Goal: Task Accomplishment & Management: Complete application form

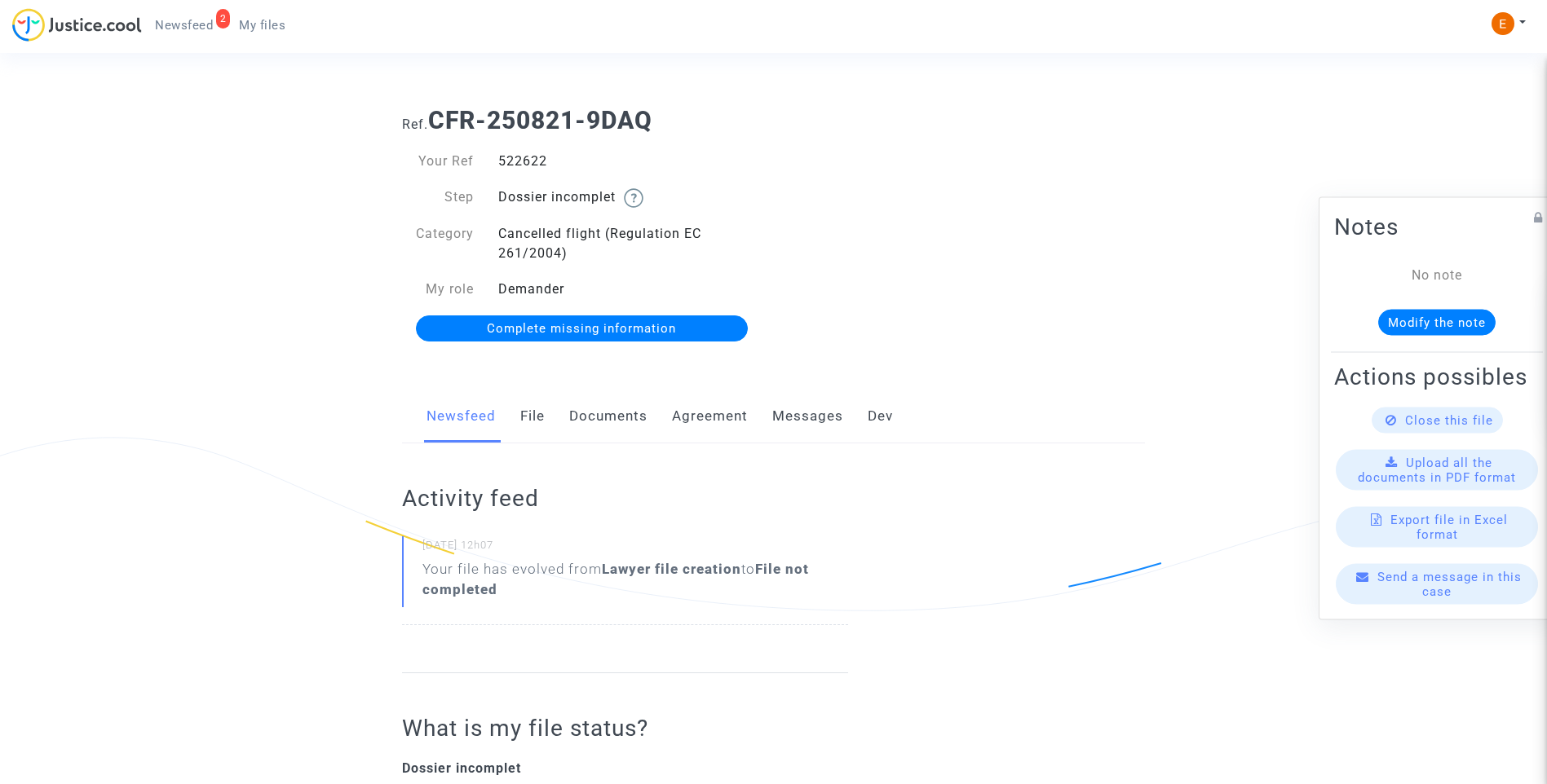
click at [601, 423] on link "Documents" at bounding box center [608, 416] width 79 height 54
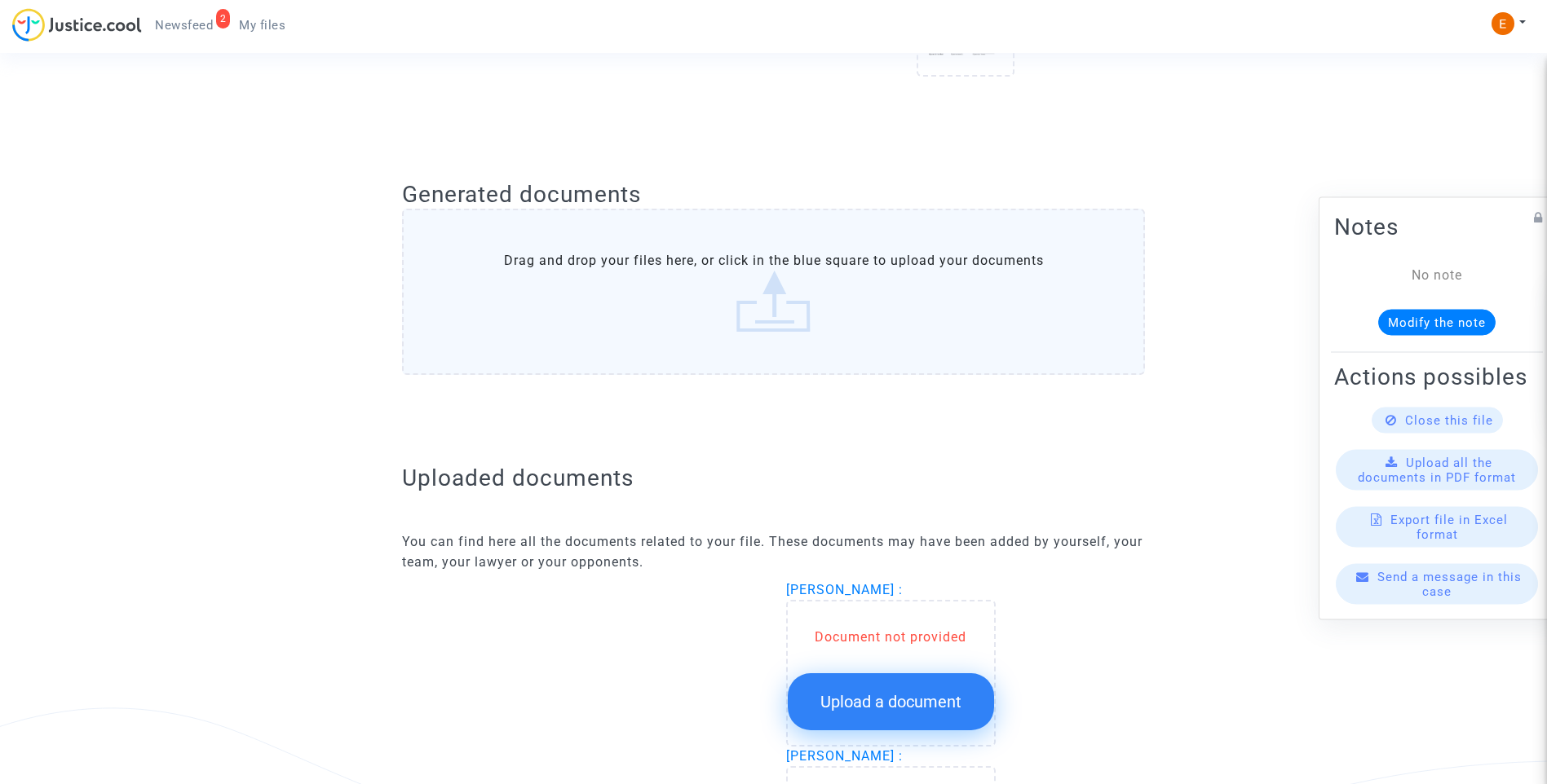
scroll to position [896, 0]
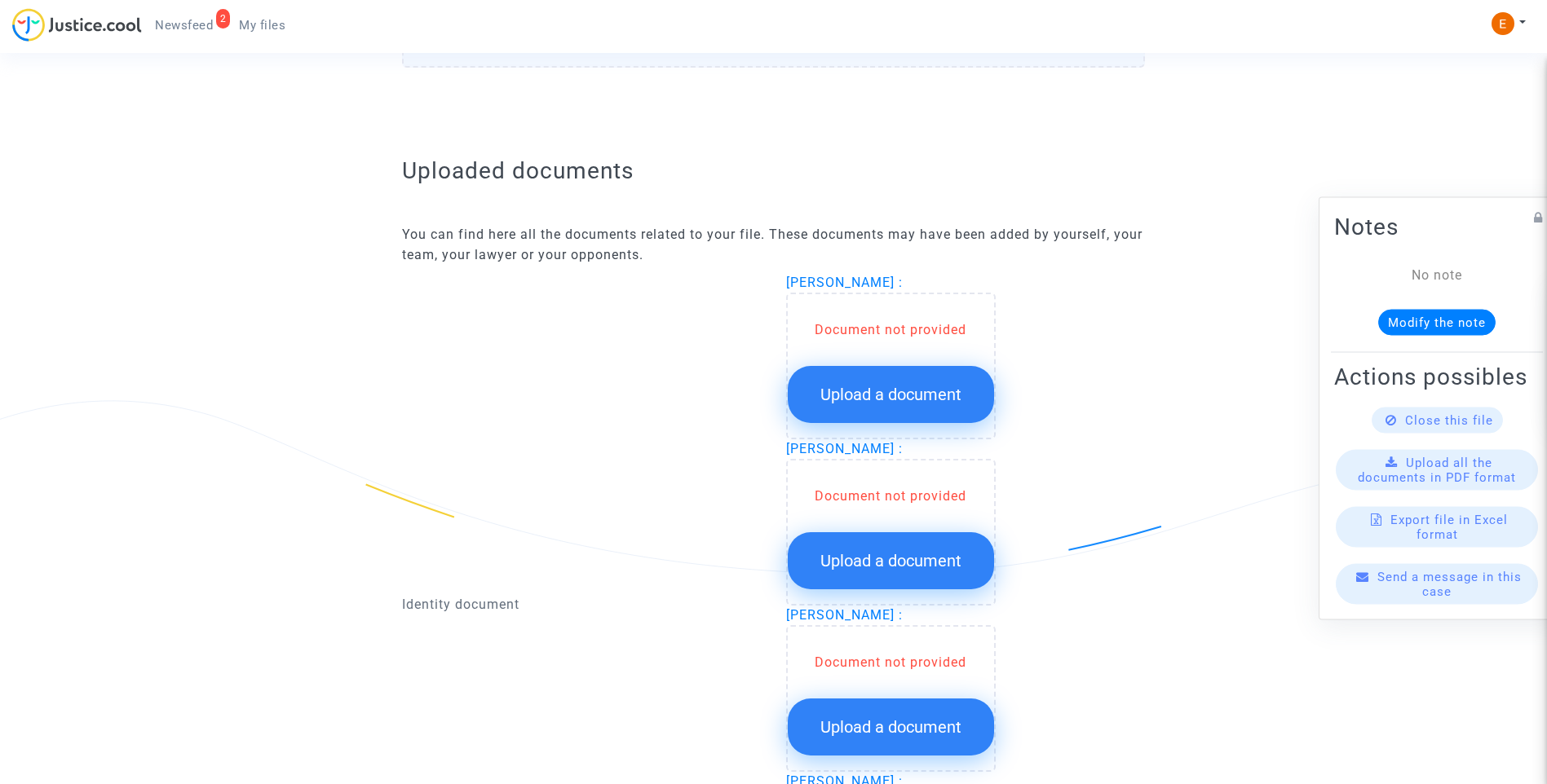
click at [931, 382] on button "Upload a document" at bounding box center [891, 394] width 206 height 57
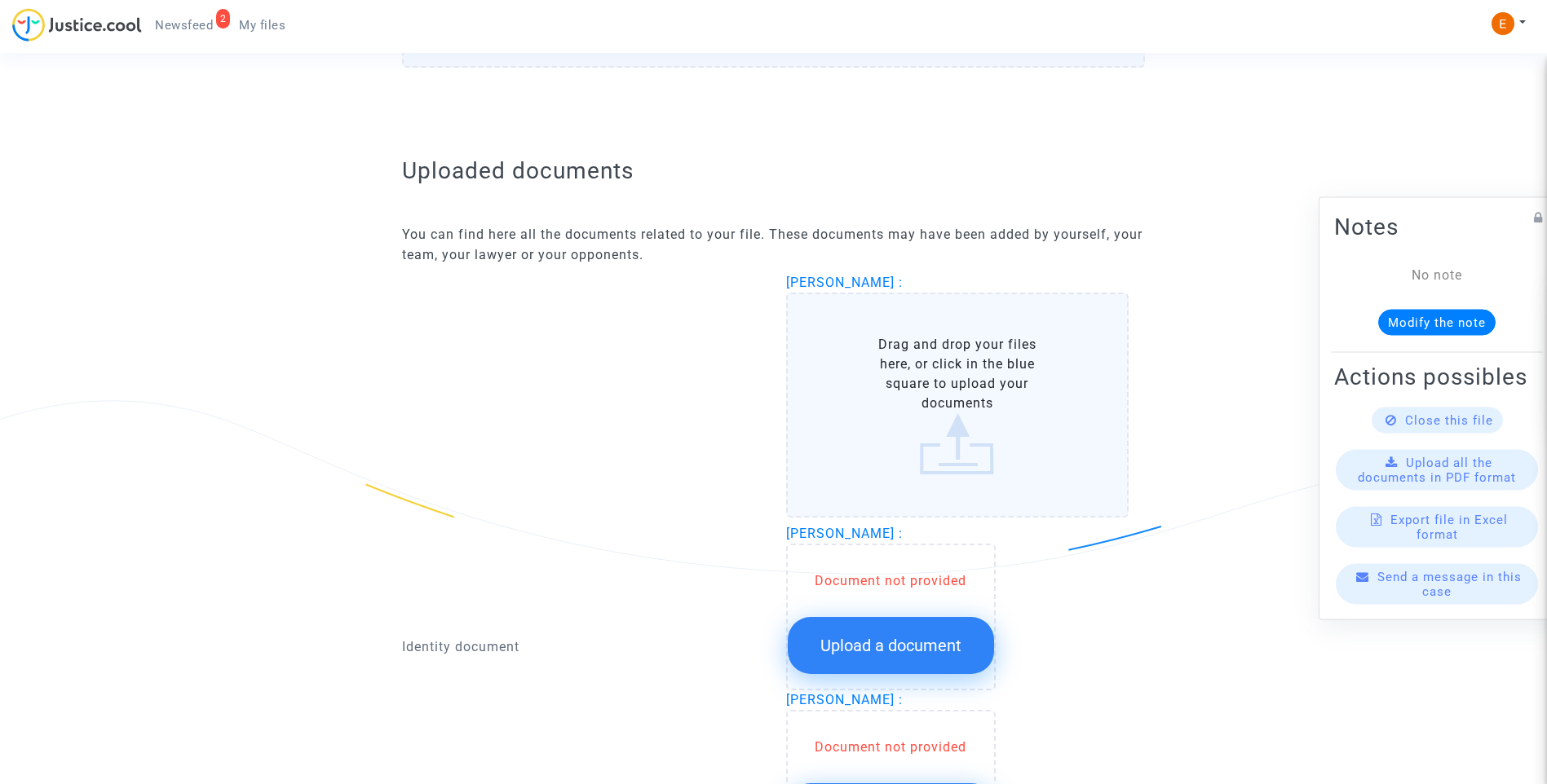
click at [931, 624] on button "Upload a document" at bounding box center [891, 645] width 206 height 57
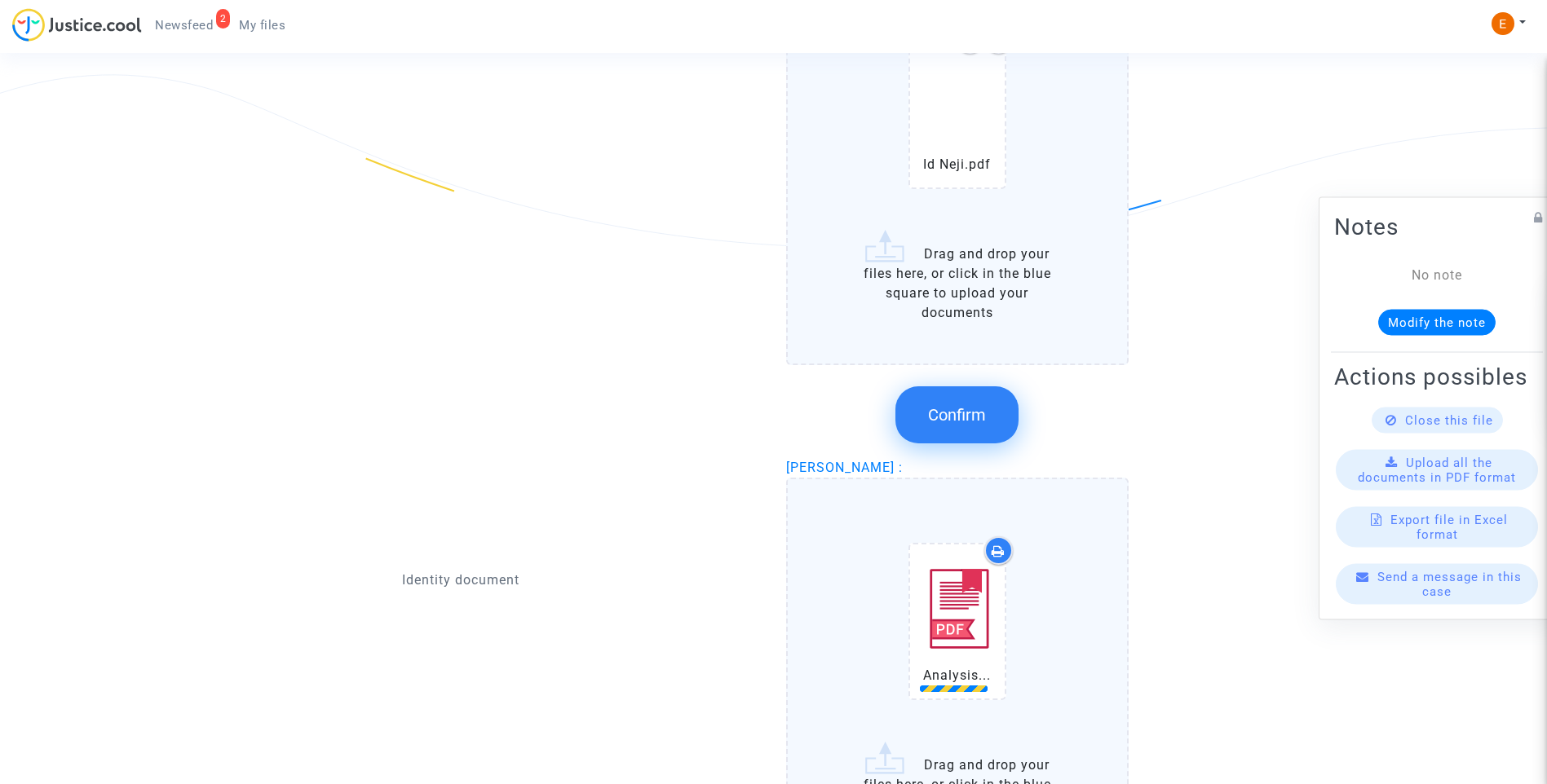
scroll to position [1141, 0]
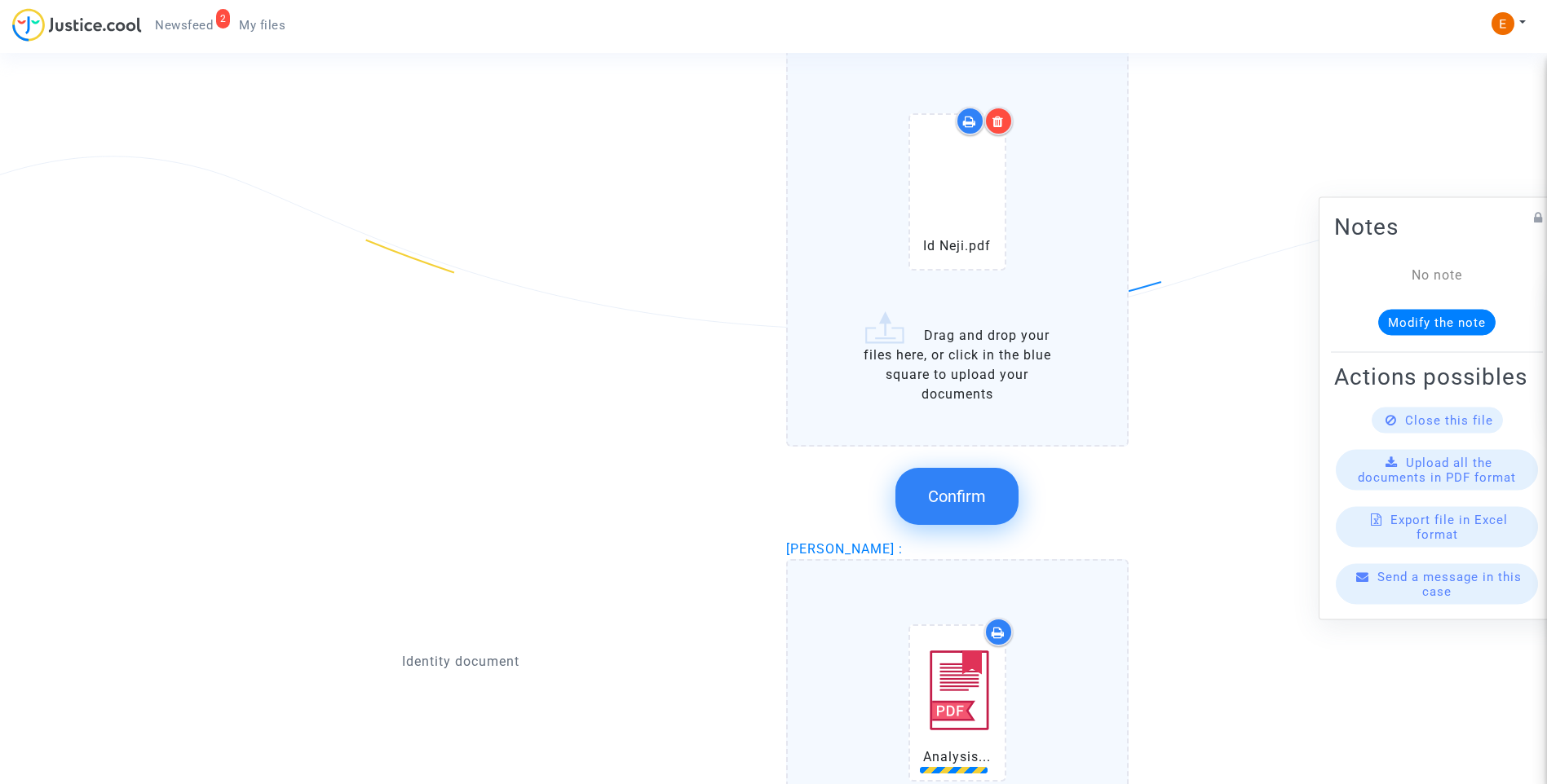
click at [963, 498] on span "Confirm" at bounding box center [956, 496] width 58 height 19
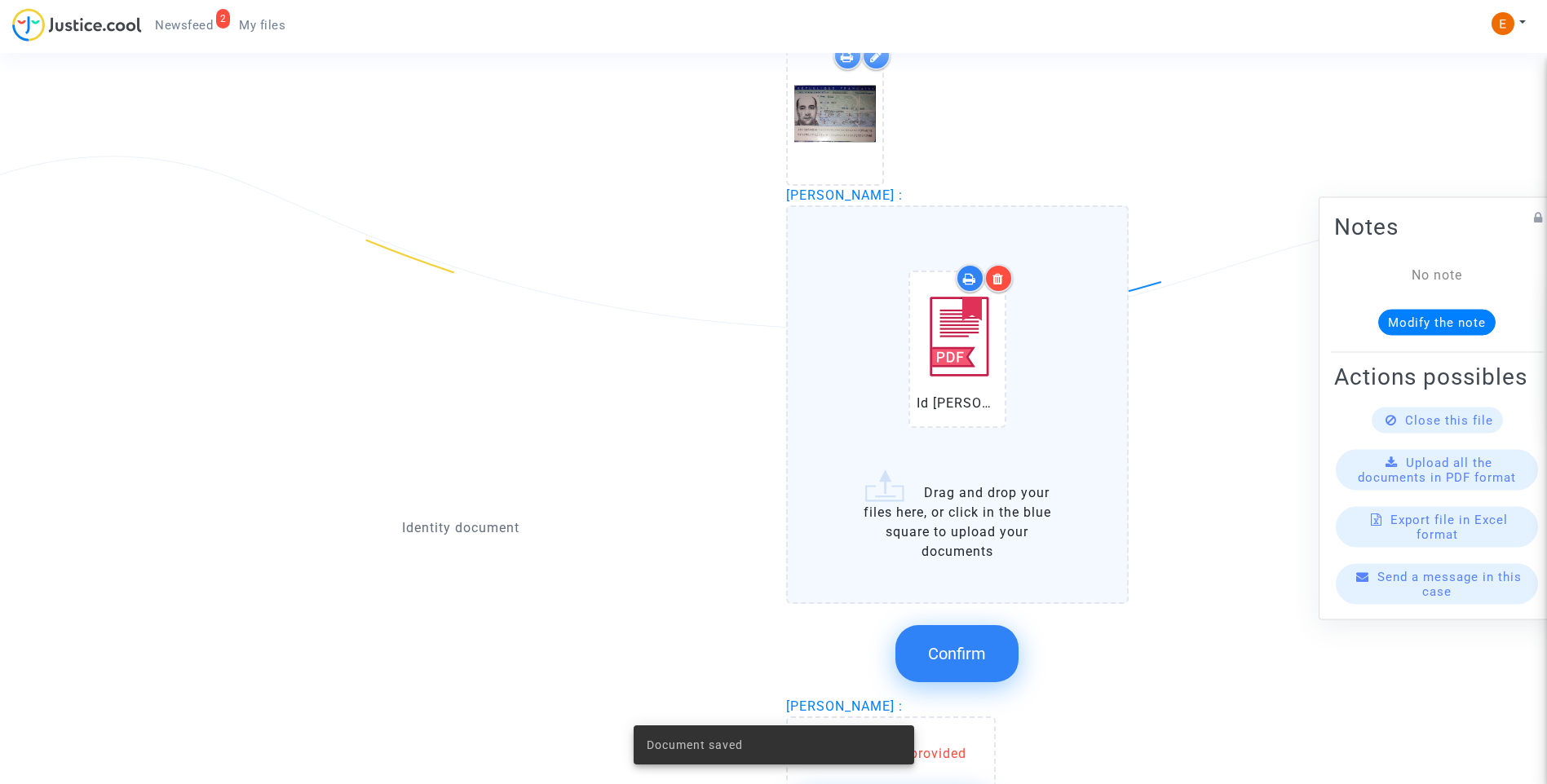
click at [986, 646] on button "Confirm" at bounding box center [956, 653] width 123 height 57
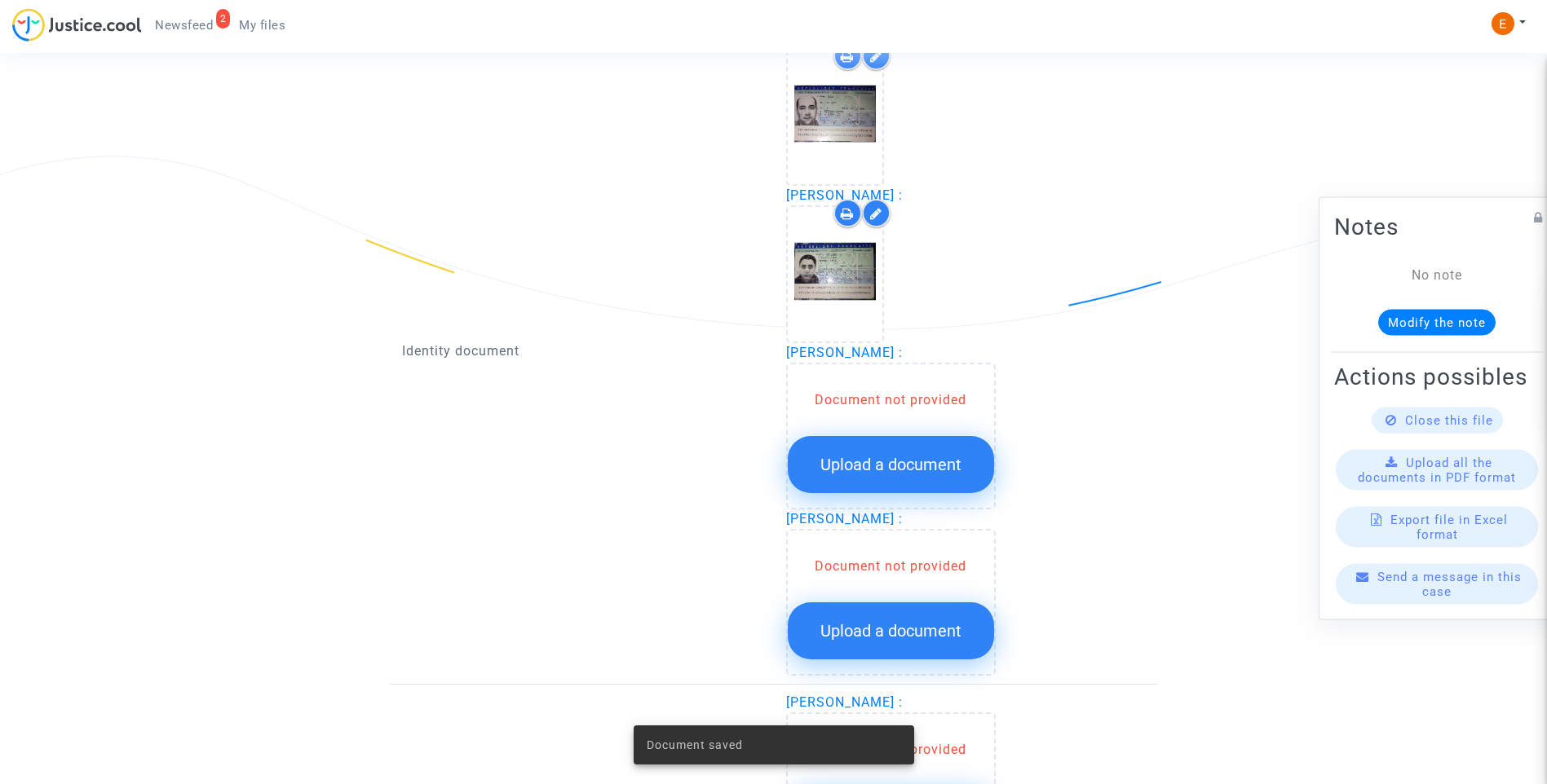
click at [879, 464] on span "Upload a document" at bounding box center [890, 464] width 141 height 19
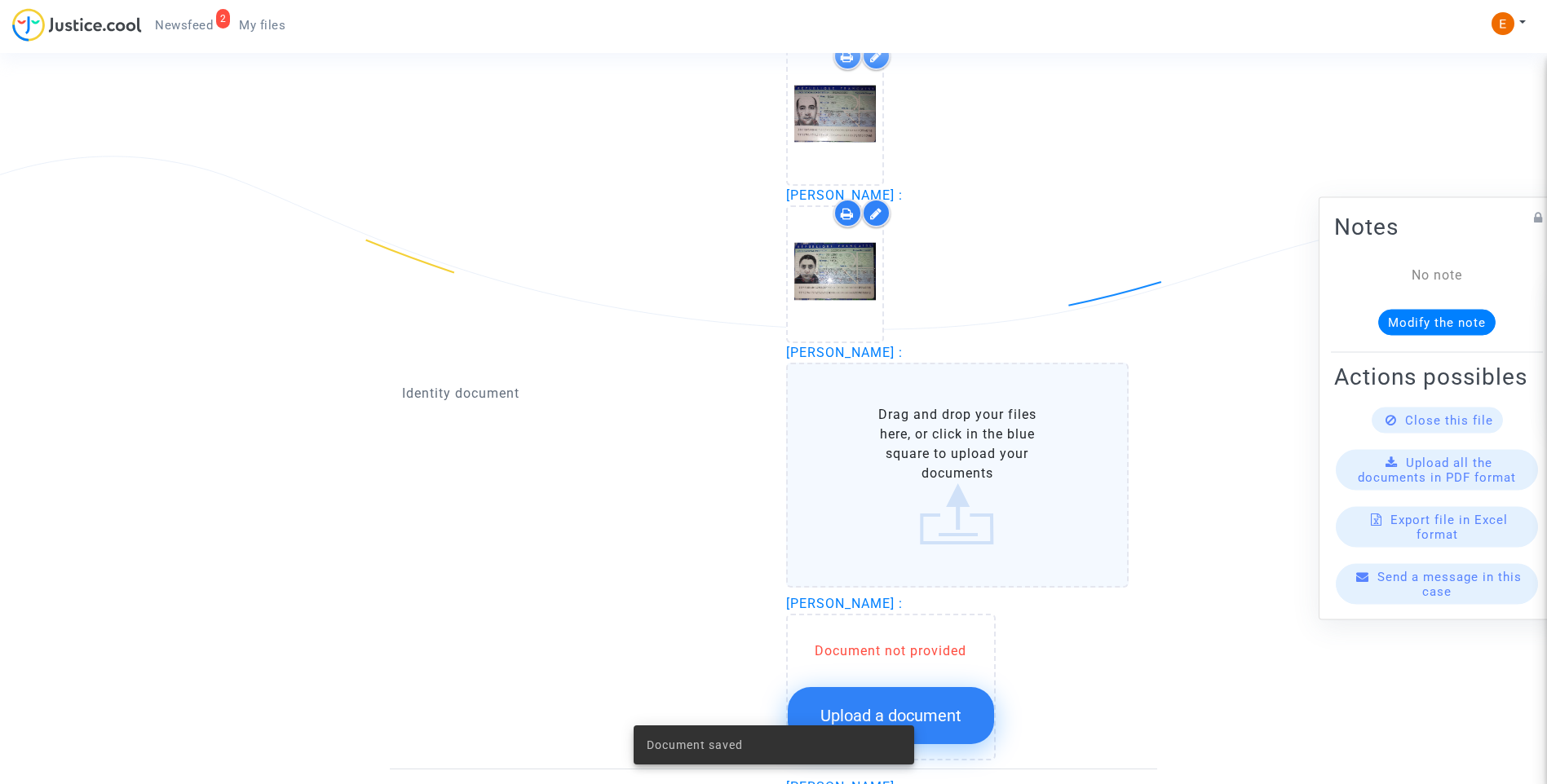
click at [921, 695] on button "Upload a document" at bounding box center [891, 716] width 206 height 57
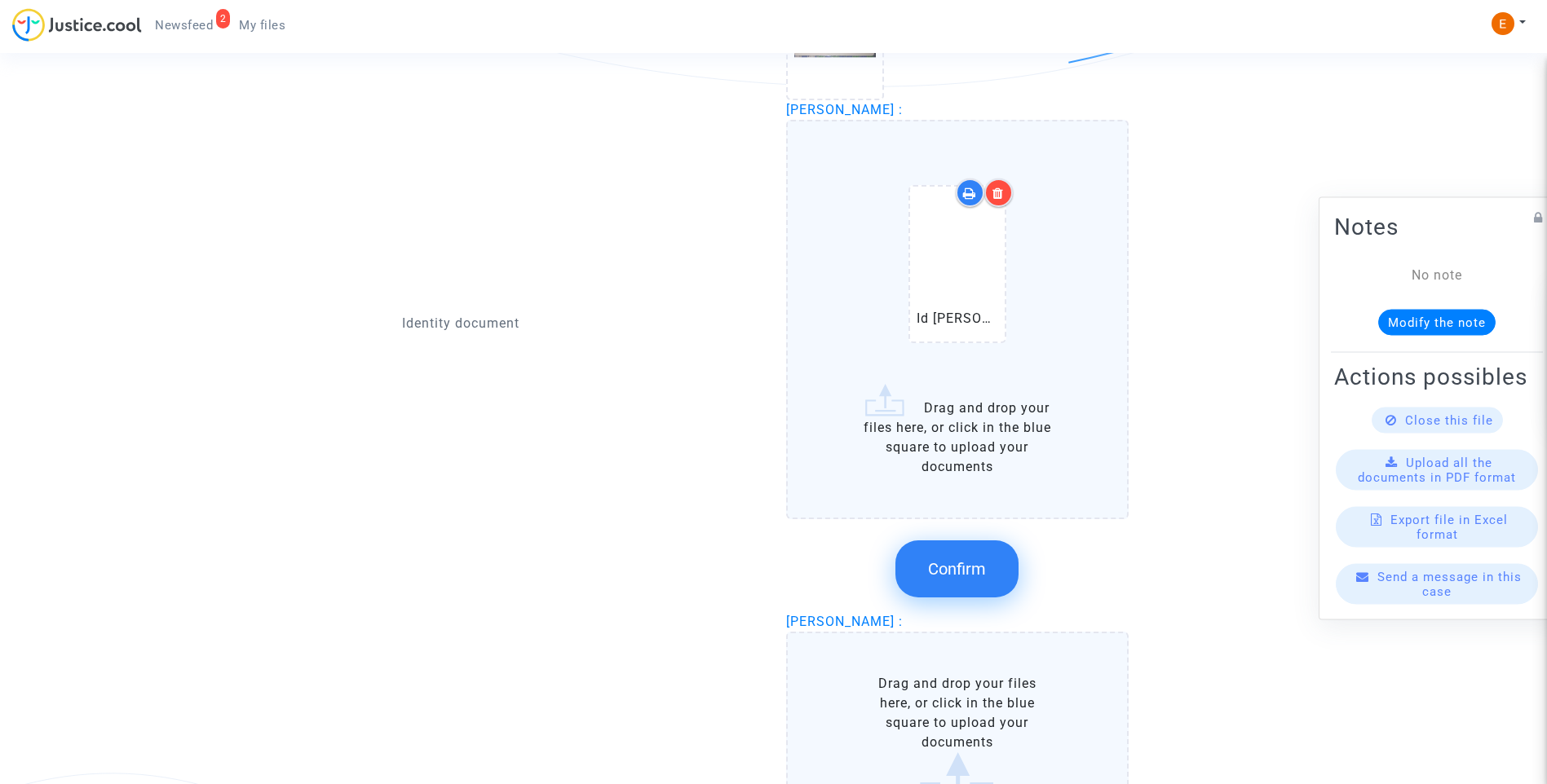
scroll to position [1385, 0]
click at [948, 425] on label "Id Medhi.pdf Drag and drop your files here, or click in the blue square to uplo…" at bounding box center [958, 317] width 343 height 399
click at [0, 0] on input "Id Medhi.pdf Drag and drop your files here, or click in the blue square to uplo…" at bounding box center [0, 0] width 0 height 0
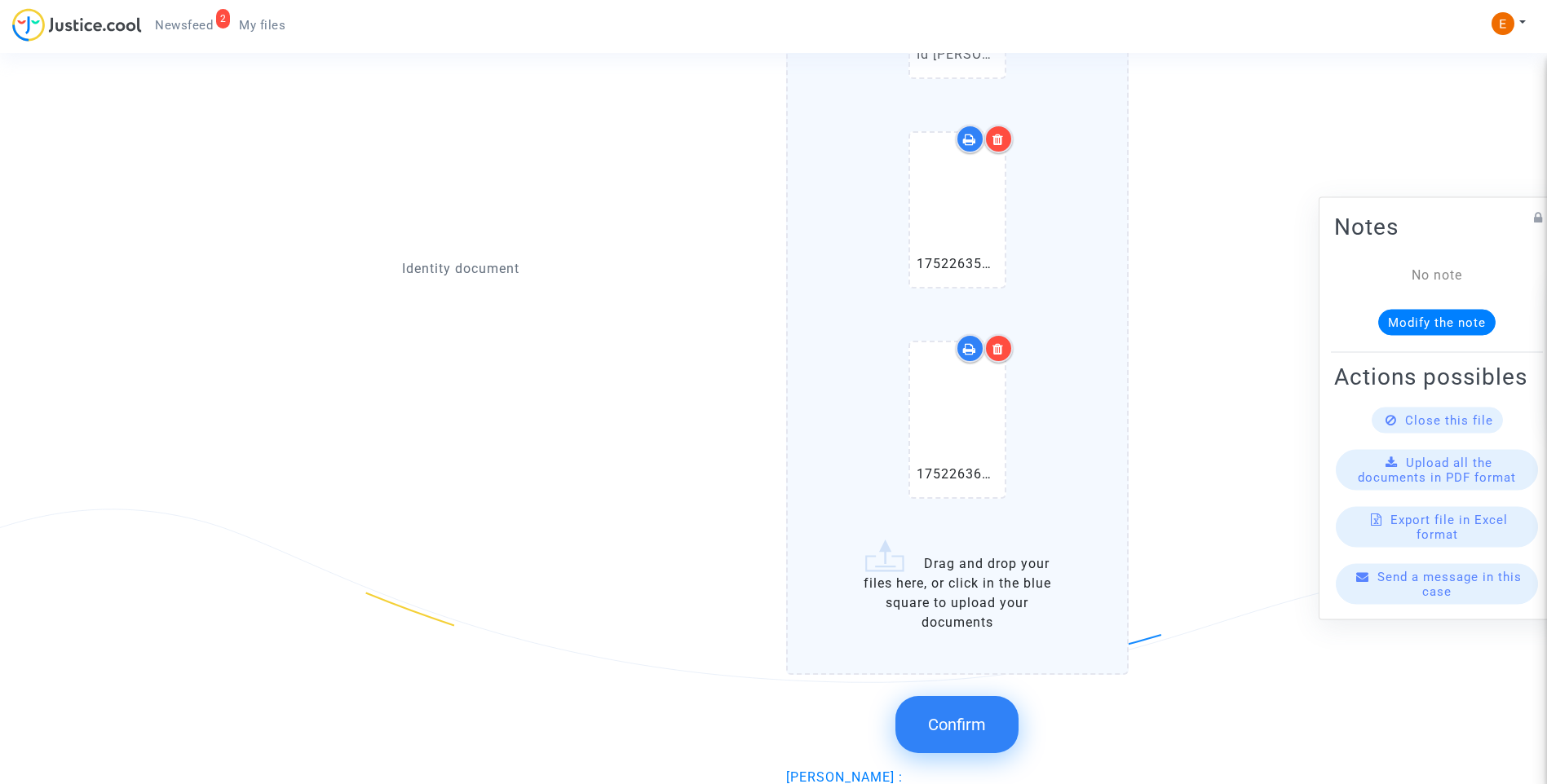
scroll to position [1711, 0]
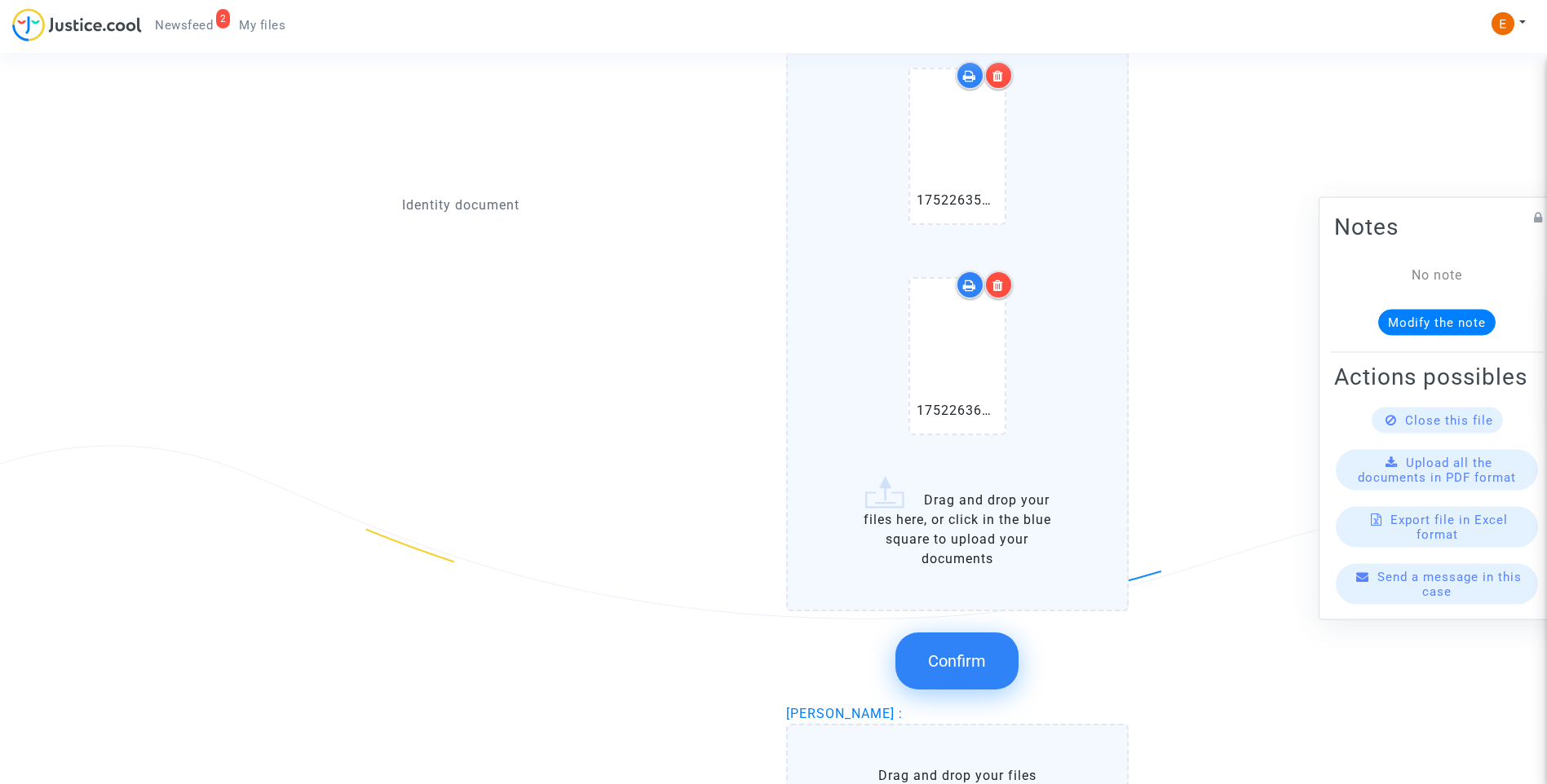
click at [988, 661] on button "Confirm" at bounding box center [956, 661] width 123 height 57
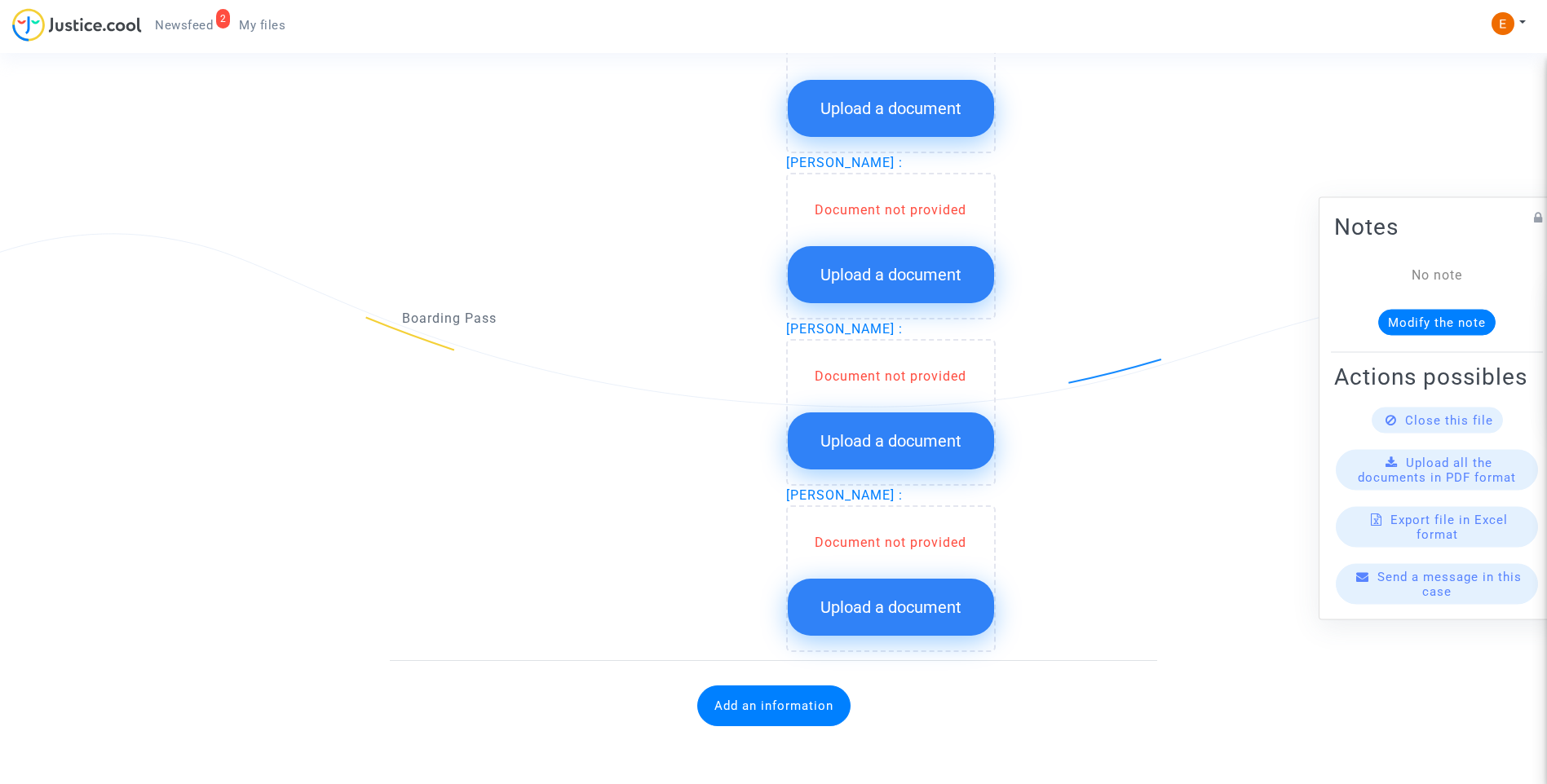
scroll to position [1516, 0]
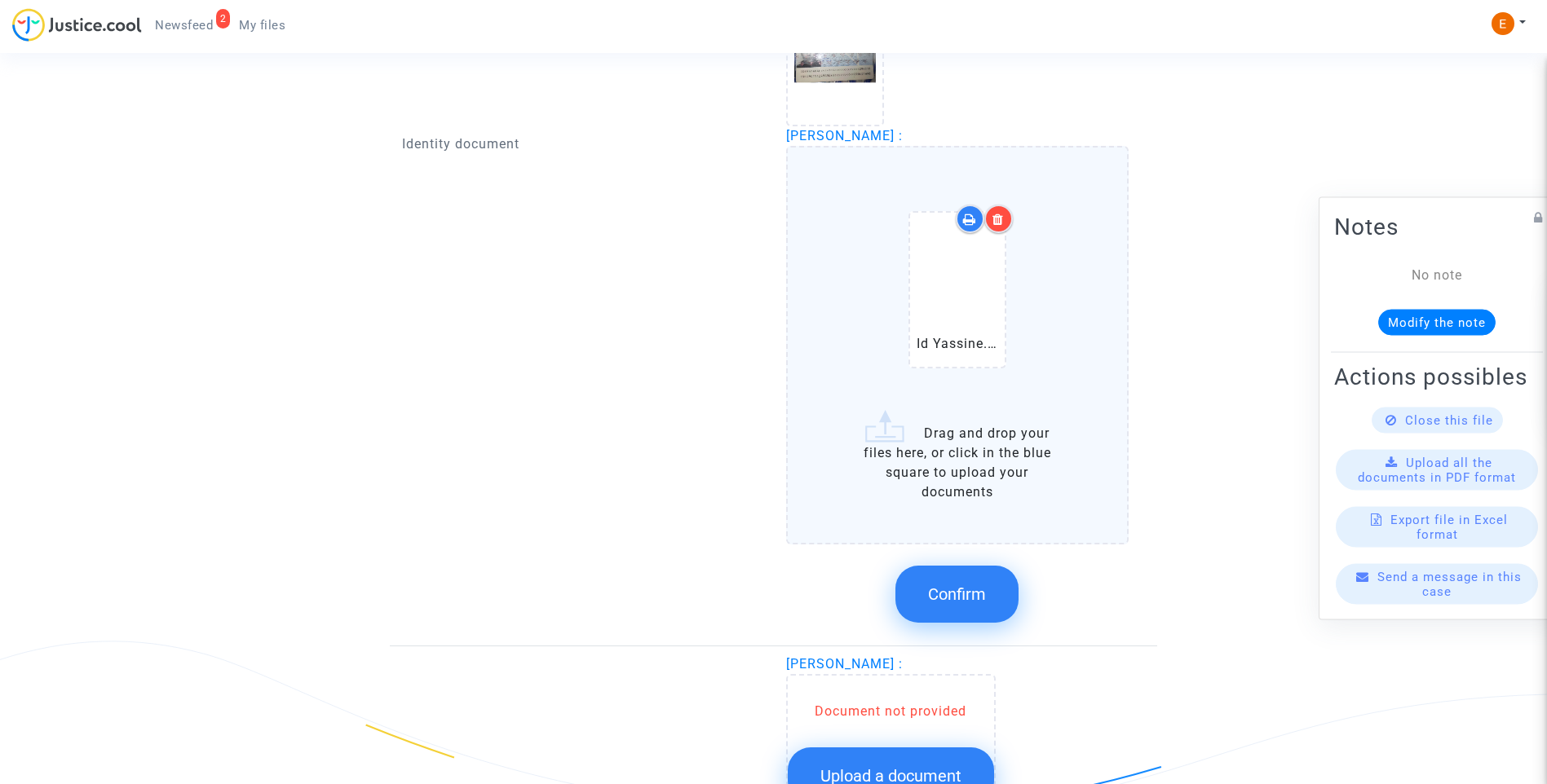
click at [942, 436] on label "Id Yassine.pdf Drag and drop your files here, or click in the blue square to up…" at bounding box center [958, 345] width 343 height 399
click at [0, 0] on input "Id Yassine.pdf Drag and drop your files here, or click in the blue square to up…" at bounding box center [0, 0] width 0 height 0
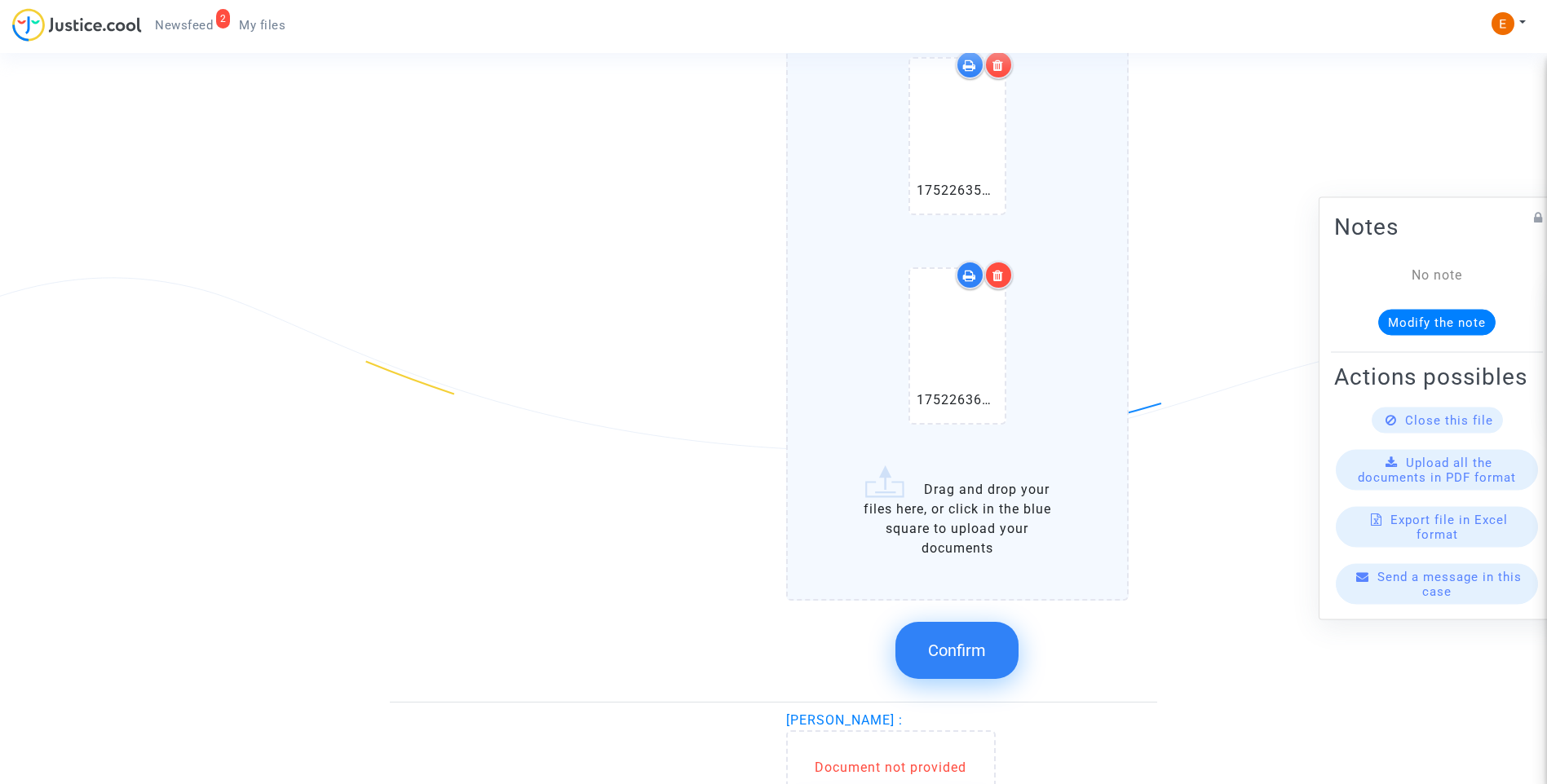
scroll to position [1923, 0]
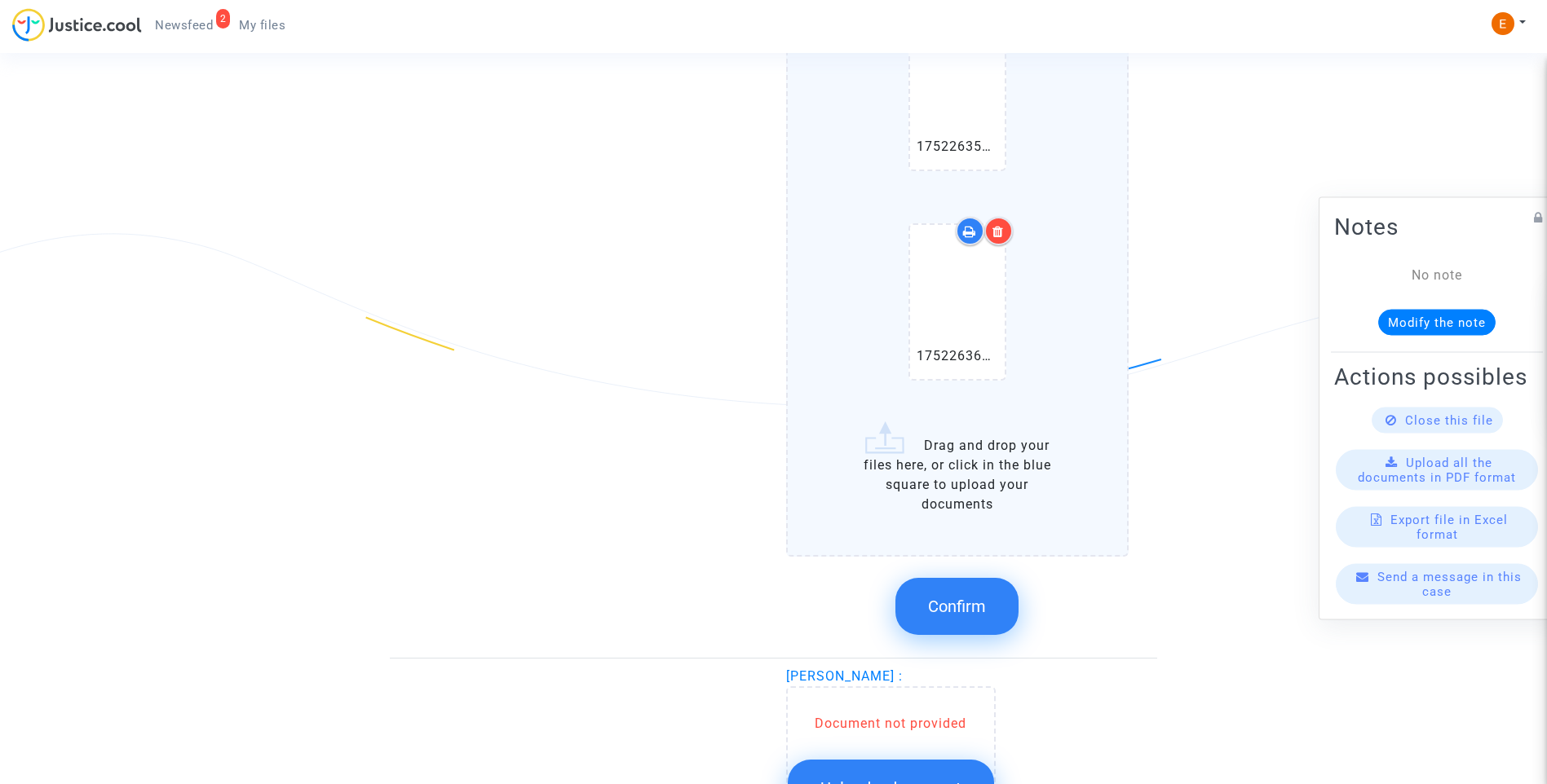
click at [971, 622] on button "Confirm" at bounding box center [956, 606] width 123 height 57
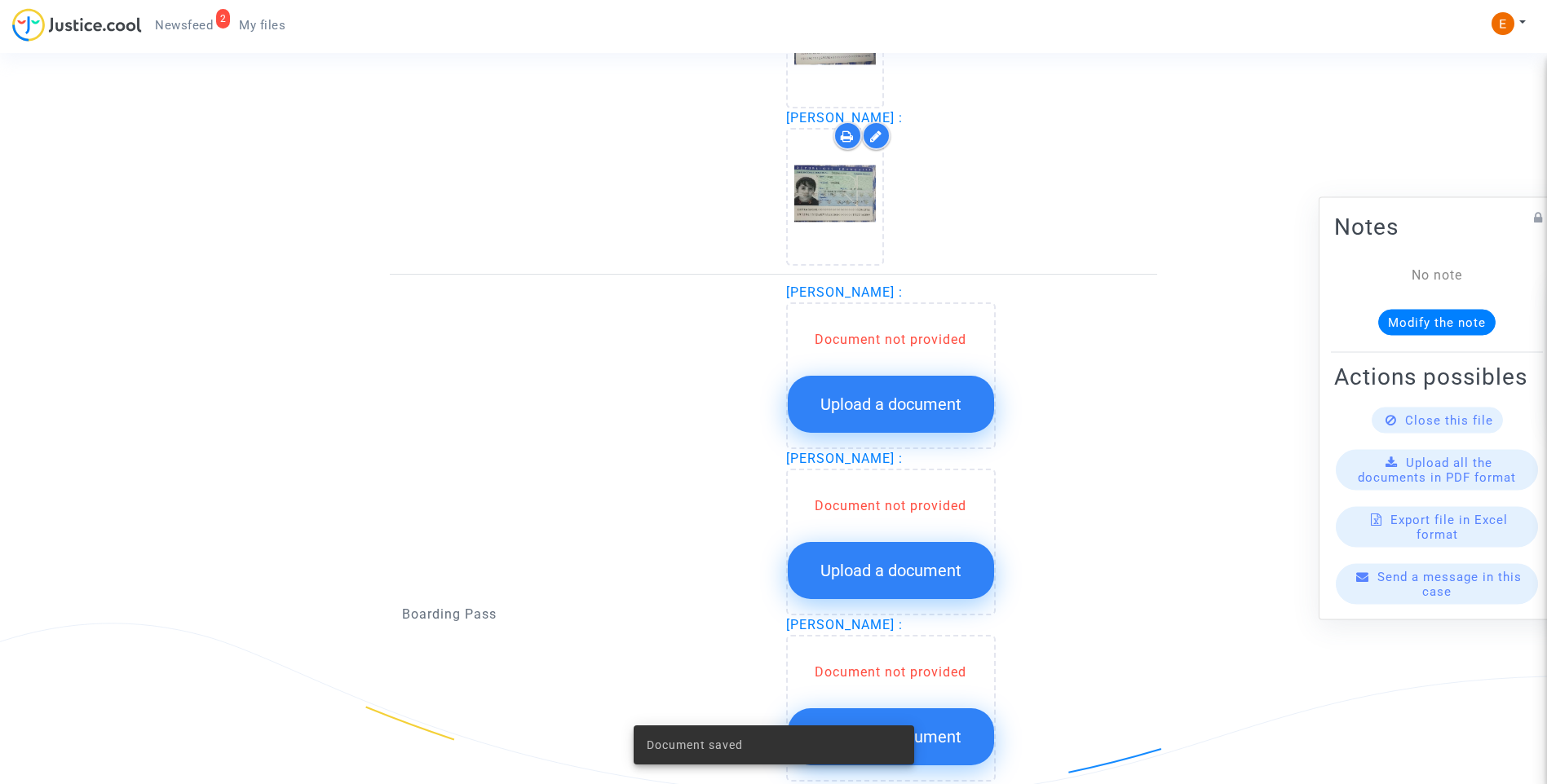
scroll to position [1503, 0]
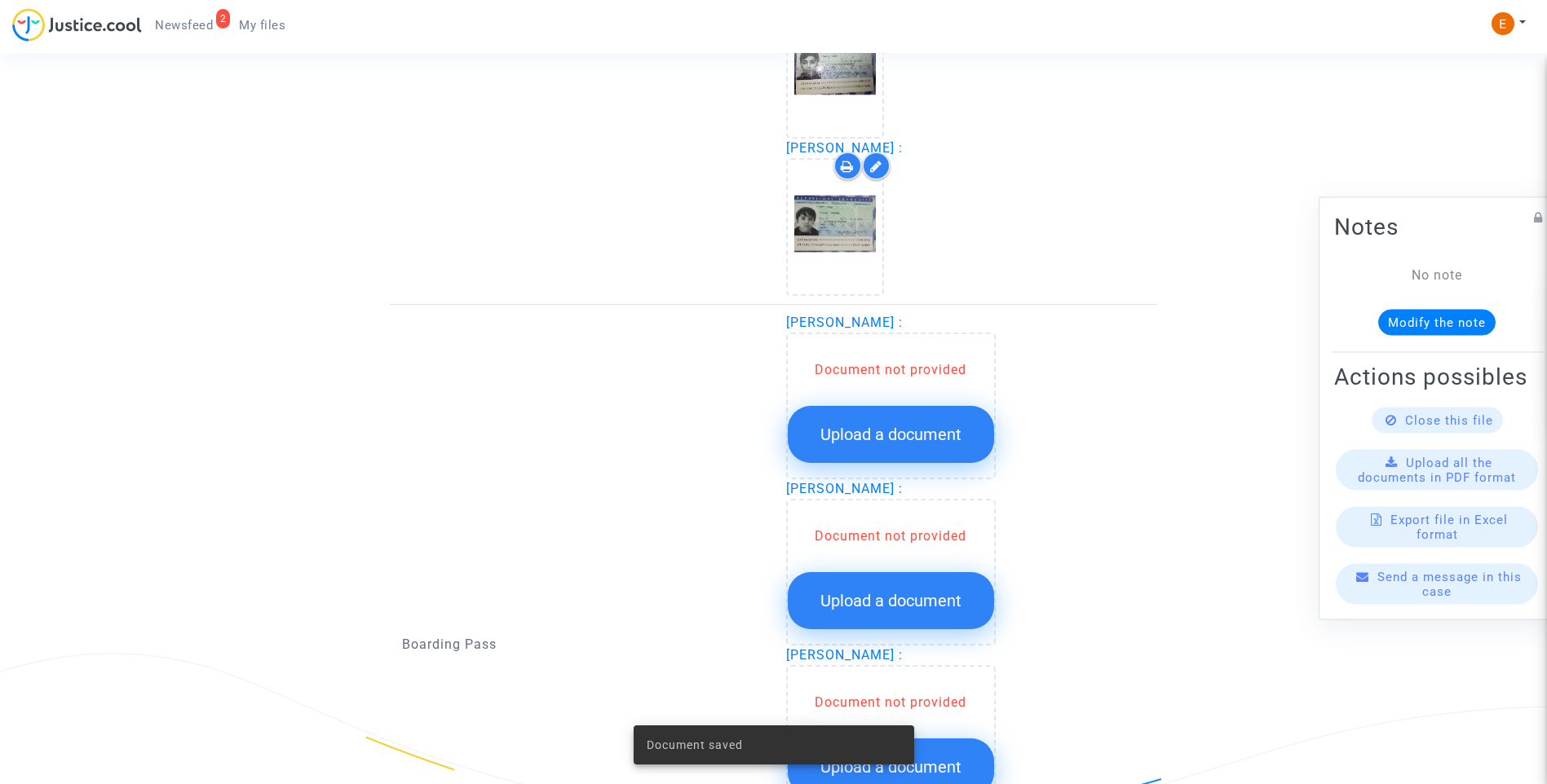
click at [914, 451] on button "Upload a document" at bounding box center [891, 434] width 206 height 57
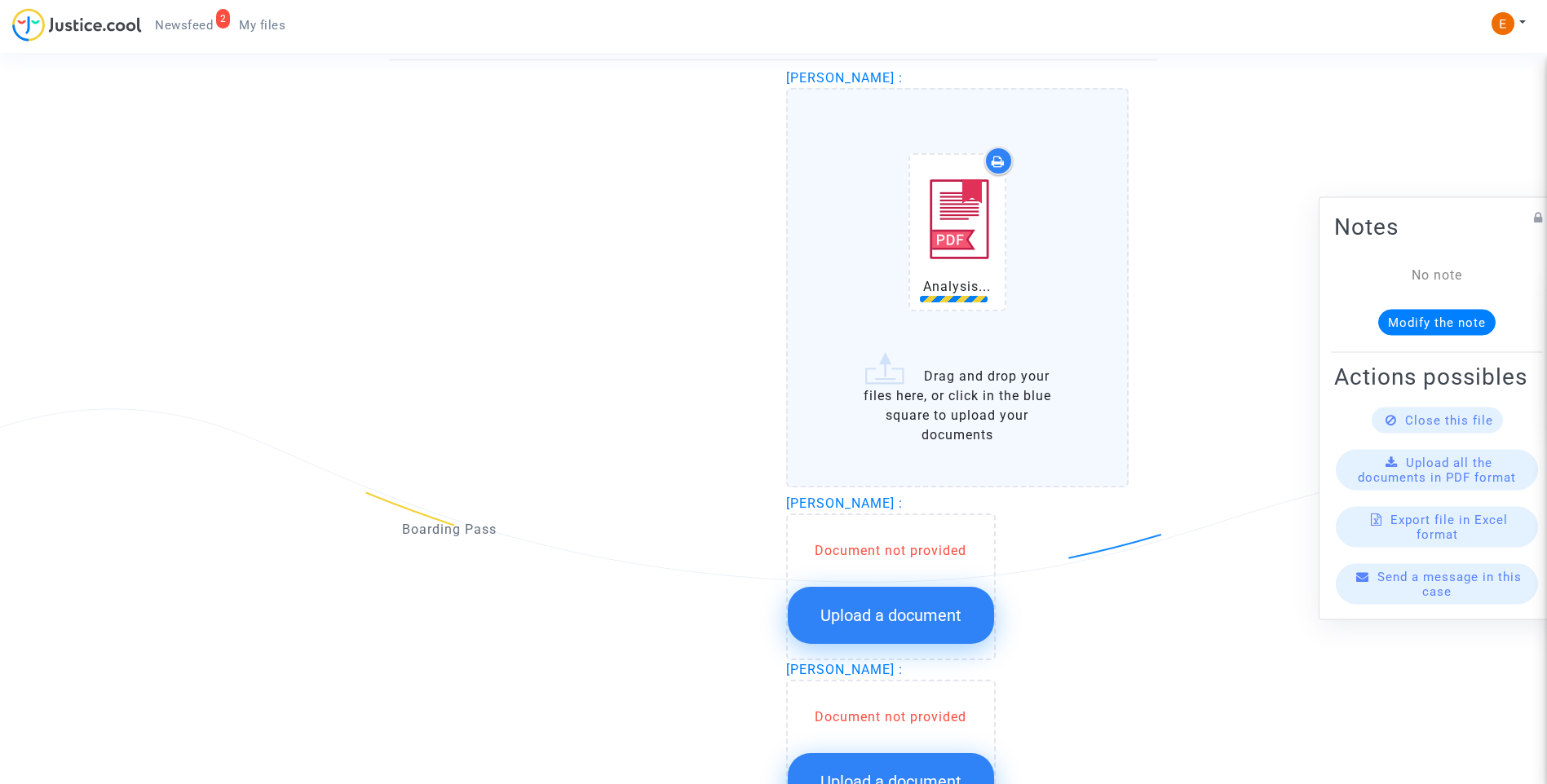
click at [943, 616] on span "Upload a document" at bounding box center [890, 614] width 141 height 19
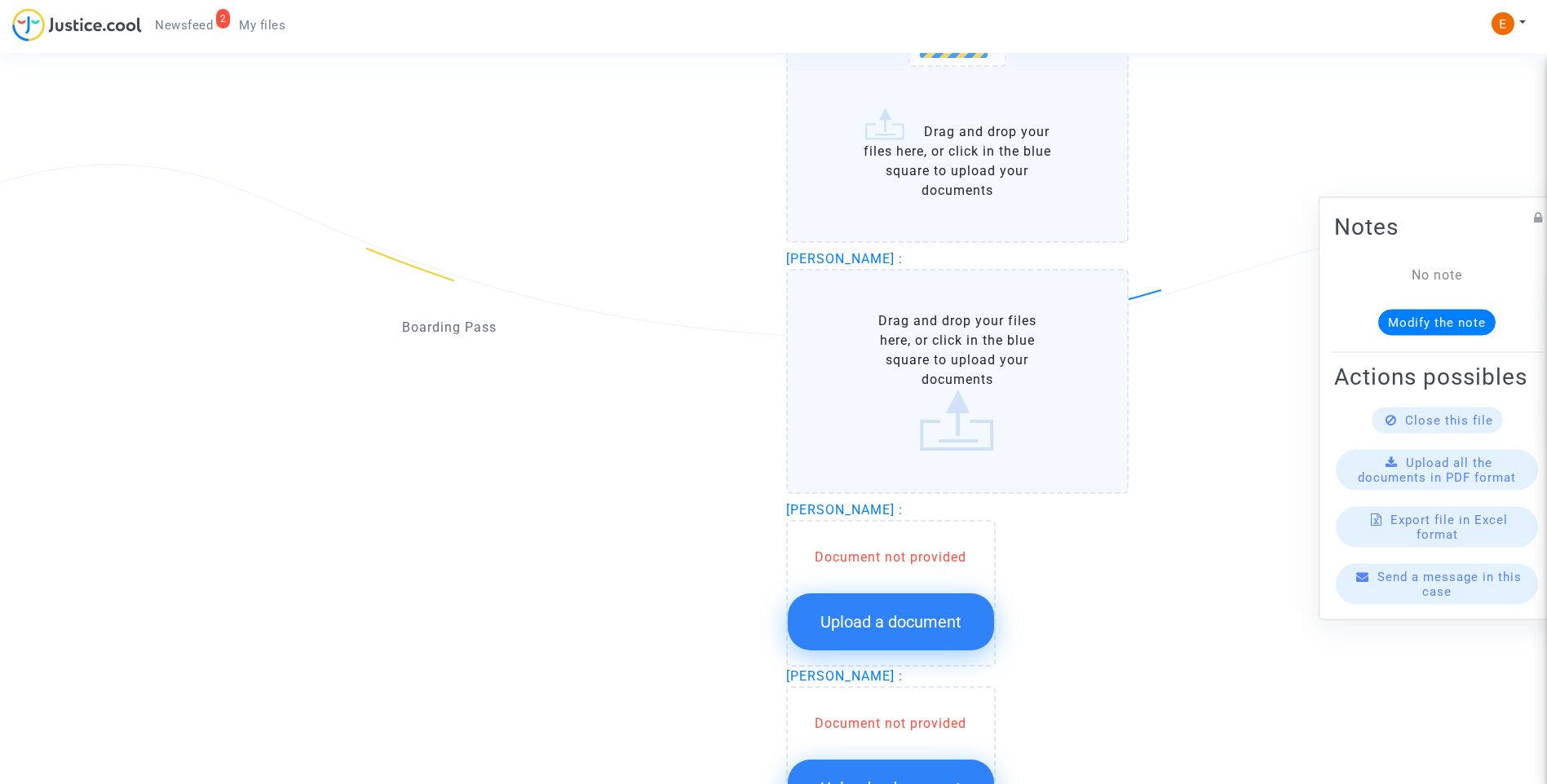
click at [937, 615] on span "Upload a document" at bounding box center [890, 622] width 141 height 19
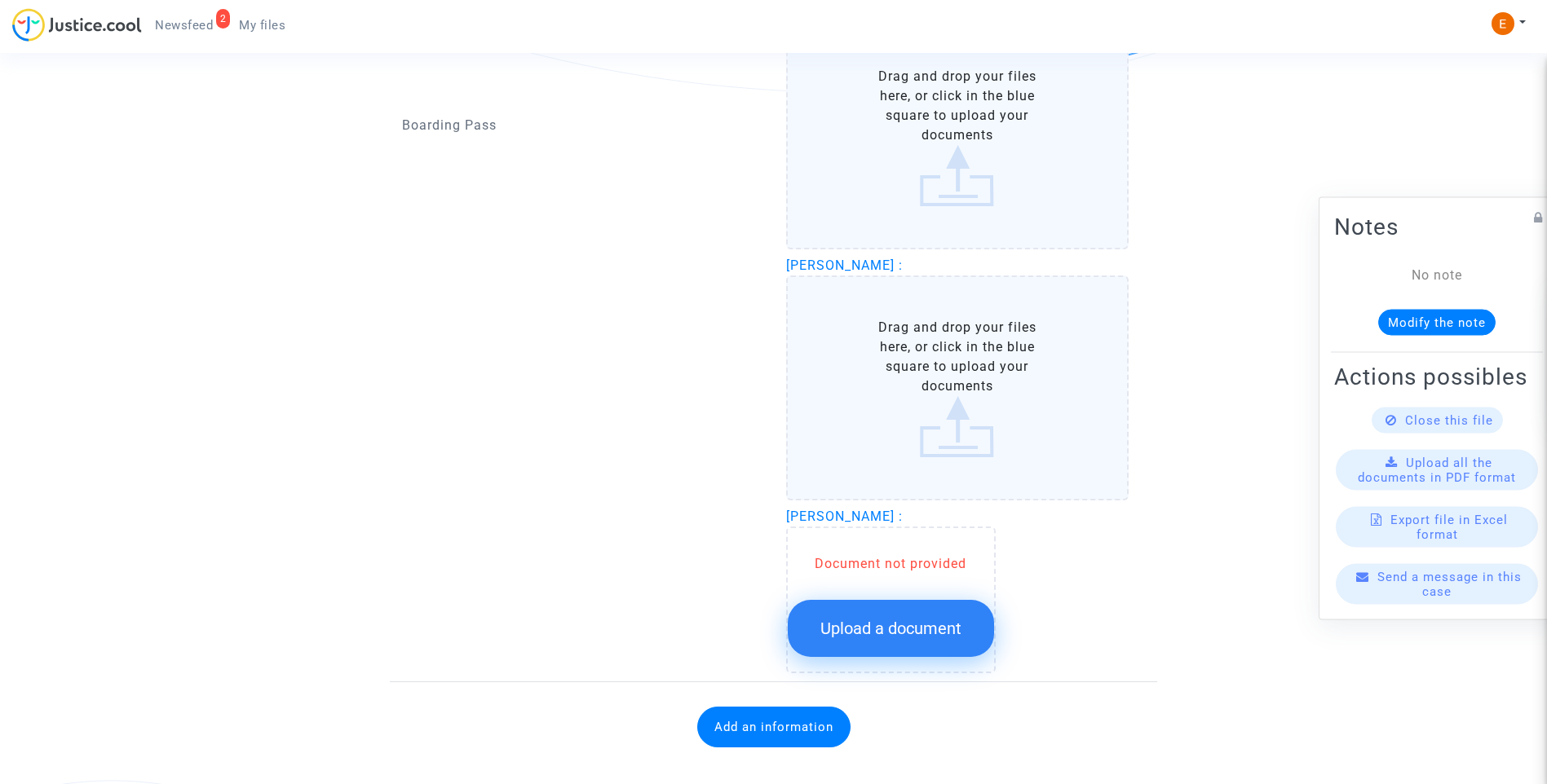
click at [911, 631] on div "Document not provided Upload a document" at bounding box center [890, 600] width 209 height 147
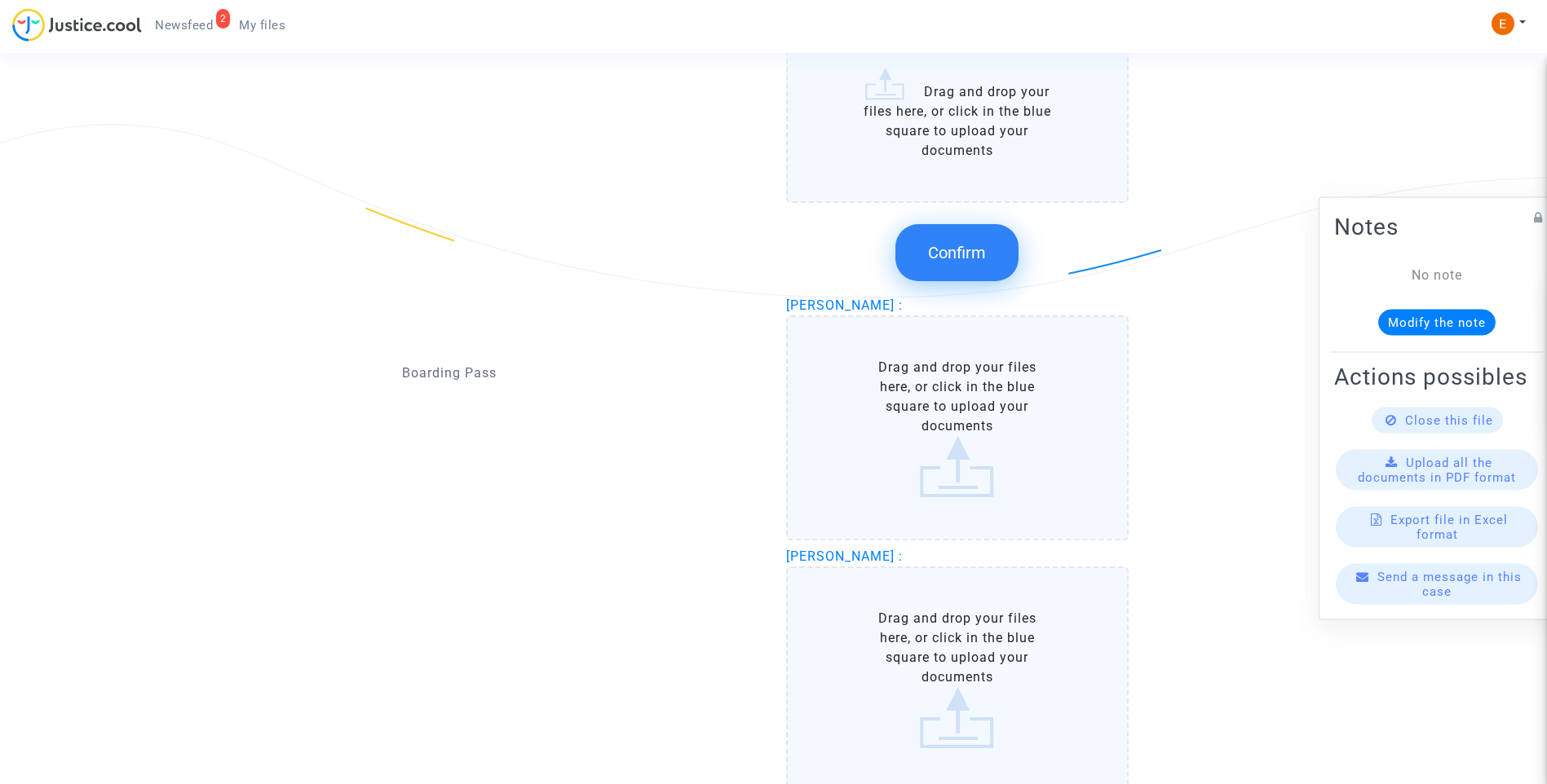
scroll to position [1830, 0]
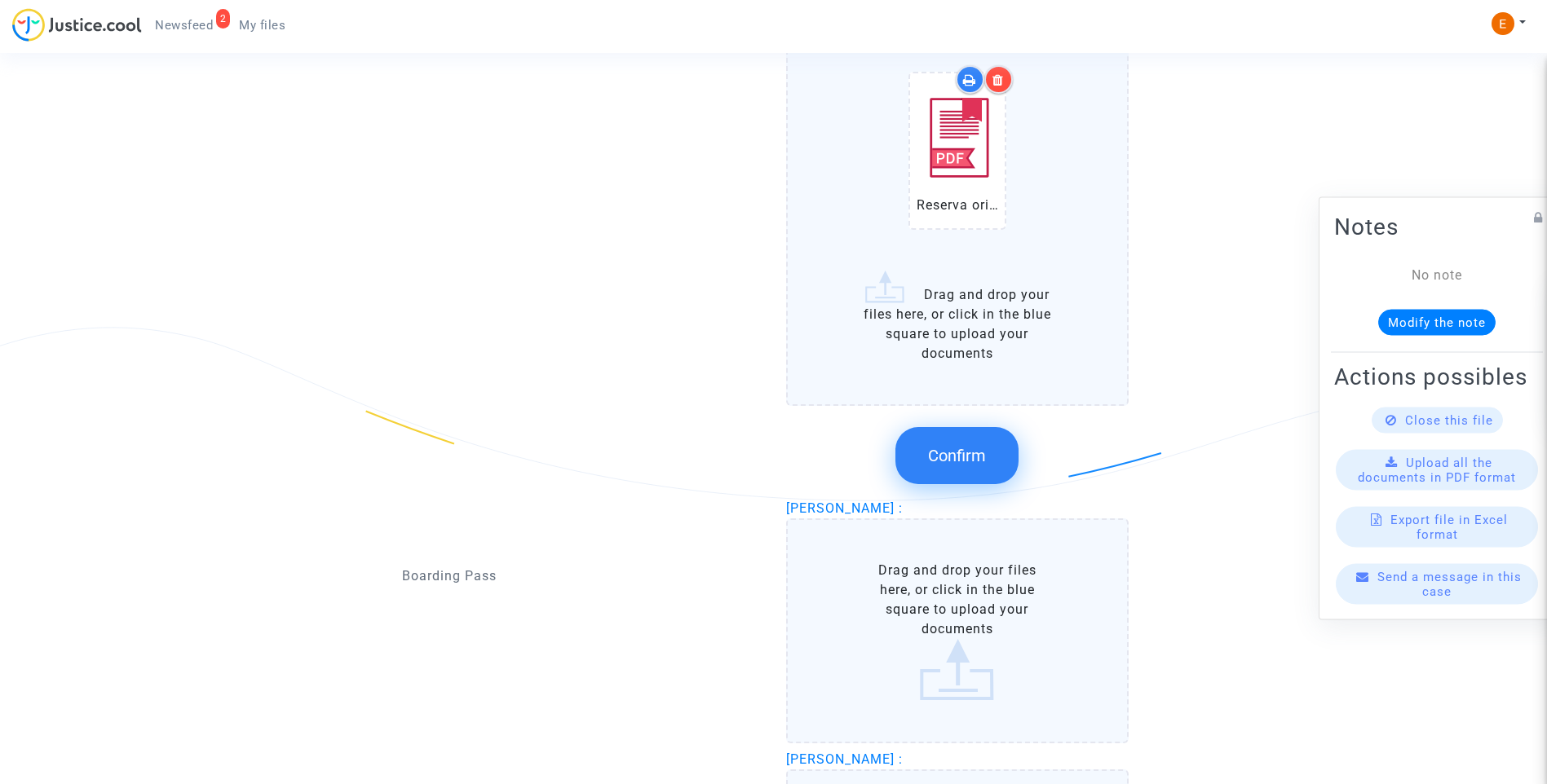
click at [970, 465] on button "Confirm" at bounding box center [956, 455] width 123 height 57
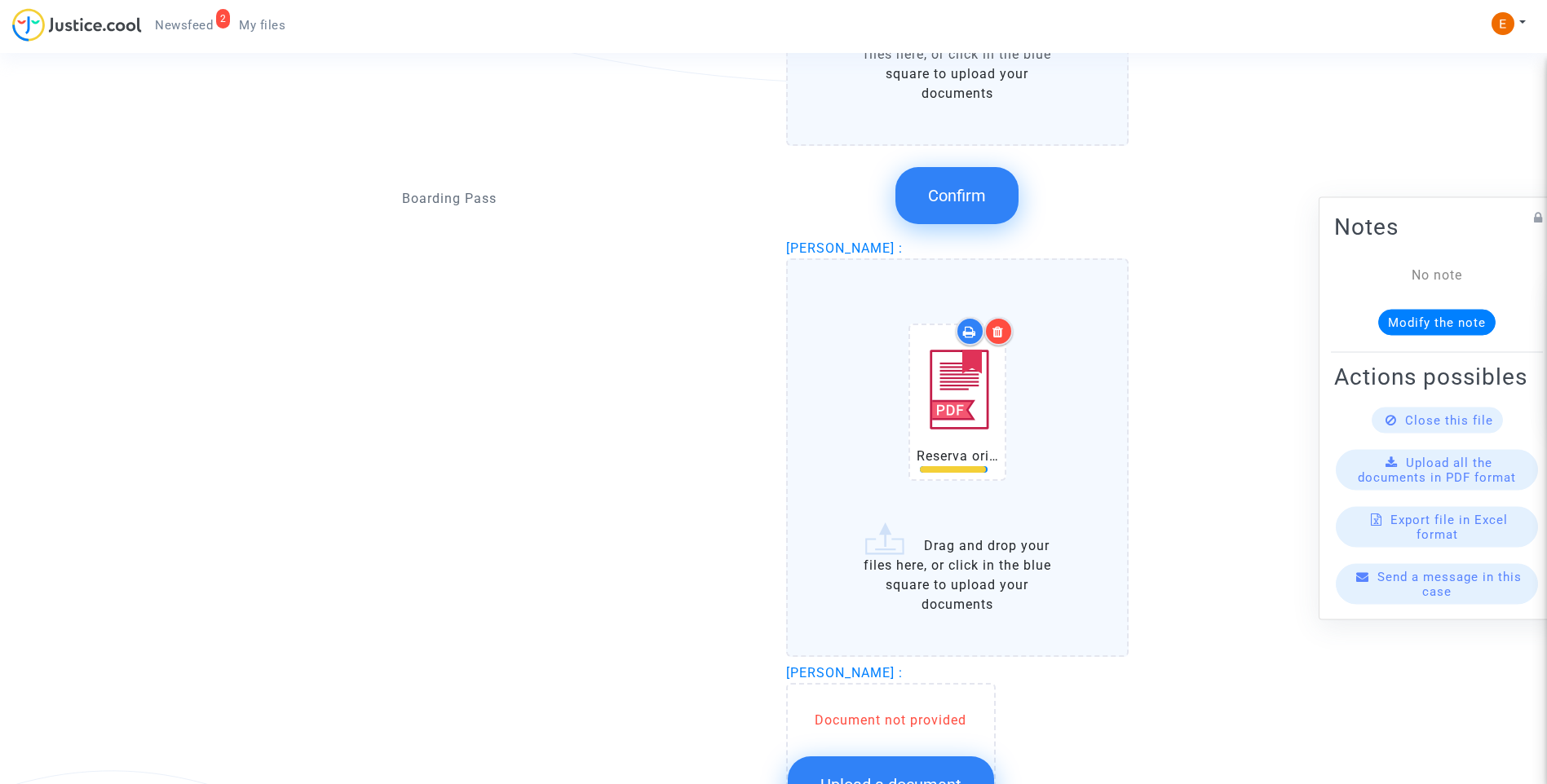
scroll to position [2318, 0]
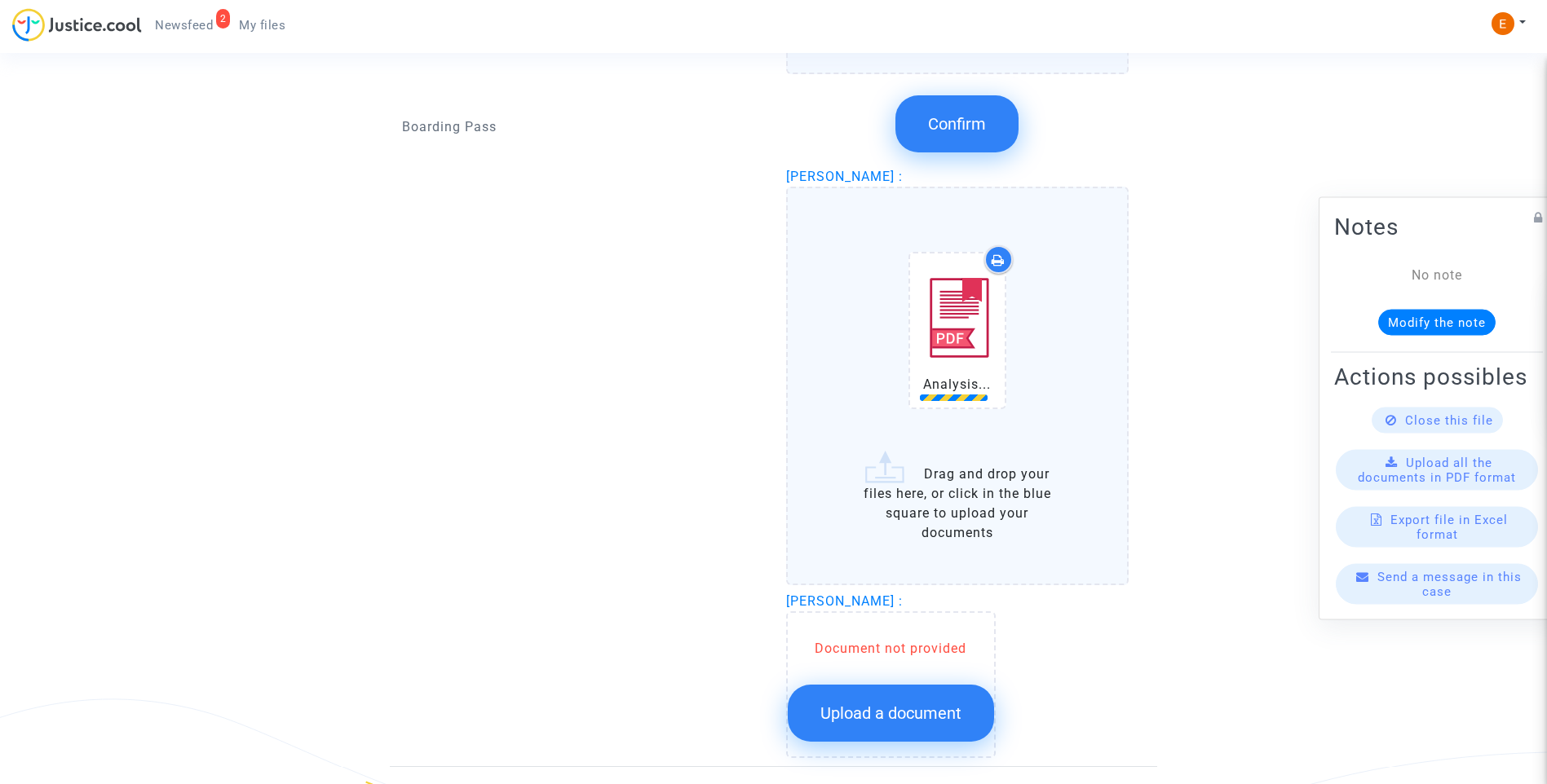
click at [932, 713] on span "Upload a document" at bounding box center [890, 713] width 141 height 19
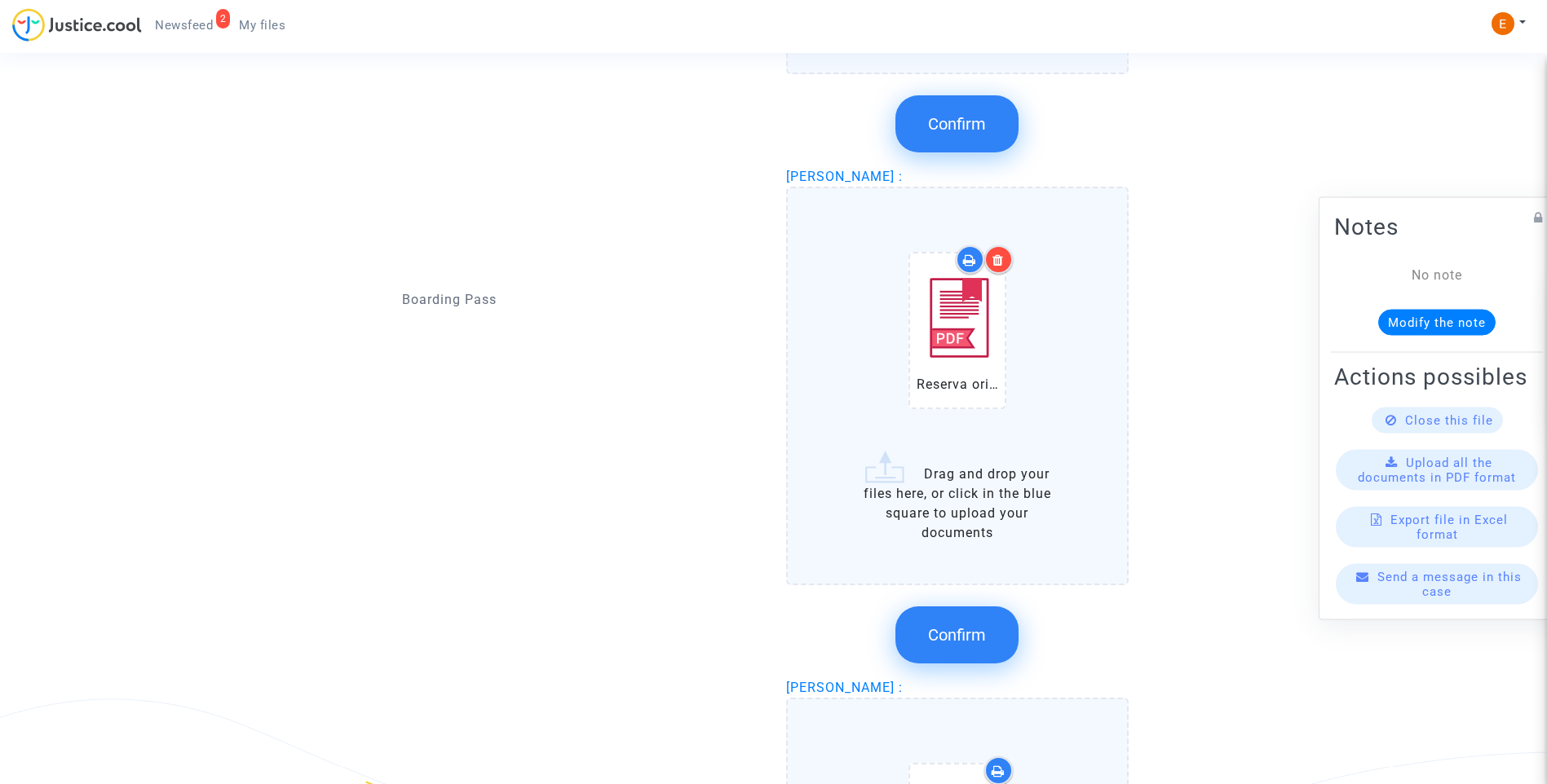
click at [977, 623] on button "Confirm" at bounding box center [956, 634] width 123 height 57
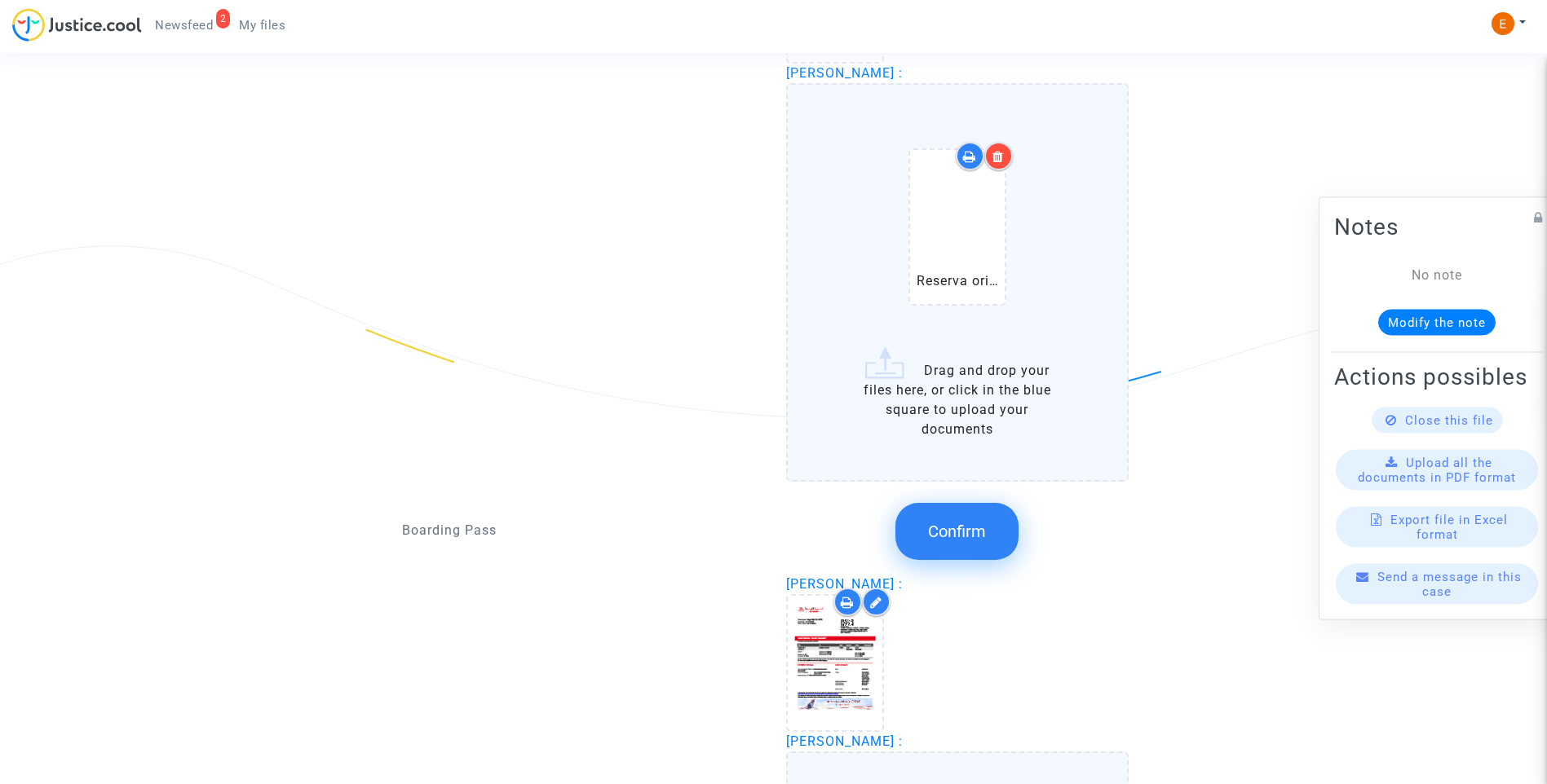
scroll to position [1830, 0]
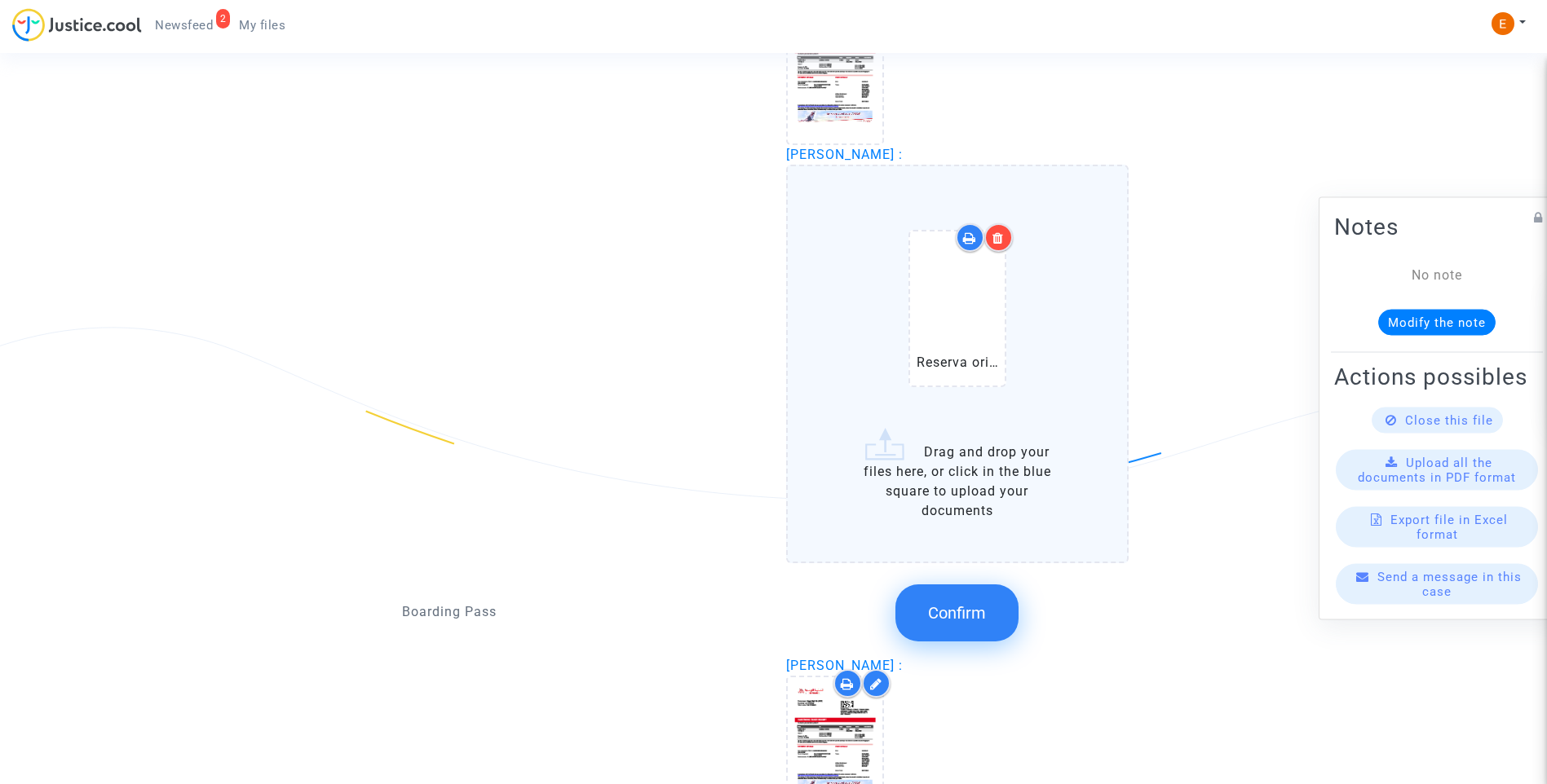
click at [969, 613] on span "Confirm" at bounding box center [956, 612] width 58 height 19
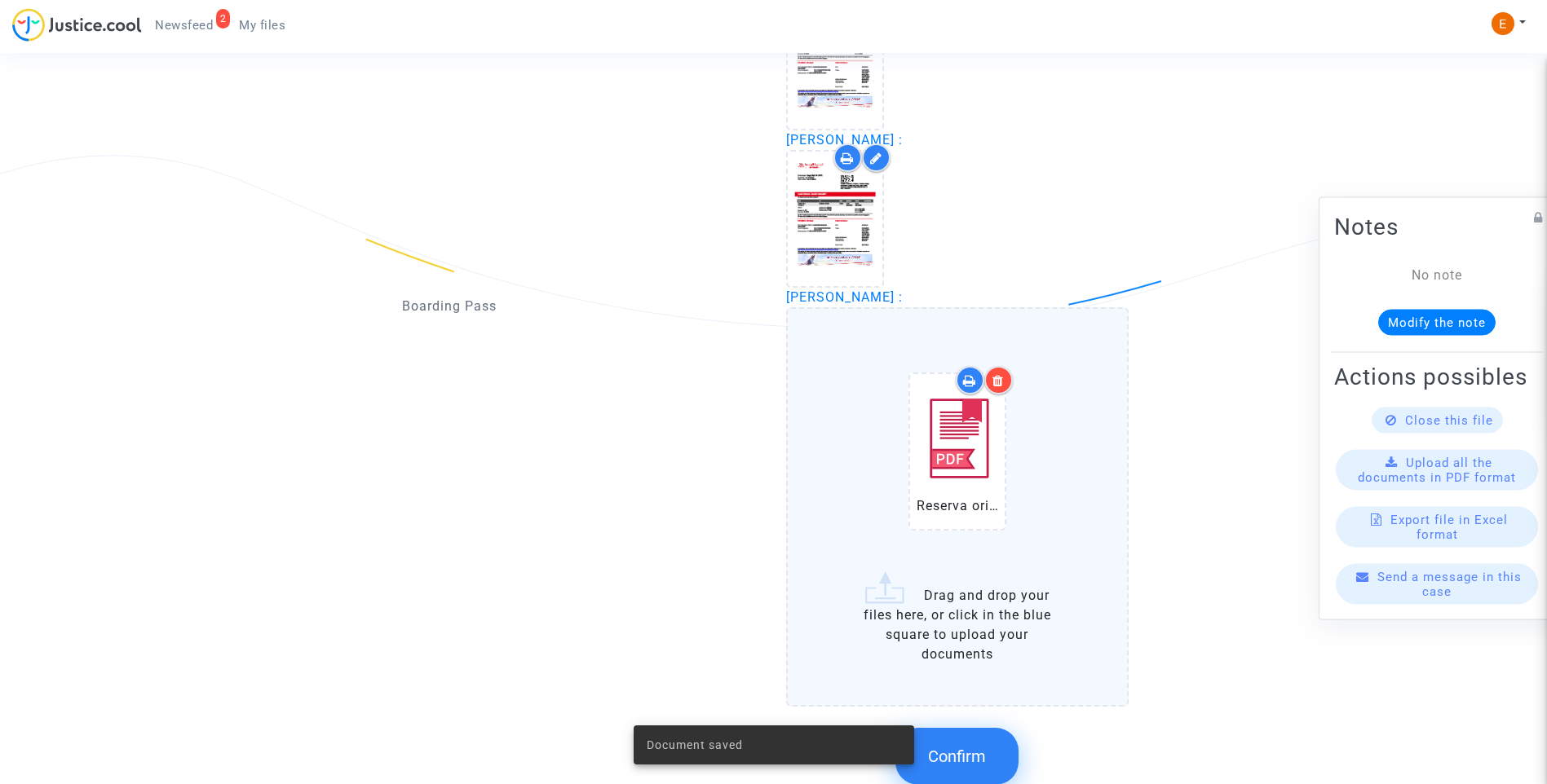
scroll to position [2149, 0]
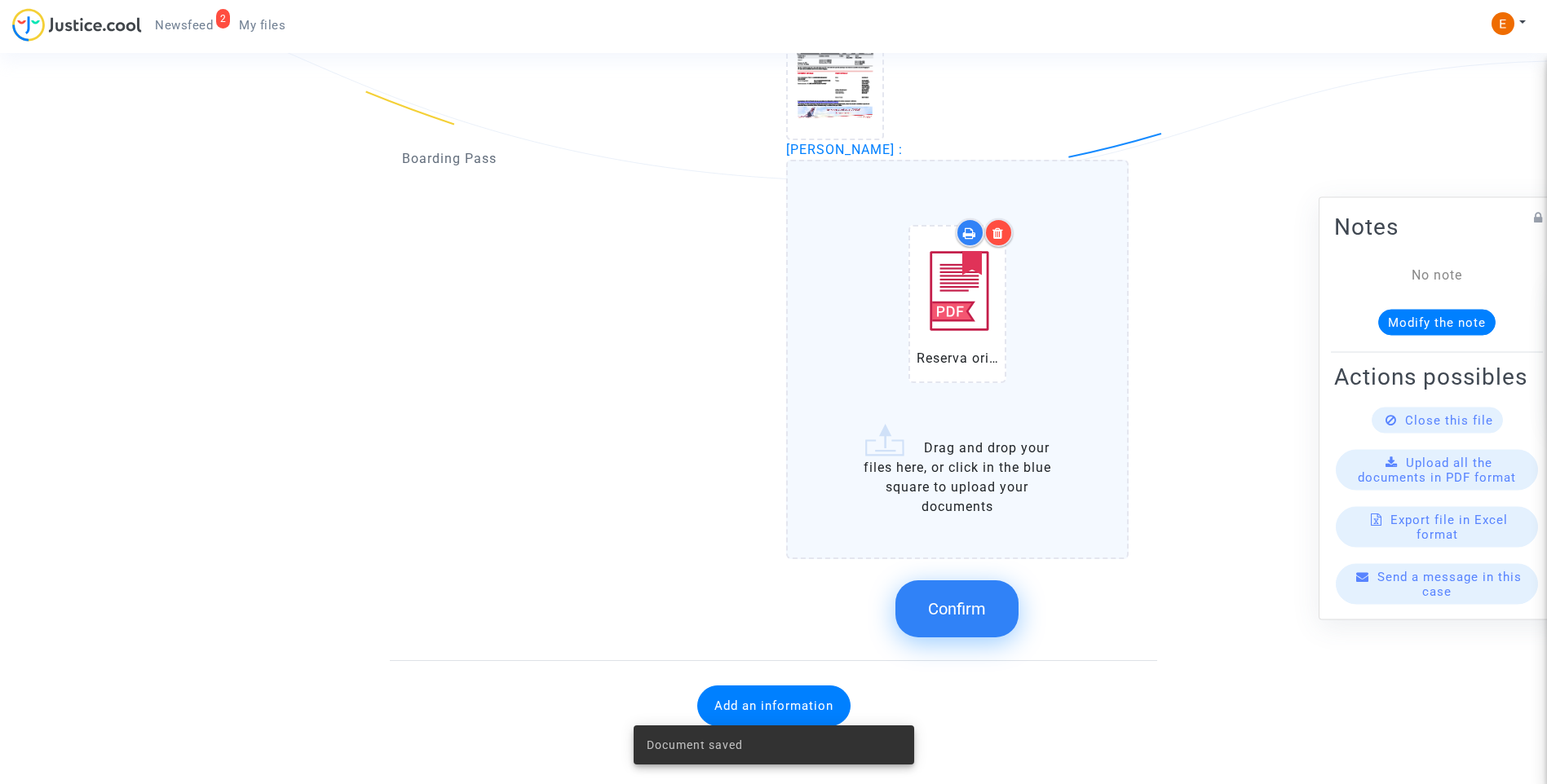
click at [959, 601] on span "Confirm" at bounding box center [956, 608] width 58 height 19
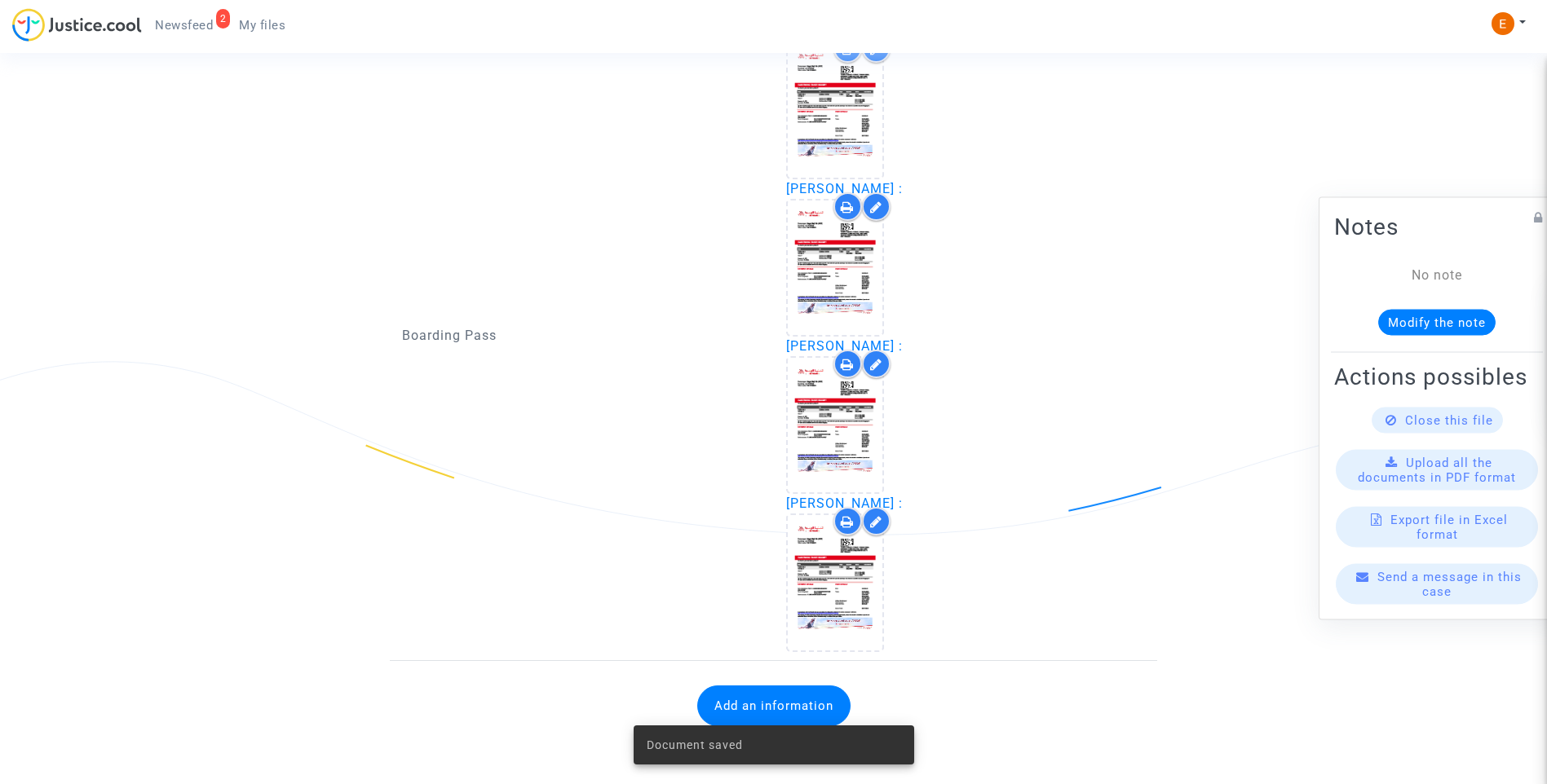
scroll to position [1795, 0]
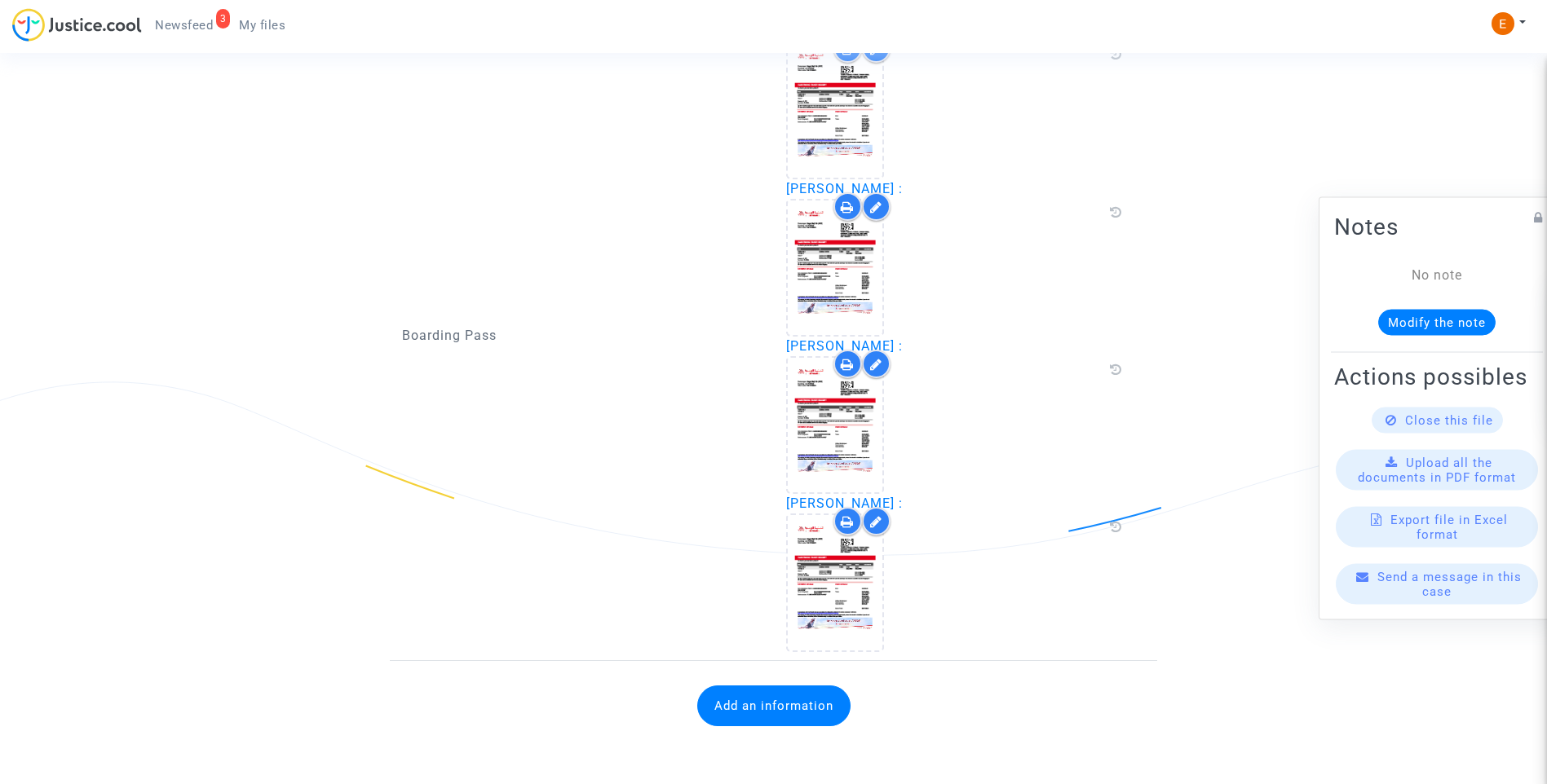
click at [160, 19] on span "Newsfeed" at bounding box center [184, 26] width 58 height 15
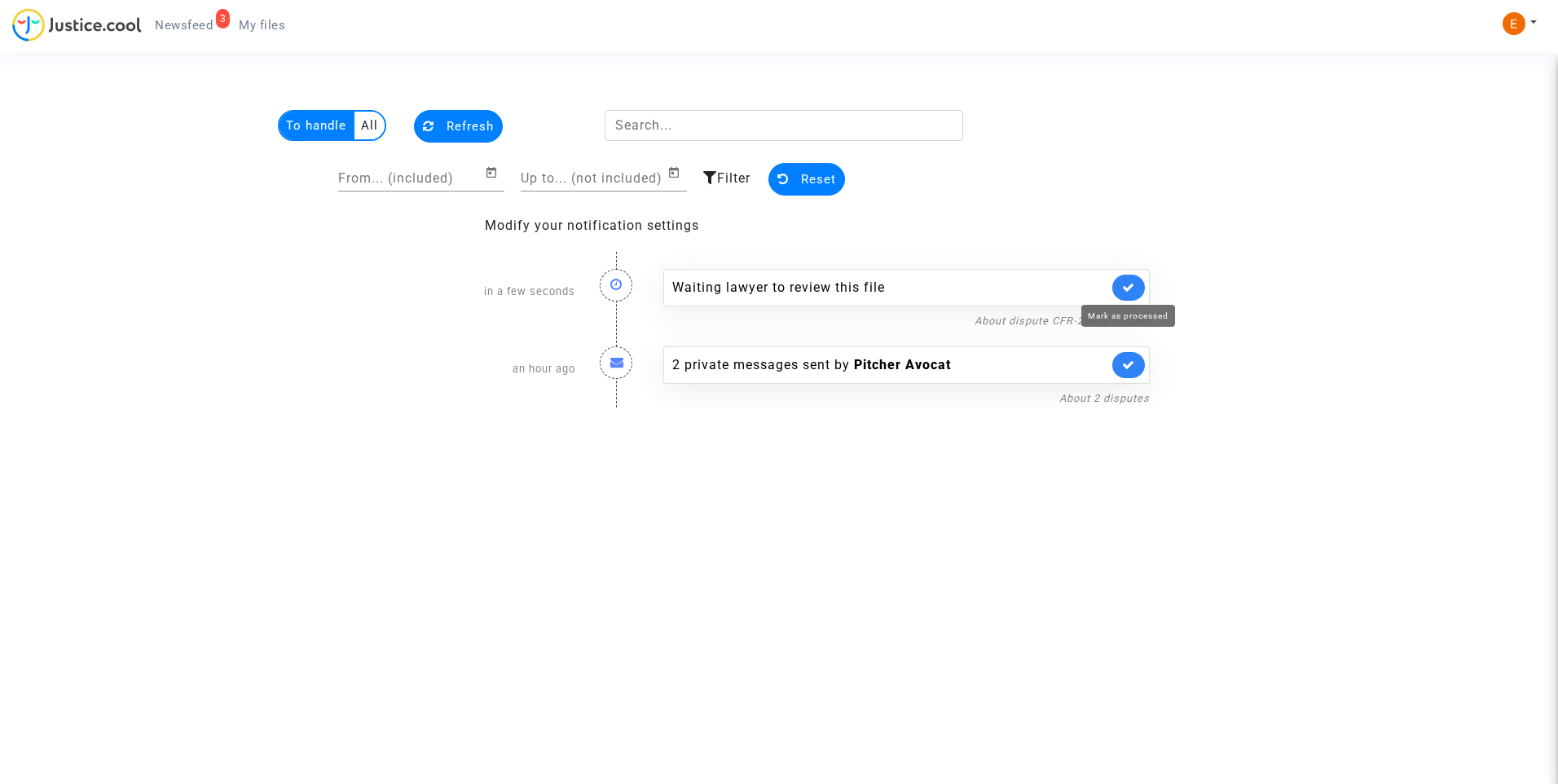
click at [1123, 286] on icon at bounding box center [1129, 287] width 13 height 12
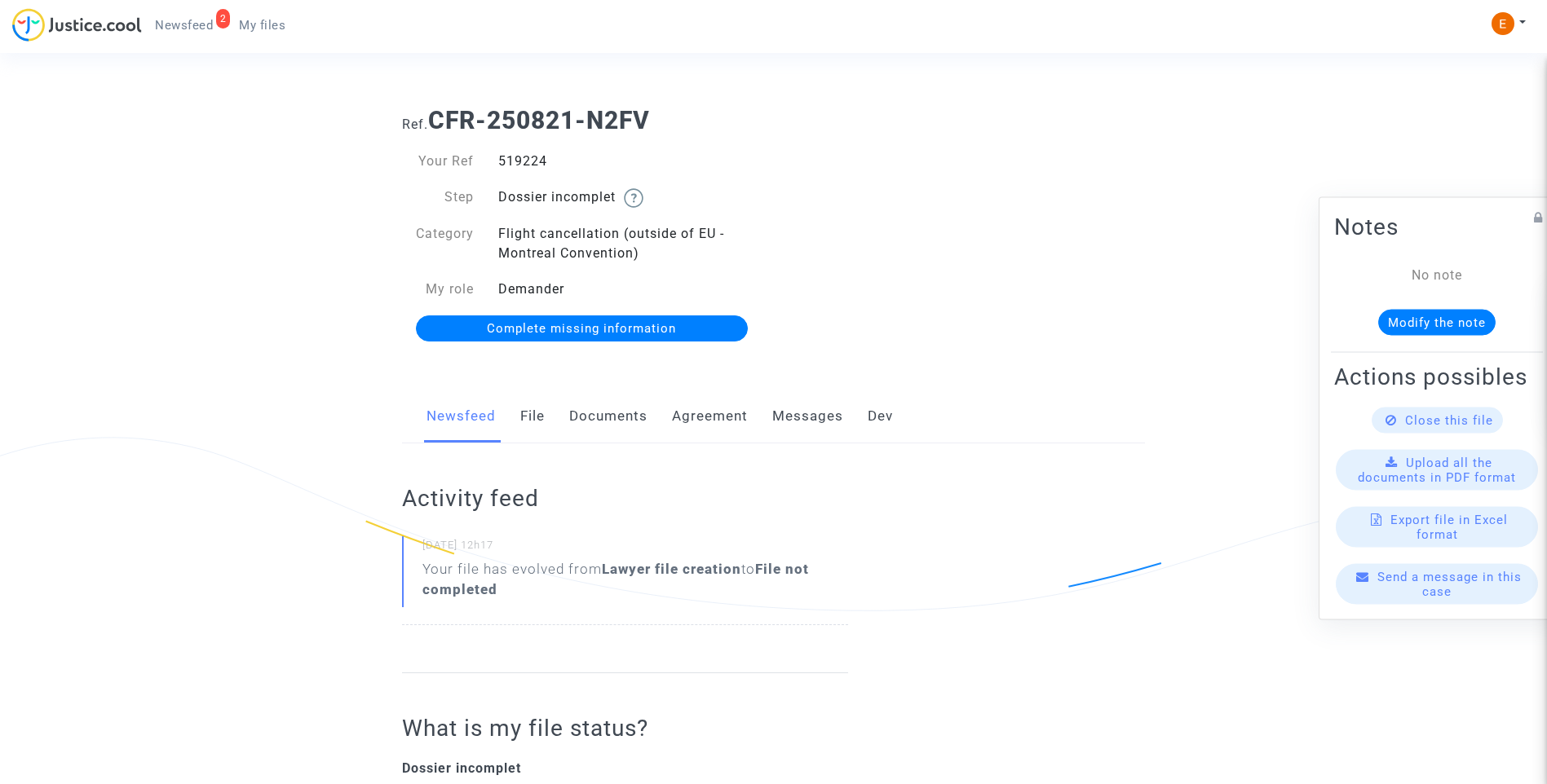
click at [605, 425] on link "Documents" at bounding box center [608, 416] width 79 height 54
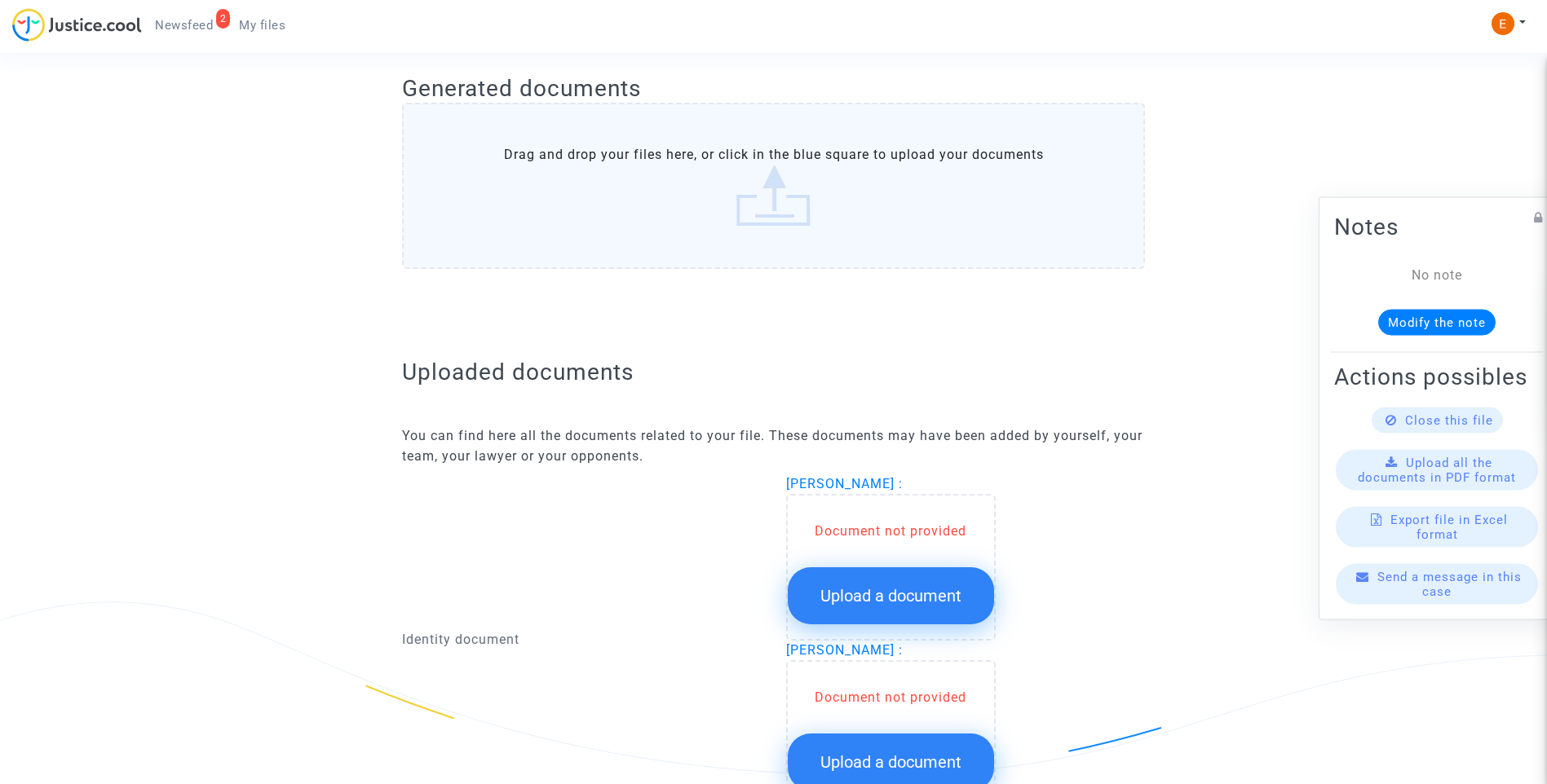
scroll to position [815, 0]
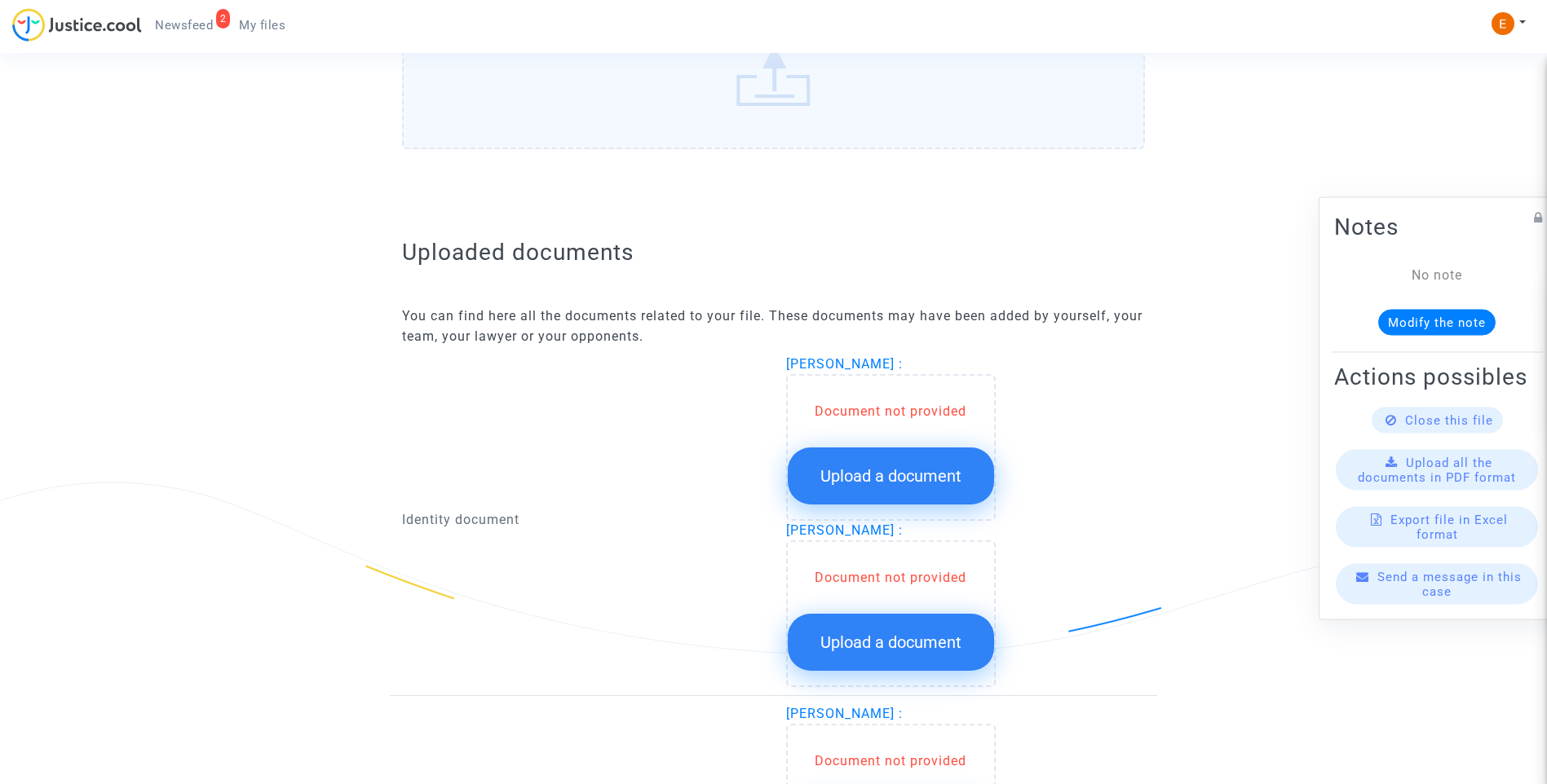
click at [932, 473] on span "Upload a document" at bounding box center [890, 476] width 141 height 19
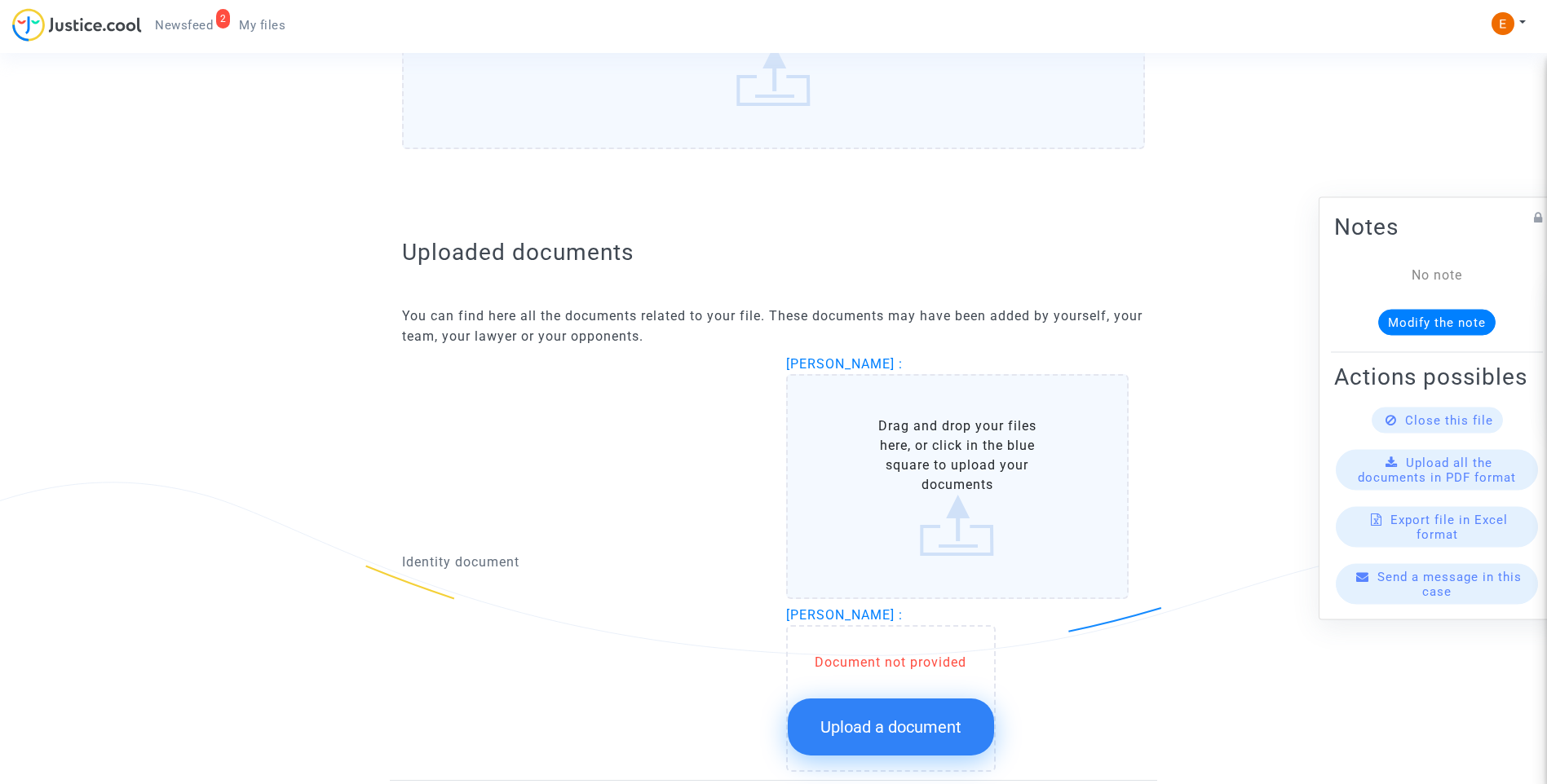
click at [906, 703] on button "Upload a document" at bounding box center [891, 727] width 206 height 57
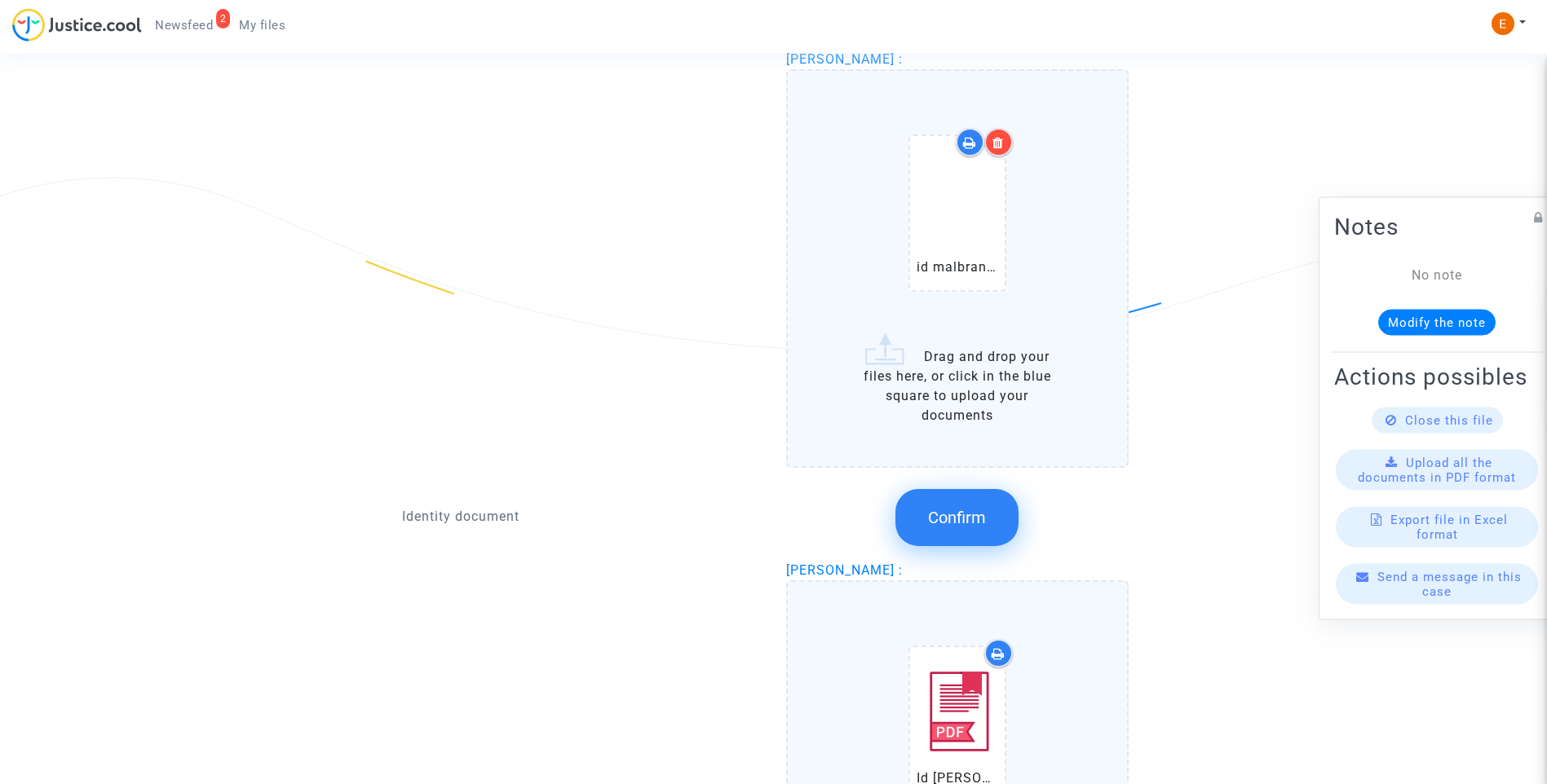
scroll to position [977, 0]
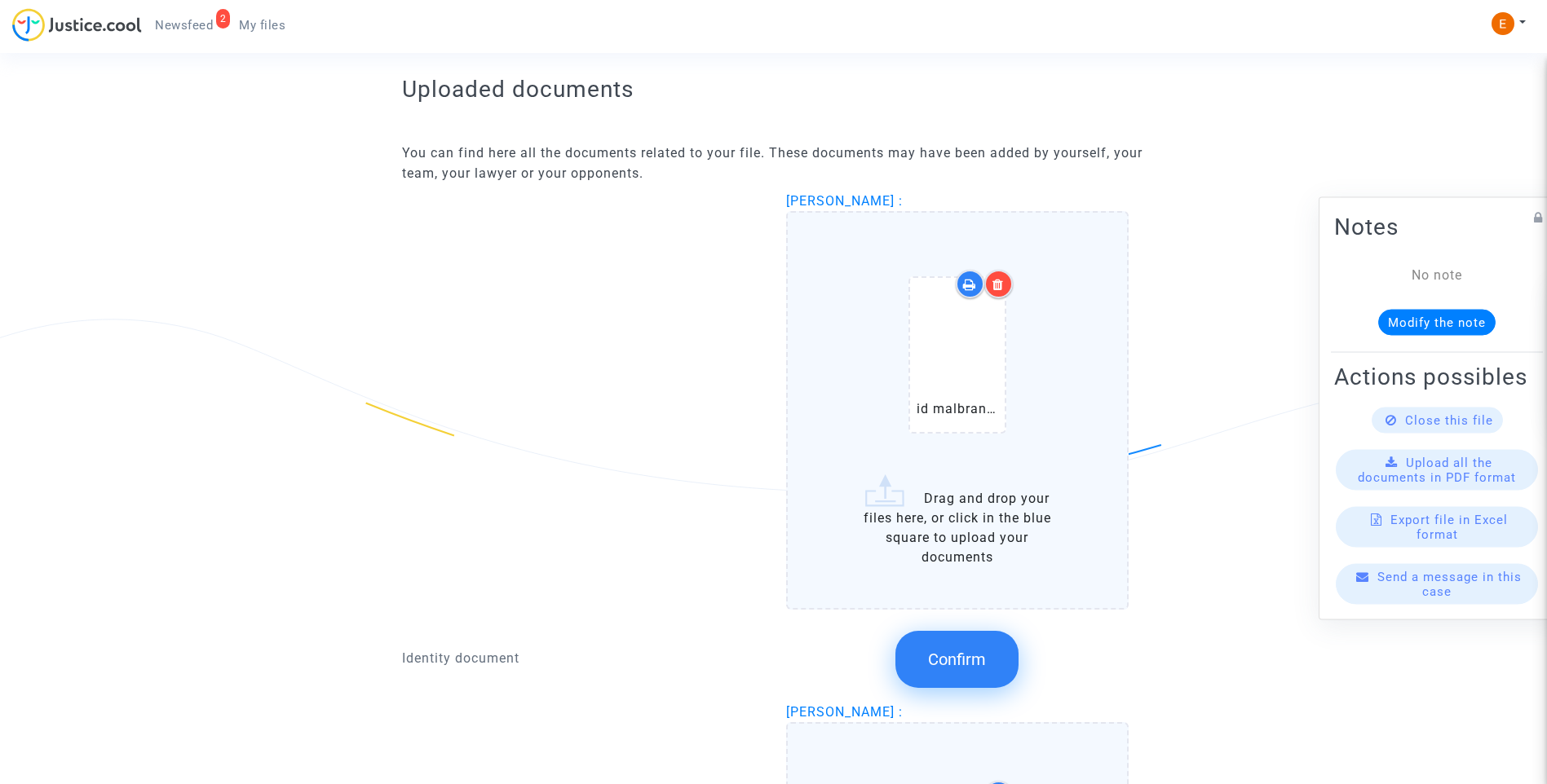
click at [1003, 291] on div at bounding box center [998, 284] width 28 height 28
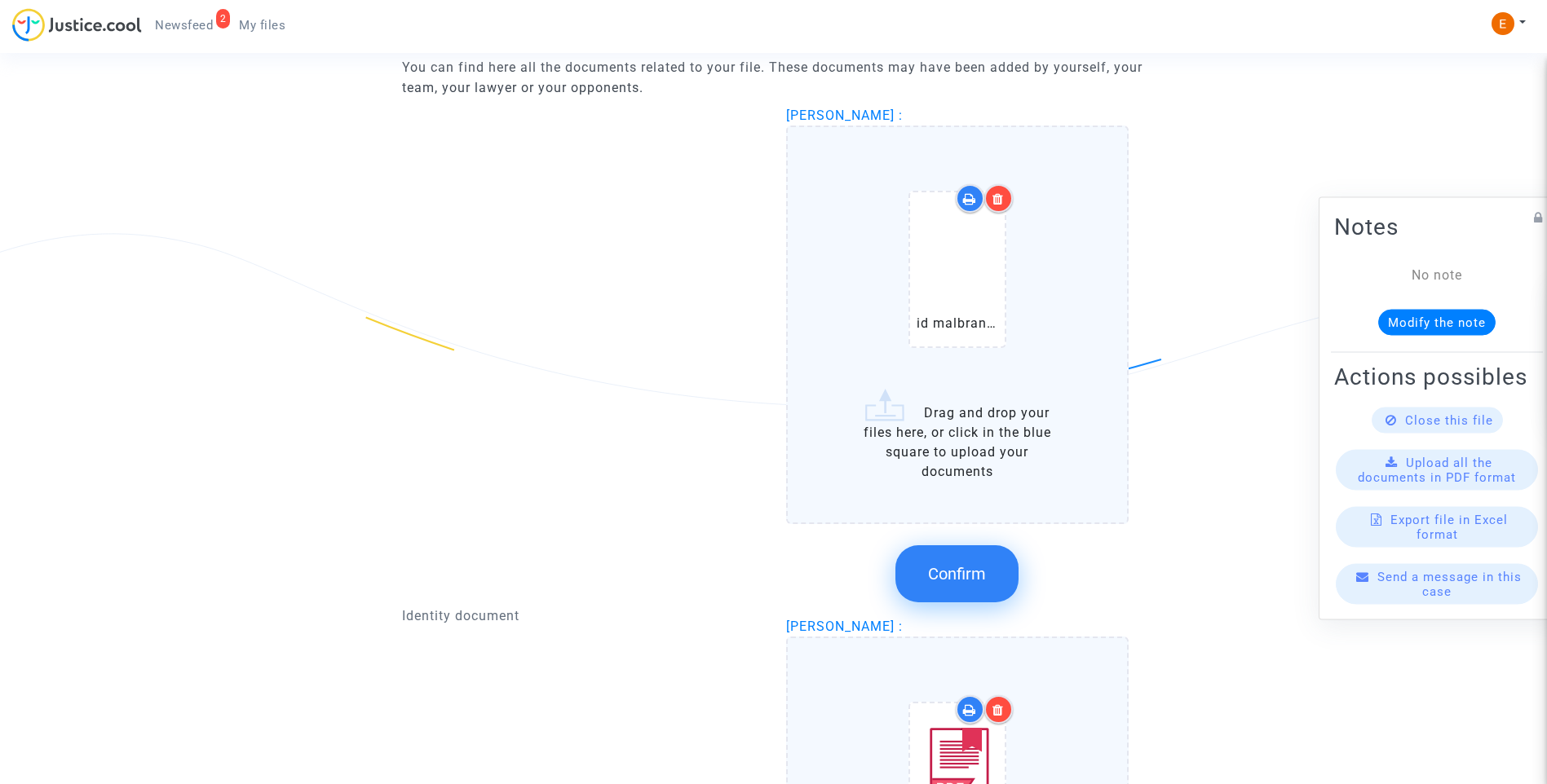
scroll to position [1060, 0]
click at [963, 570] on span "Confirm" at bounding box center [956, 577] width 58 height 19
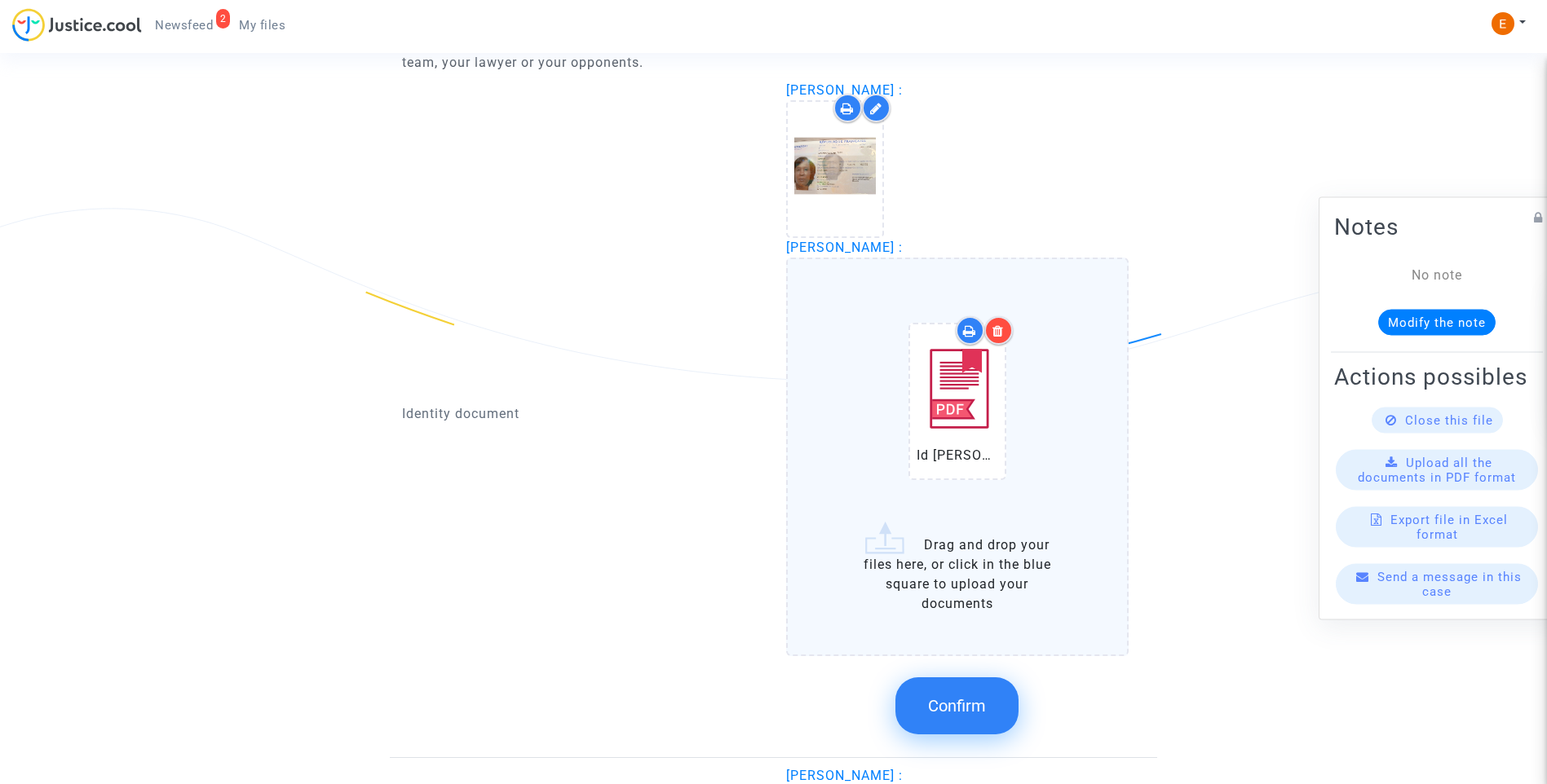
scroll to position [1141, 0]
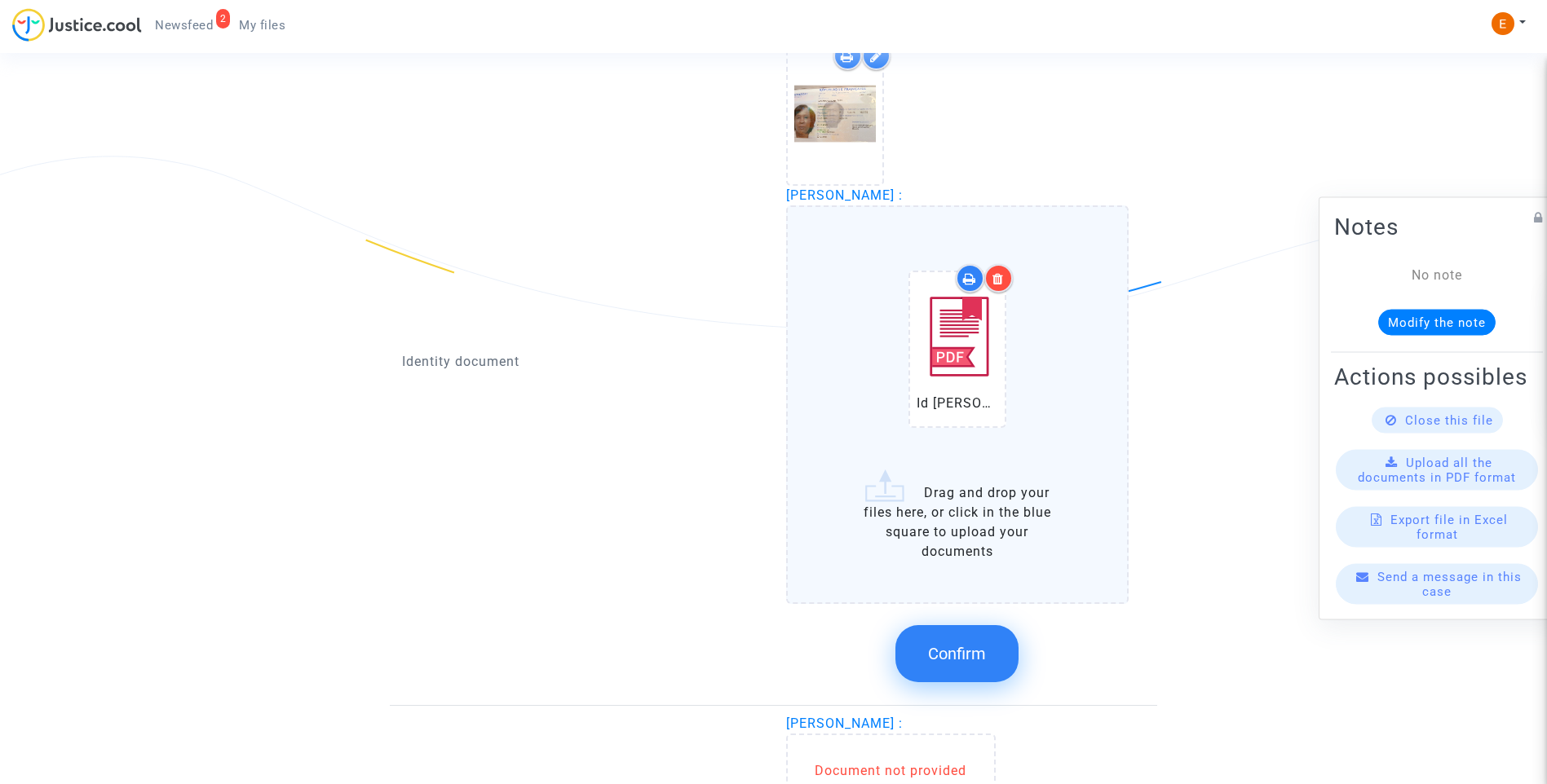
click at [966, 679] on button "Confirm" at bounding box center [956, 653] width 123 height 57
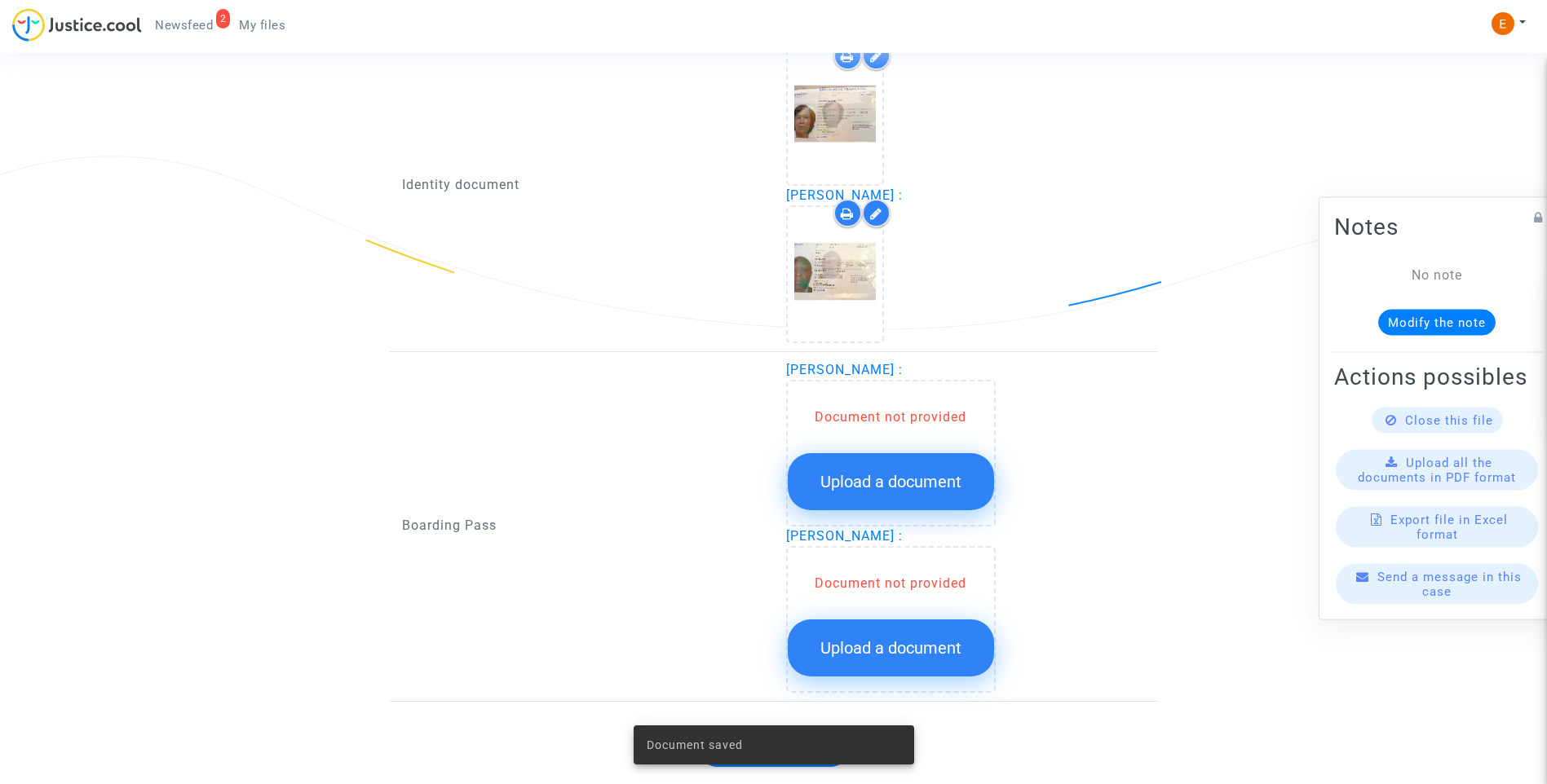
scroll to position [1182, 0]
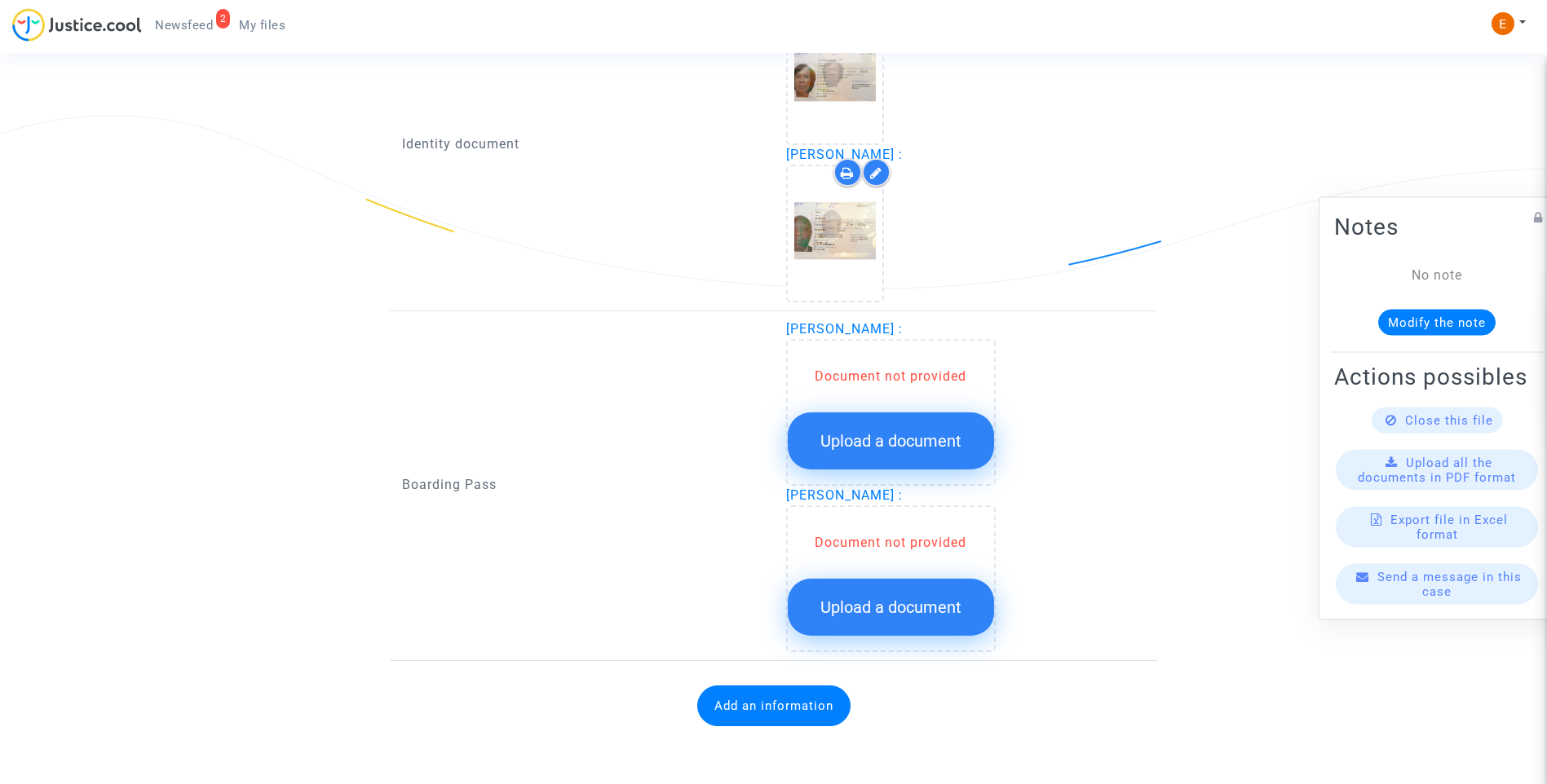
drag, startPoint x: 928, startPoint y: 438, endPoint x: 911, endPoint y: 620, distance: 182.8
click at [928, 439] on span "Upload a document" at bounding box center [890, 440] width 141 height 19
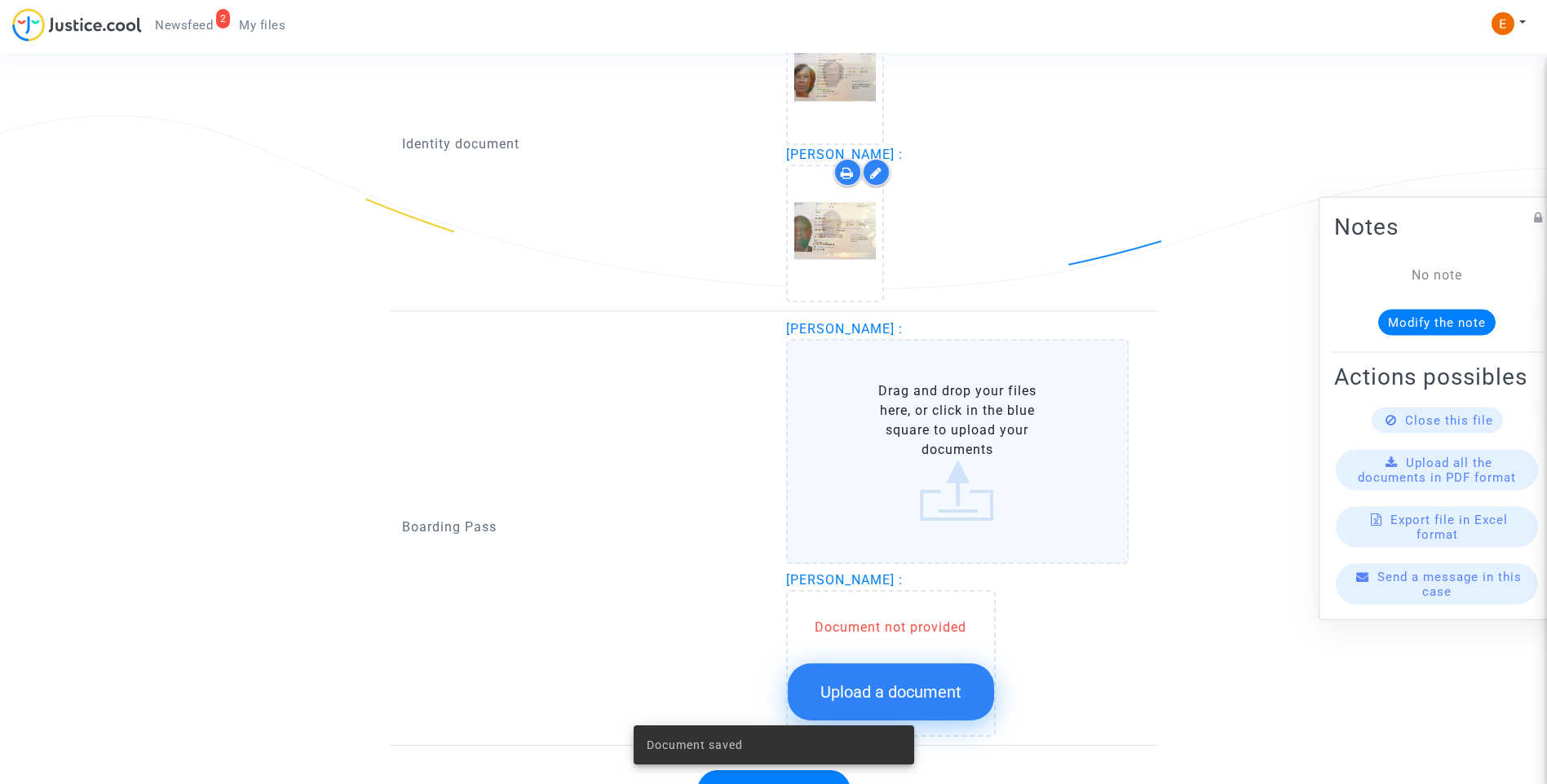
drag, startPoint x: 917, startPoint y: 724, endPoint x: 929, endPoint y: 717, distance: 13.9
click at [918, 724] on div "Document saved" at bounding box center [774, 745] width 320 height 78
click at [933, 696] on span "Upload a document" at bounding box center [890, 691] width 141 height 19
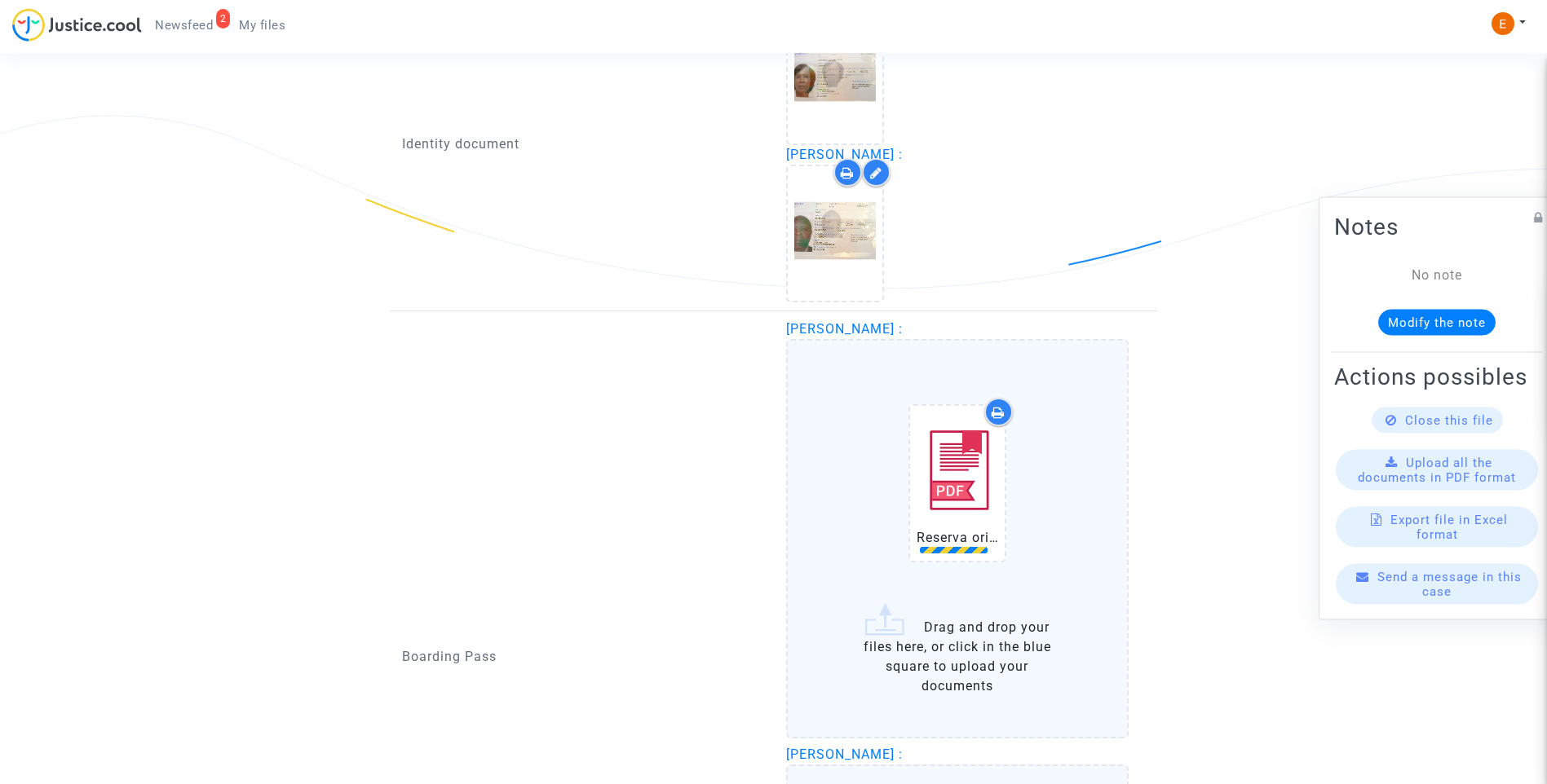
scroll to position [1344, 0]
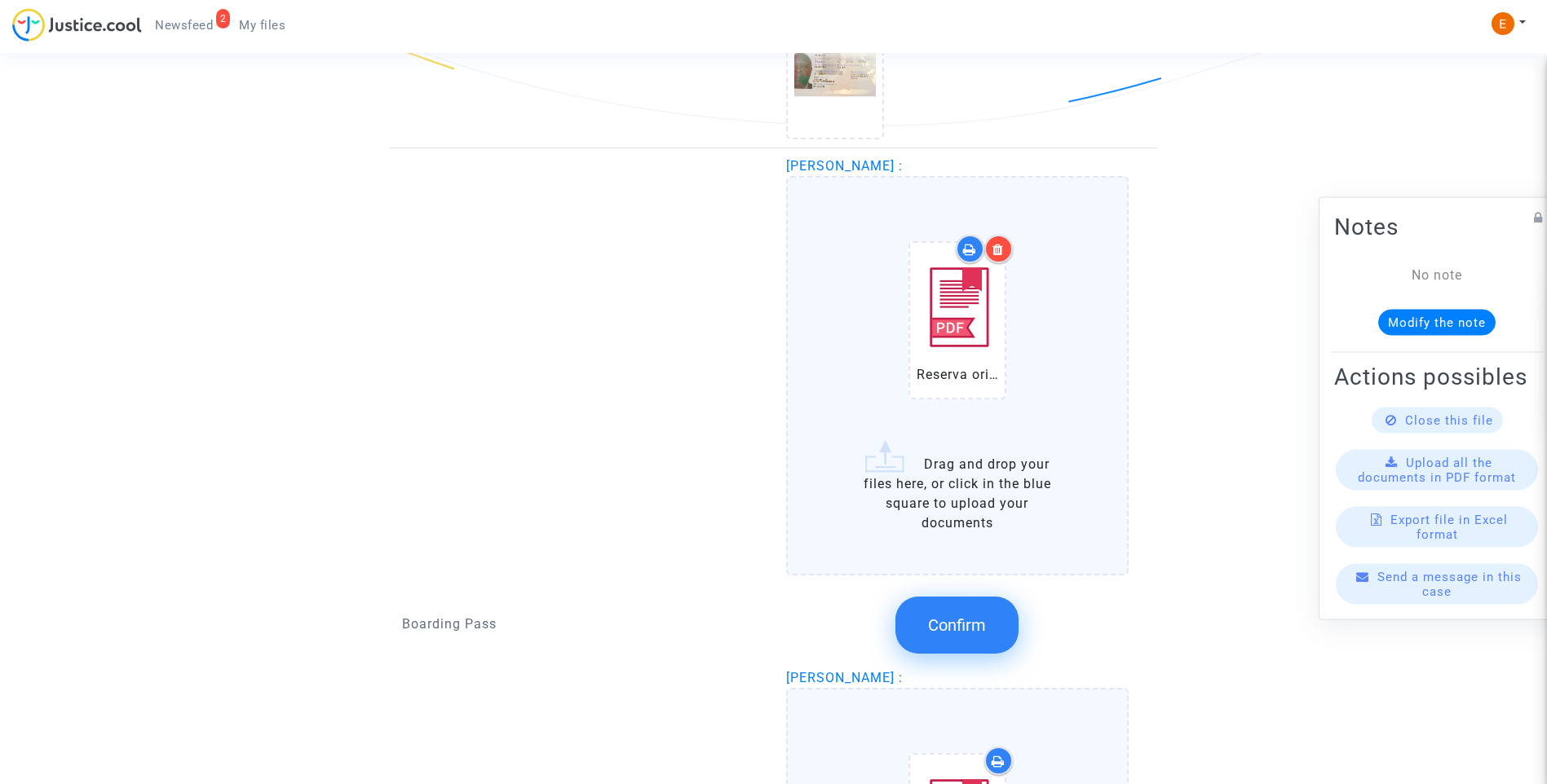
click at [951, 628] on span "Confirm" at bounding box center [956, 624] width 58 height 19
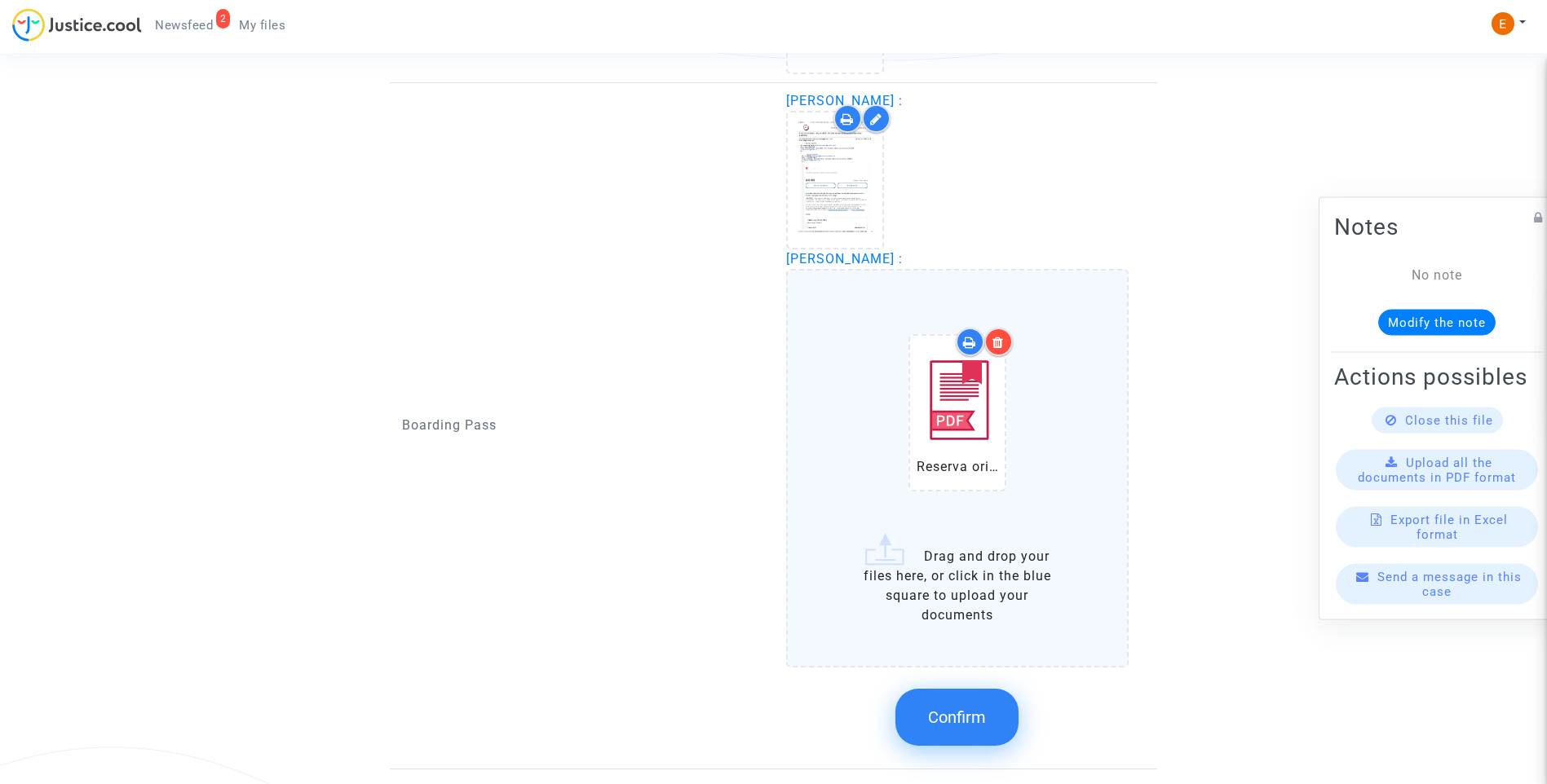
scroll to position [1508, 0]
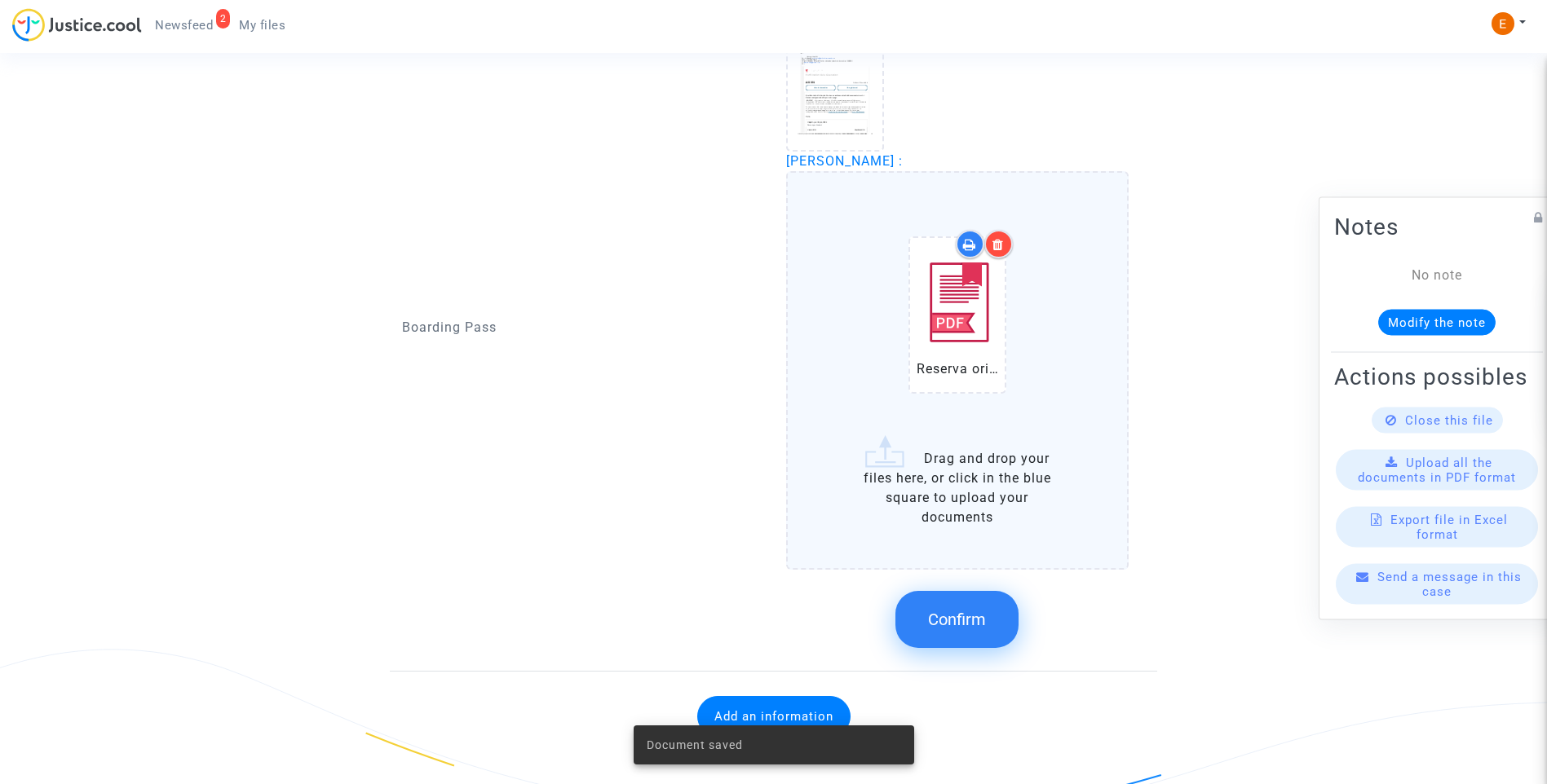
click at [962, 611] on span "Confirm" at bounding box center [956, 619] width 58 height 19
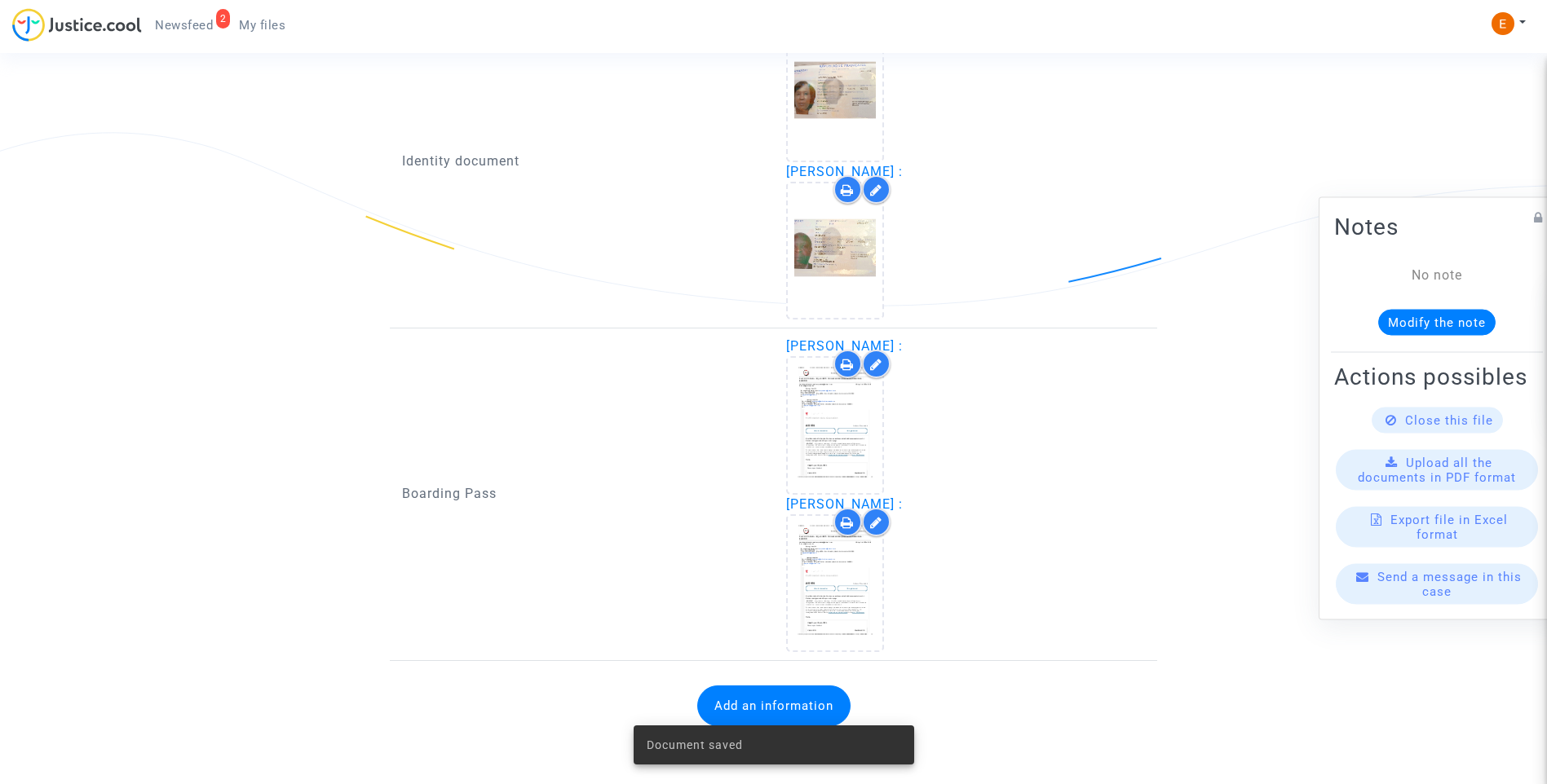
scroll to position [1165, 0]
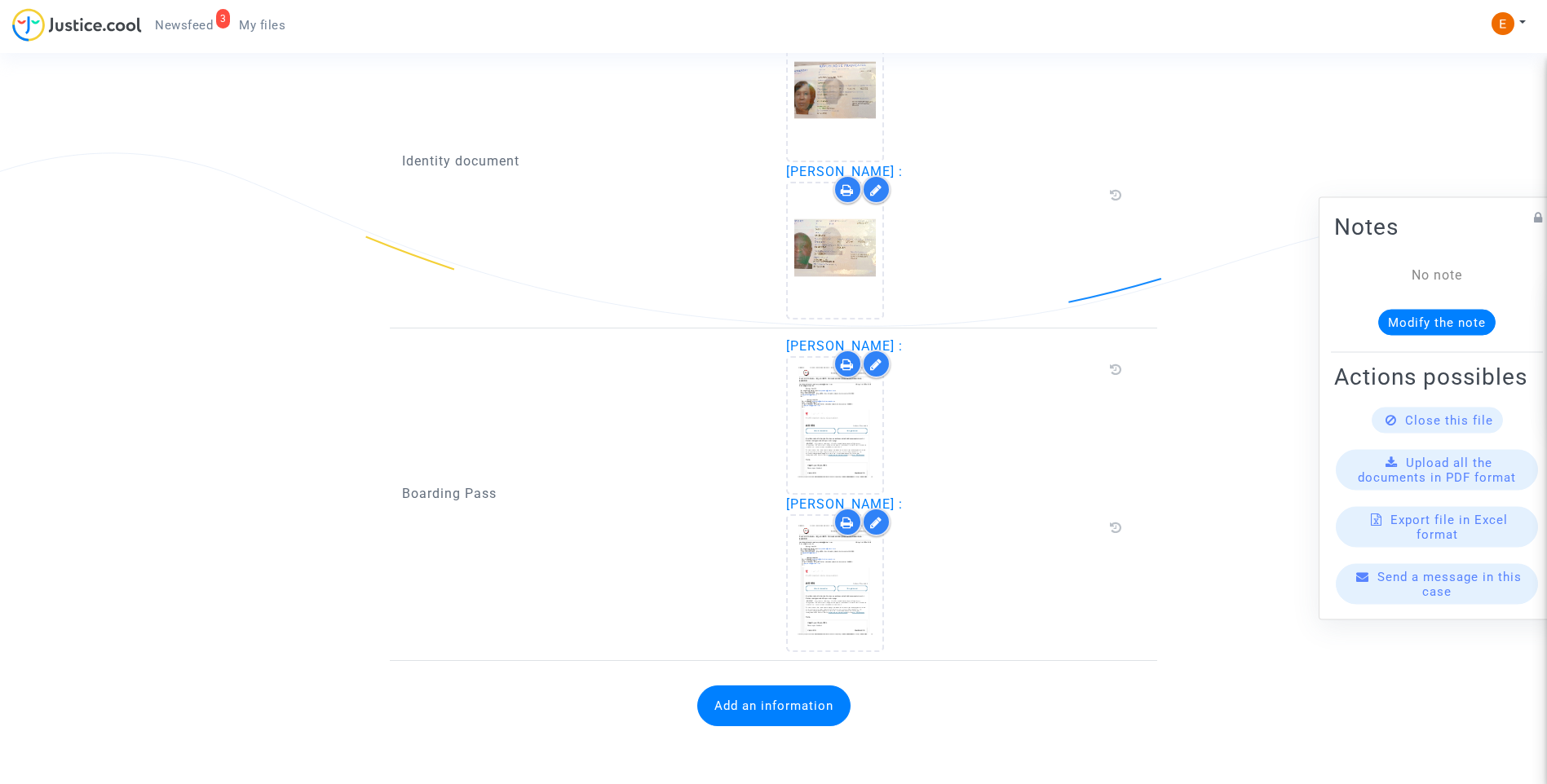
click at [802, 715] on button "Add an information" at bounding box center [774, 706] width 153 height 41
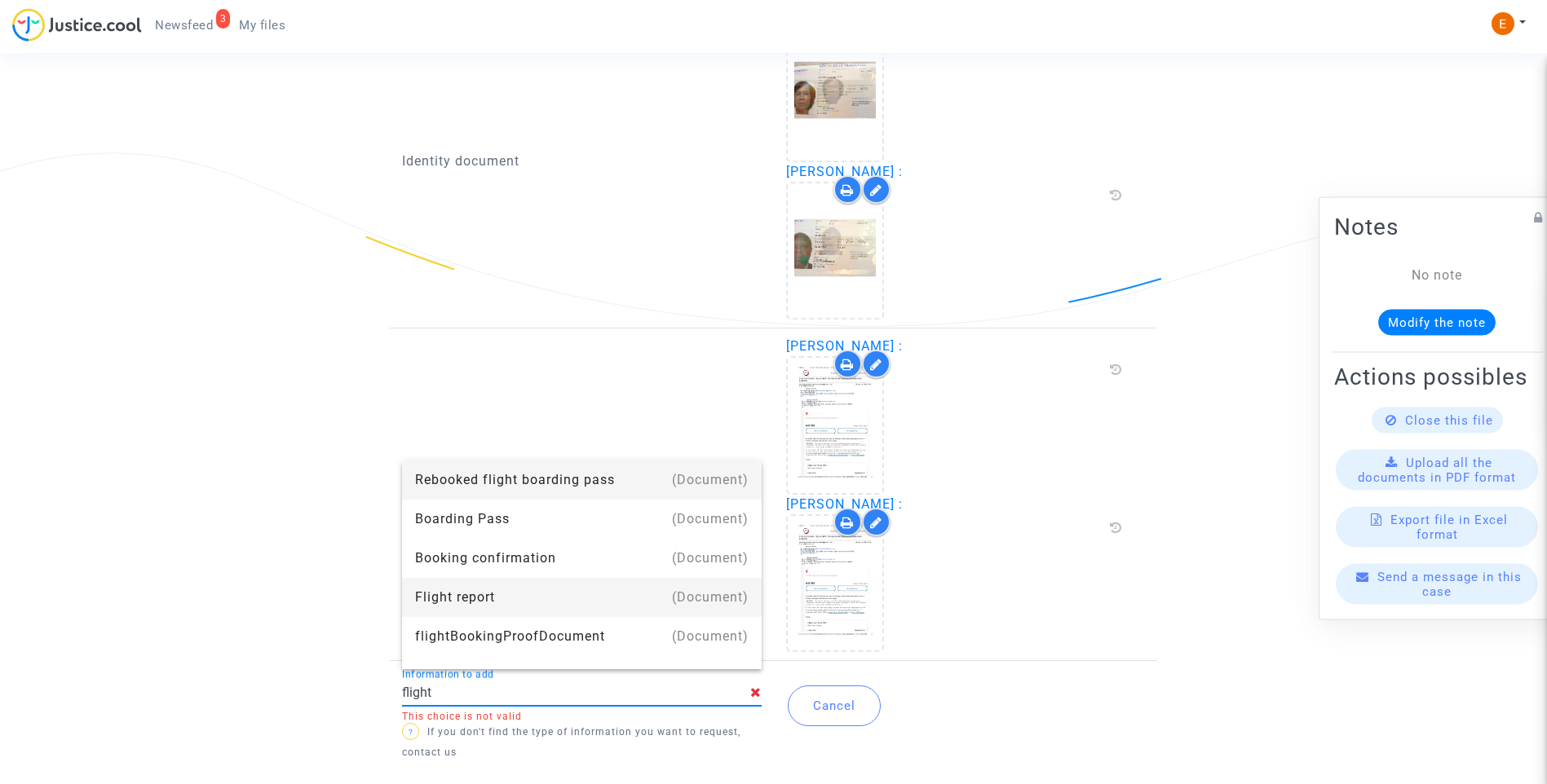
click at [487, 593] on div "Flight report" at bounding box center [581, 597] width 333 height 39
type input "Flight report"
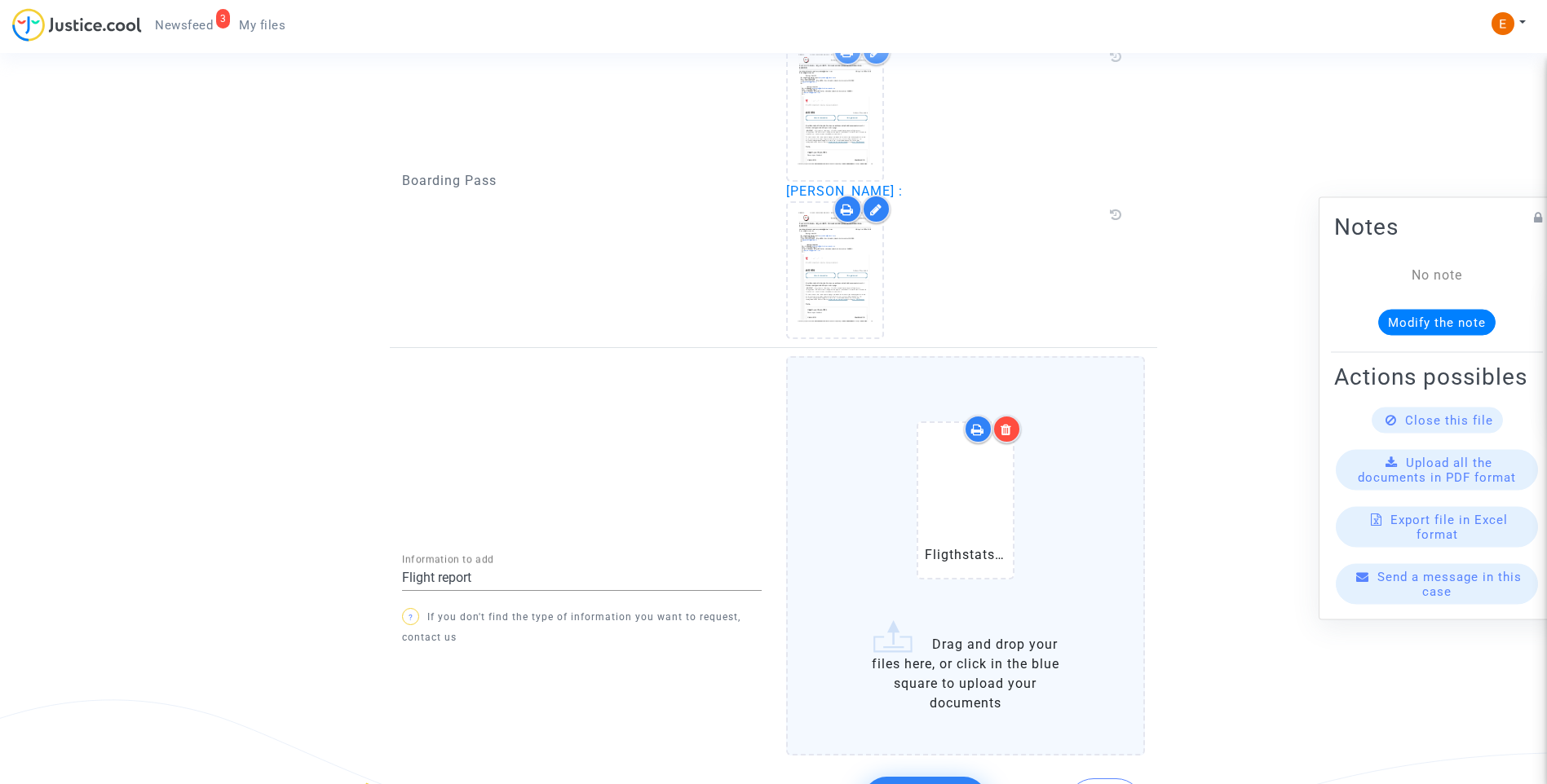
scroll to position [1470, 0]
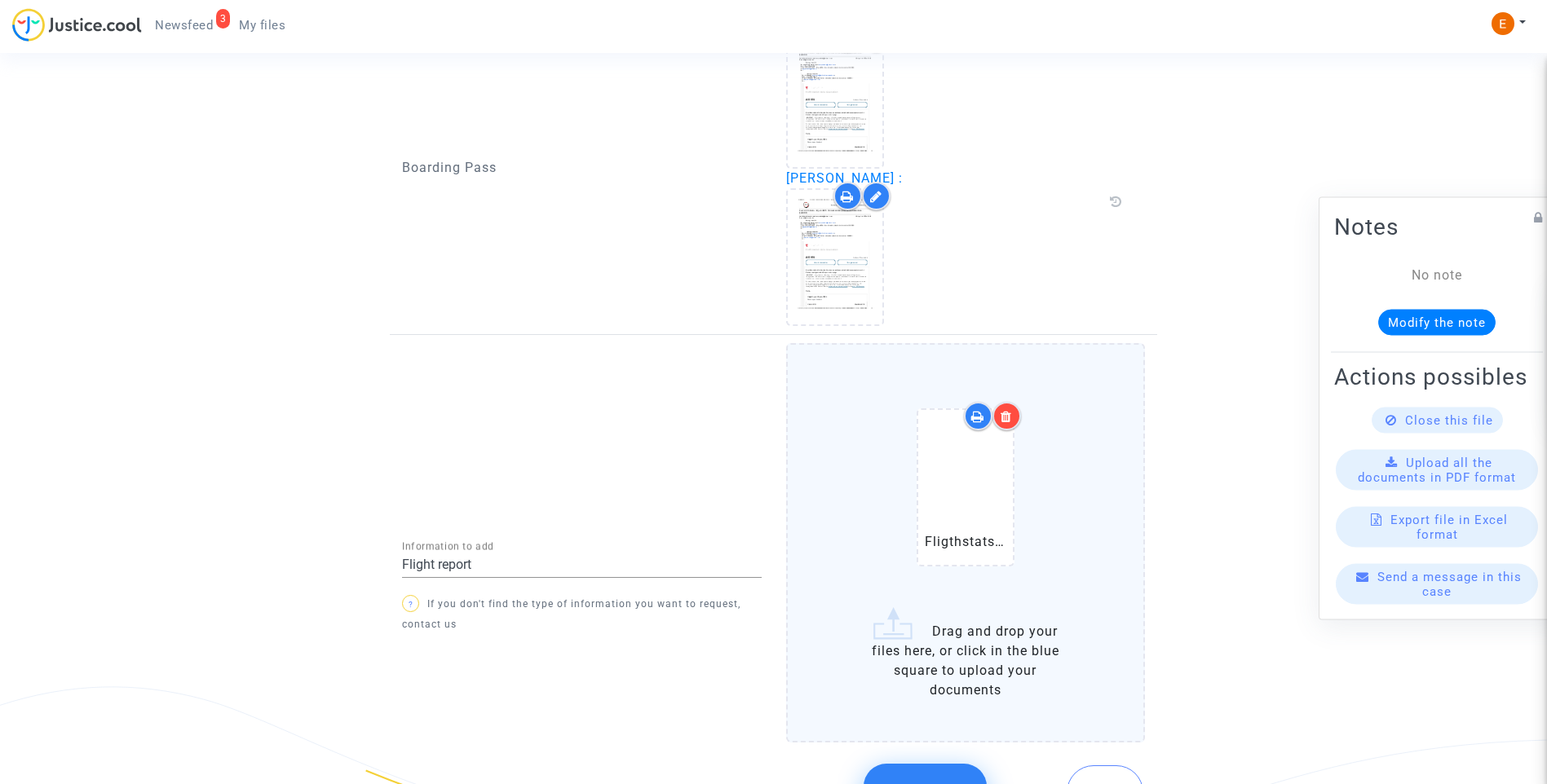
click at [946, 775] on button "Confirm" at bounding box center [925, 792] width 123 height 57
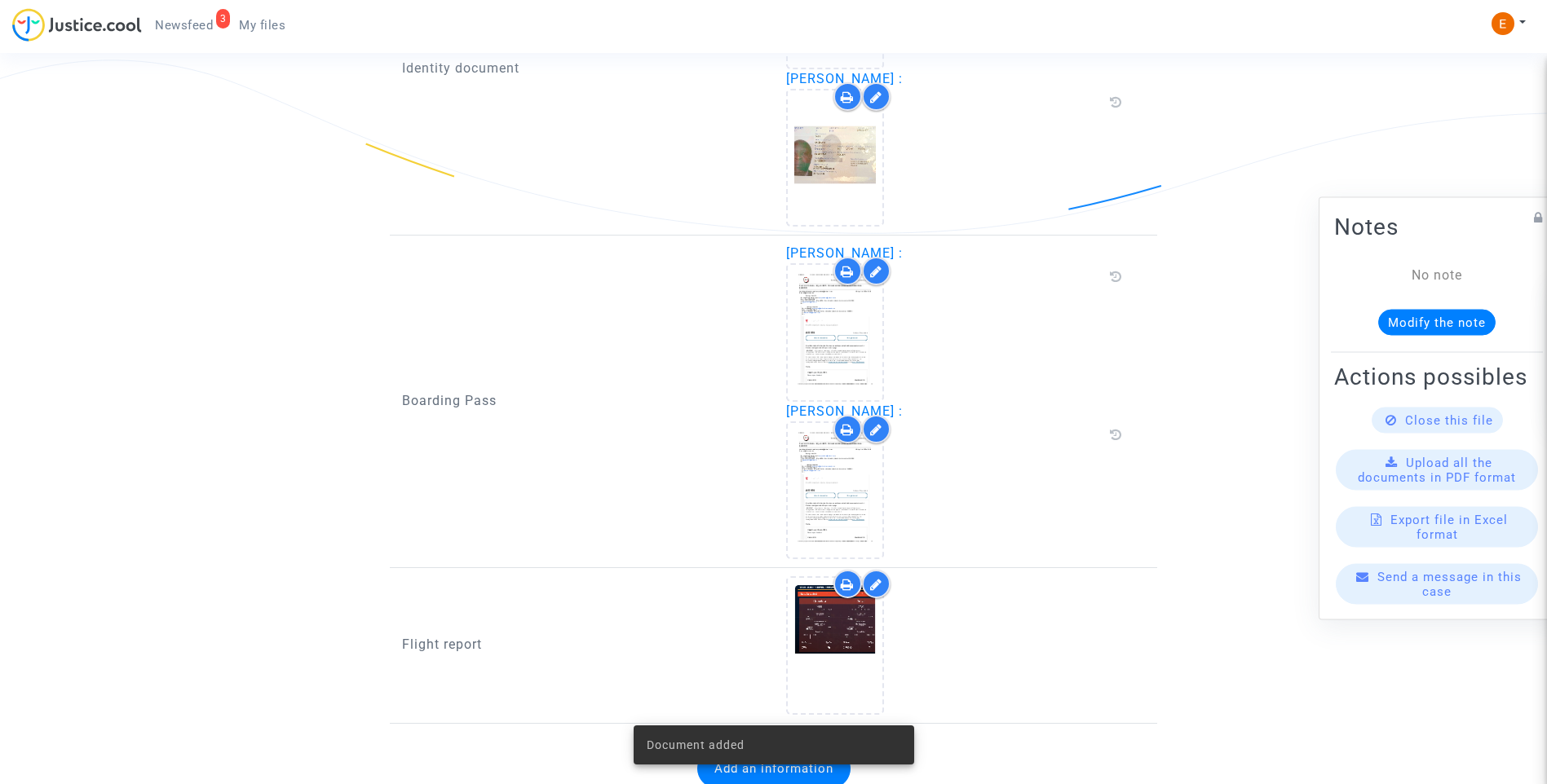
scroll to position [1300, 0]
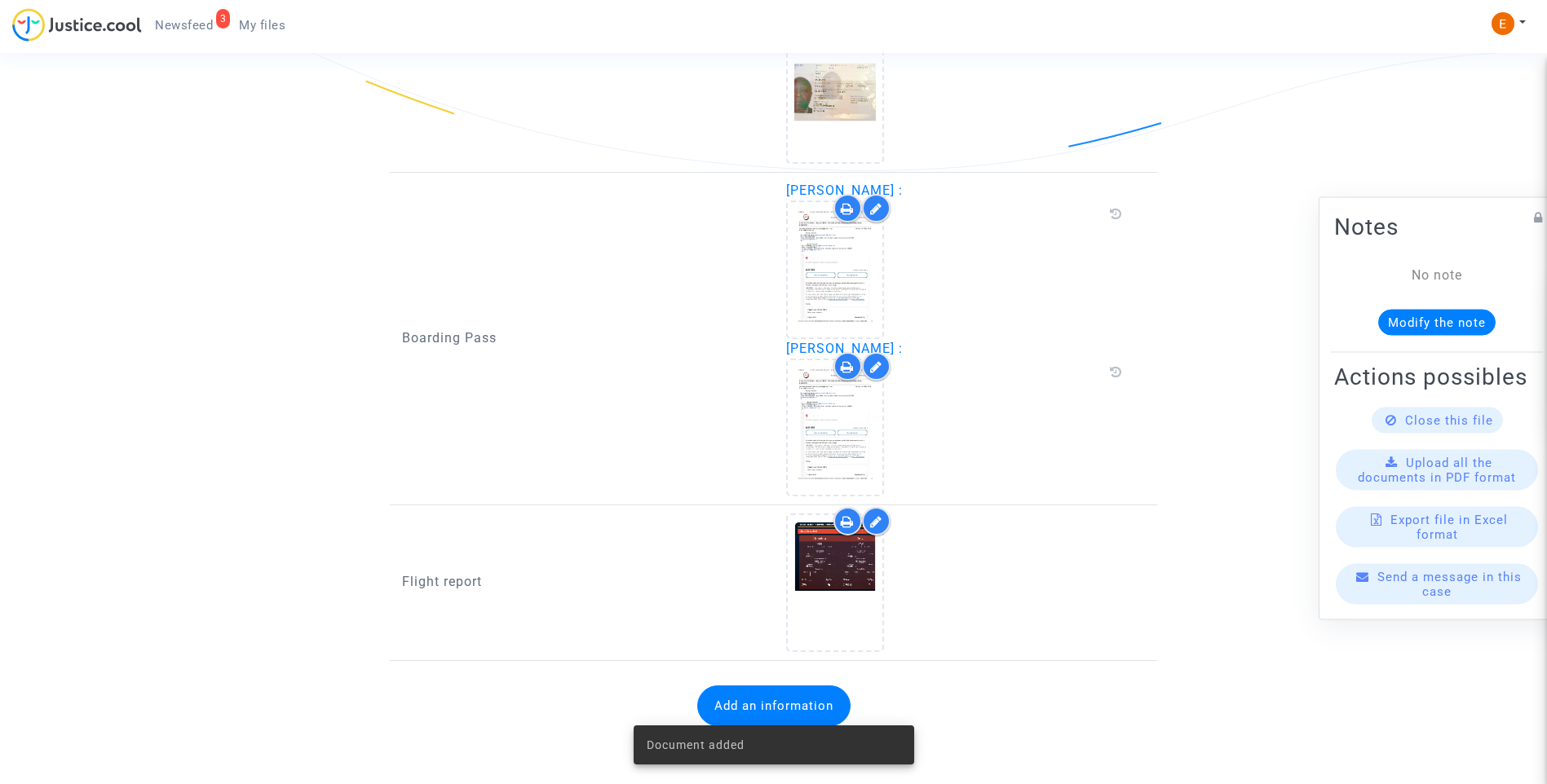
drag, startPoint x: 173, startPoint y: 27, endPoint x: 316, endPoint y: 42, distance: 143.8
click at [173, 27] on span "Newsfeed" at bounding box center [184, 26] width 58 height 15
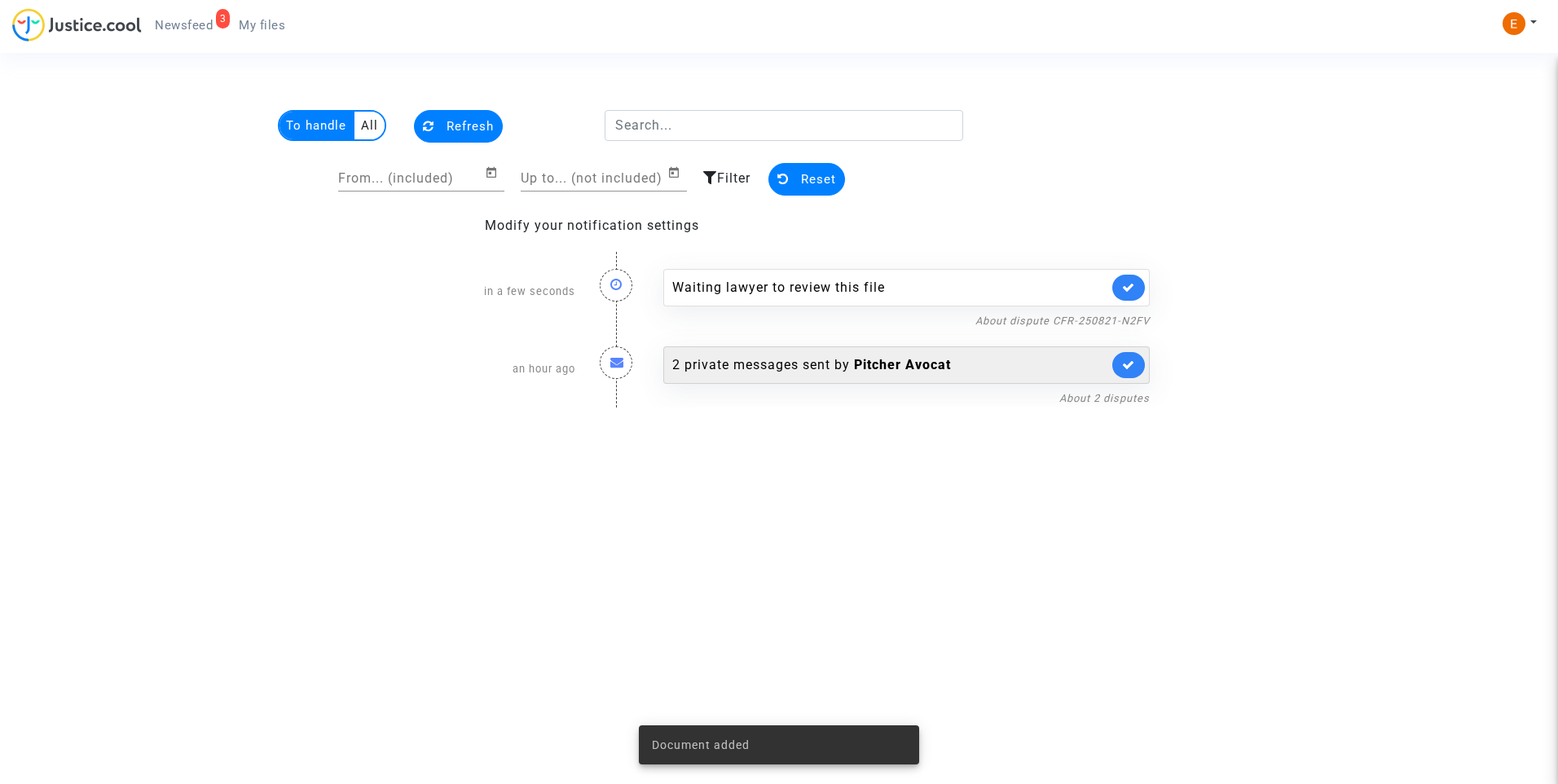
click at [1121, 290] on link at bounding box center [1129, 287] width 33 height 26
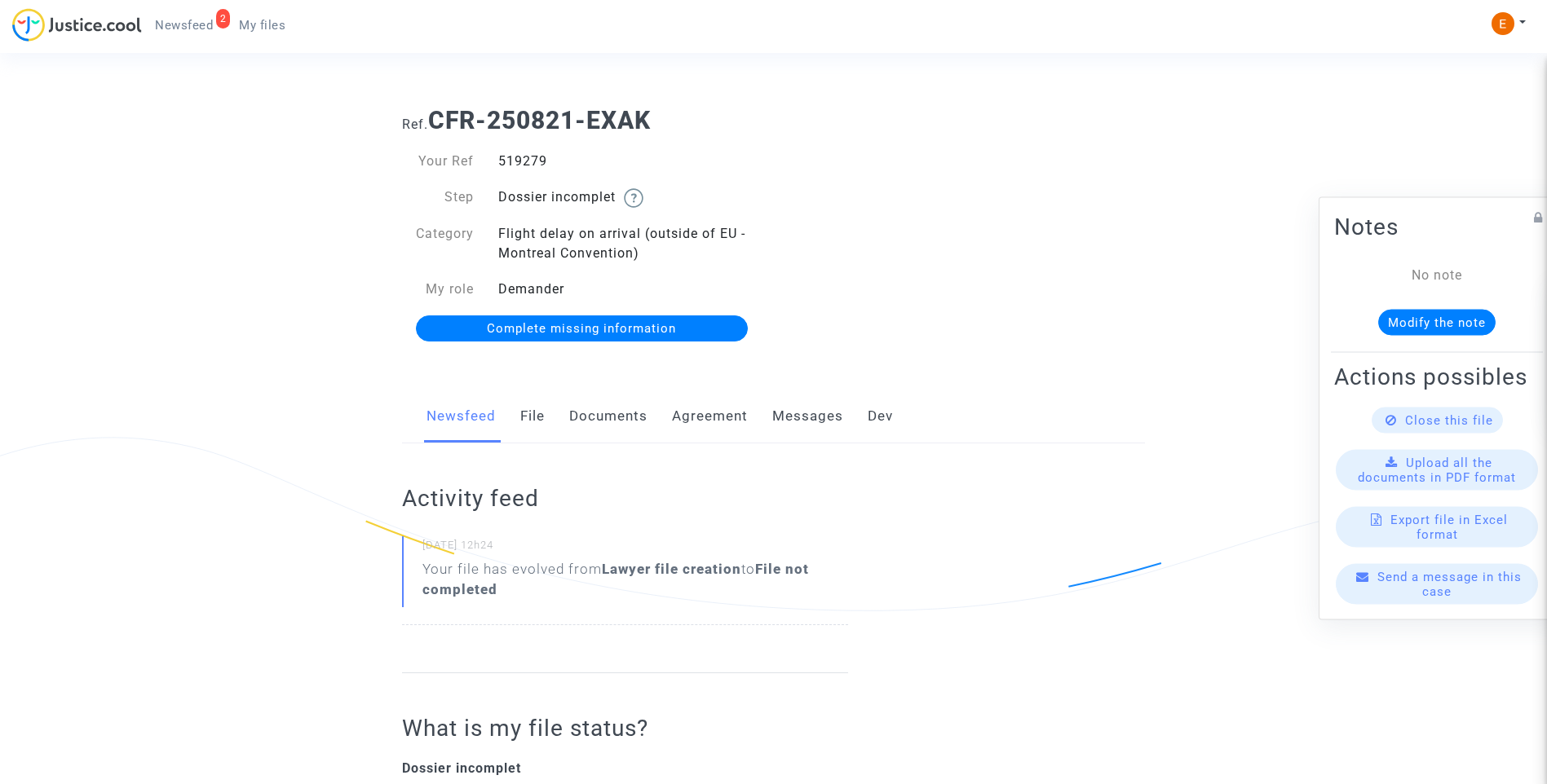
click at [614, 418] on link "Documents" at bounding box center [608, 416] width 79 height 54
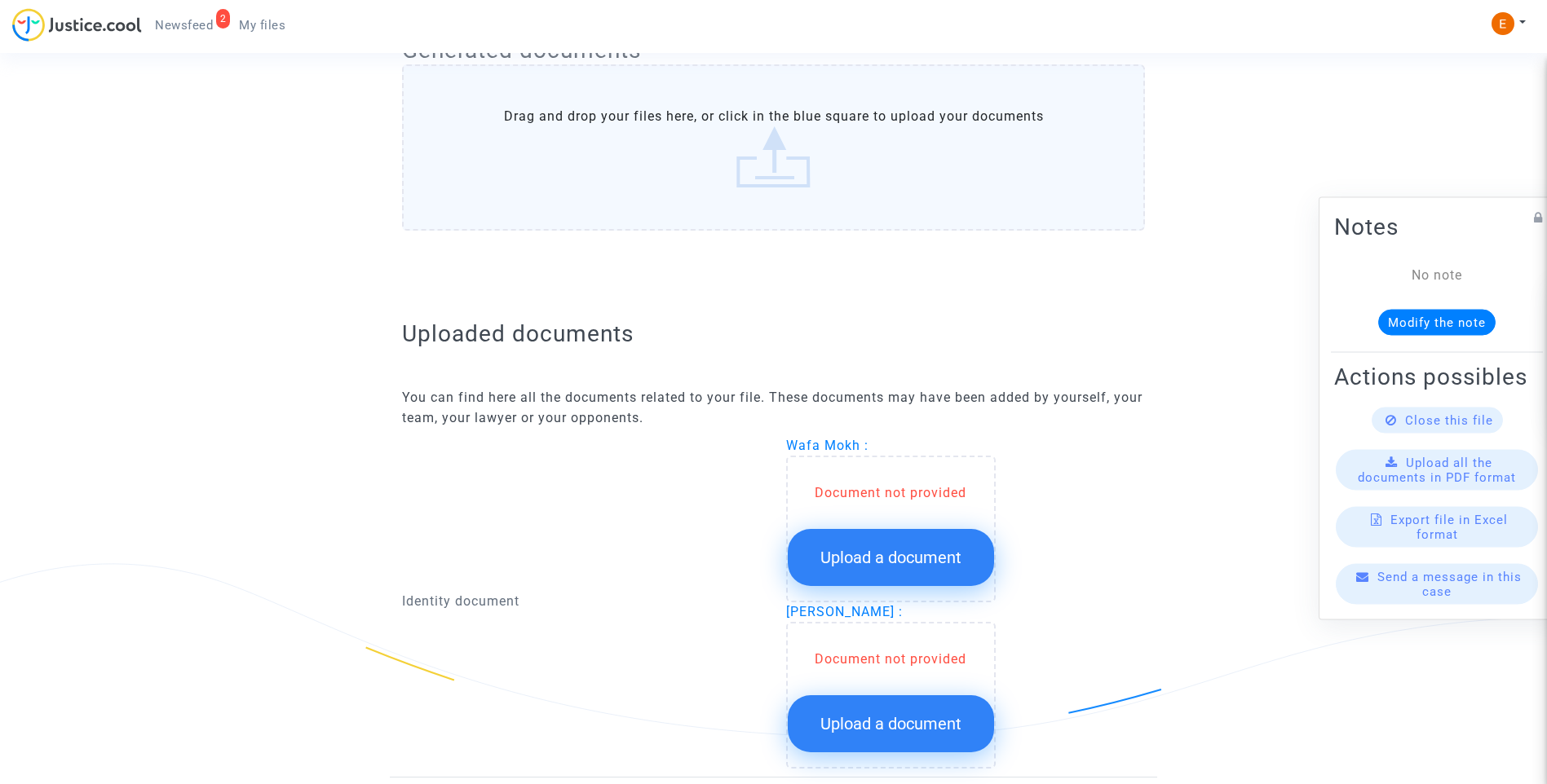
click at [933, 552] on span "Upload a document" at bounding box center [890, 557] width 141 height 19
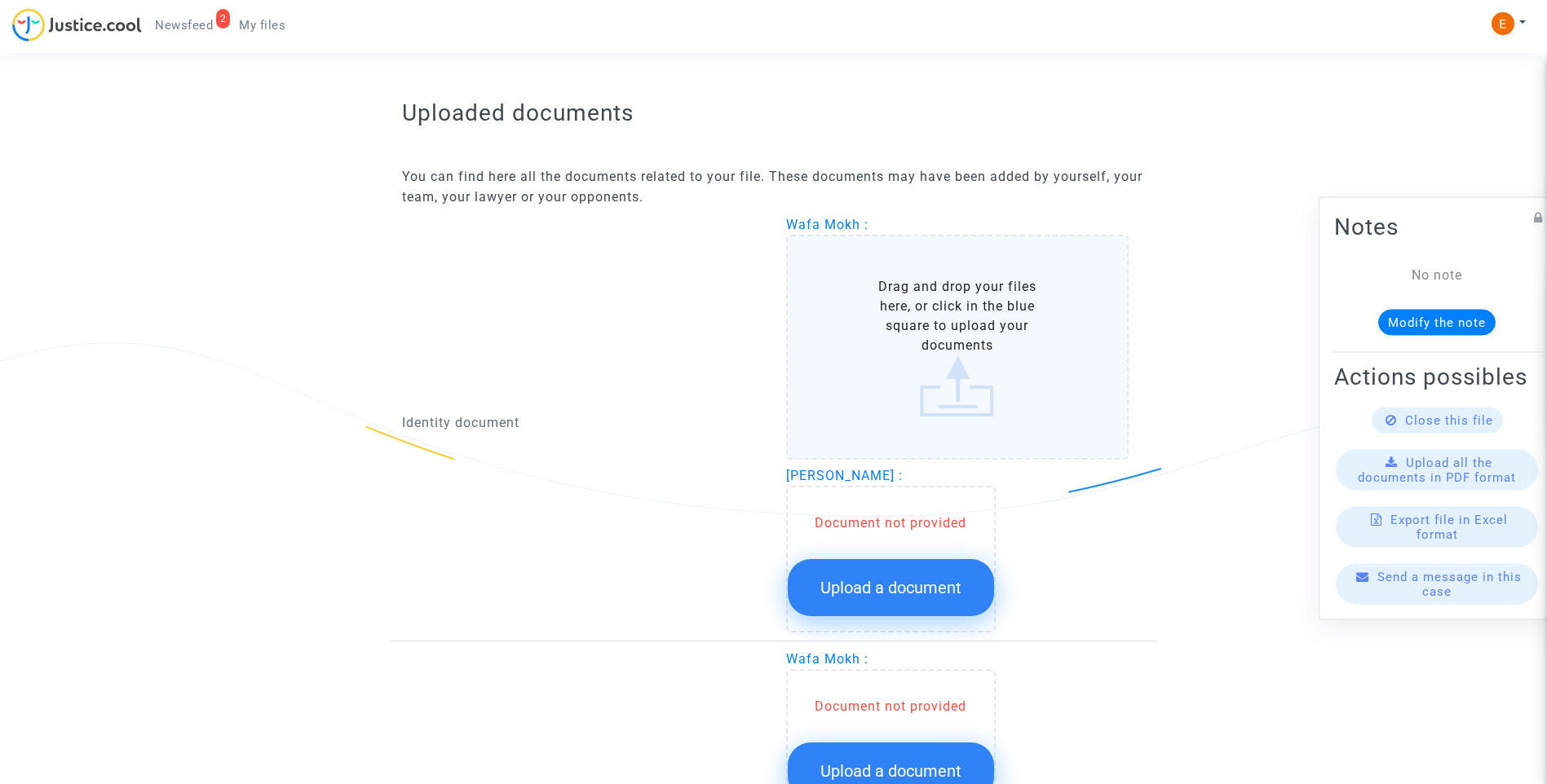
scroll to position [977, 0]
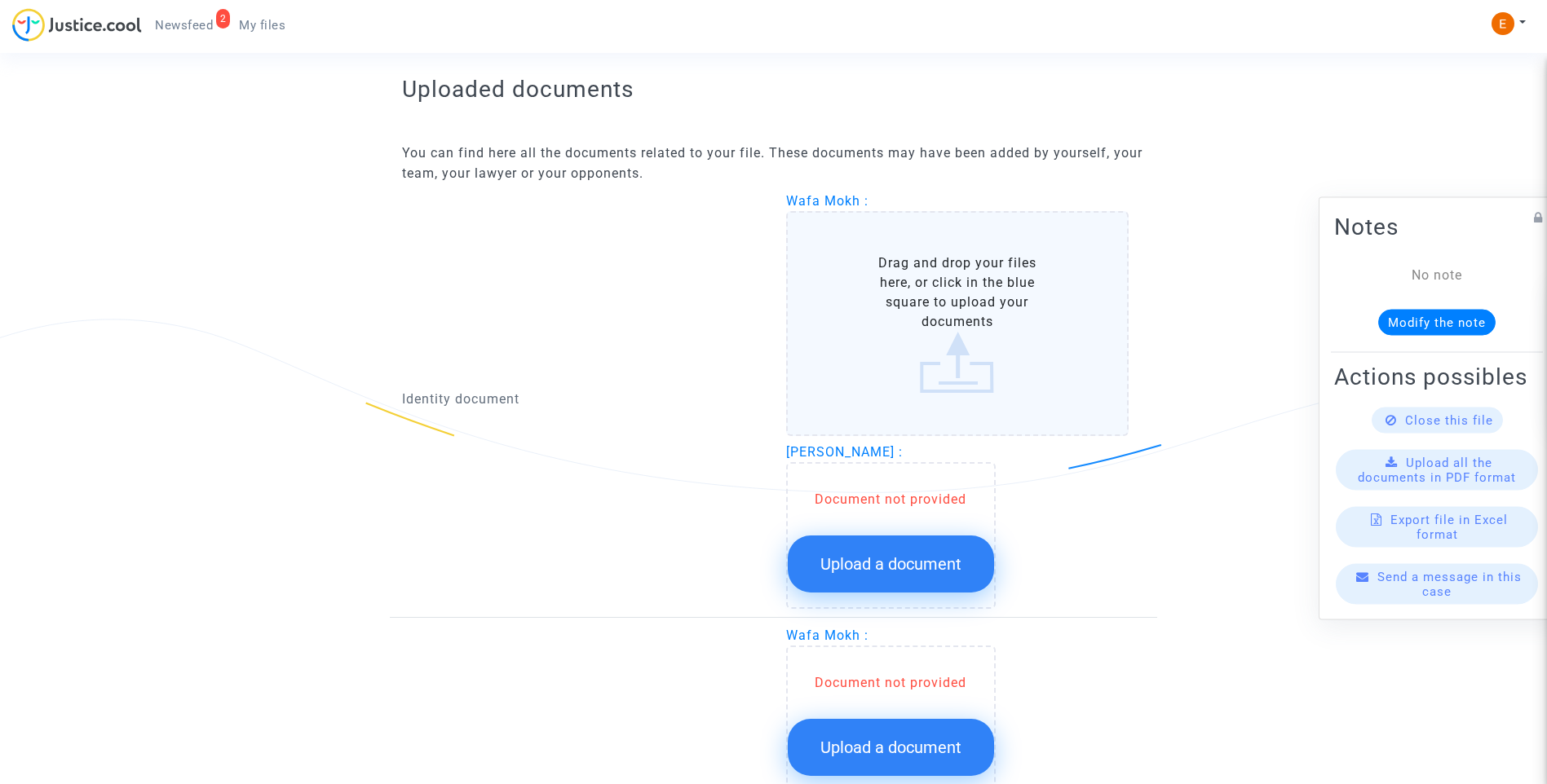
click at [934, 570] on span "Upload a document" at bounding box center [890, 563] width 141 height 19
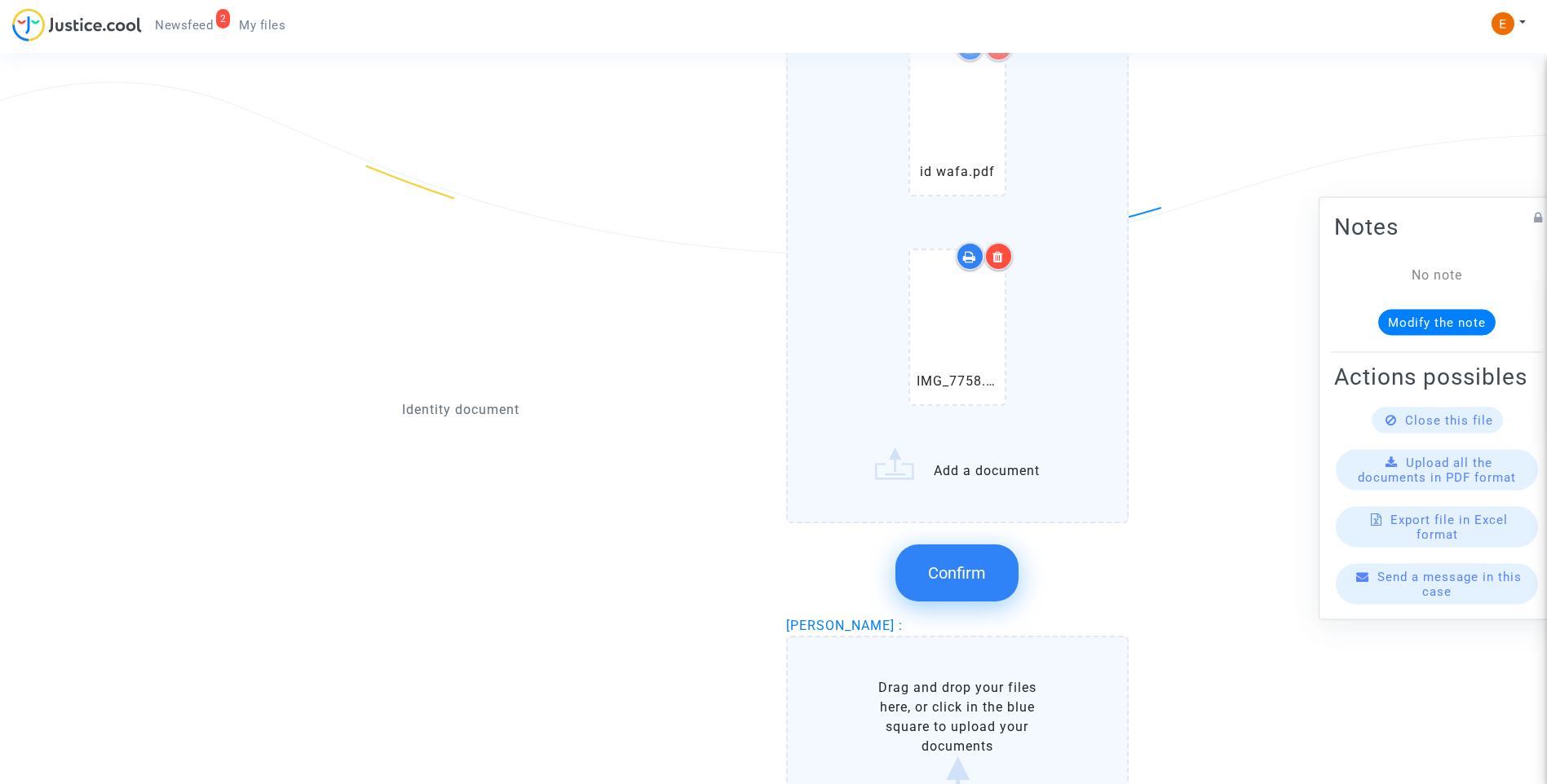
scroll to position [1222, 0]
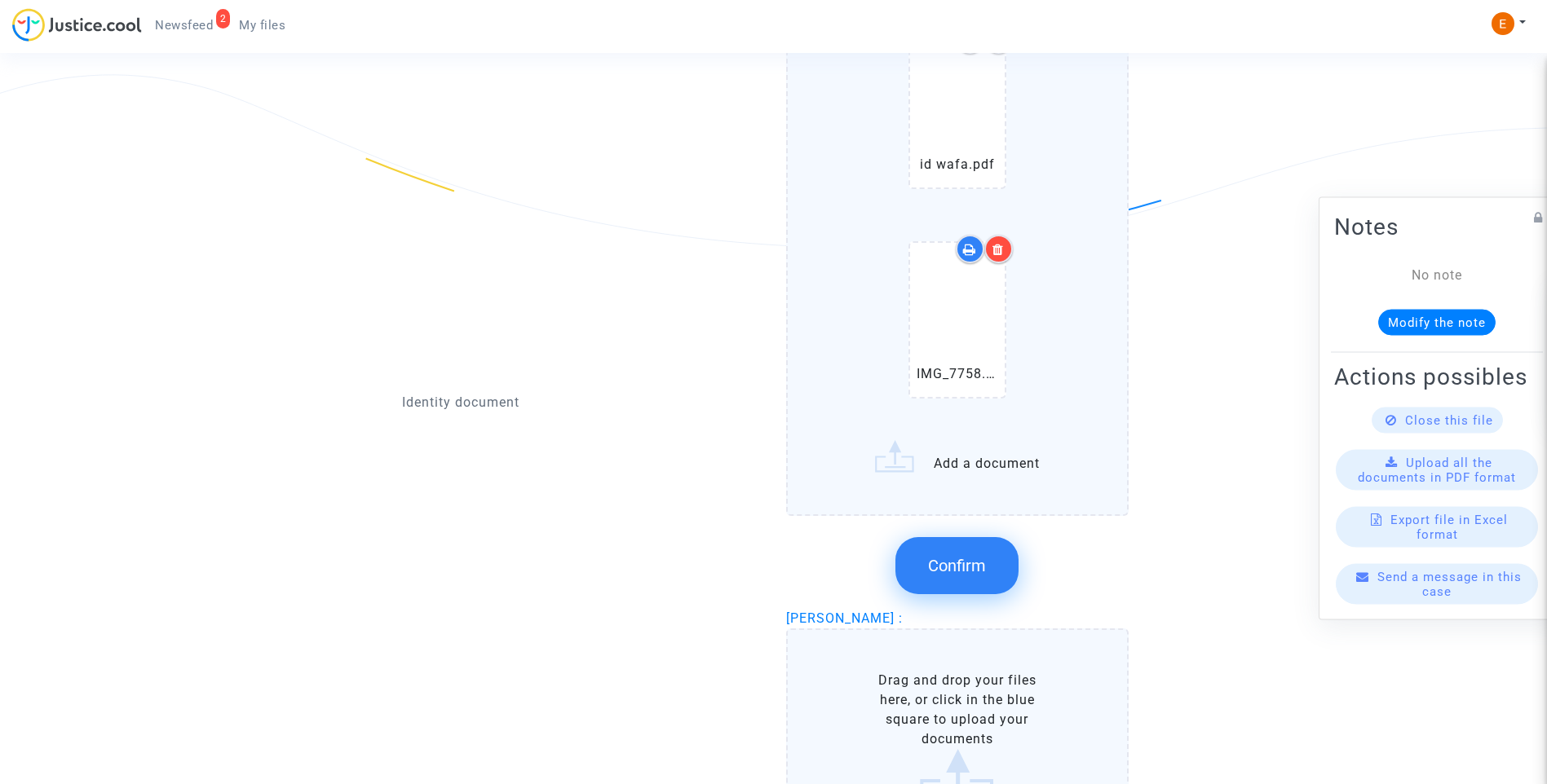
click at [970, 553] on button "Confirm" at bounding box center [956, 565] width 123 height 57
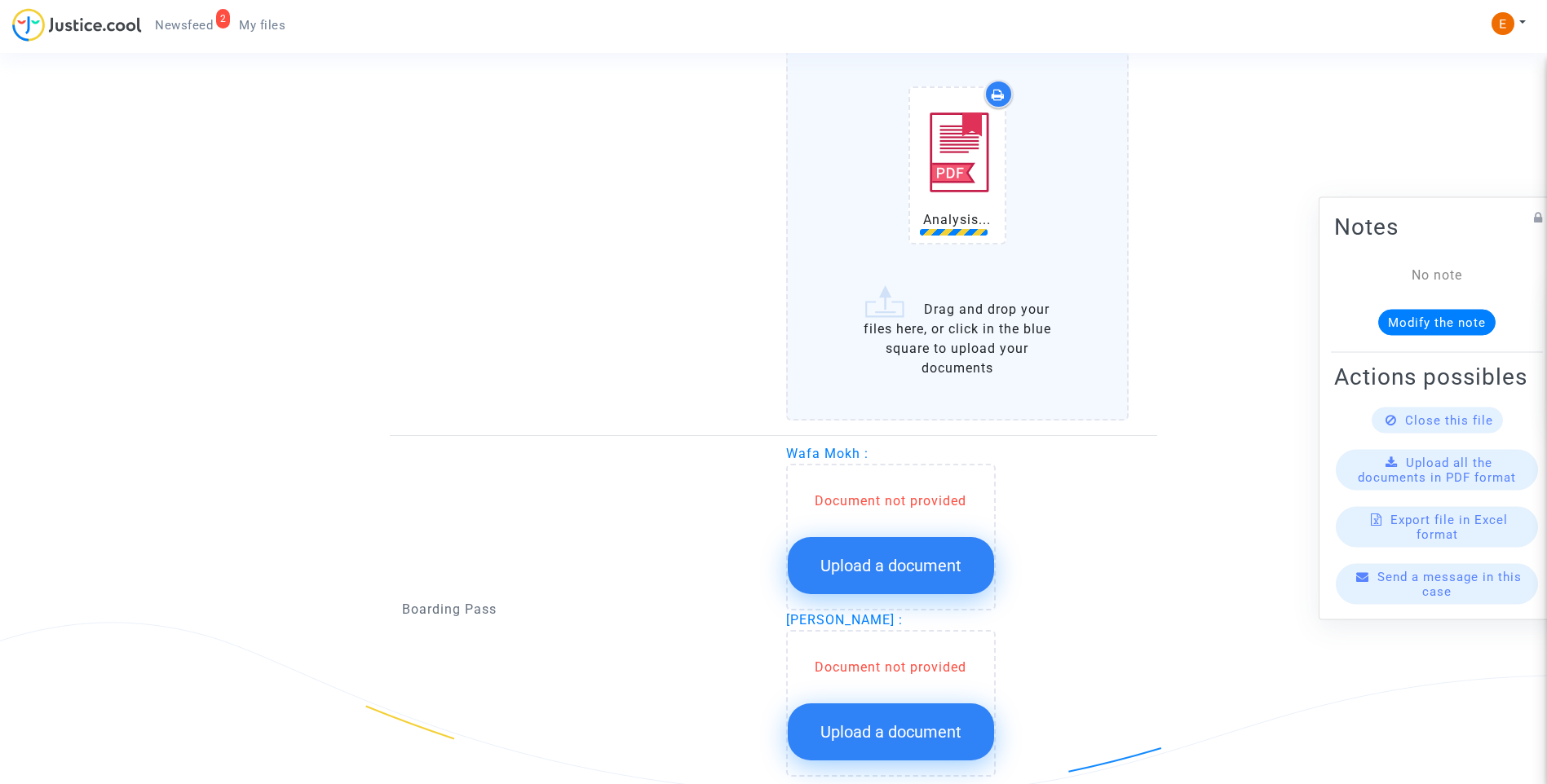
scroll to position [1548, 0]
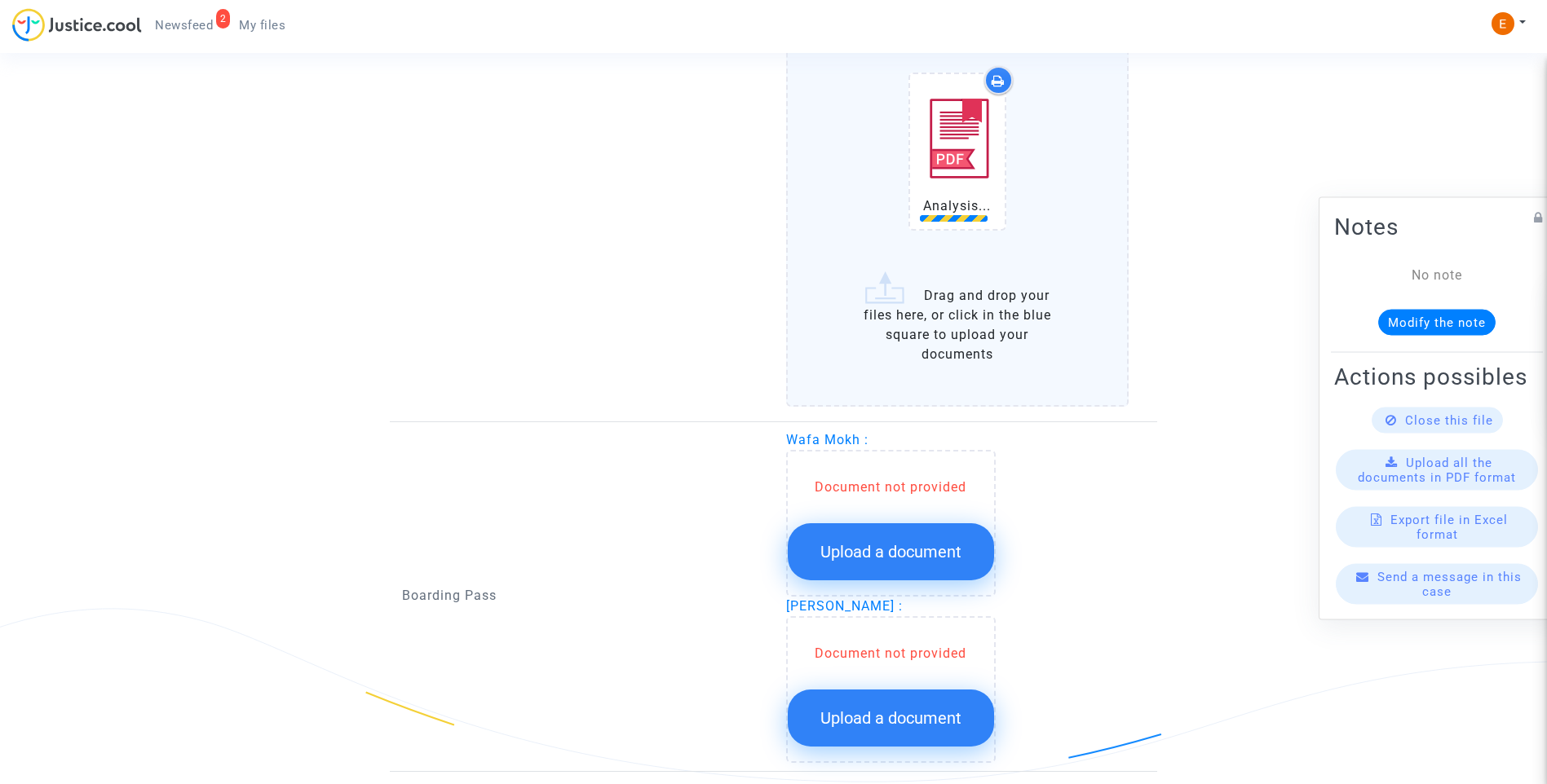
click at [936, 550] on span "Upload a document" at bounding box center [890, 551] width 141 height 19
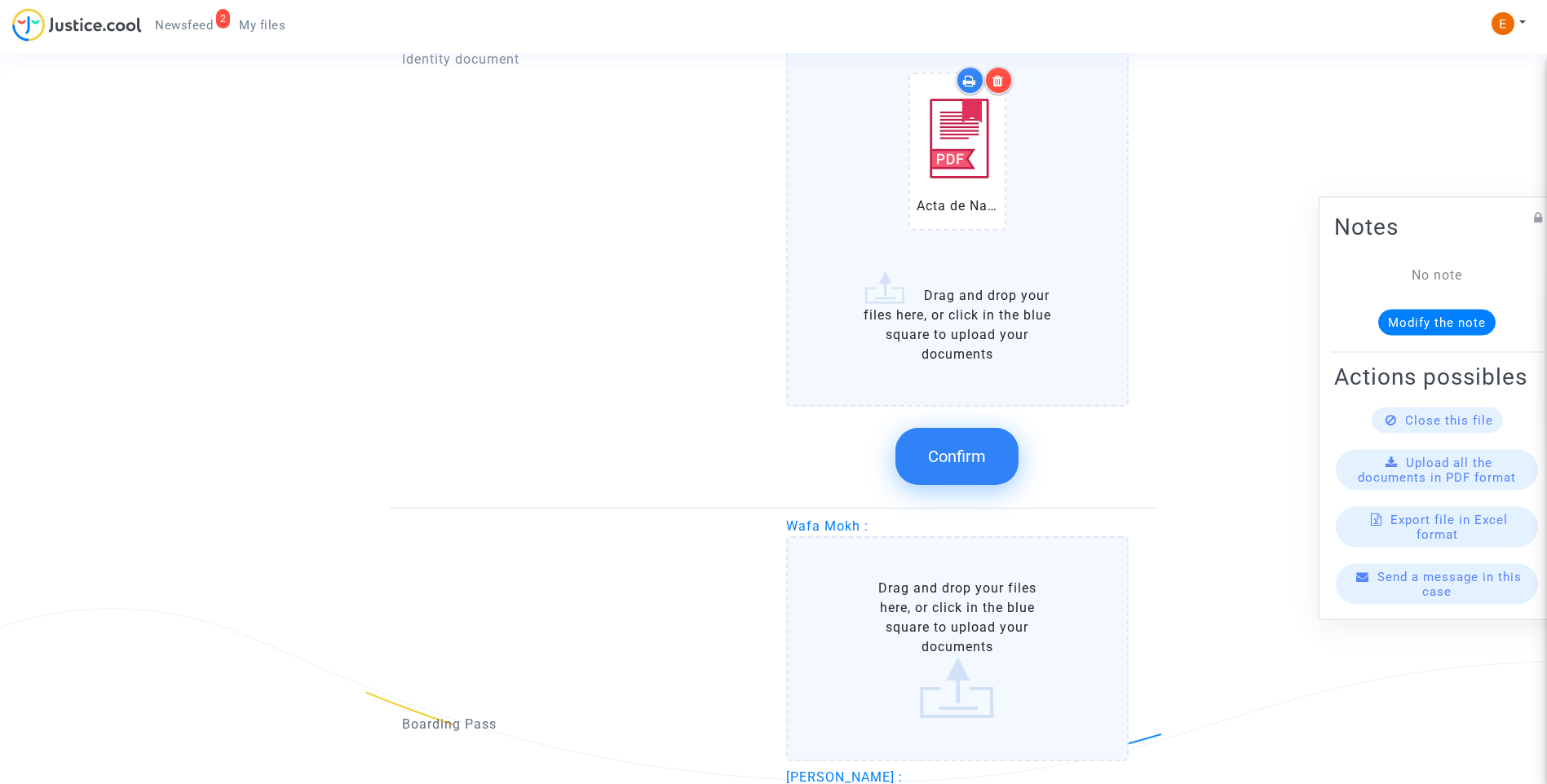
scroll to position [1793, 0]
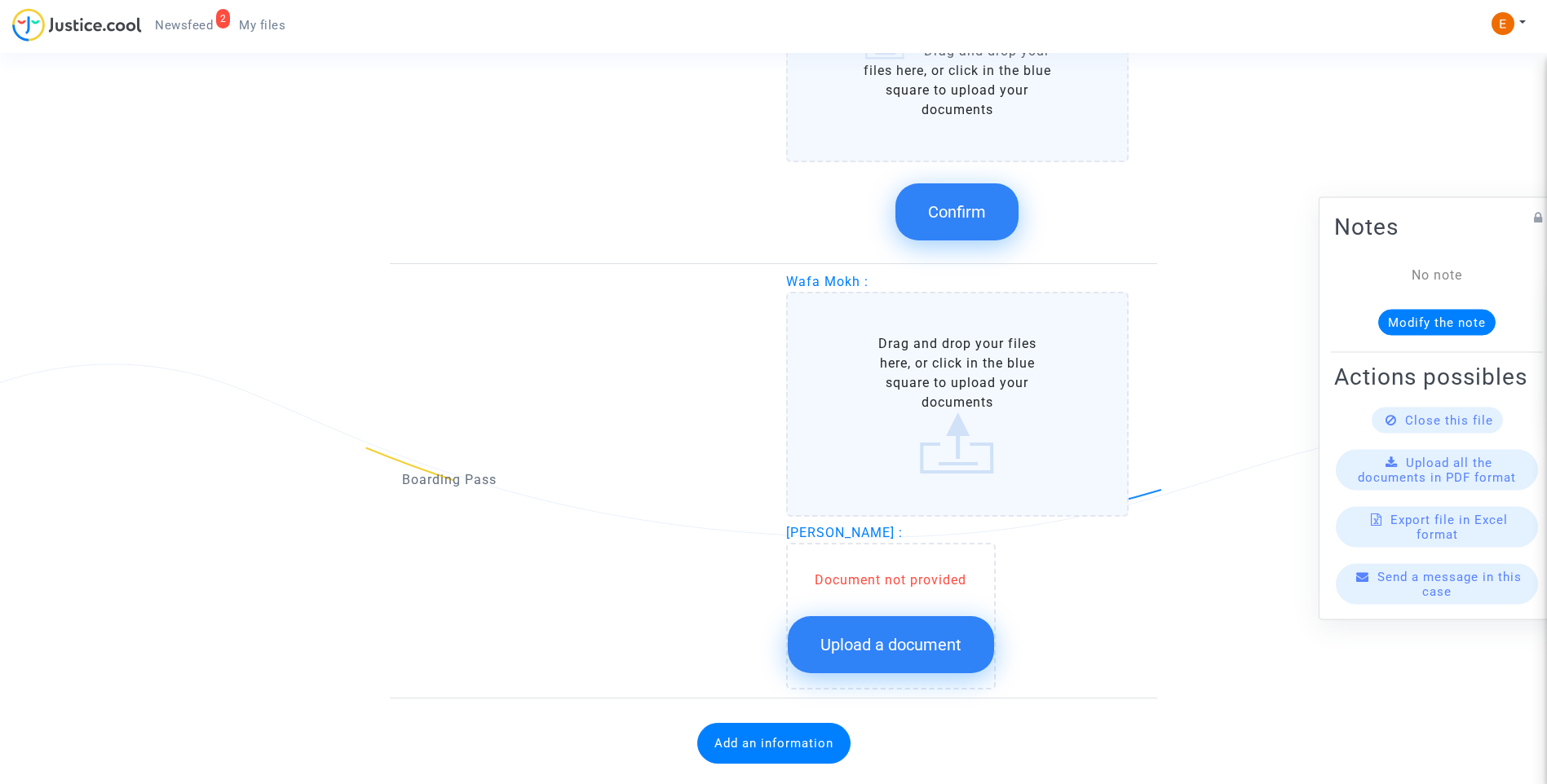
click at [942, 665] on button "Upload a document" at bounding box center [891, 644] width 206 height 57
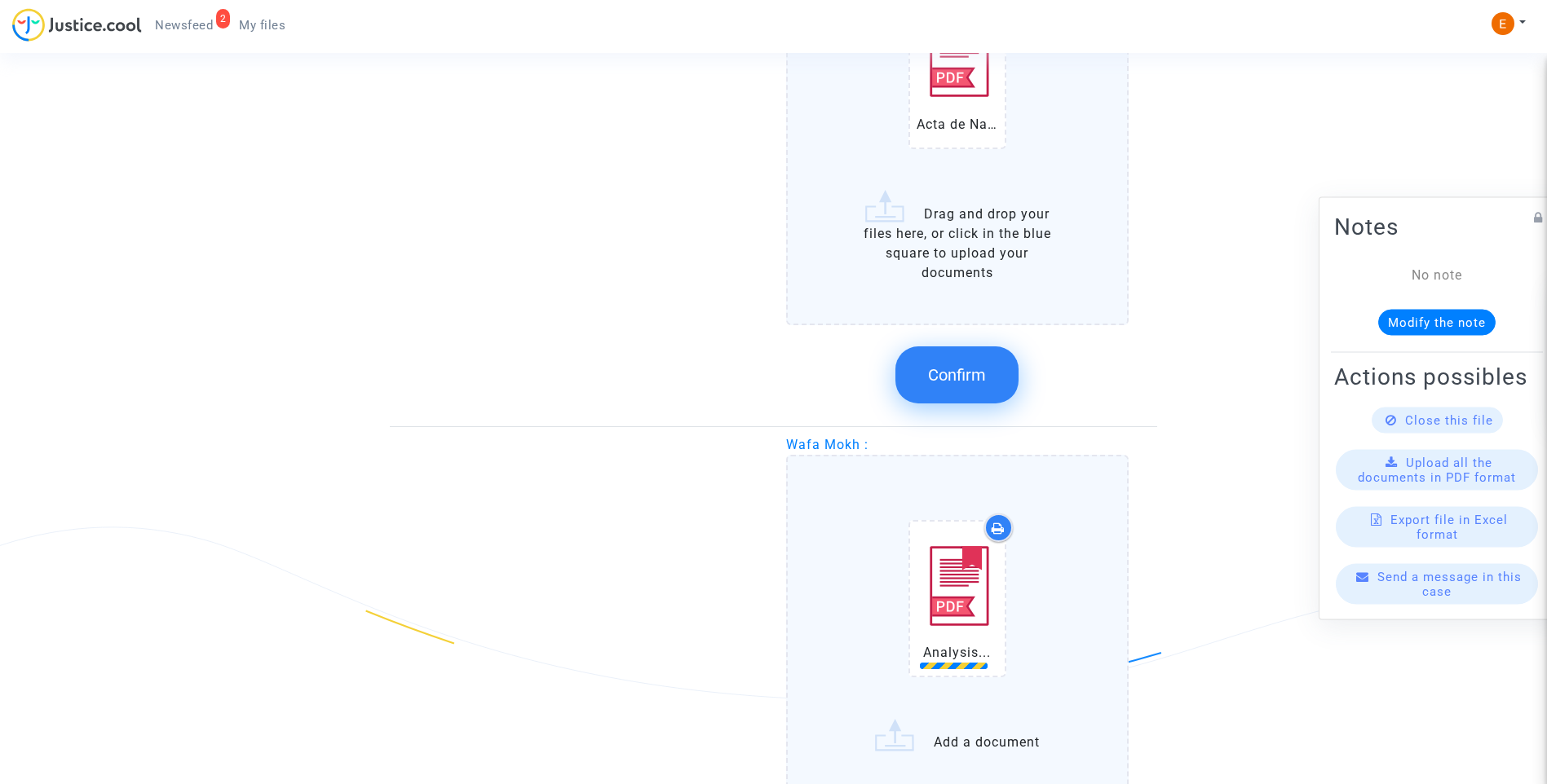
click at [992, 371] on button "Confirm" at bounding box center [956, 374] width 123 height 57
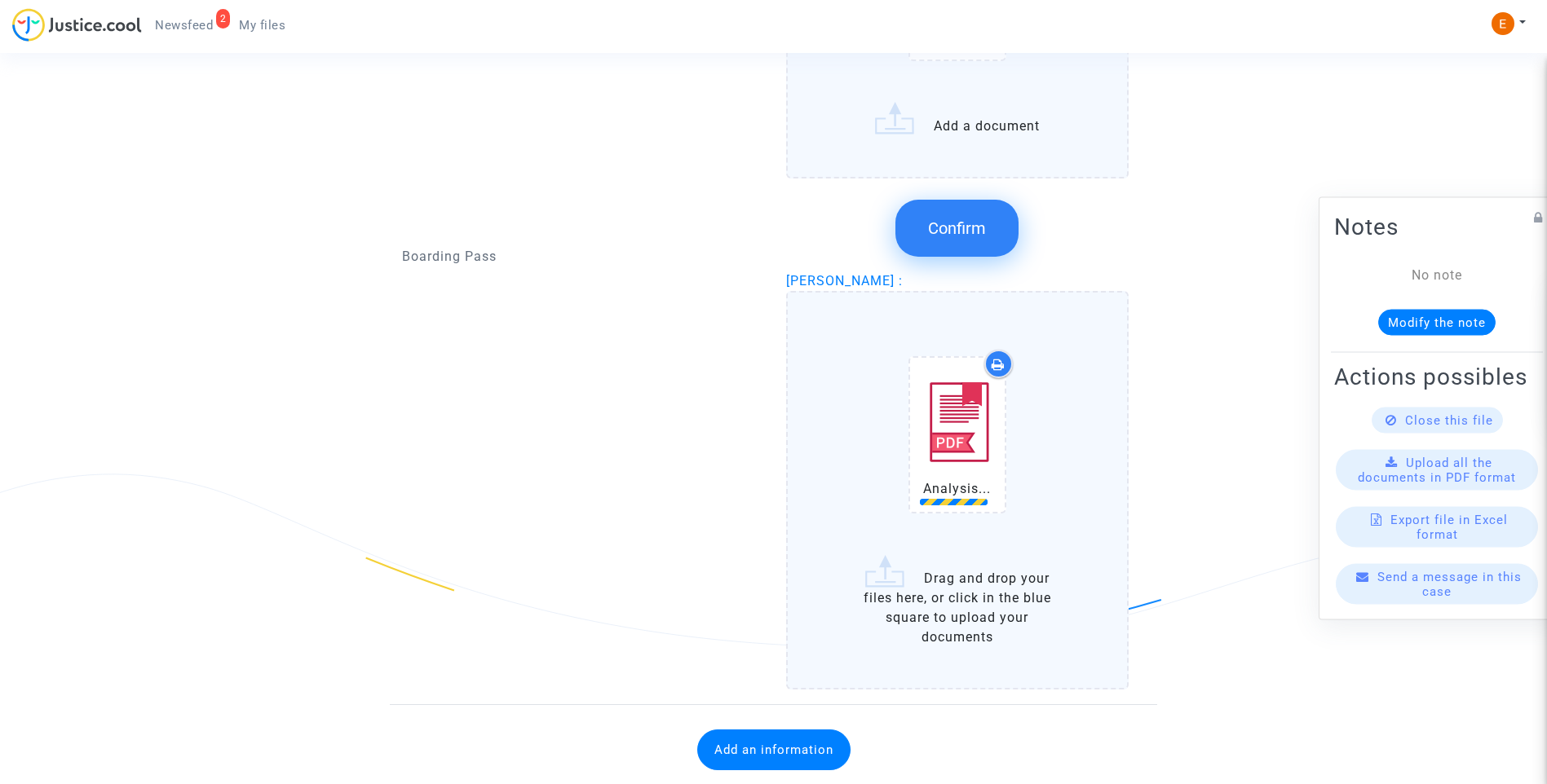
scroll to position [1727, 0]
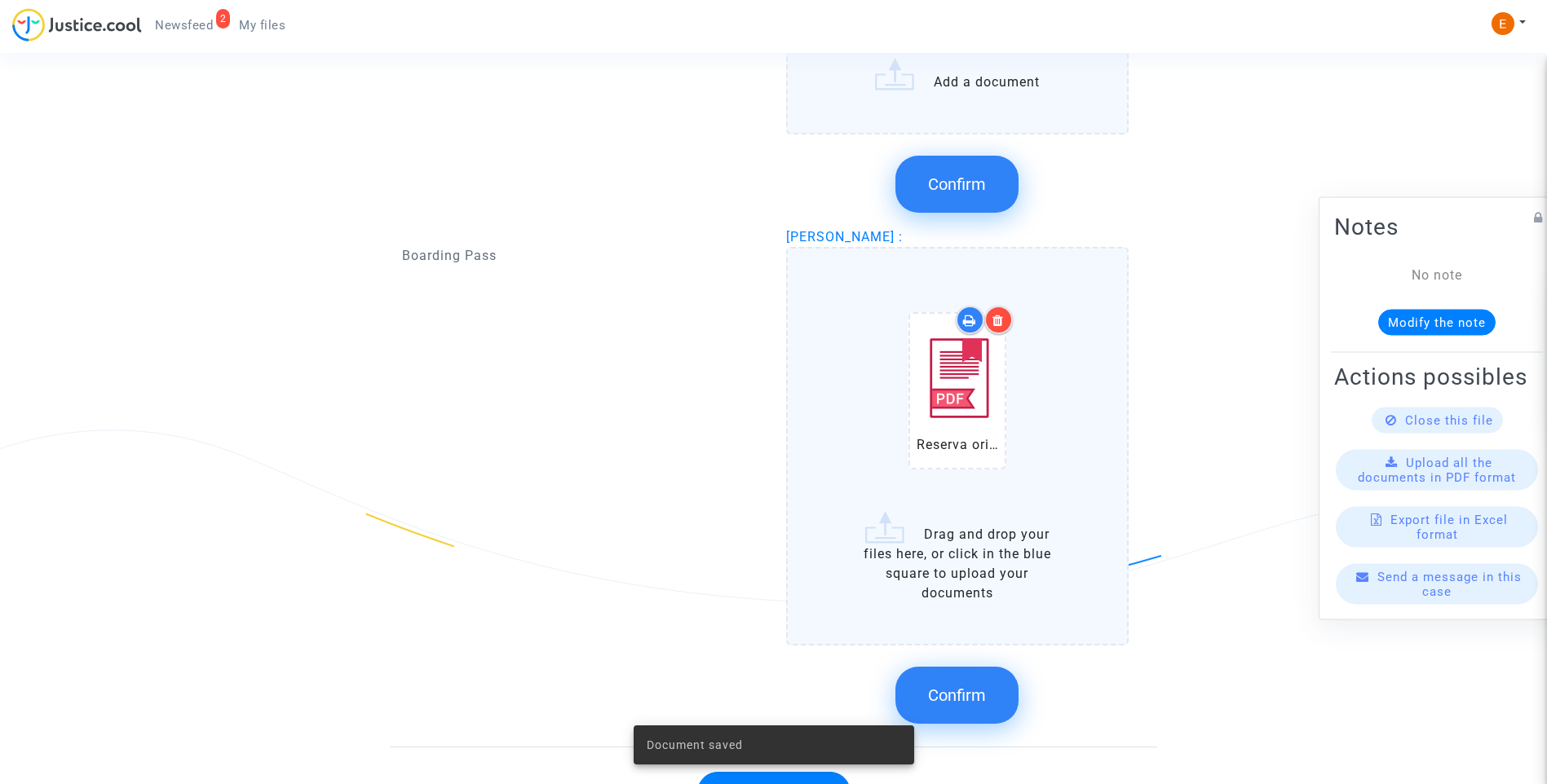
click at [984, 683] on button "Confirm" at bounding box center [956, 695] width 123 height 57
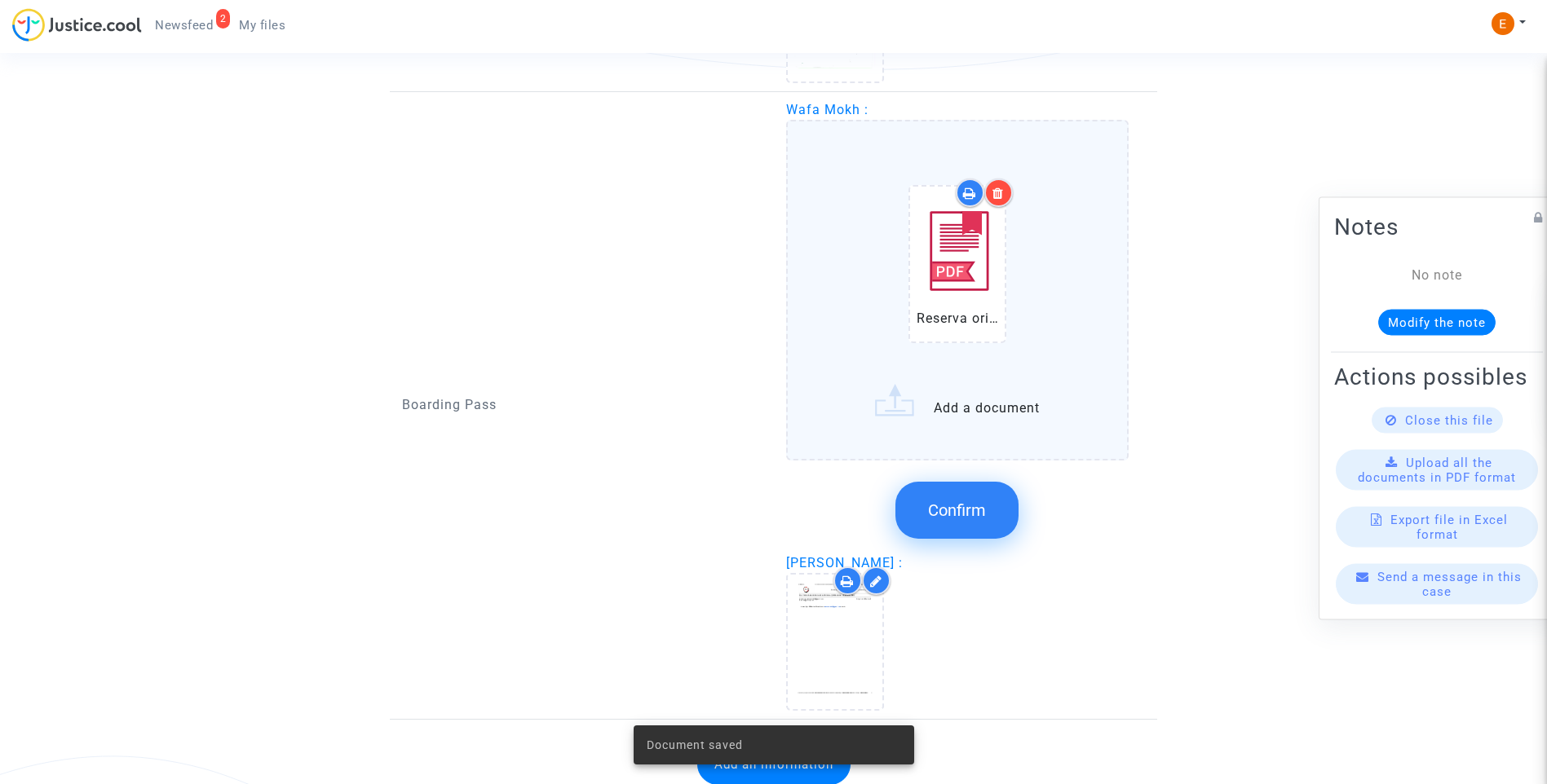
click at [968, 508] on span "Confirm" at bounding box center [956, 509] width 58 height 19
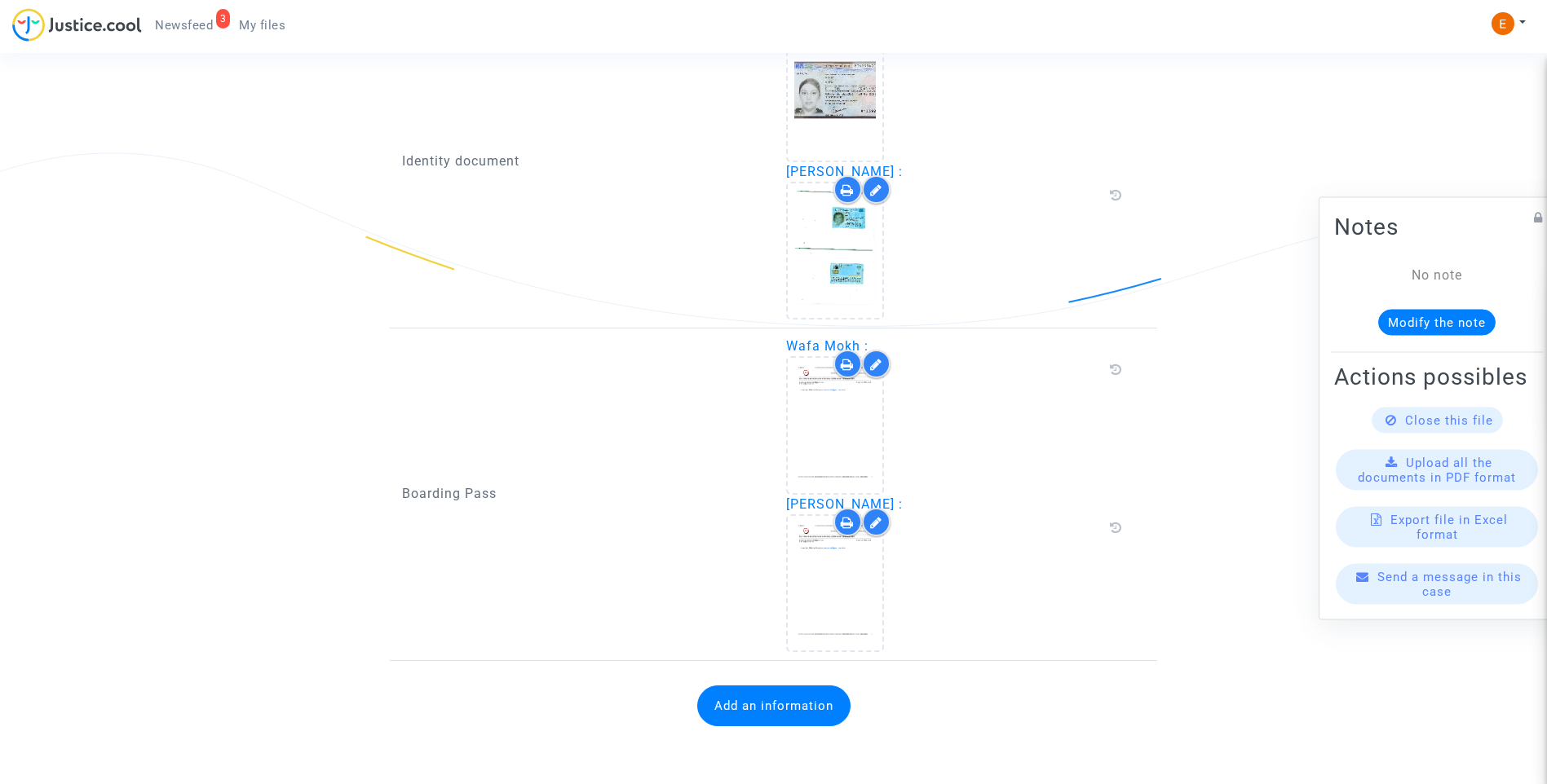
click at [796, 707] on button "Add an information" at bounding box center [774, 706] width 153 height 41
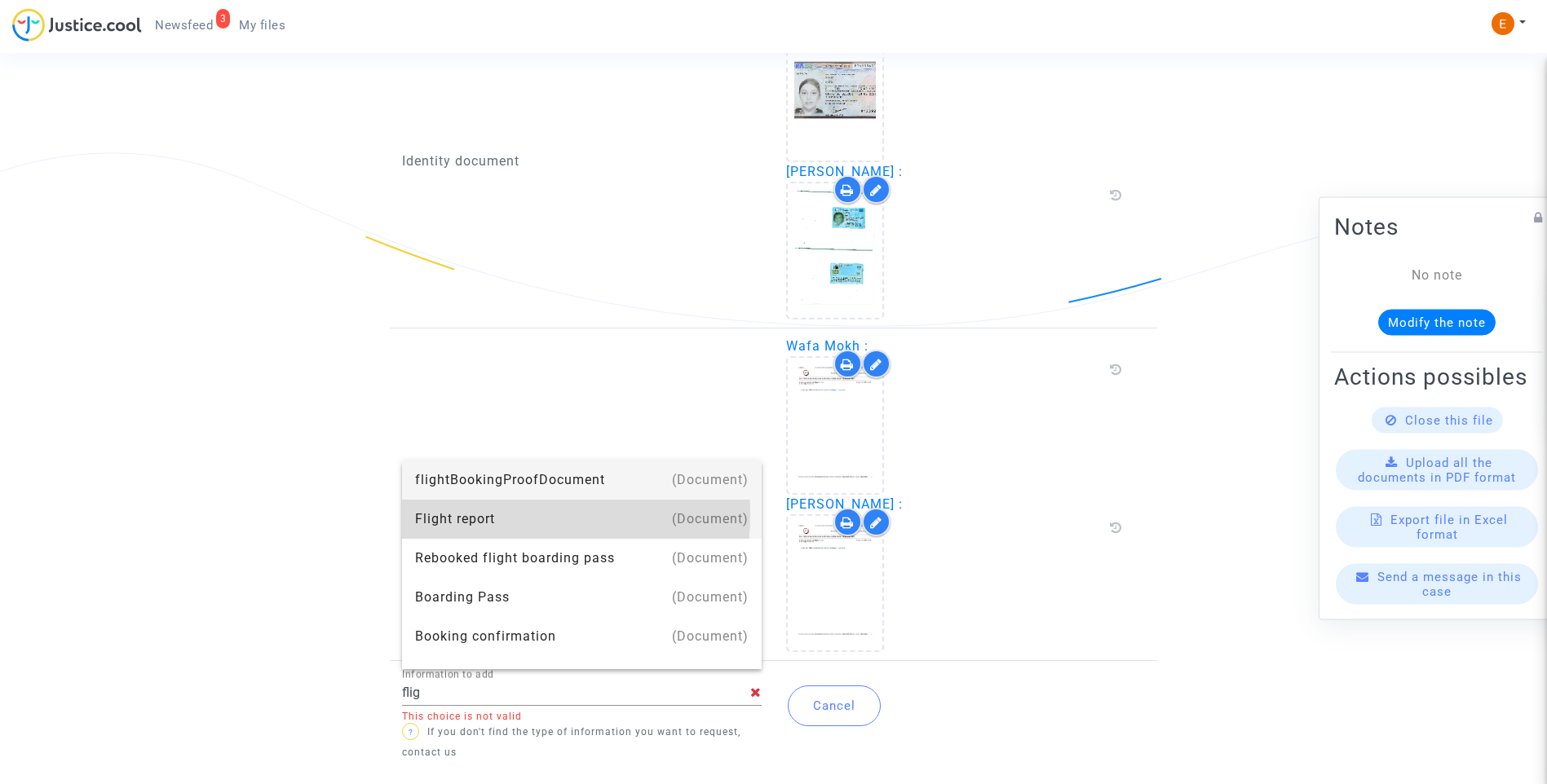
click at [492, 514] on div "Flight report" at bounding box center [581, 518] width 333 height 39
type input "Flight report"
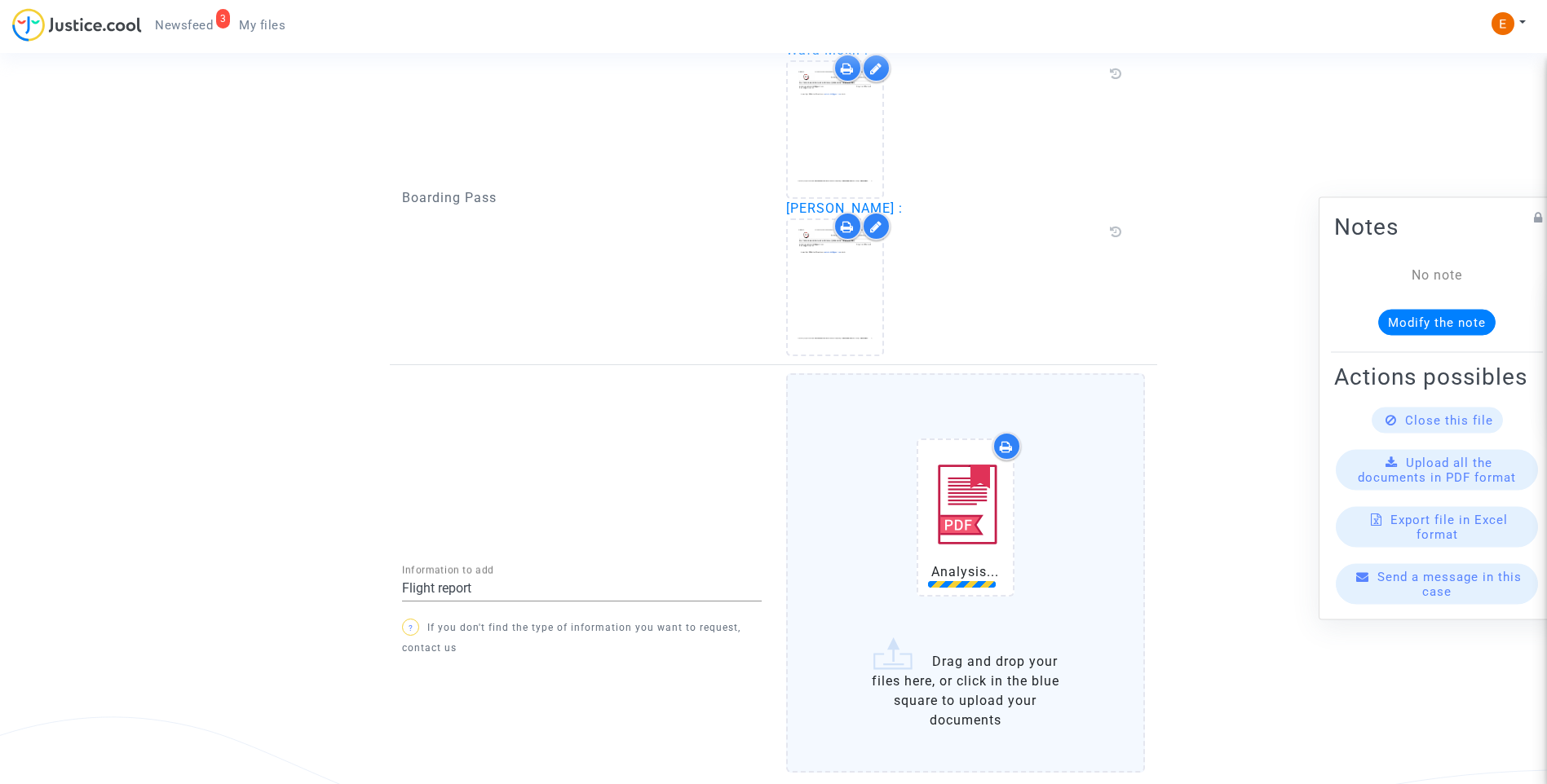
scroll to position [1527, 0]
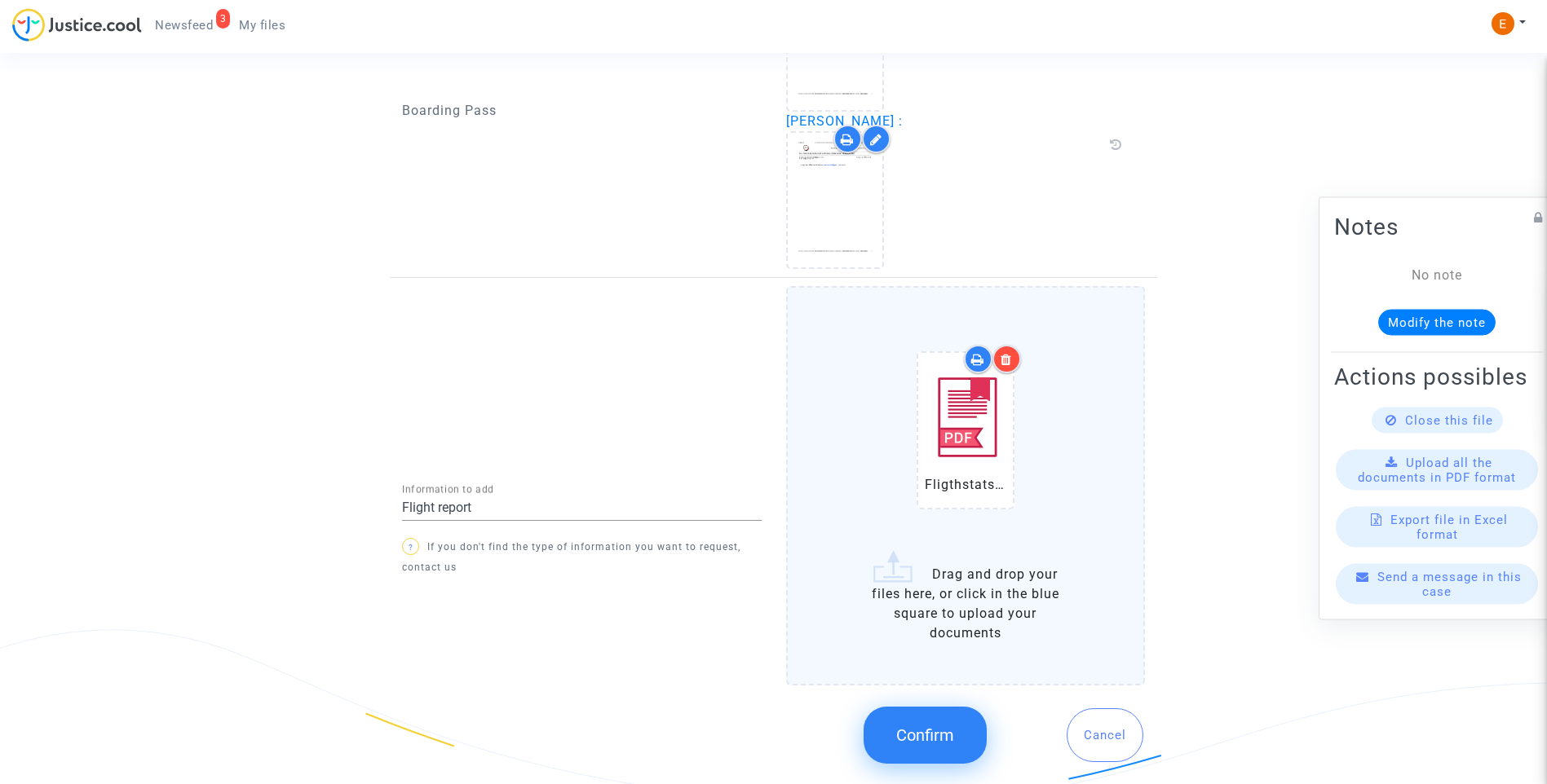
click at [879, 727] on button "Confirm" at bounding box center [925, 735] width 123 height 57
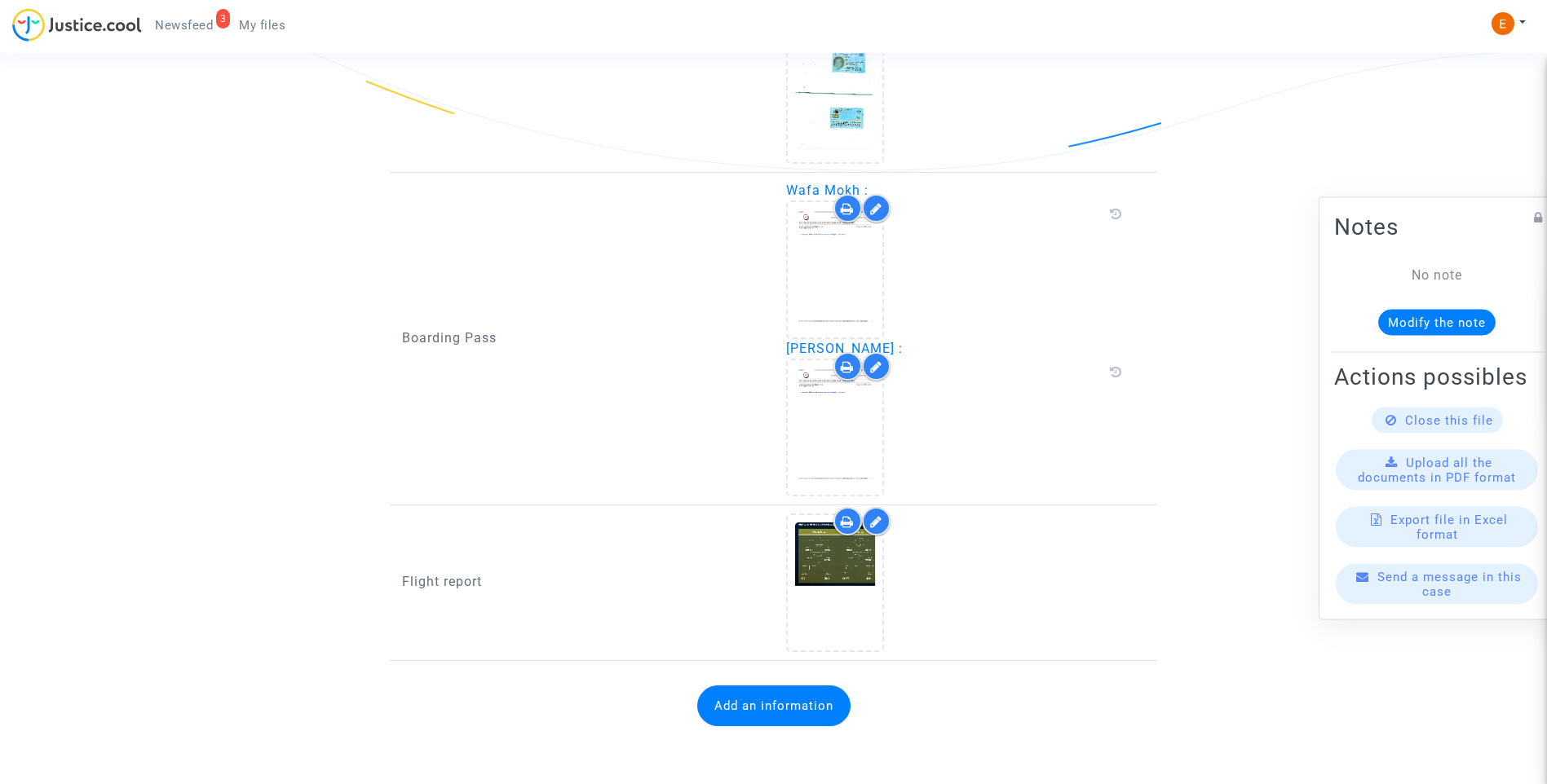
scroll to position [810, 0]
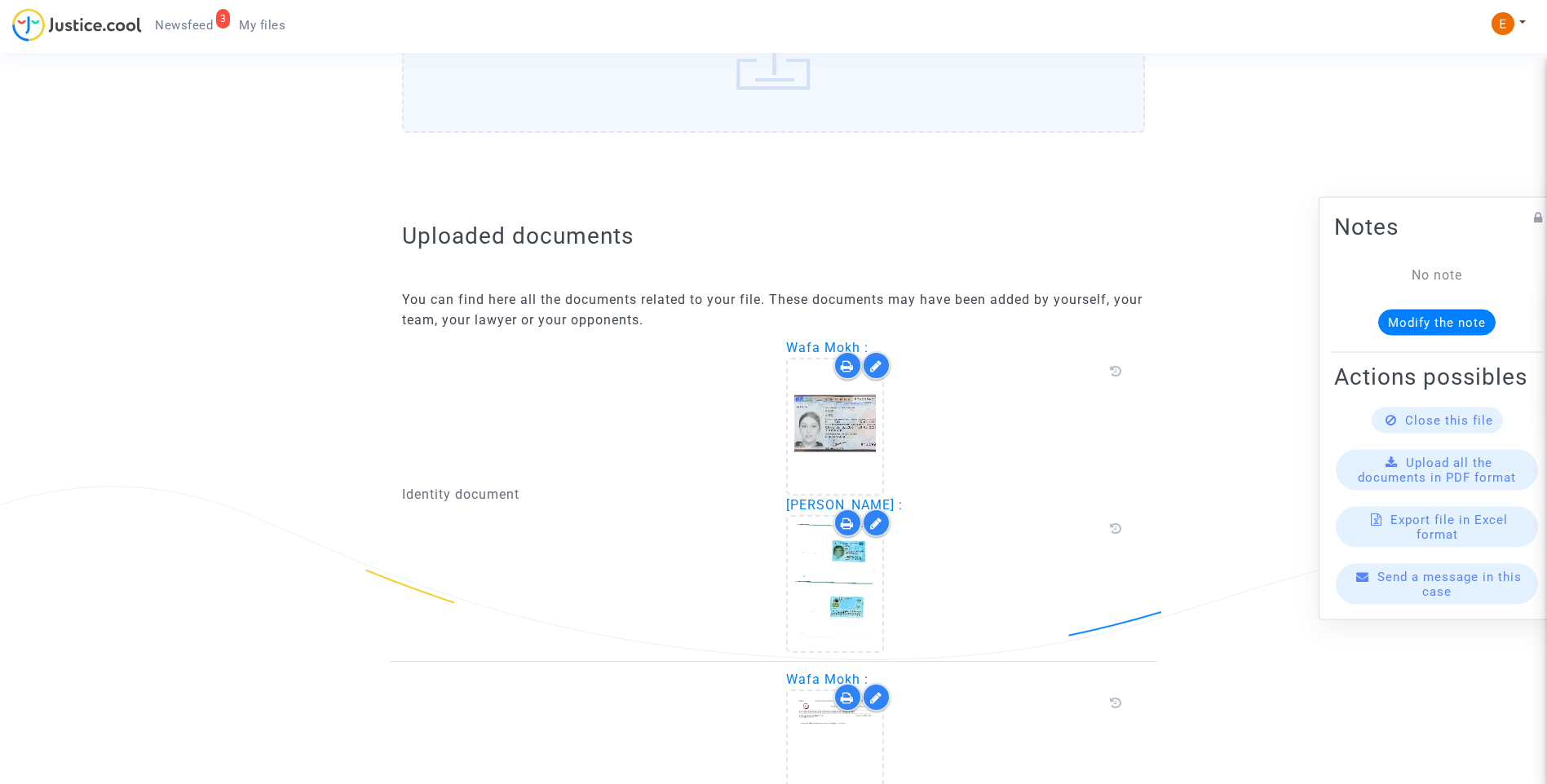
drag, startPoint x: 205, startPoint y: 26, endPoint x: 253, endPoint y: 43, distance: 50.9
click at [205, 26] on span "Newsfeed" at bounding box center [184, 26] width 58 height 15
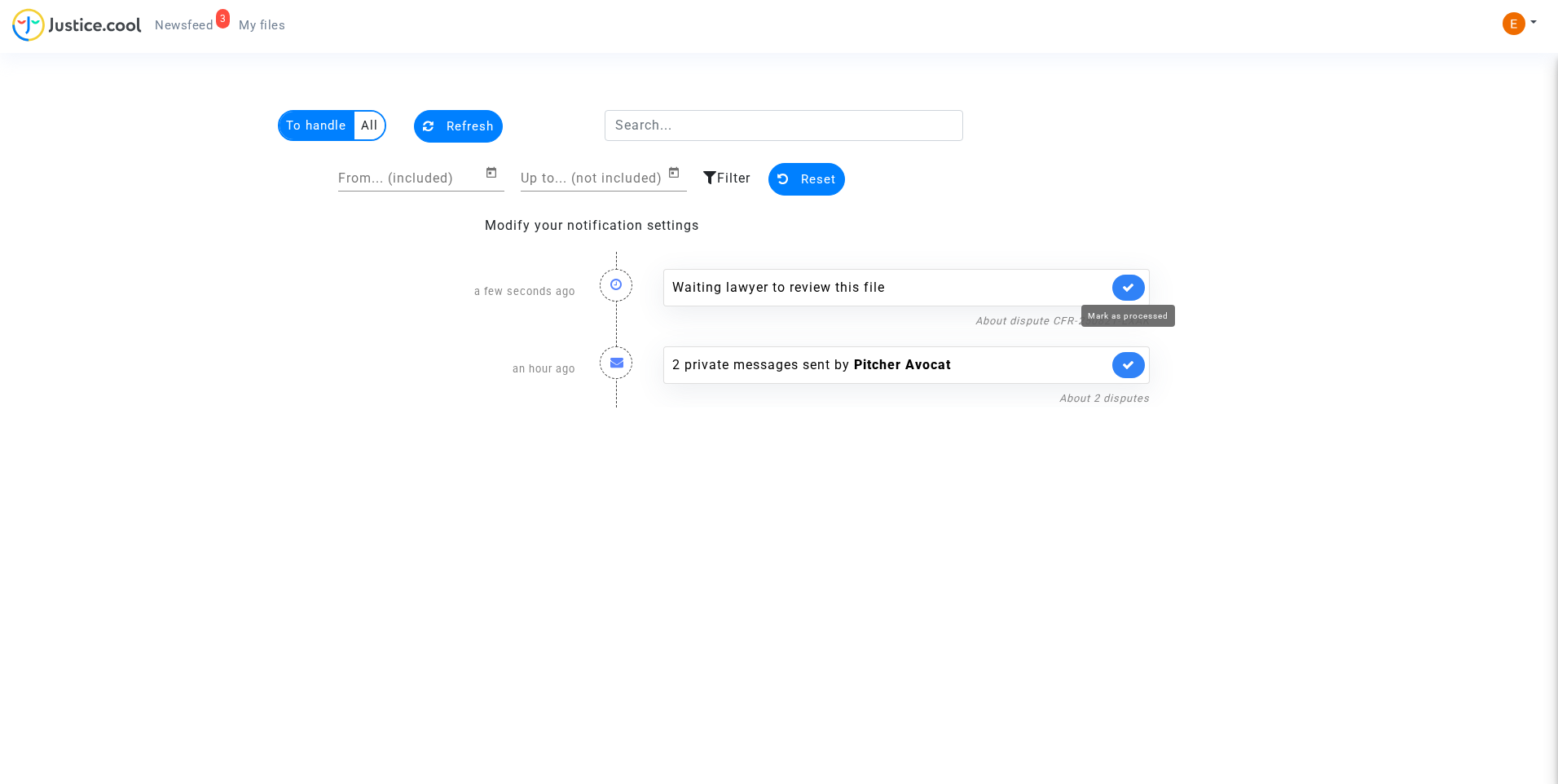
click at [1125, 282] on icon at bounding box center [1129, 287] width 13 height 12
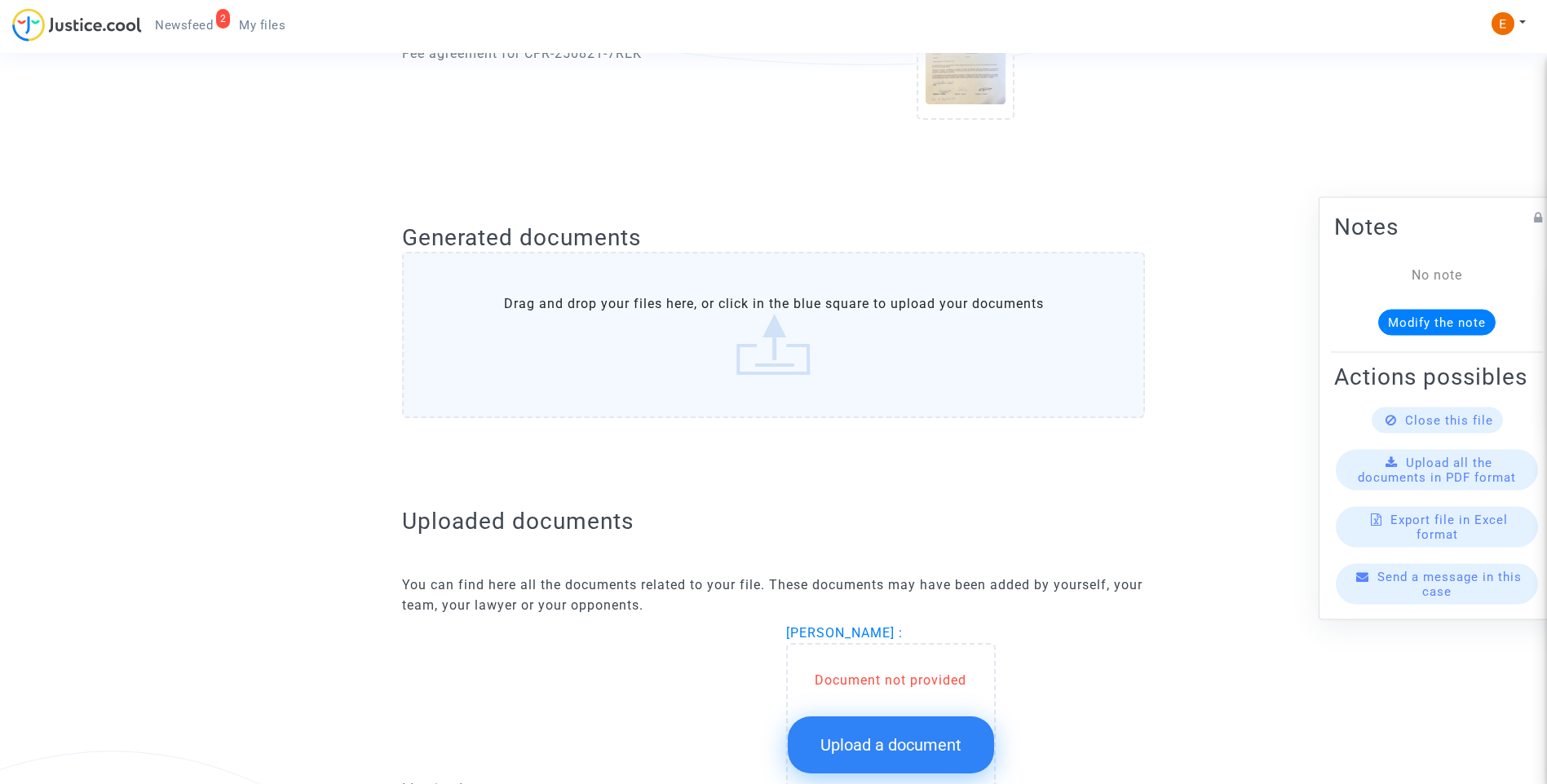
scroll to position [815, 0]
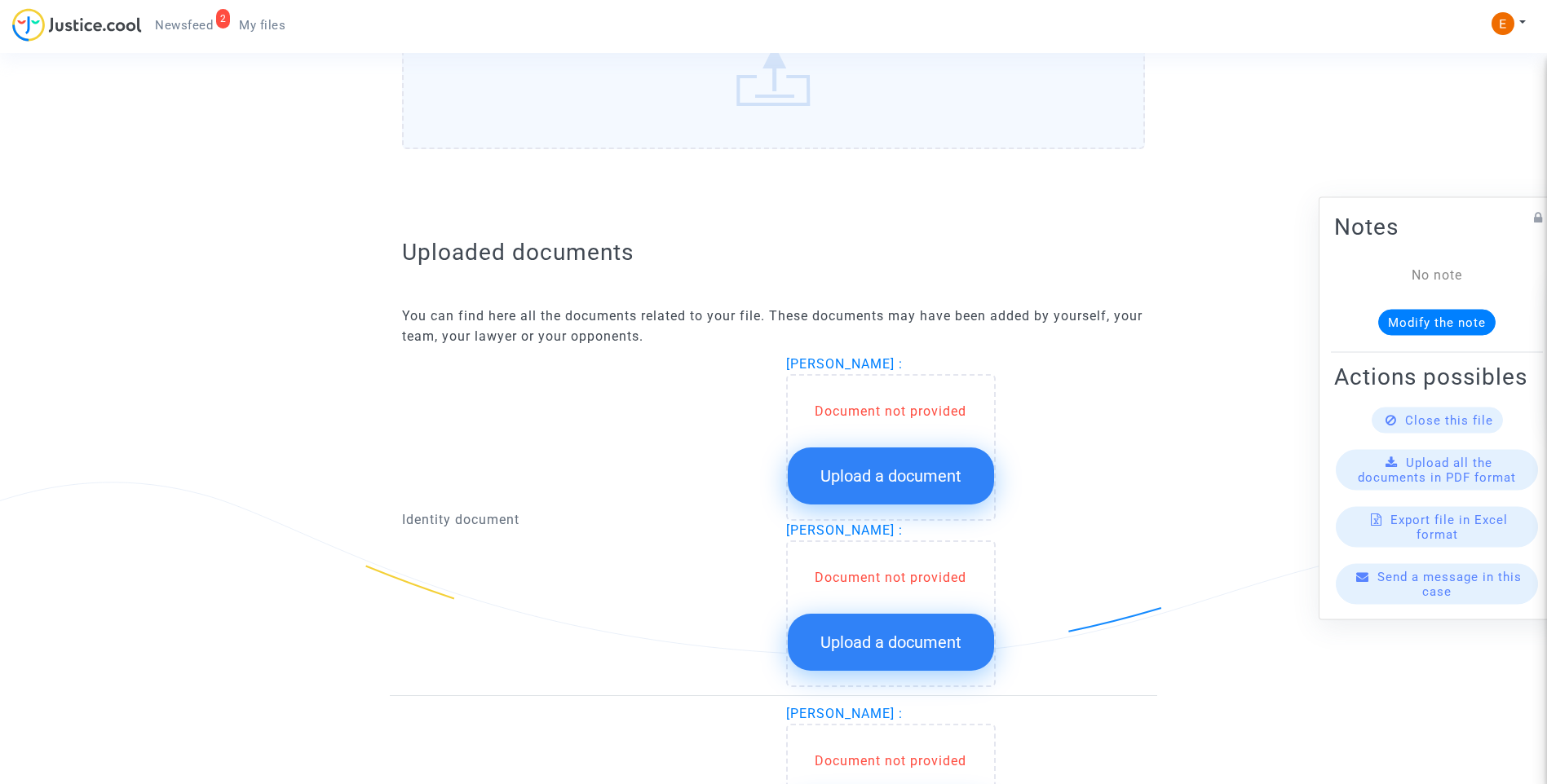
click at [956, 488] on button "Upload a document" at bounding box center [891, 476] width 206 height 57
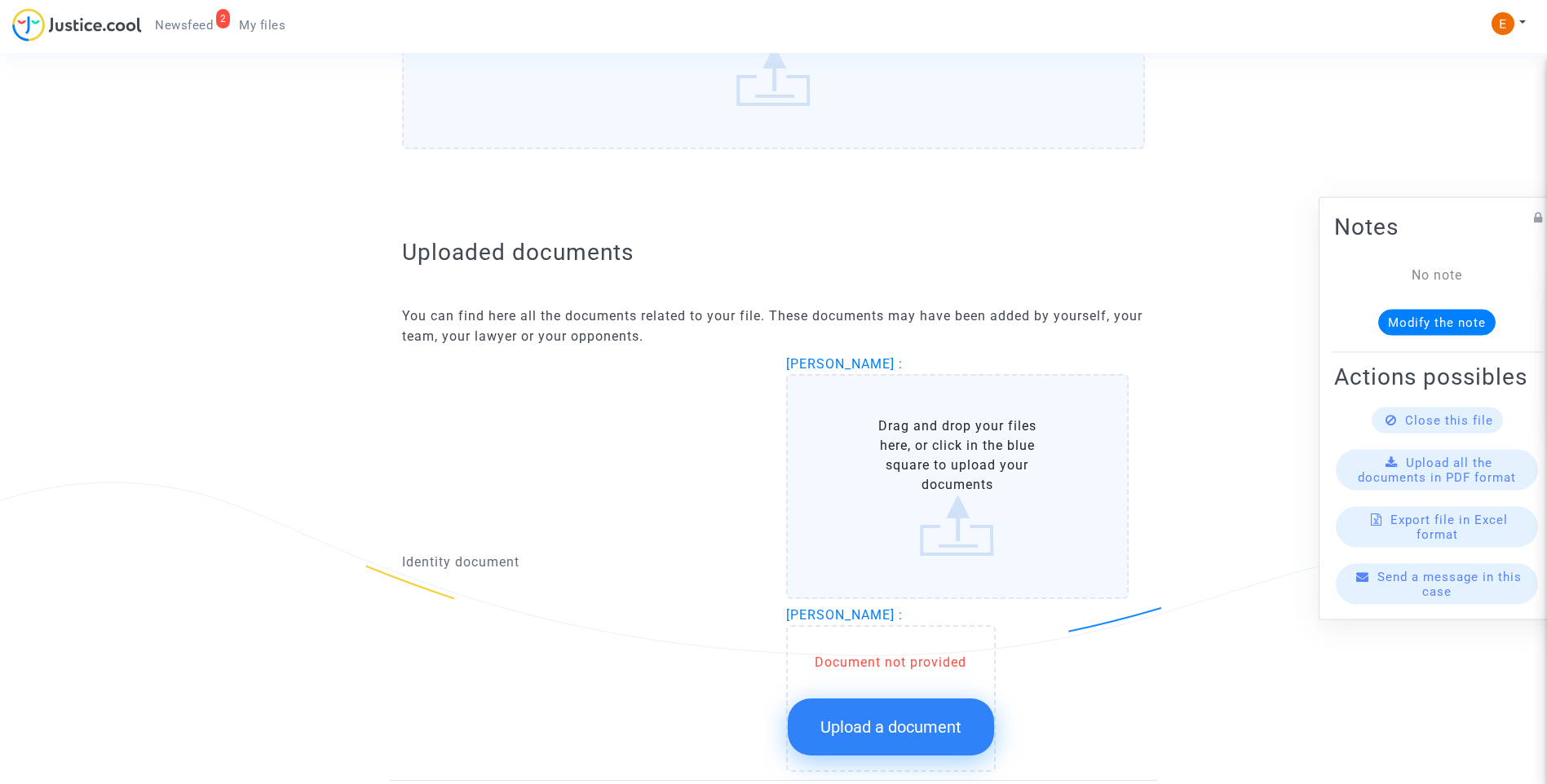
click at [942, 719] on span "Upload a document" at bounding box center [890, 727] width 141 height 19
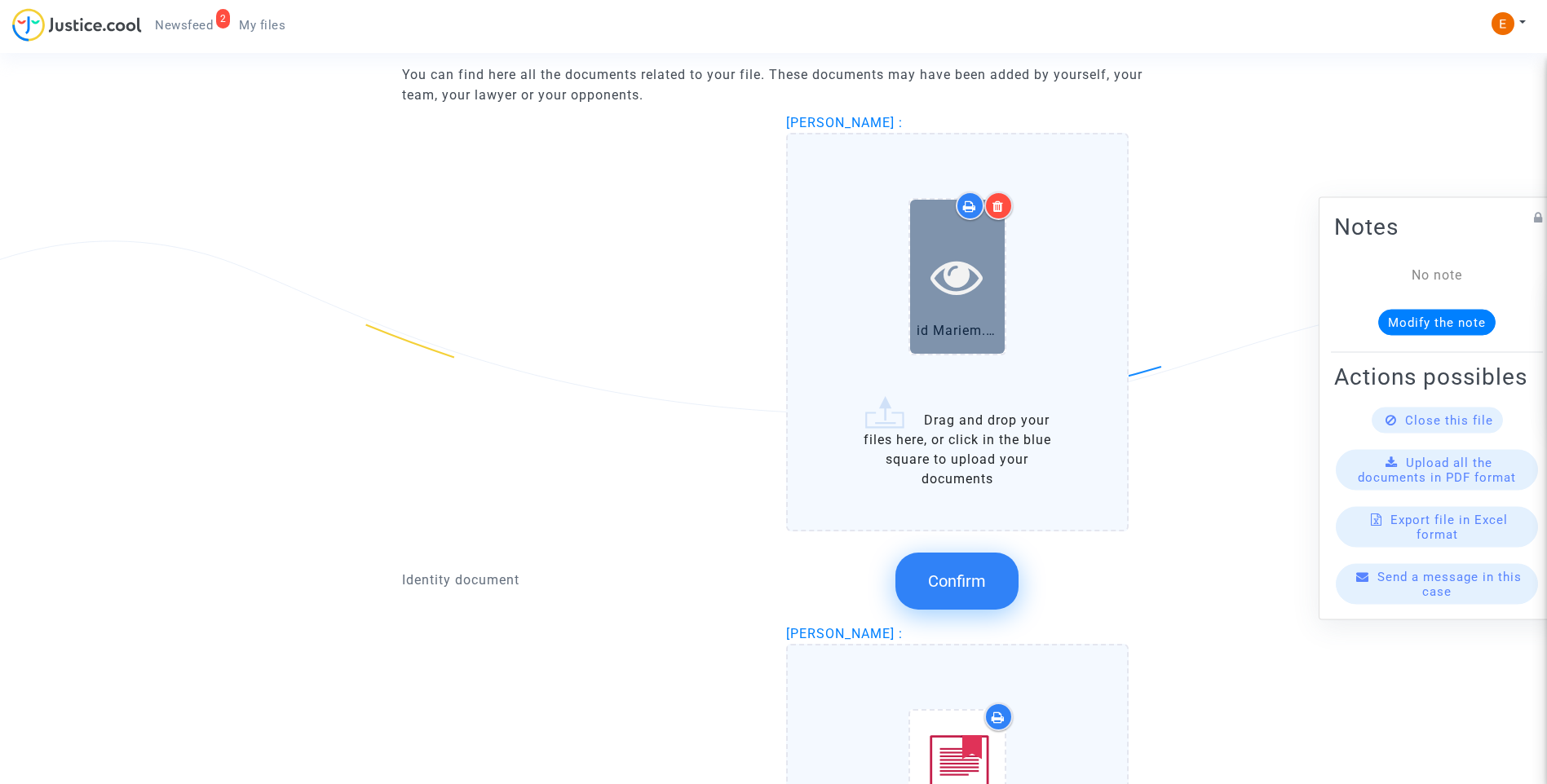
scroll to position [977, 0]
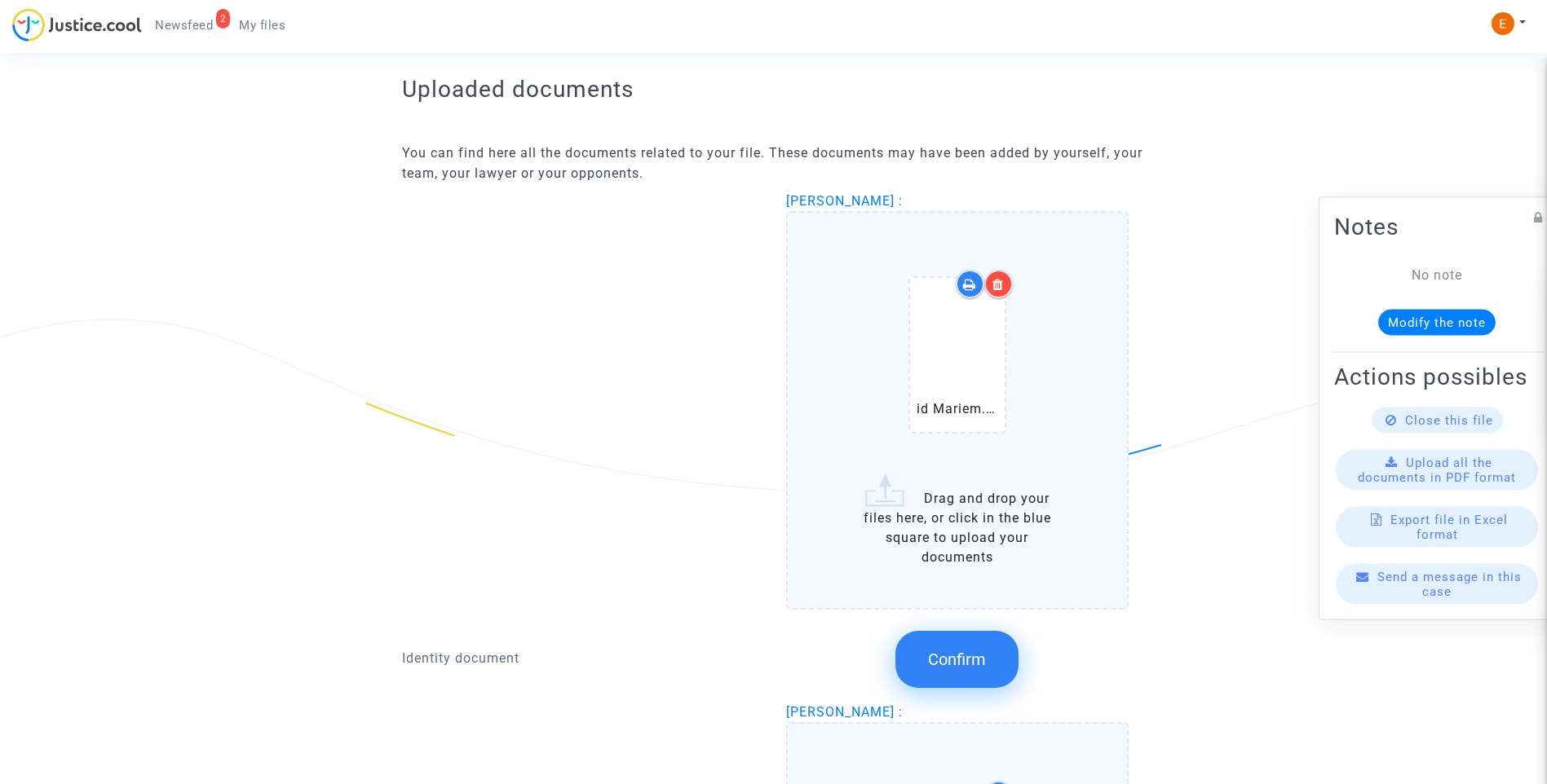
click at [962, 669] on span "Confirm" at bounding box center [956, 659] width 58 height 19
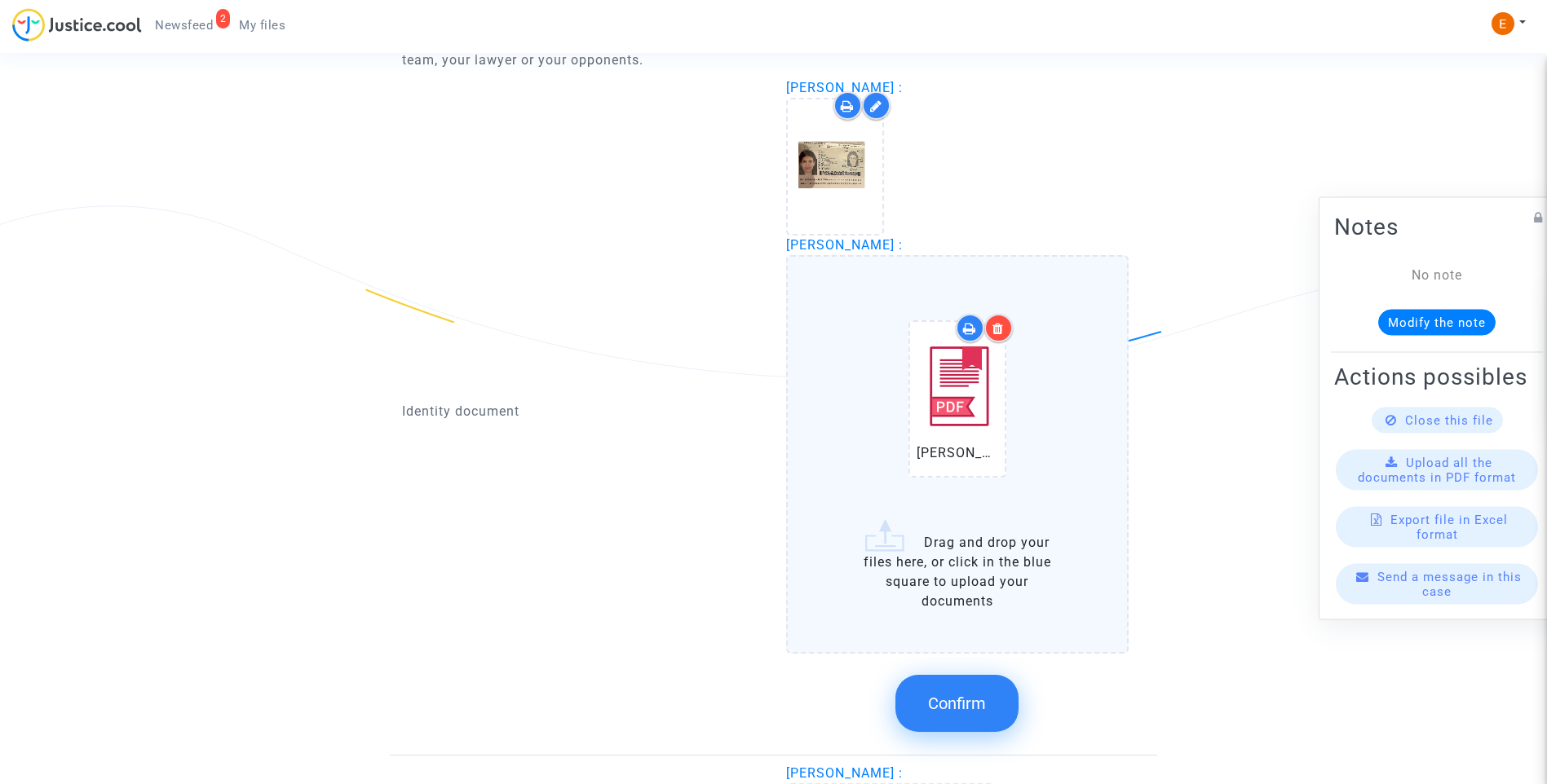
scroll to position [1141, 0]
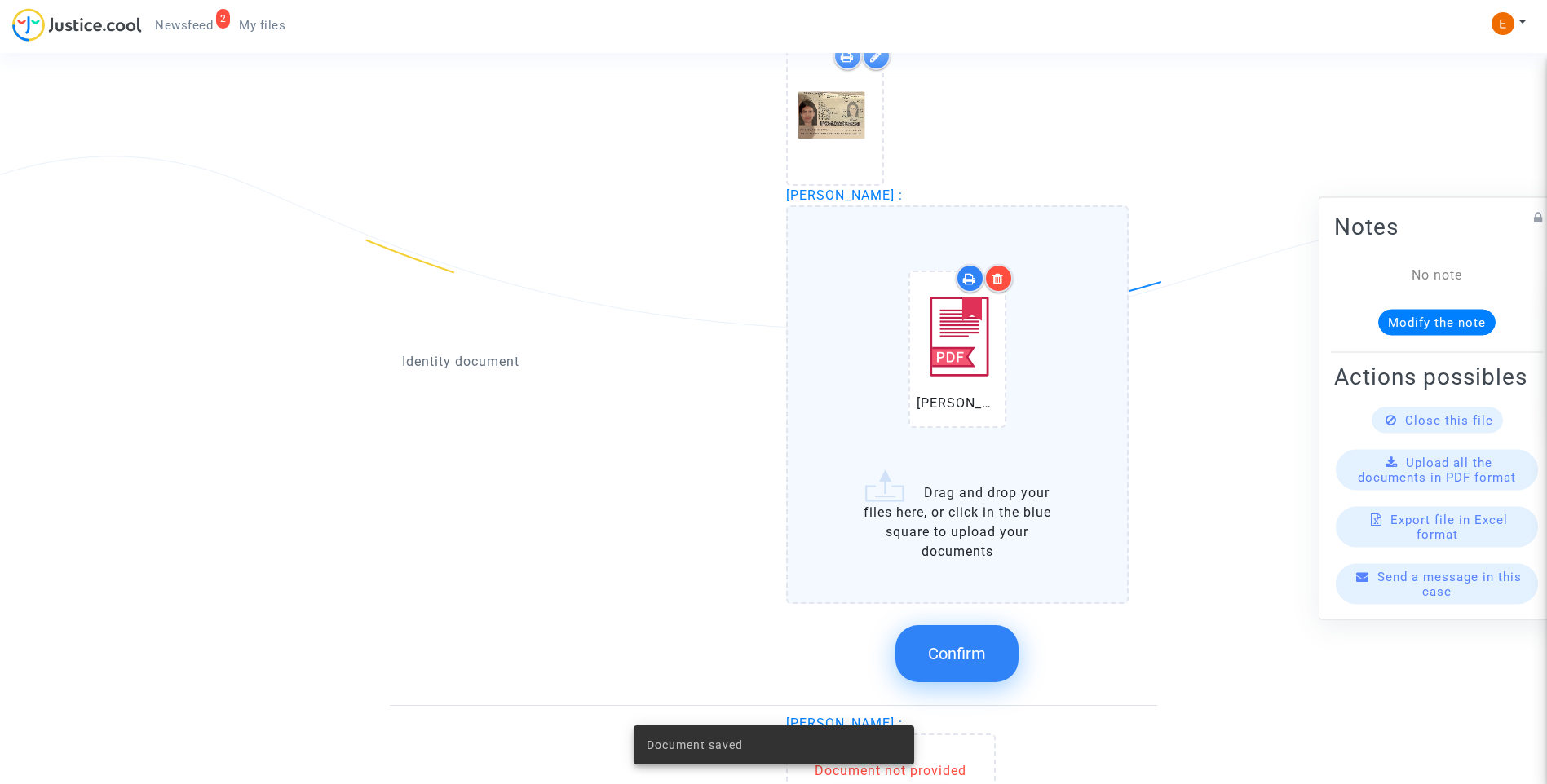
drag, startPoint x: 967, startPoint y: 660, endPoint x: 1486, endPoint y: 532, distance: 534.6
click at [969, 660] on span "Confirm" at bounding box center [956, 653] width 58 height 19
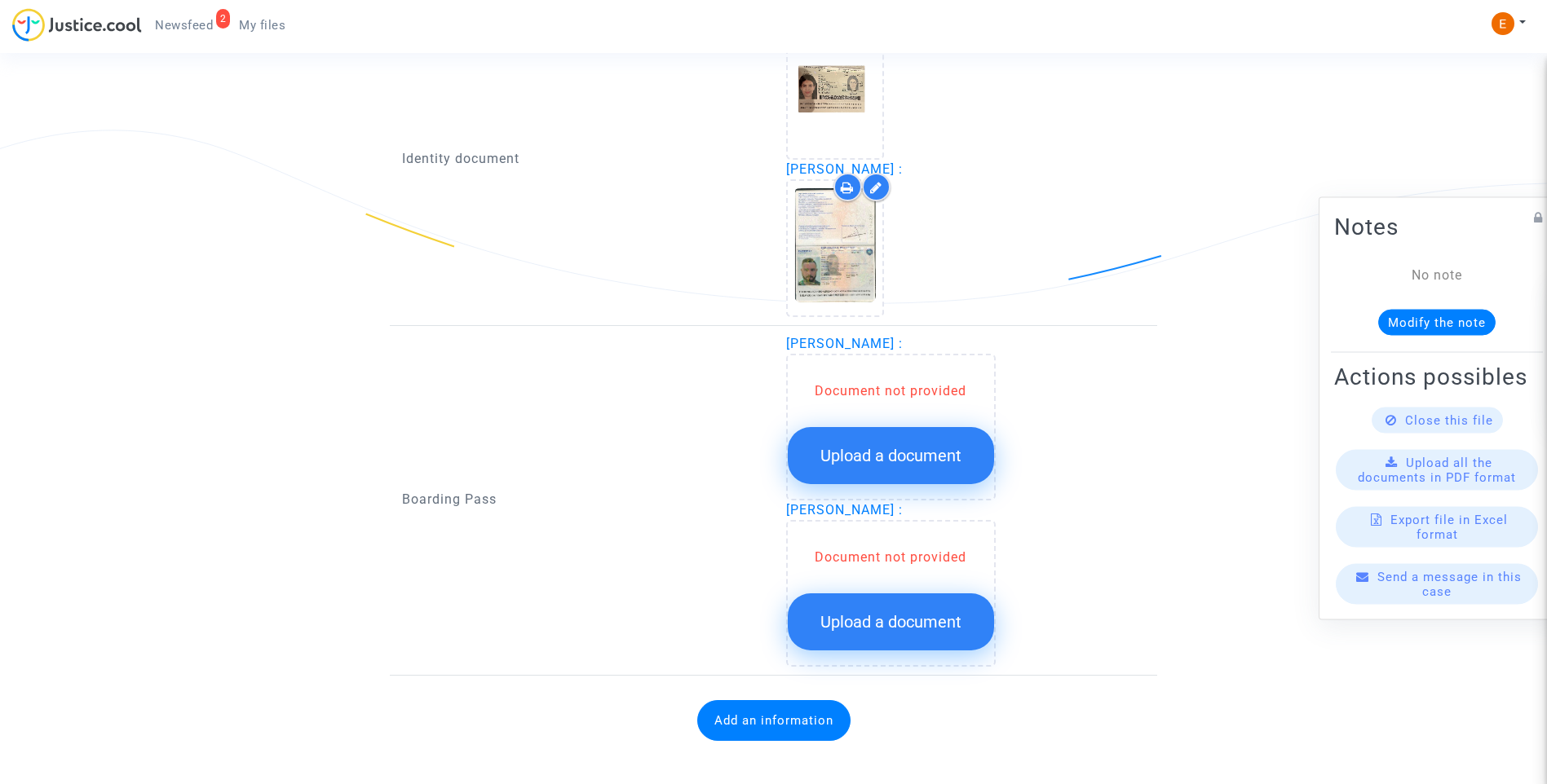
scroll to position [1182, 0]
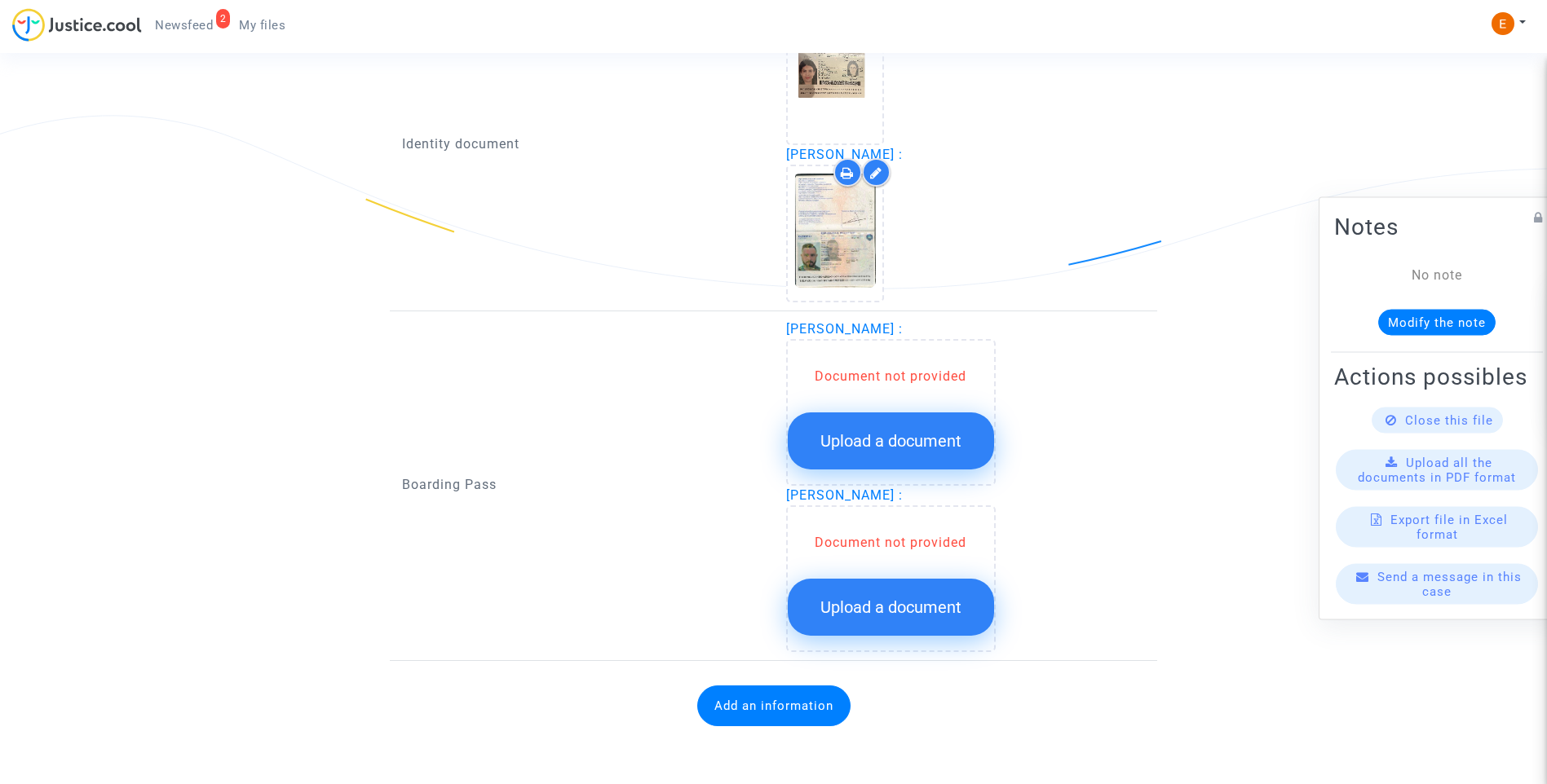
click at [910, 441] on span "Upload a document" at bounding box center [890, 440] width 141 height 19
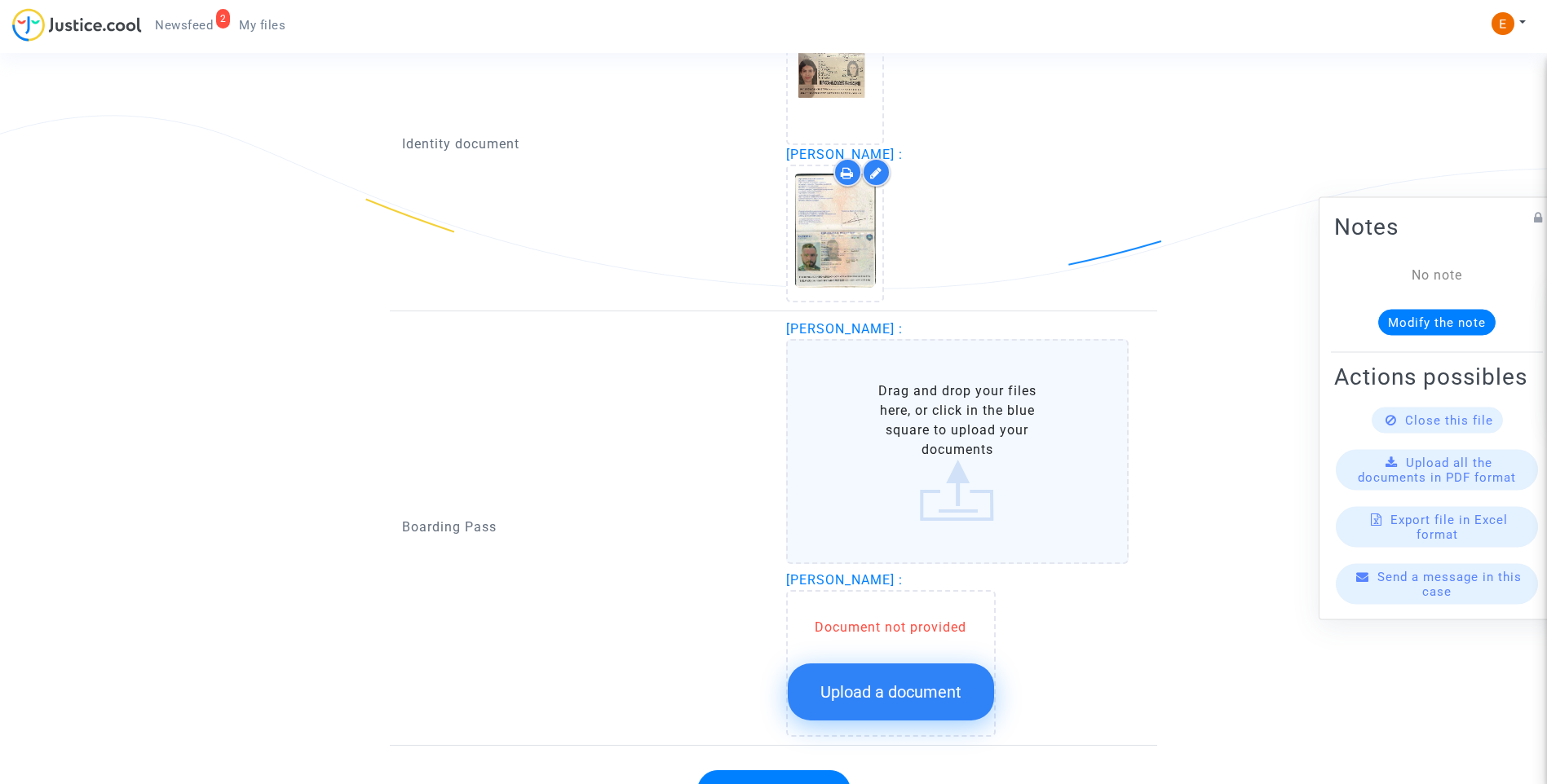
click at [929, 702] on span "Upload a document" at bounding box center [890, 691] width 141 height 19
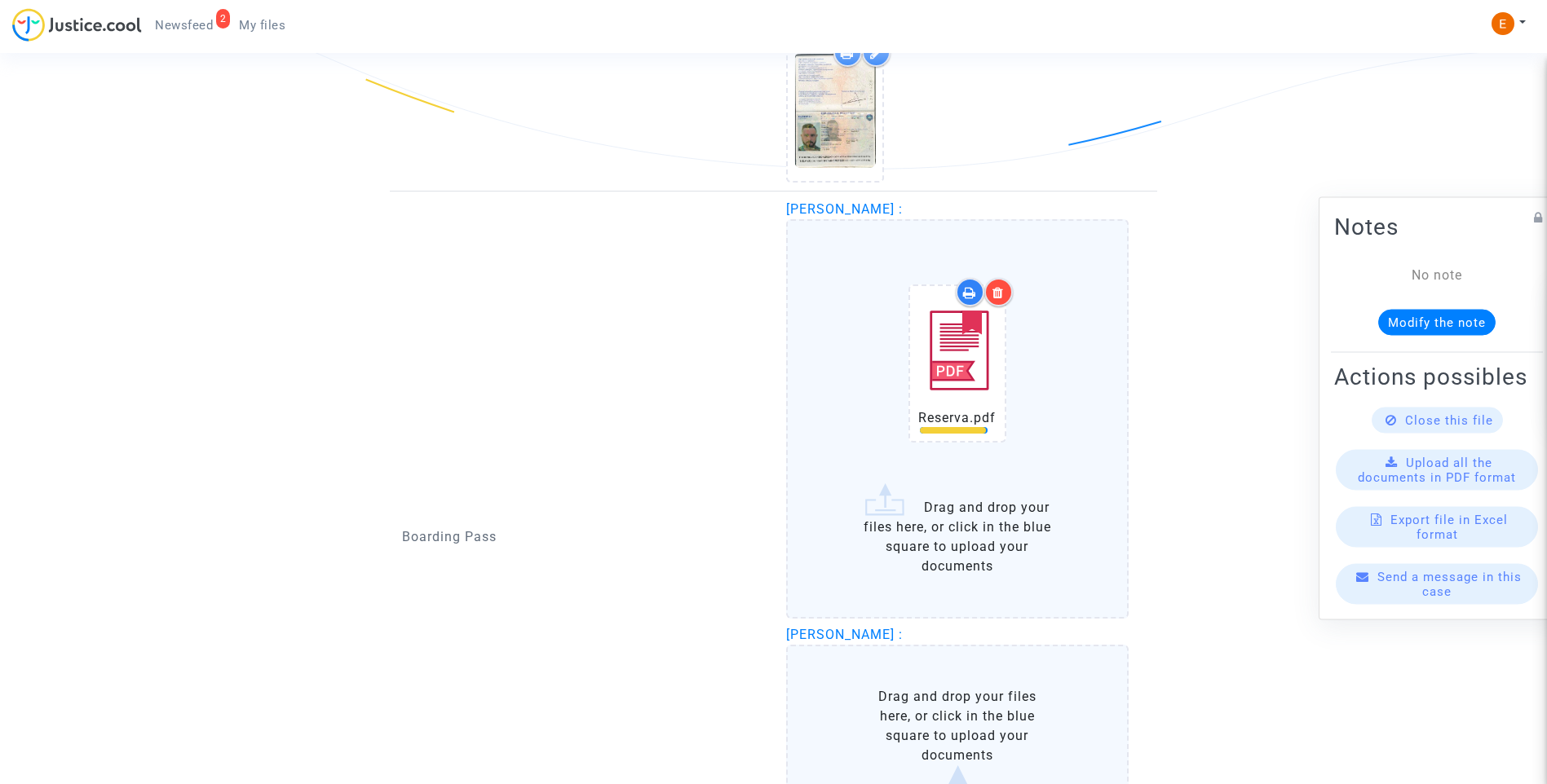
scroll to position [1427, 0]
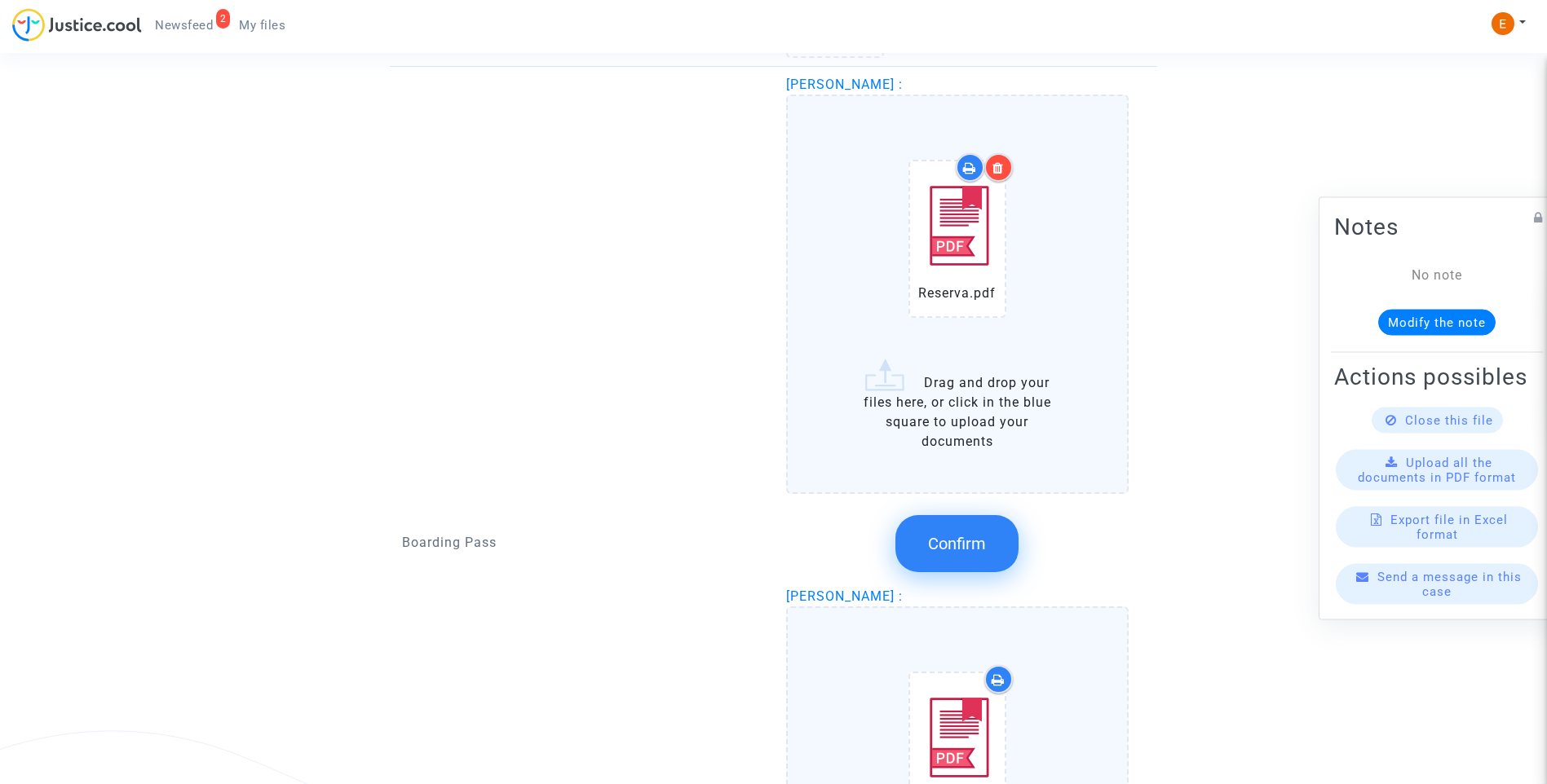
click at [986, 528] on button "Confirm" at bounding box center [956, 543] width 123 height 57
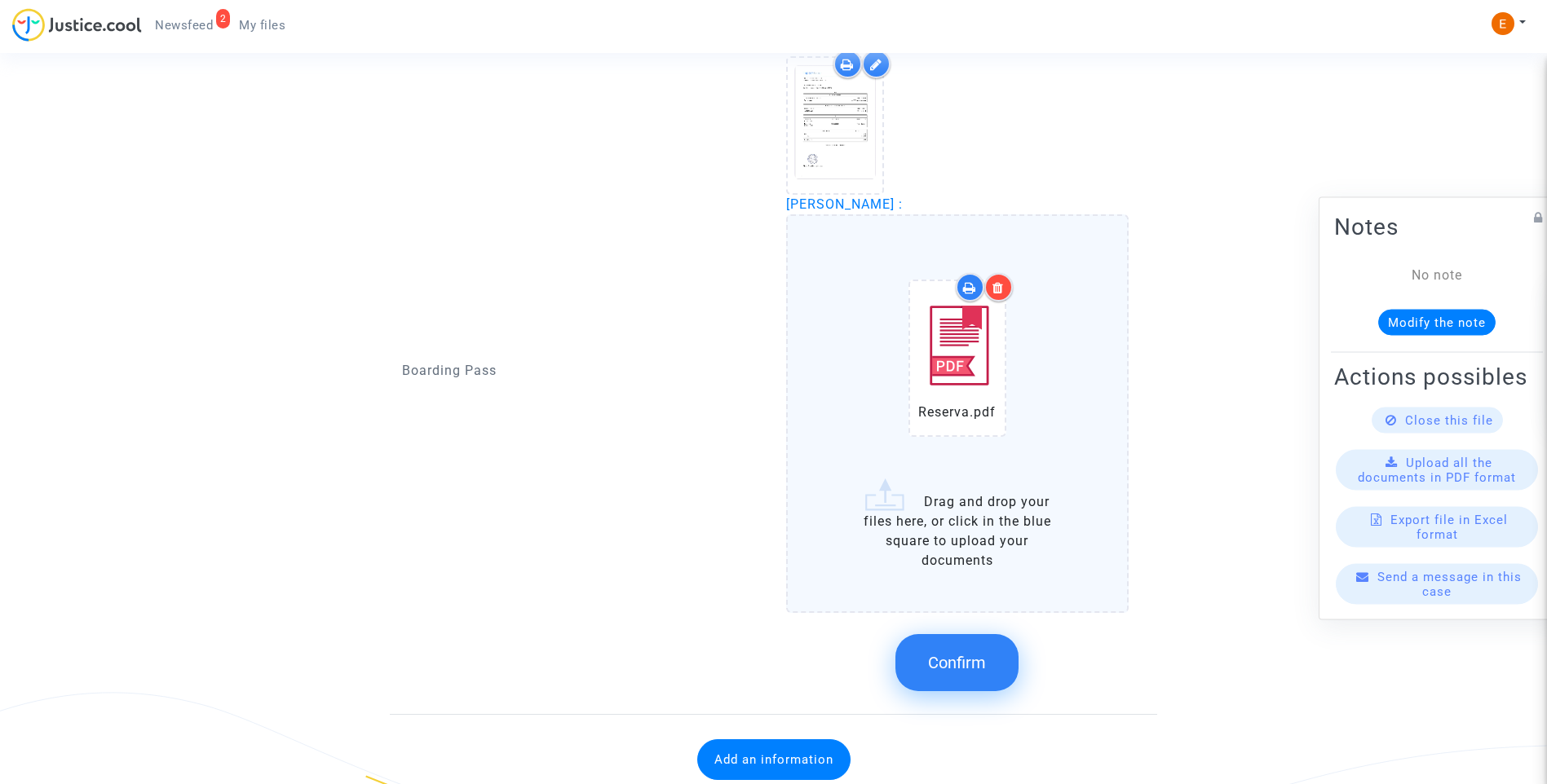
scroll to position [1518, 0]
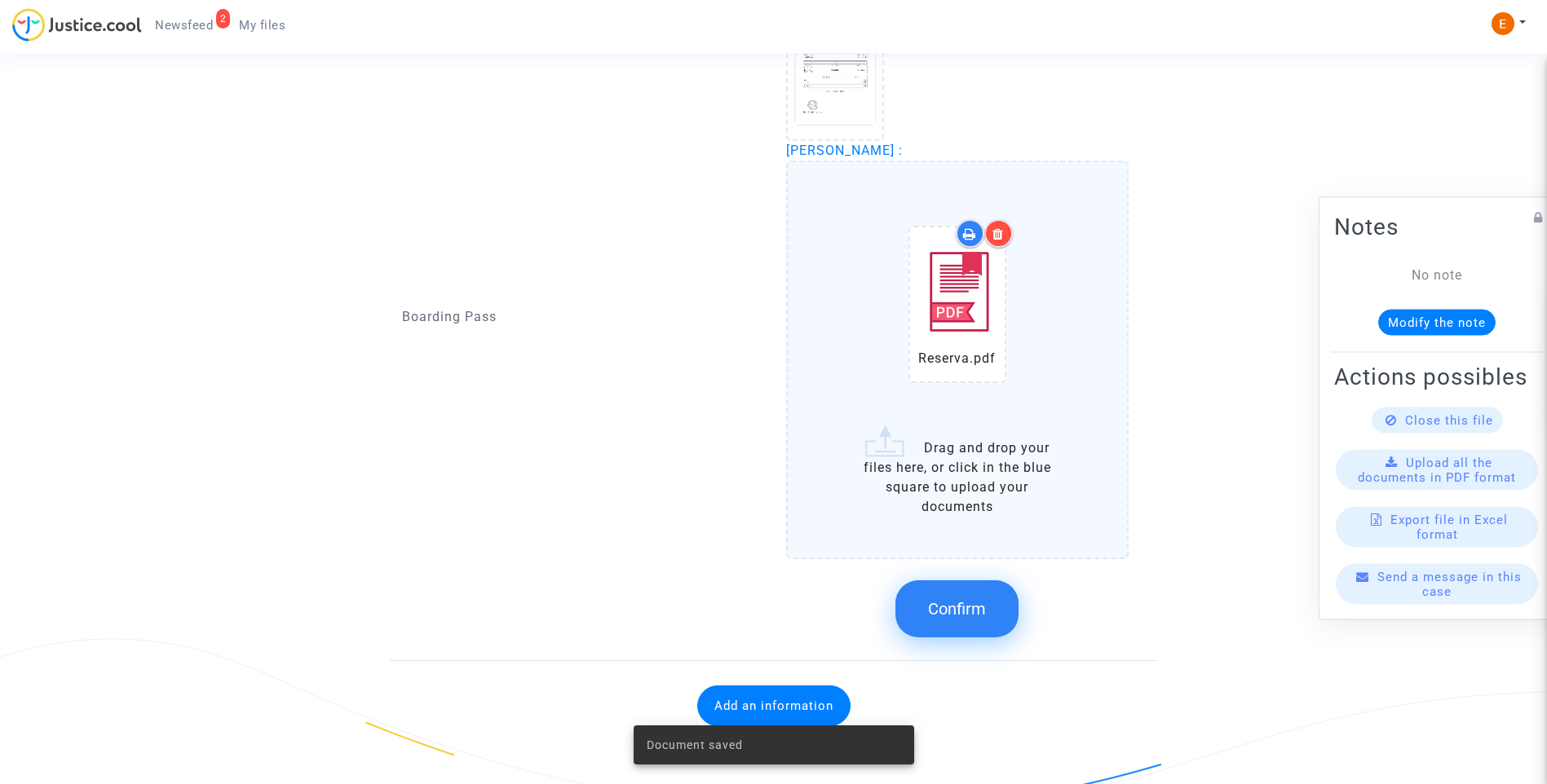
drag, startPoint x: 989, startPoint y: 590, endPoint x: 979, endPoint y: 597, distance: 12.2
click at [989, 593] on button "Confirm" at bounding box center [956, 609] width 123 height 57
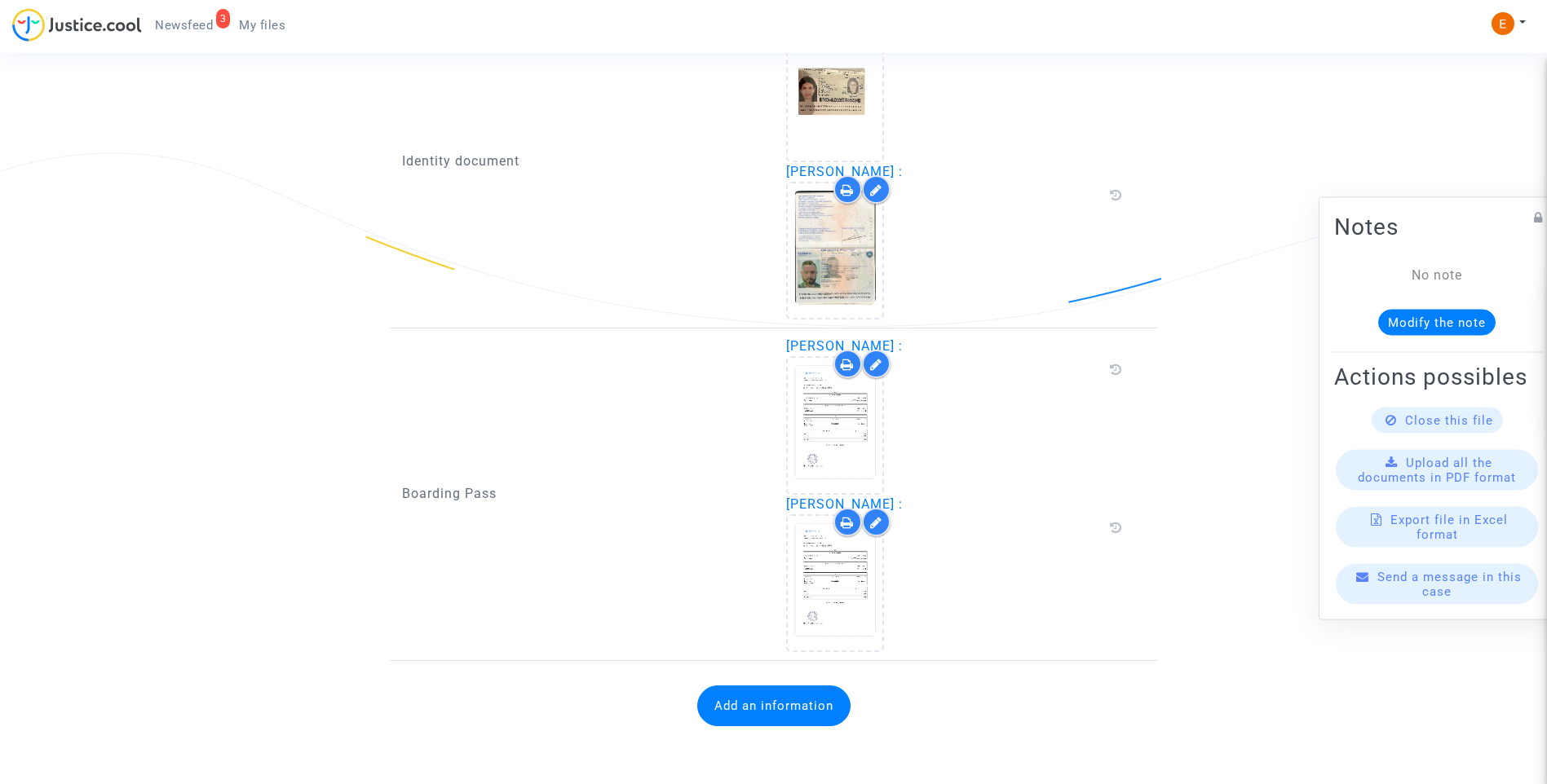
click at [779, 716] on button "Add an information" at bounding box center [774, 706] width 153 height 41
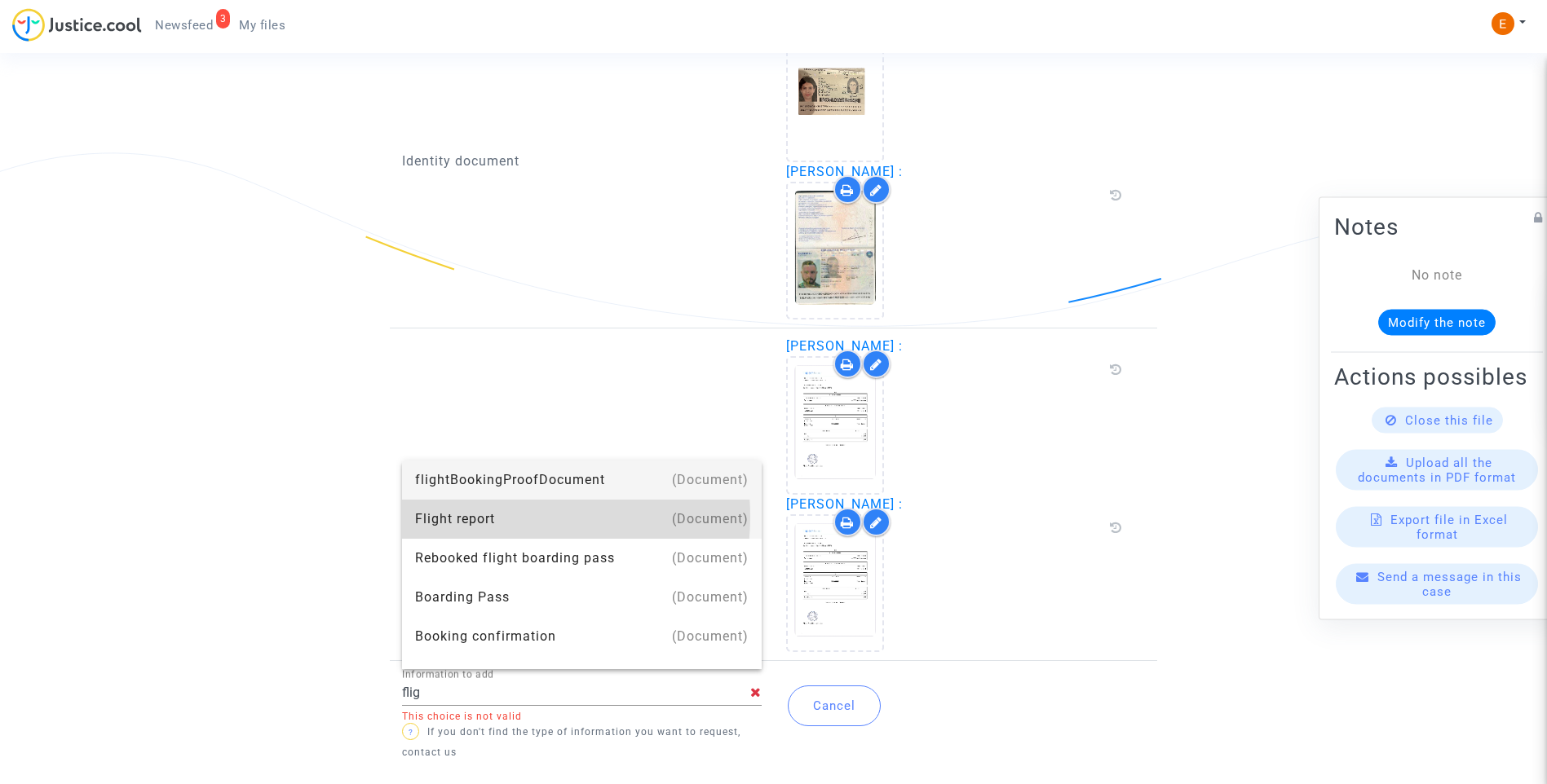
click at [508, 517] on div "Flight report" at bounding box center [581, 518] width 333 height 39
type input "Flight report"
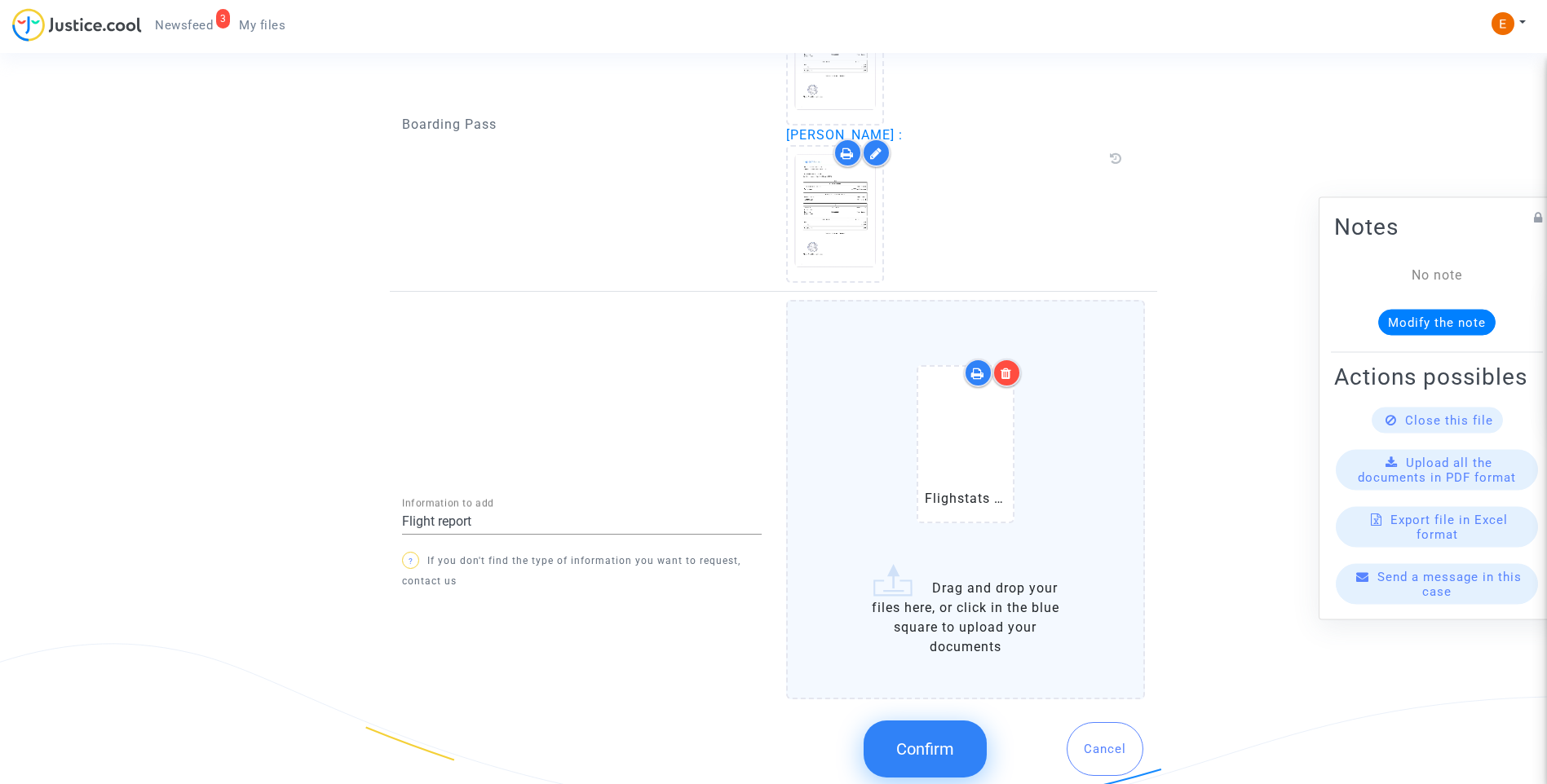
scroll to position [1552, 0]
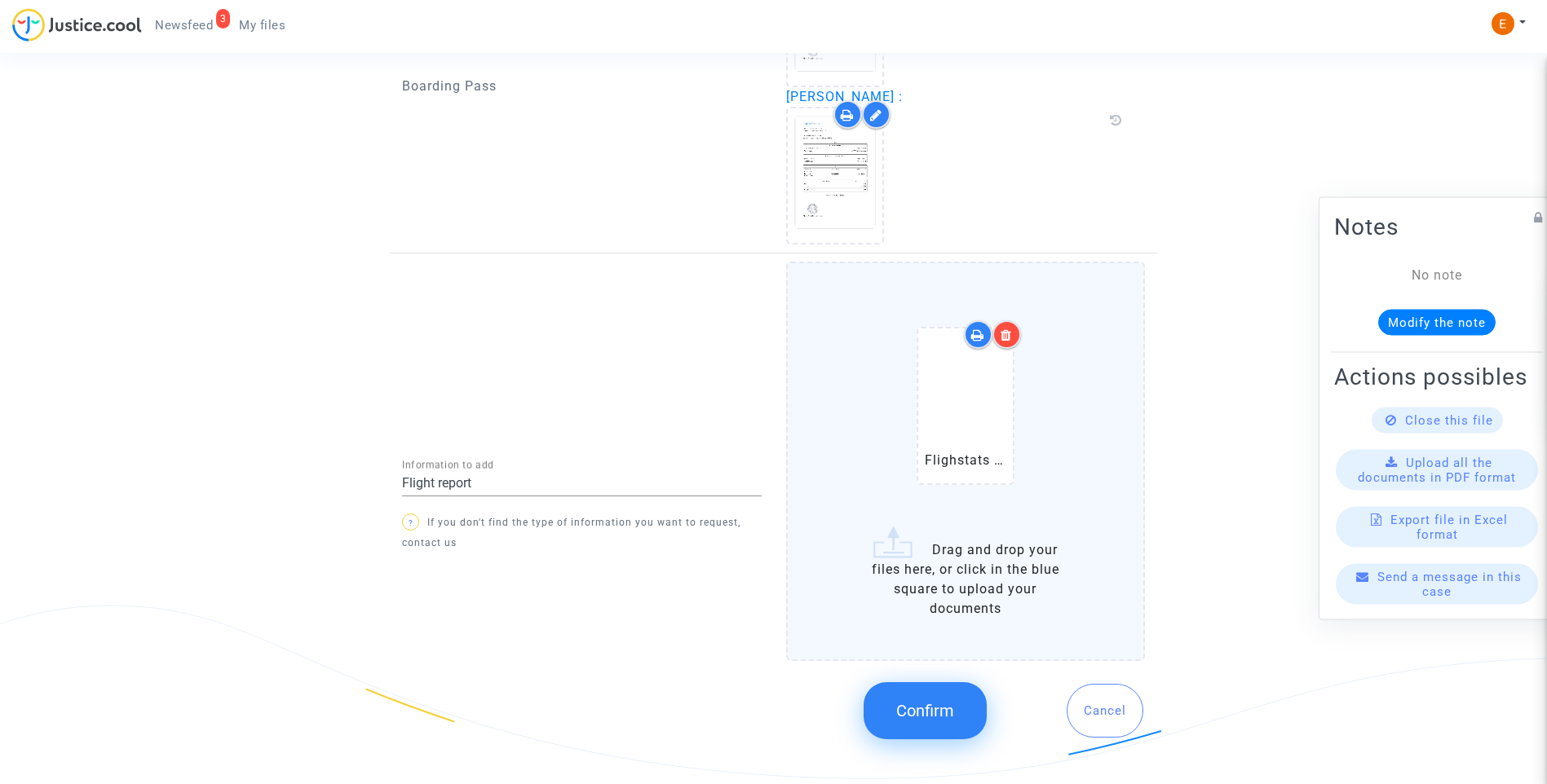
click at [934, 734] on button "Confirm" at bounding box center [925, 710] width 123 height 57
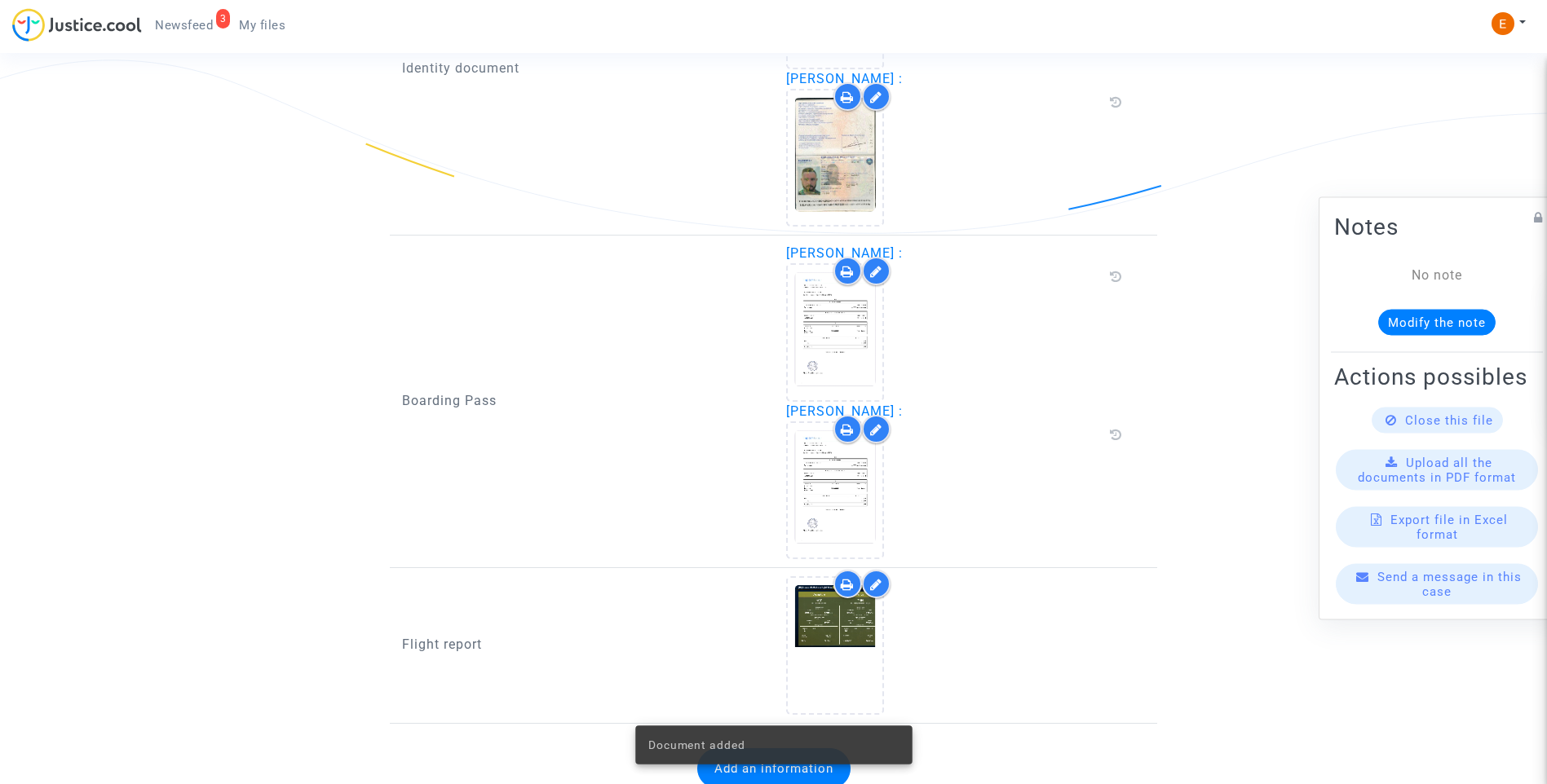
scroll to position [1300, 0]
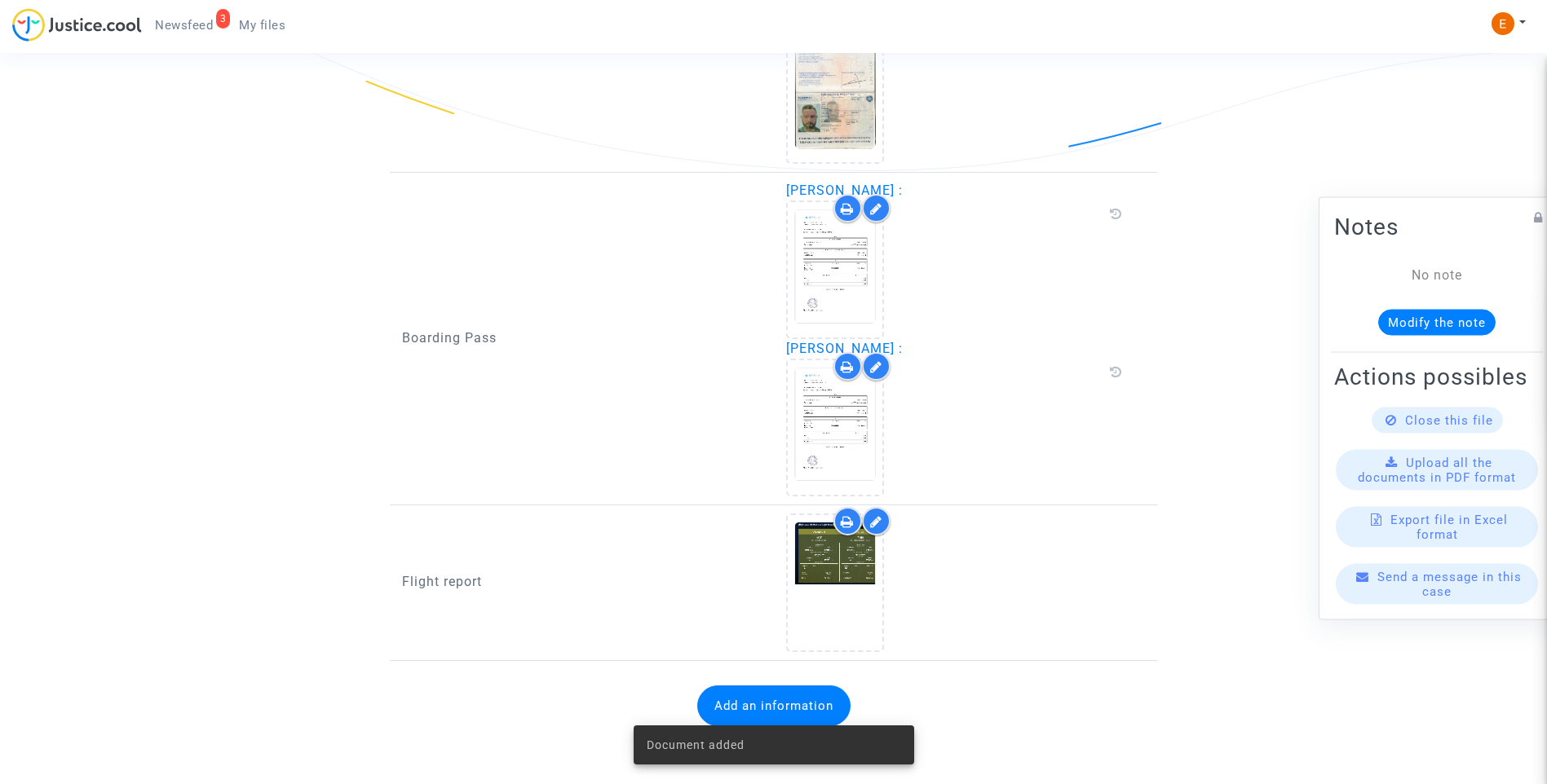
click at [195, 20] on span "Newsfeed" at bounding box center [184, 26] width 58 height 15
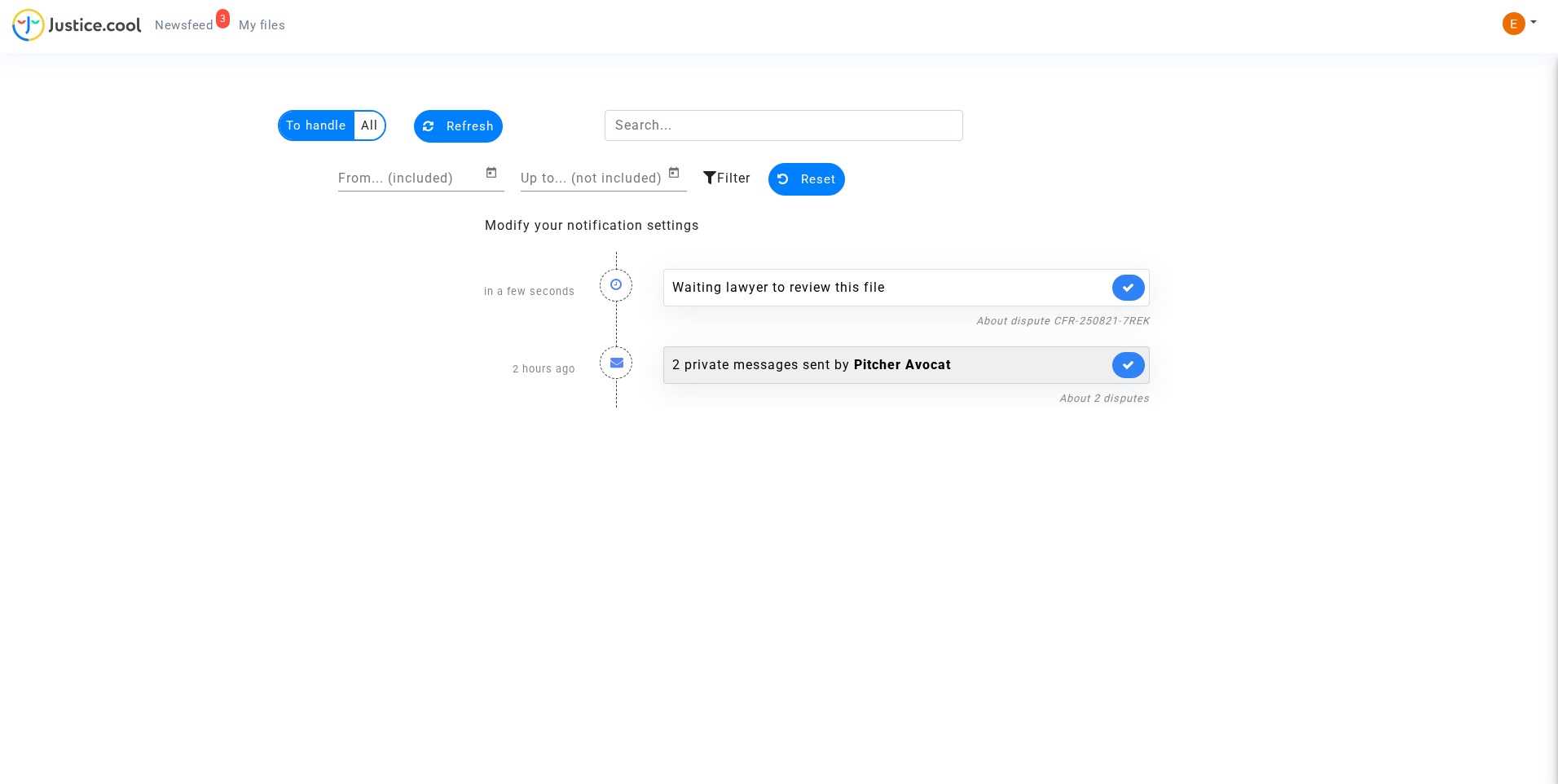
drag, startPoint x: 1129, startPoint y: 287, endPoint x: 1114, endPoint y: 277, distance: 18.0
click at [1130, 287] on icon at bounding box center [1129, 287] width 13 height 12
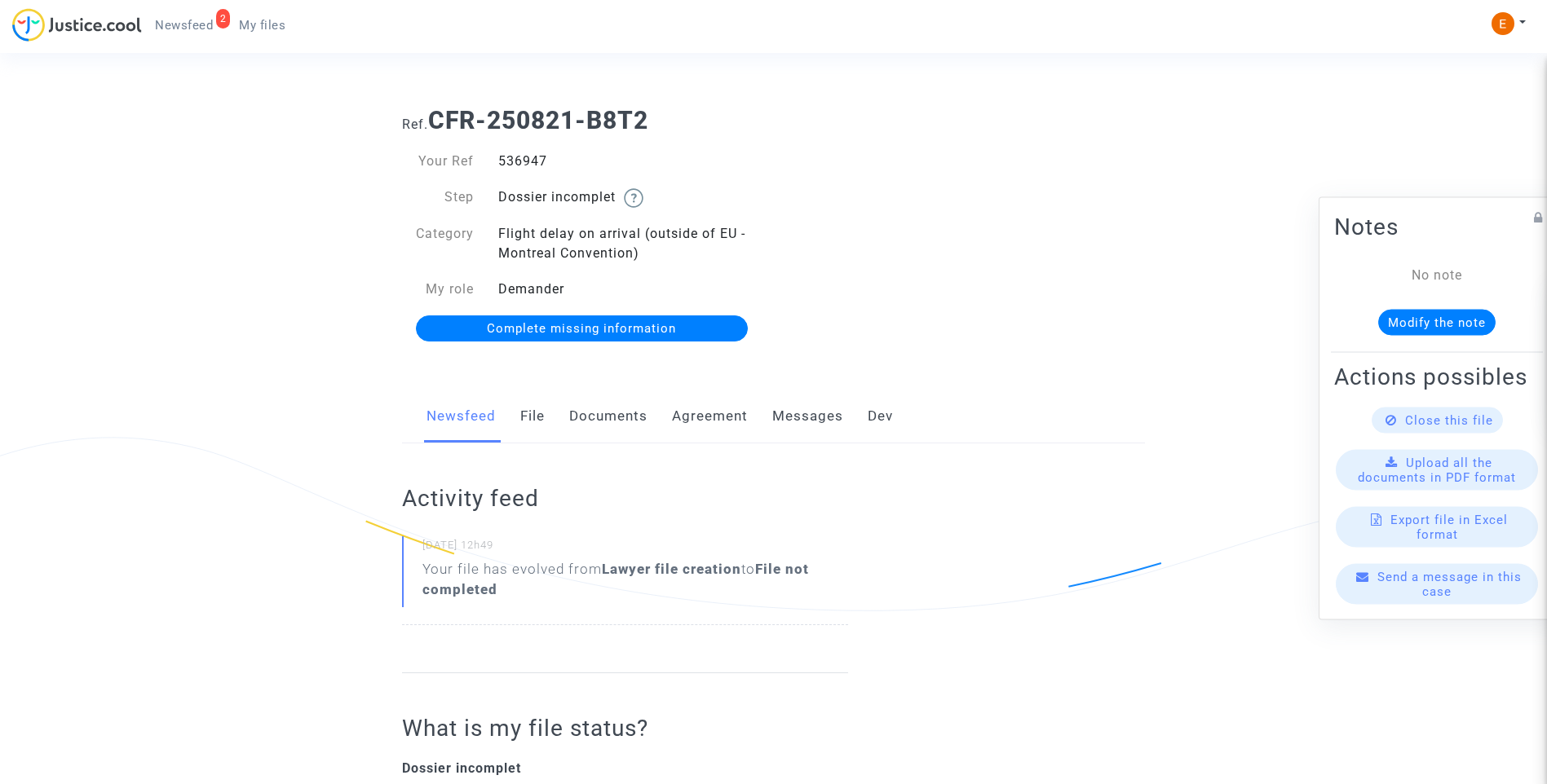
click at [601, 424] on link "Documents" at bounding box center [608, 416] width 79 height 54
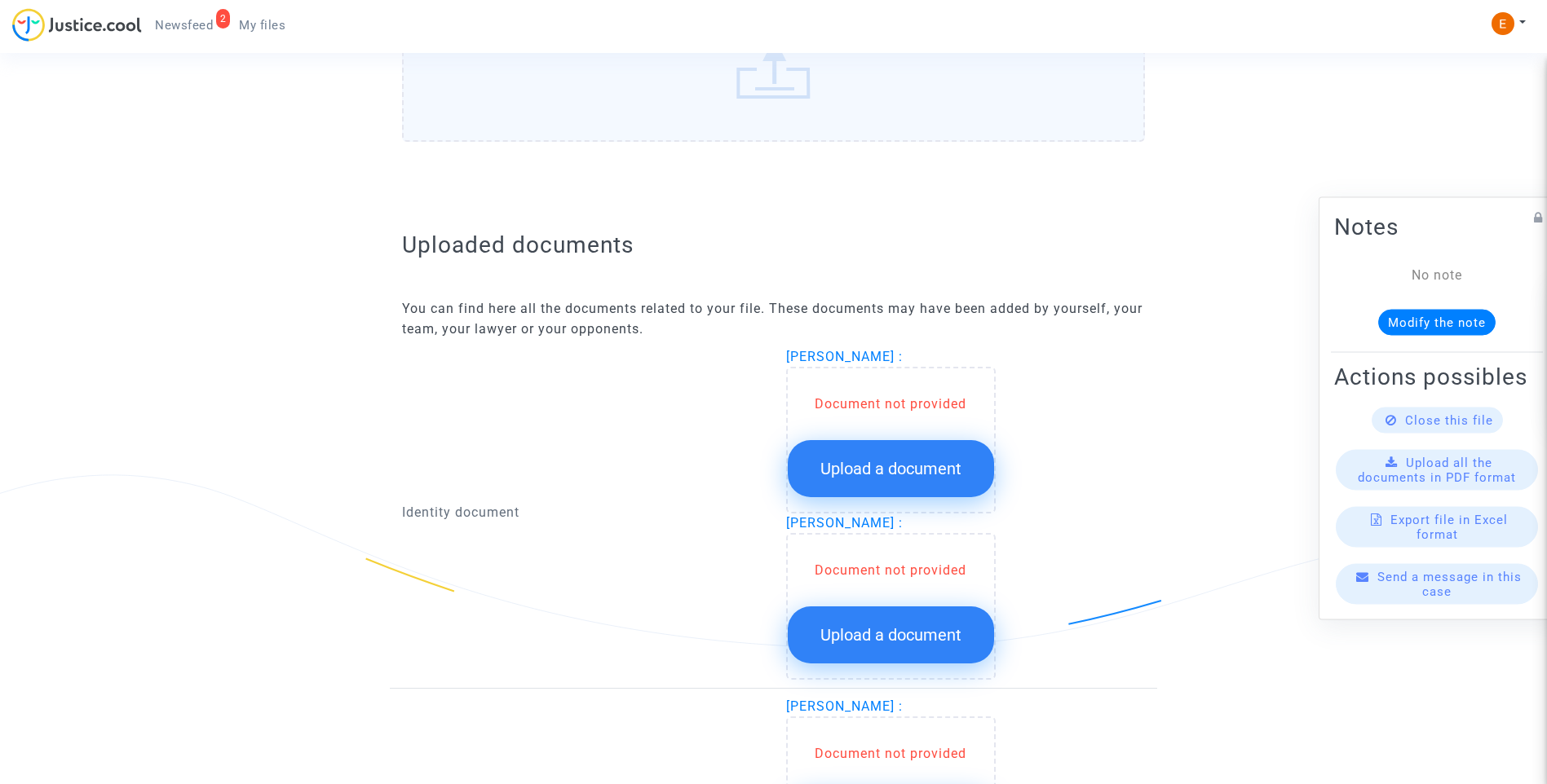
scroll to position [896, 0]
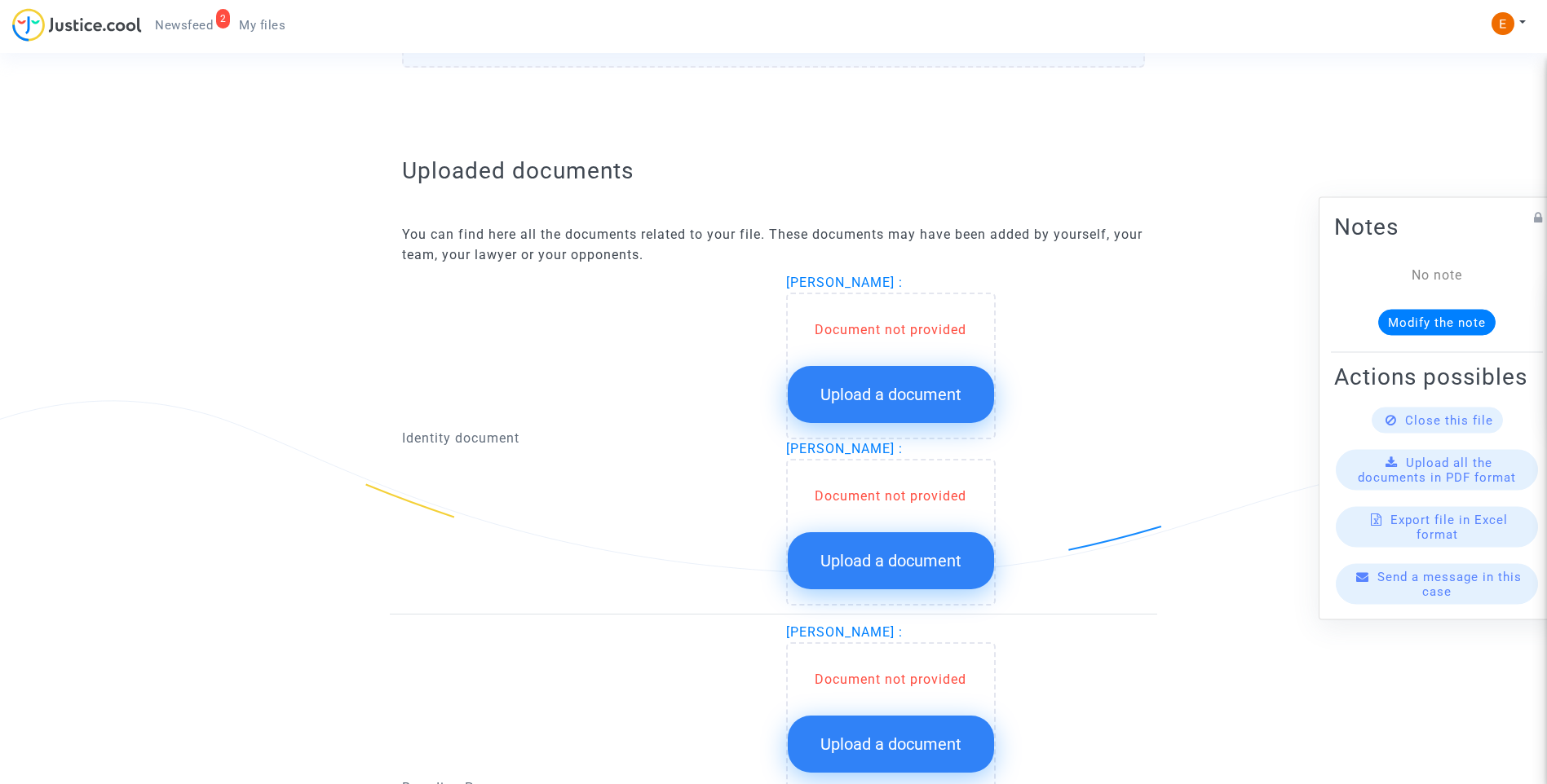
click at [887, 395] on span "Upload a document" at bounding box center [890, 393] width 141 height 19
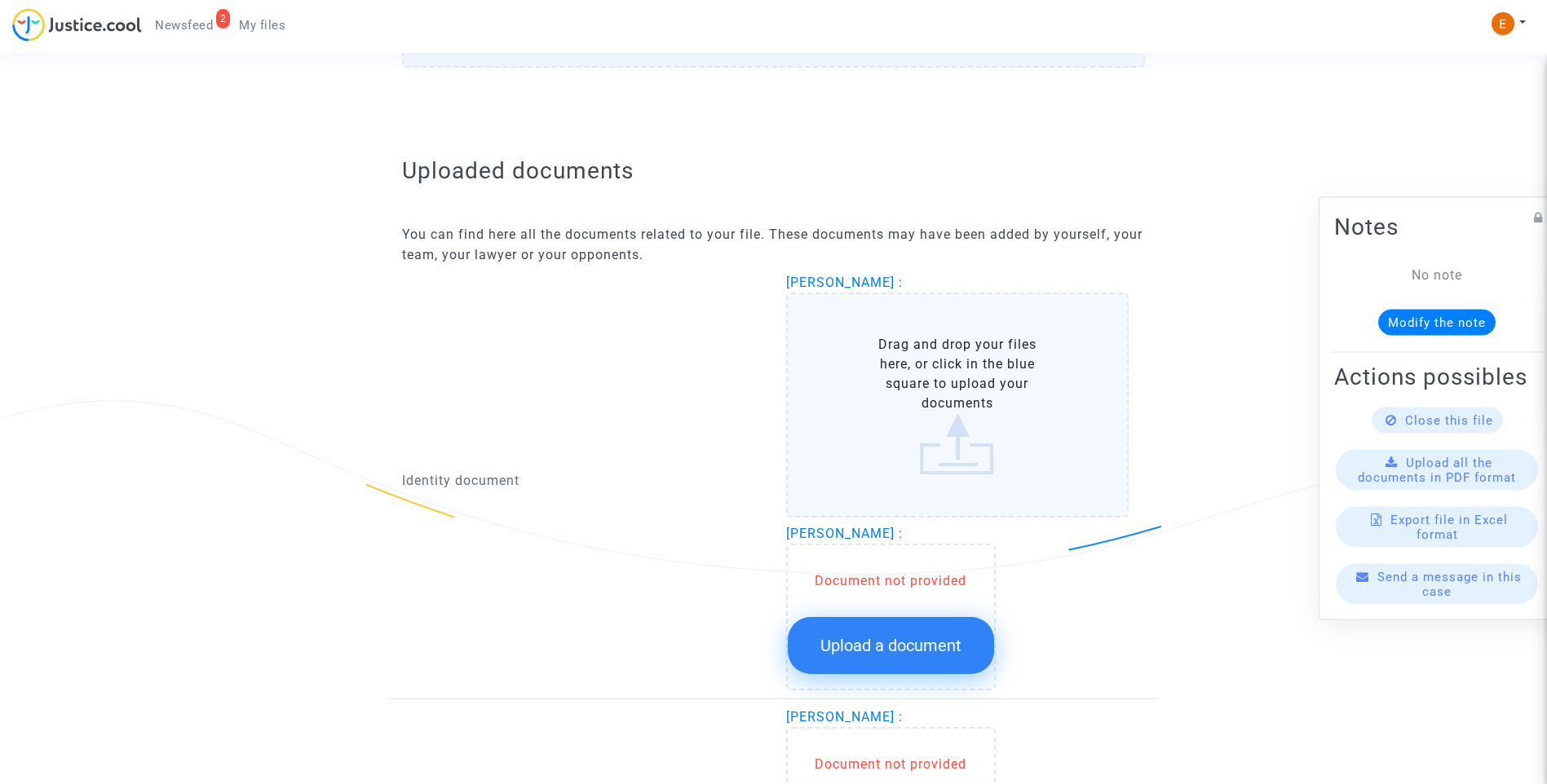
click at [933, 639] on span "Upload a document" at bounding box center [890, 644] width 141 height 19
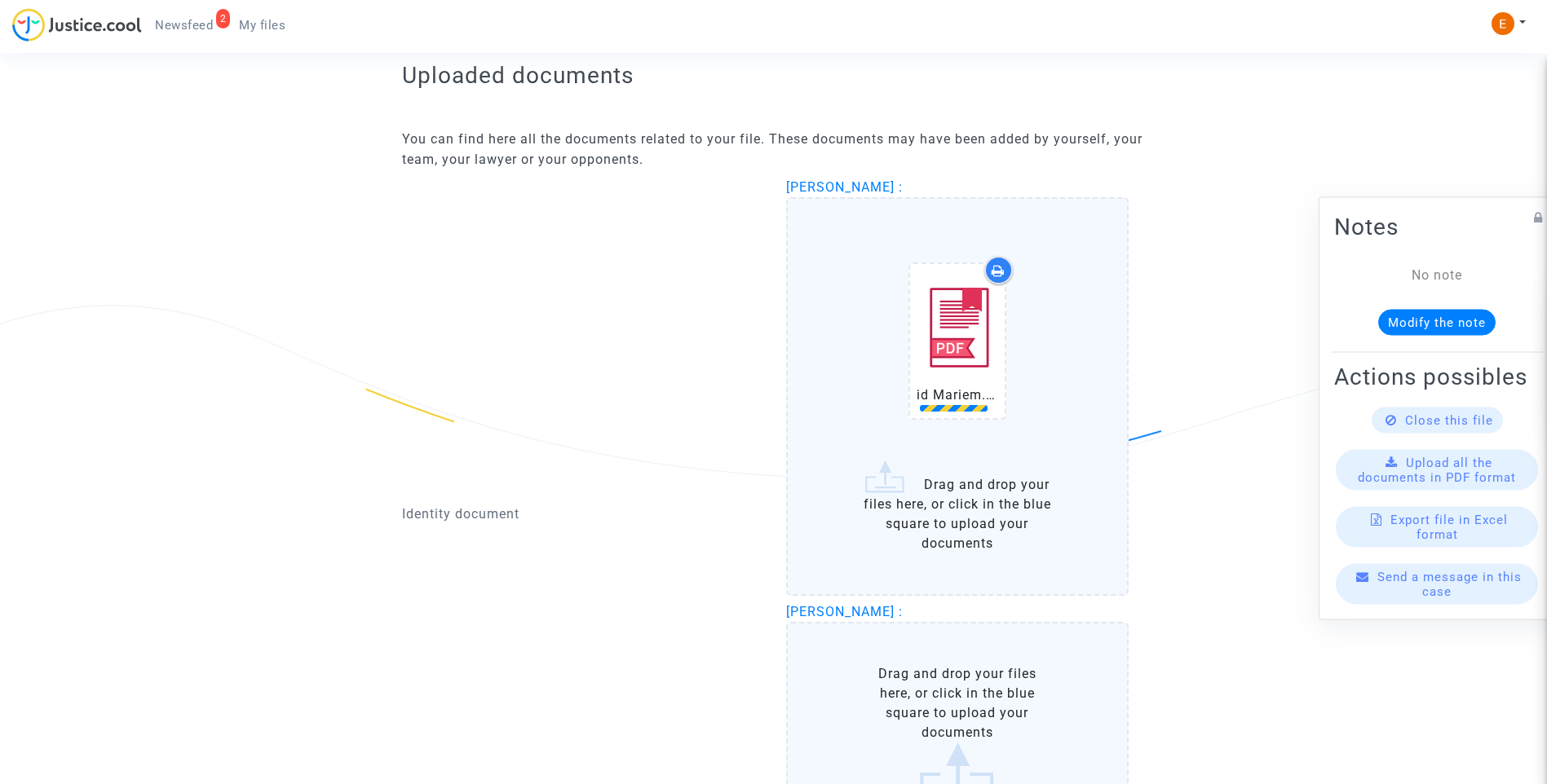
scroll to position [1141, 0]
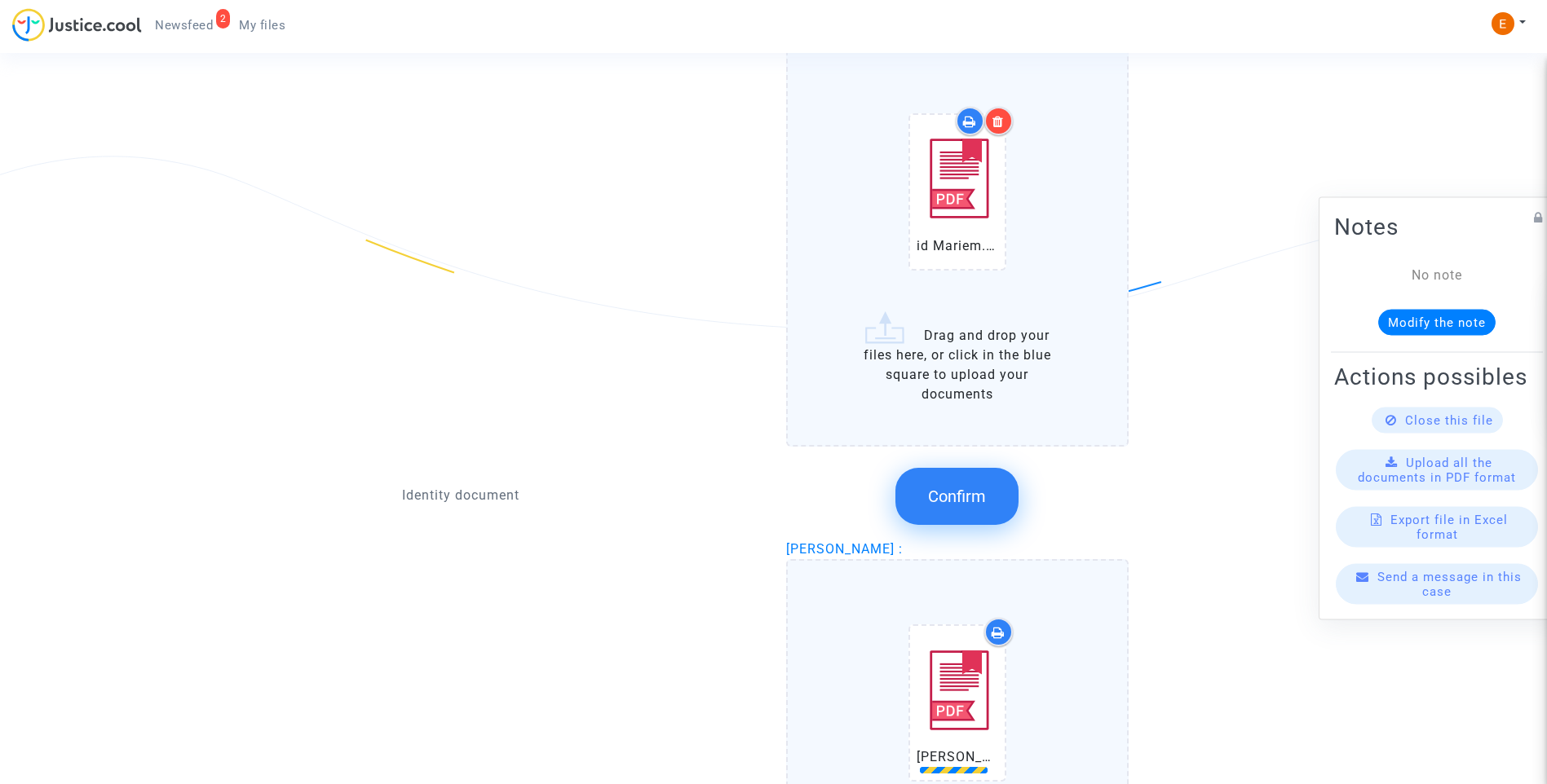
click at [980, 492] on span "Confirm" at bounding box center [956, 496] width 58 height 19
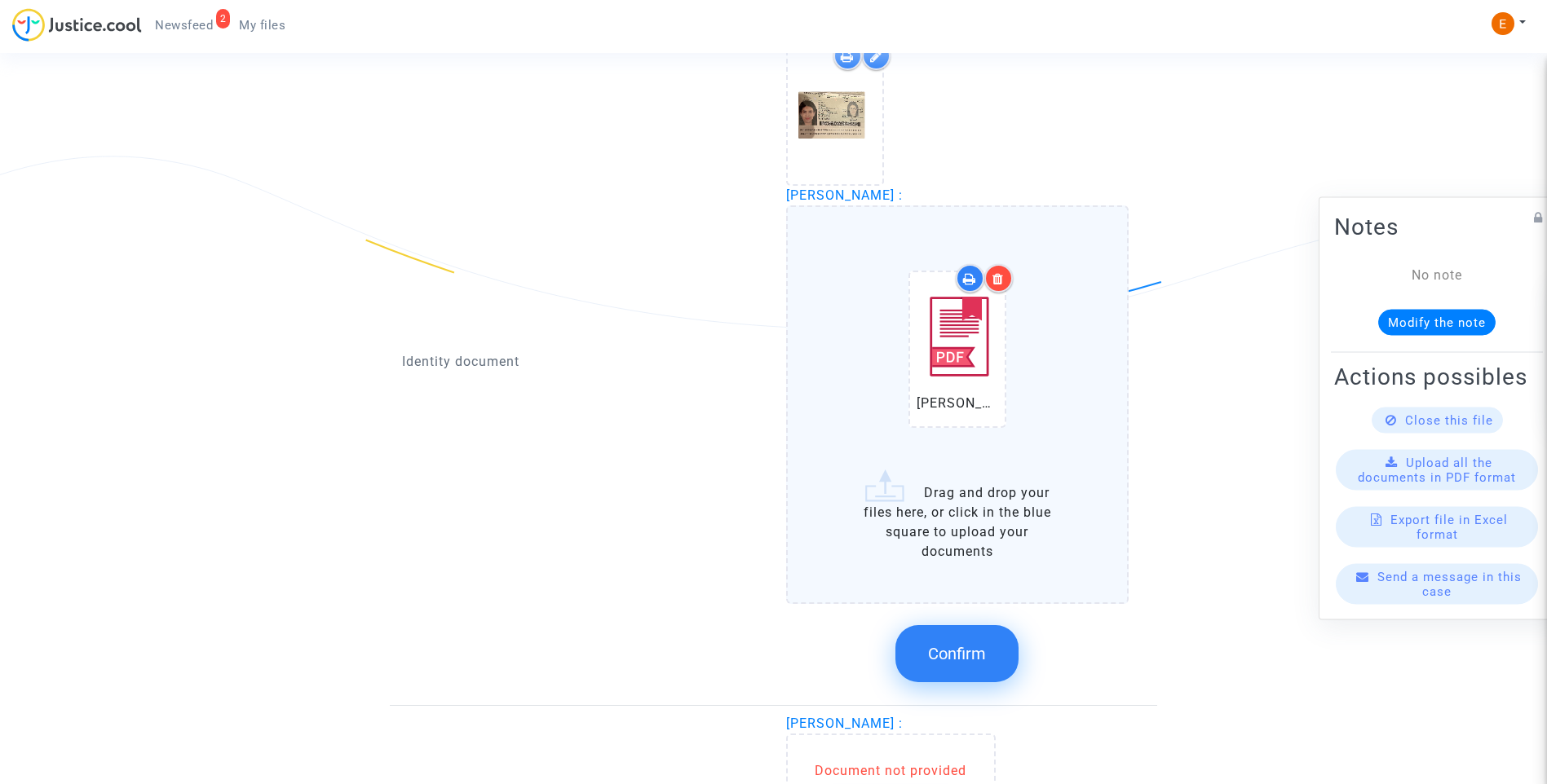
click at [982, 639] on button "Confirm" at bounding box center [956, 653] width 123 height 57
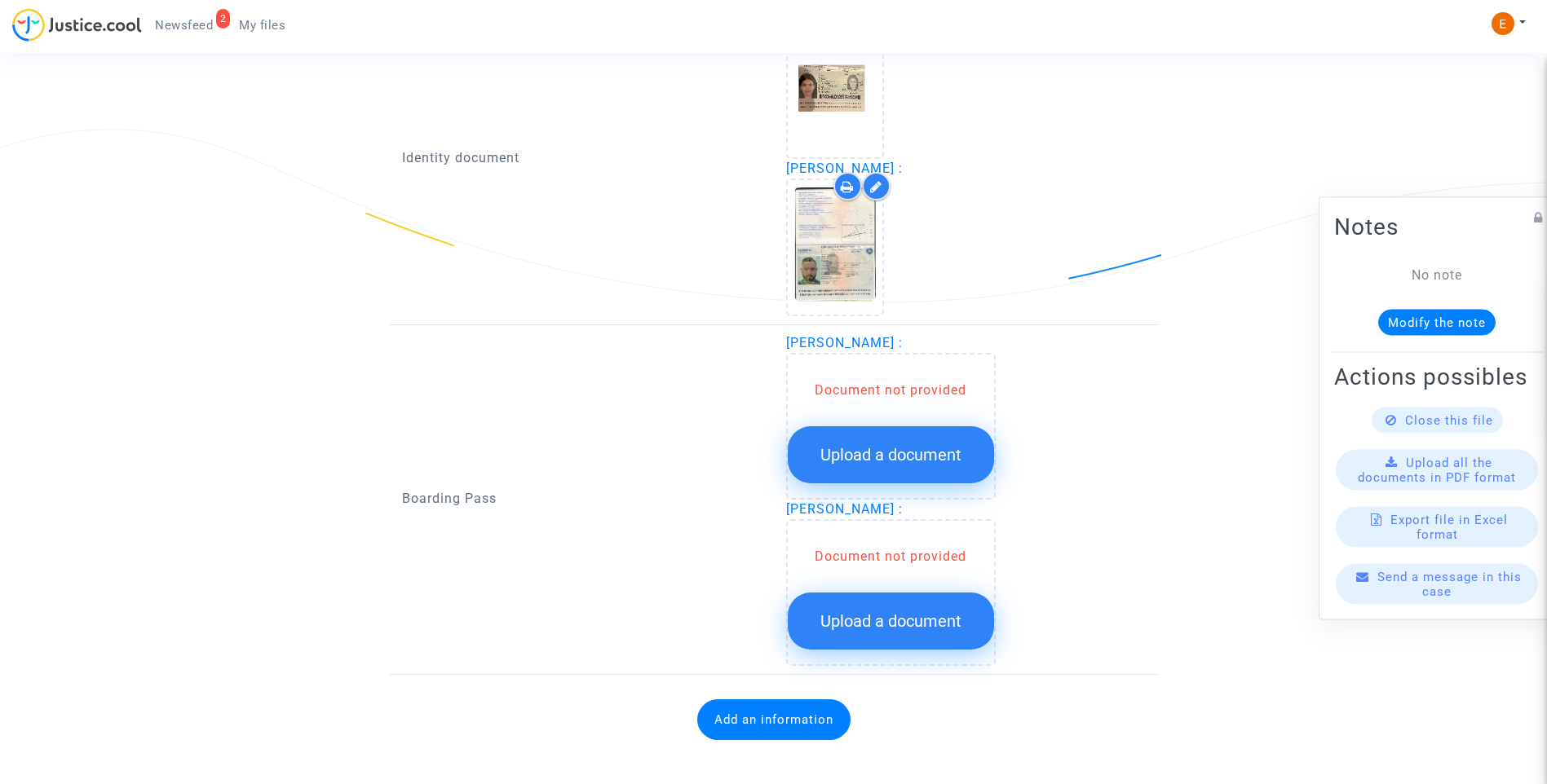
scroll to position [1182, 0]
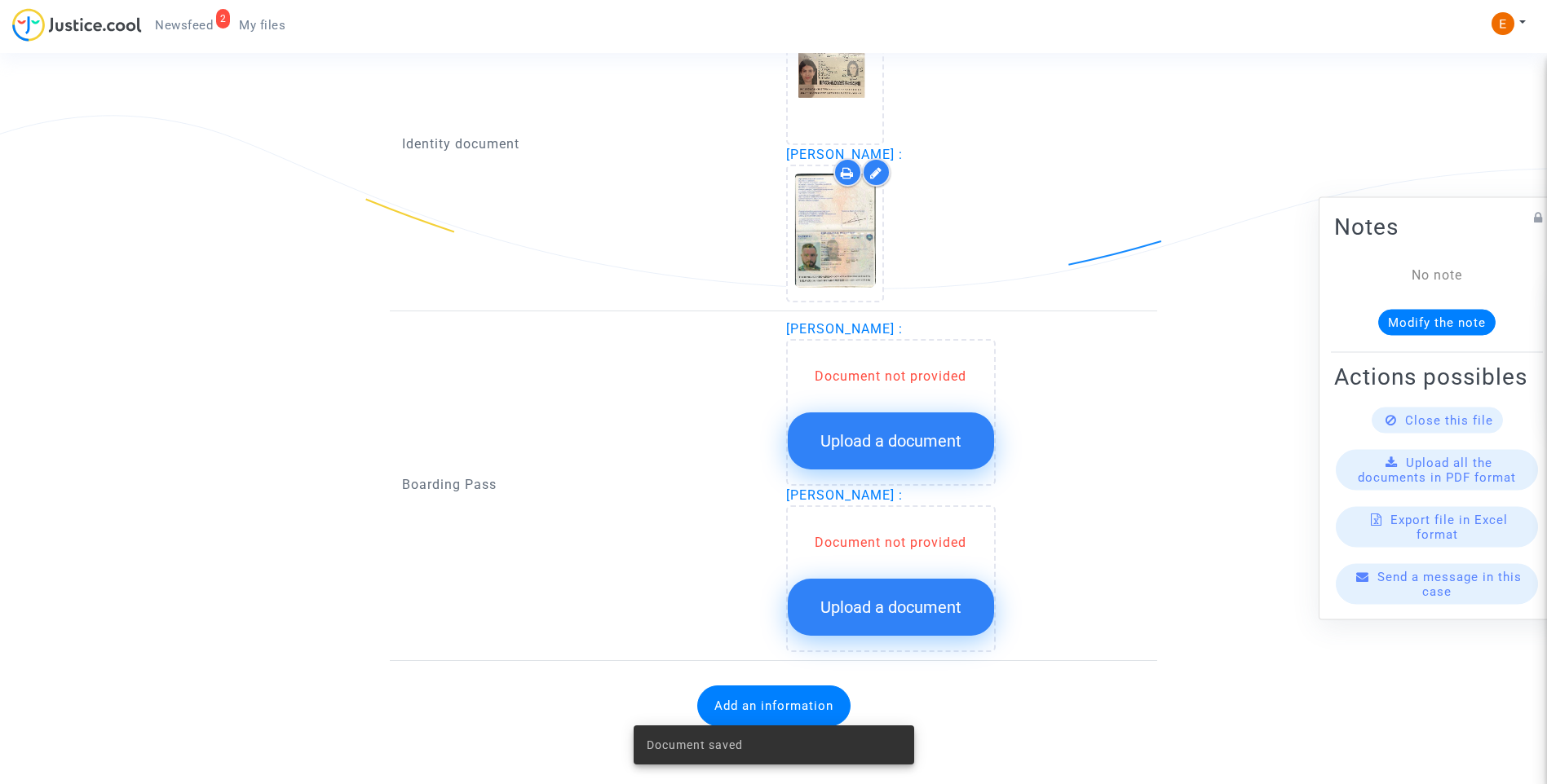
click at [902, 431] on button "Upload a document" at bounding box center [891, 441] width 206 height 57
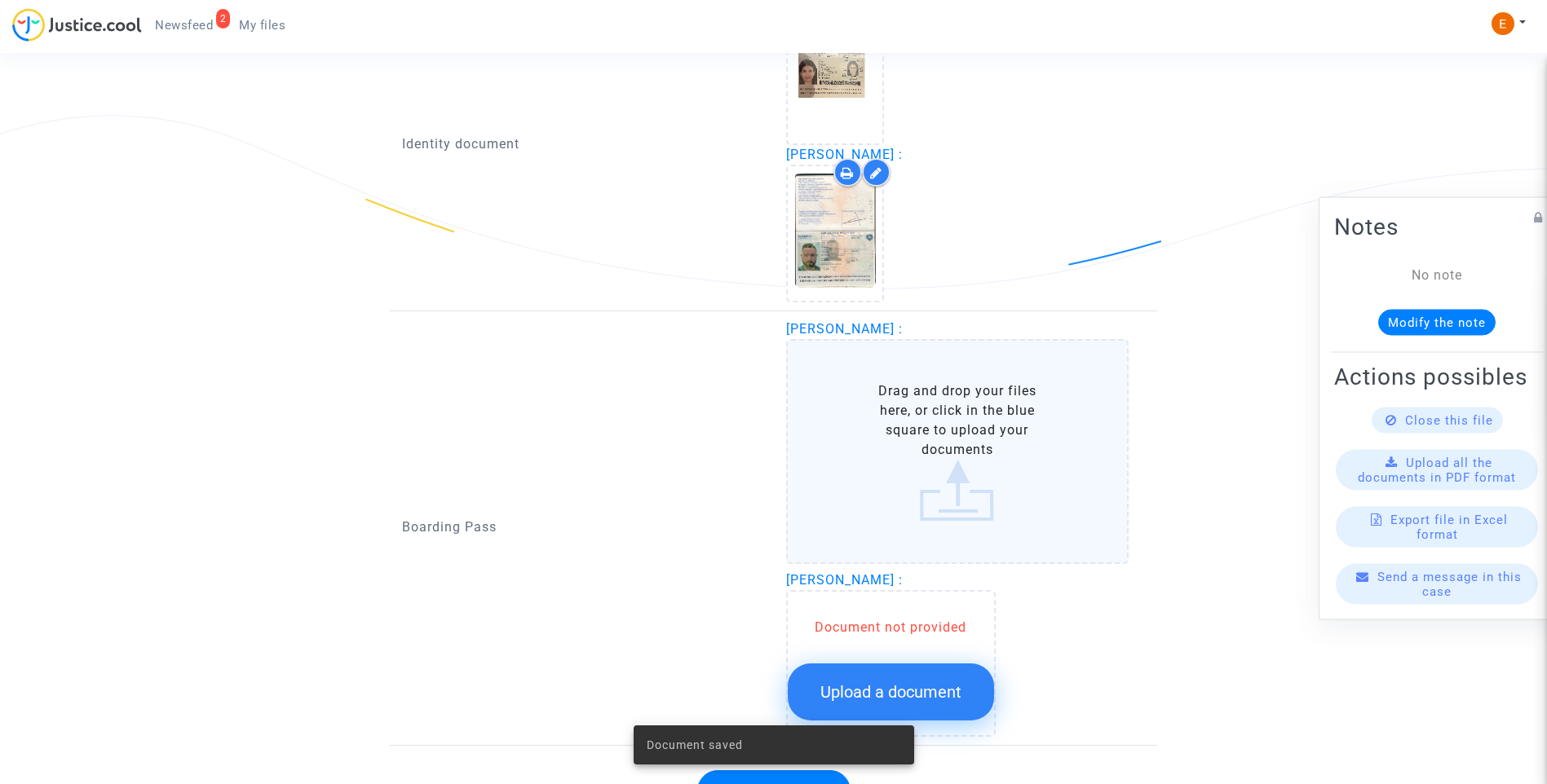
click at [933, 689] on span "Upload a document" at bounding box center [890, 691] width 141 height 19
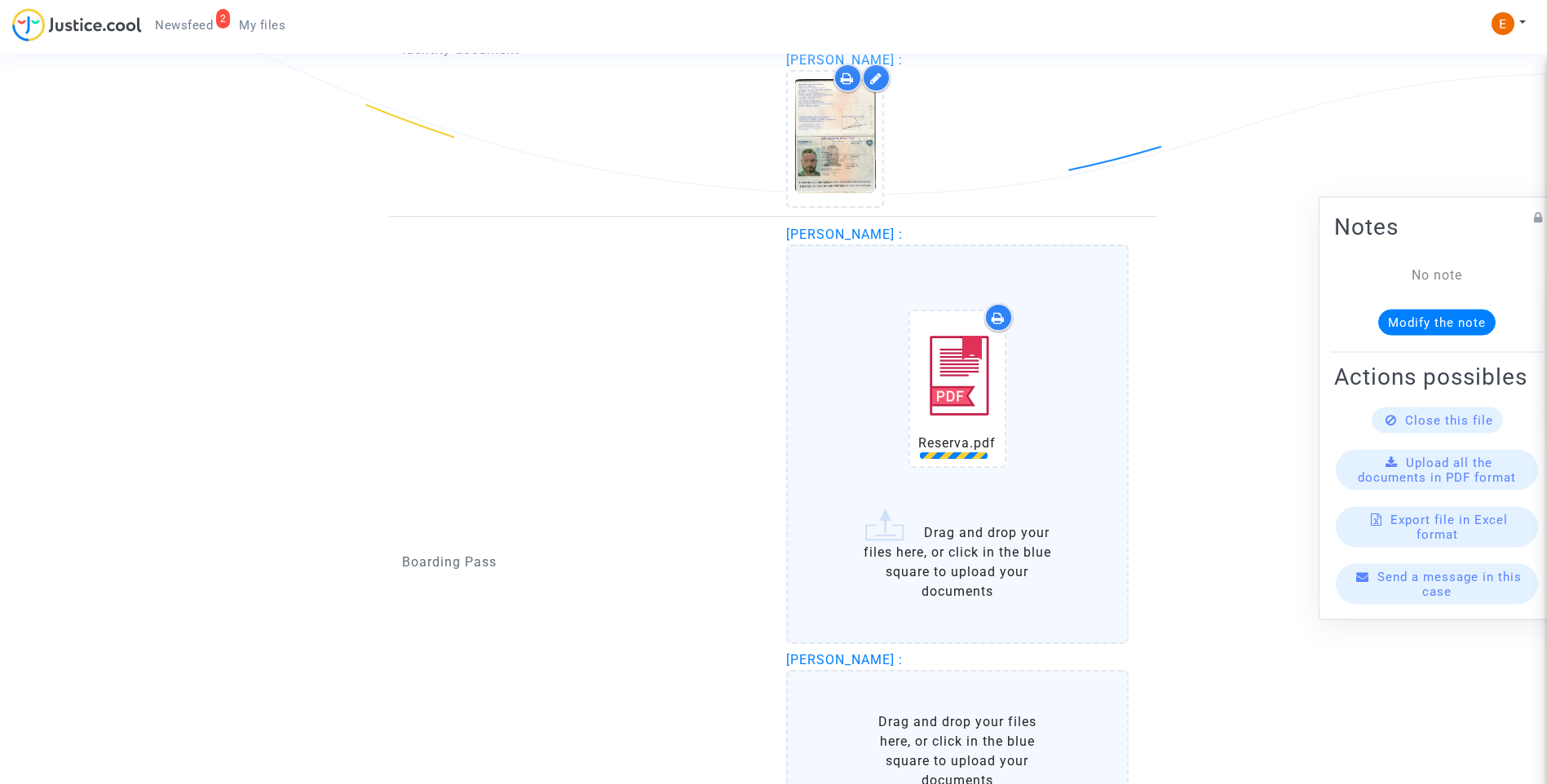
scroll to position [1427, 0]
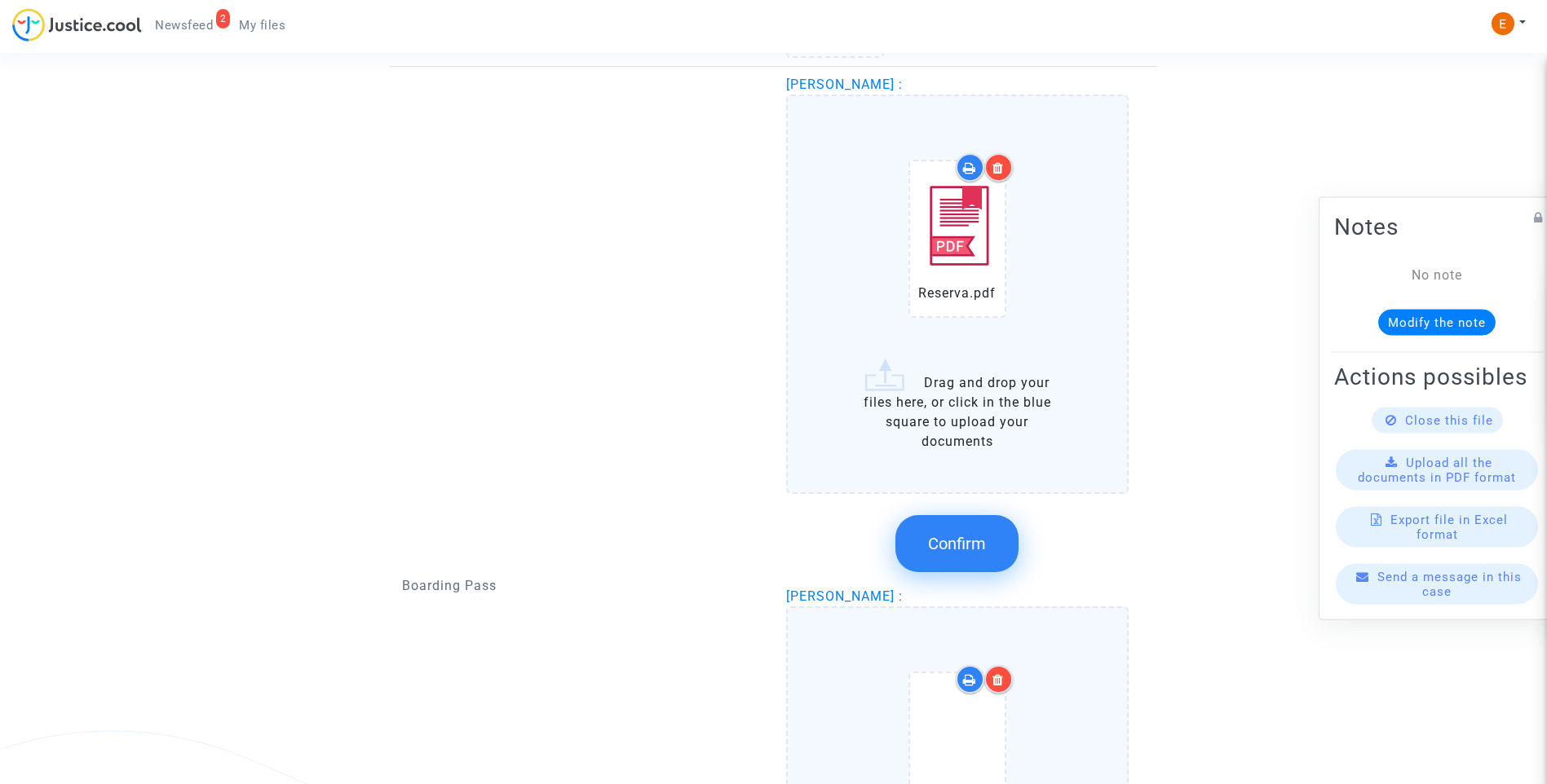
click at [988, 536] on button "Confirm" at bounding box center [956, 543] width 123 height 57
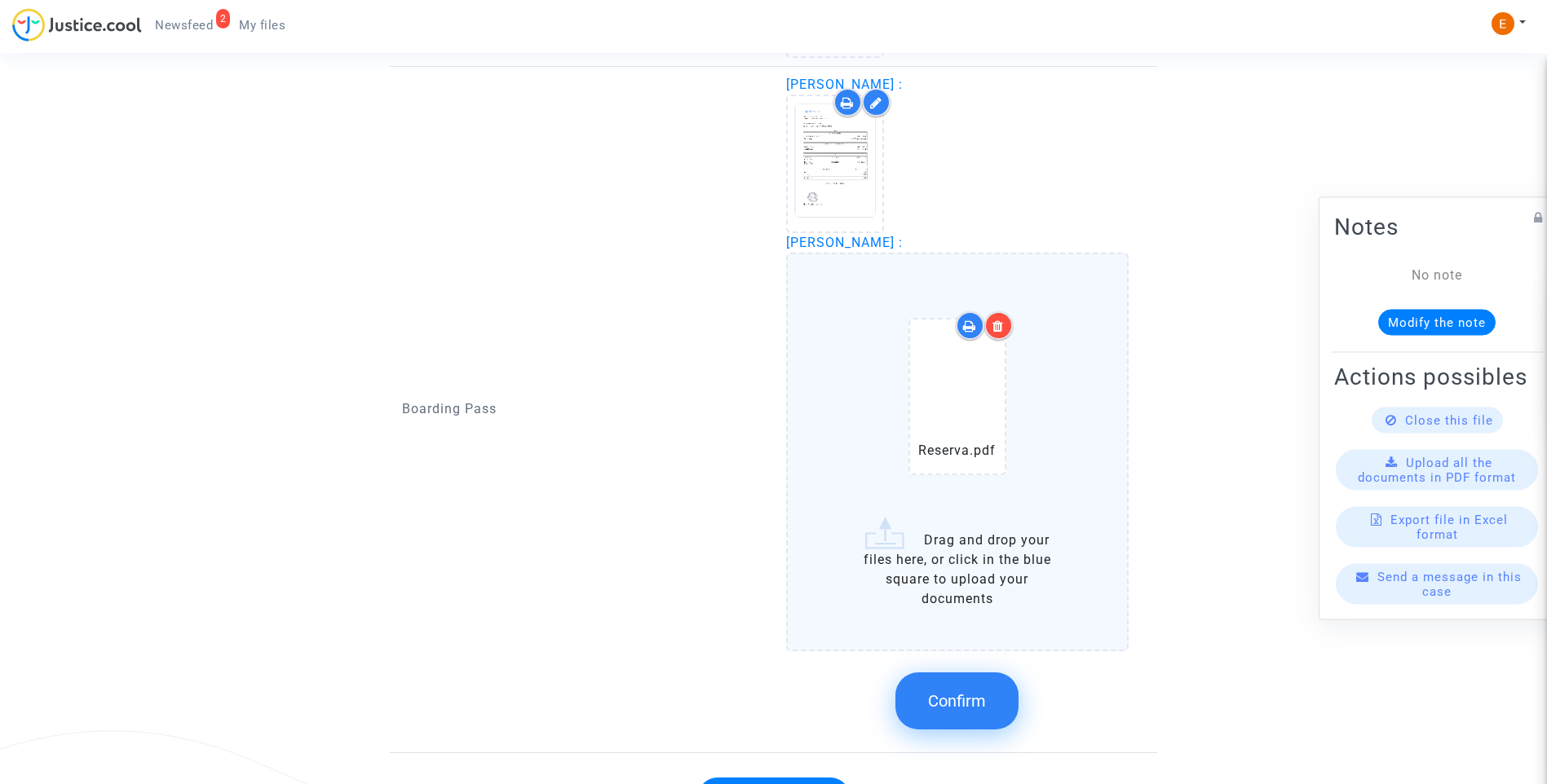
scroll to position [1508, 0]
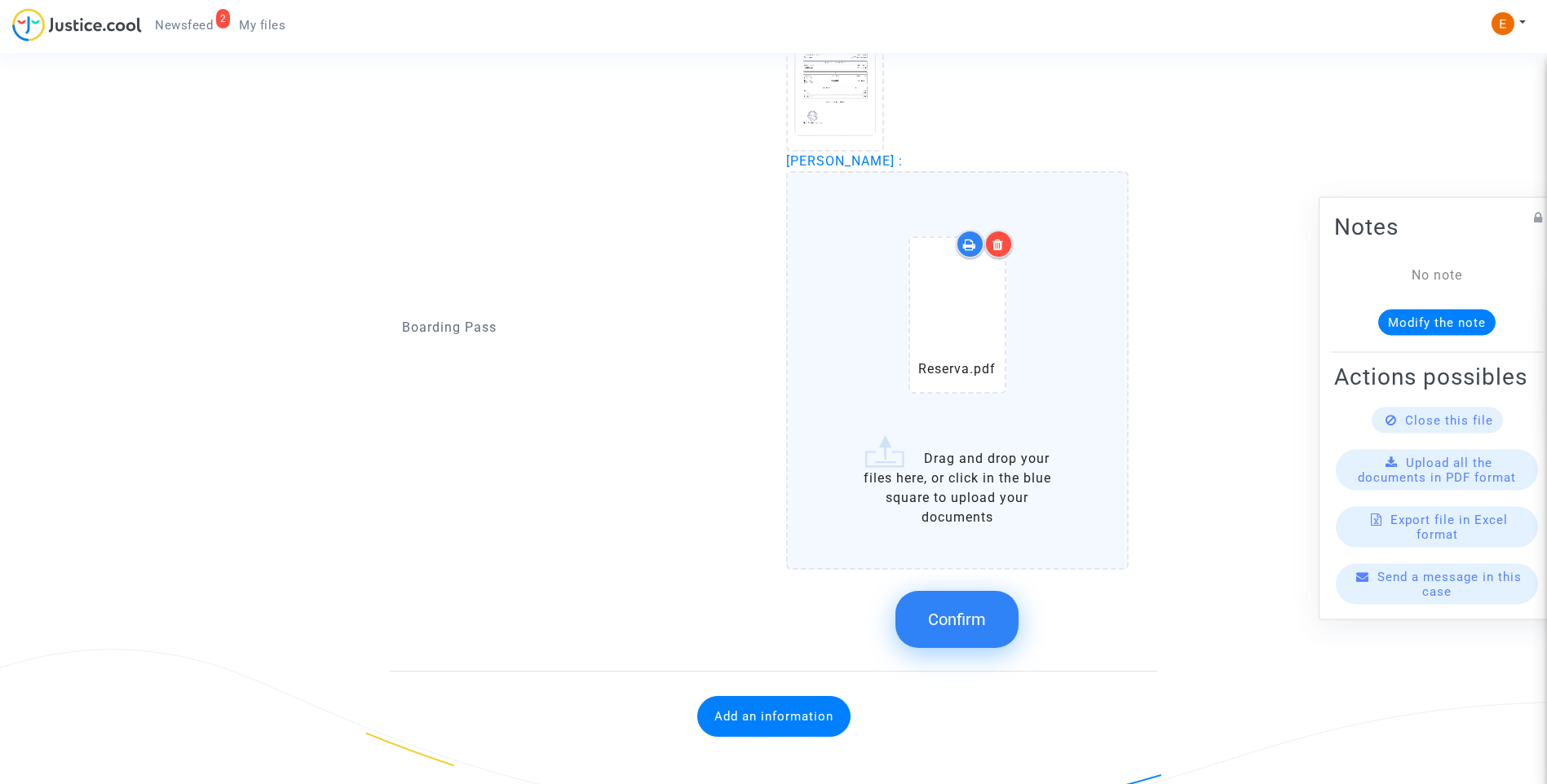
click at [961, 609] on button "Confirm" at bounding box center [956, 619] width 123 height 57
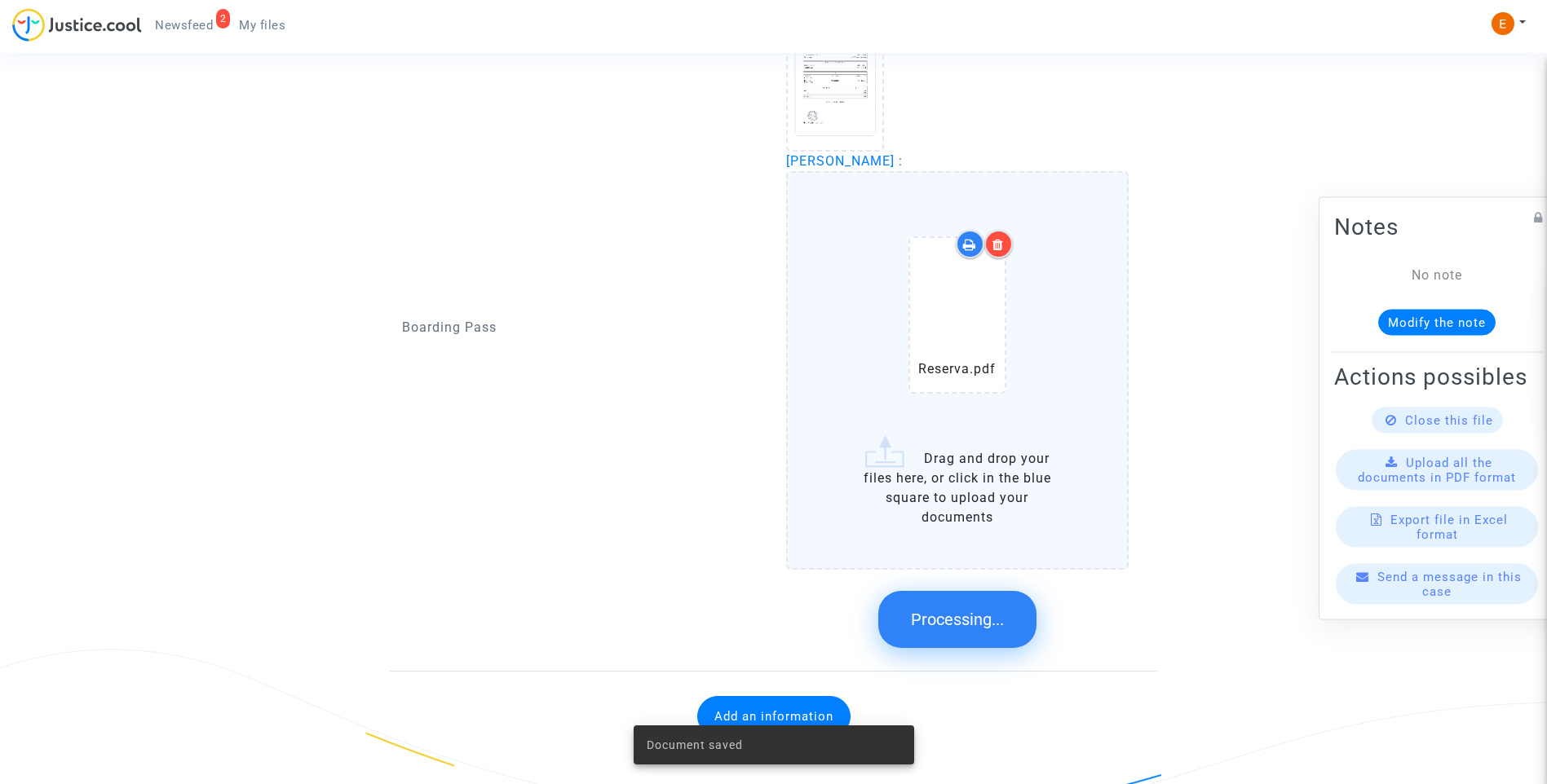
scroll to position [1165, 0]
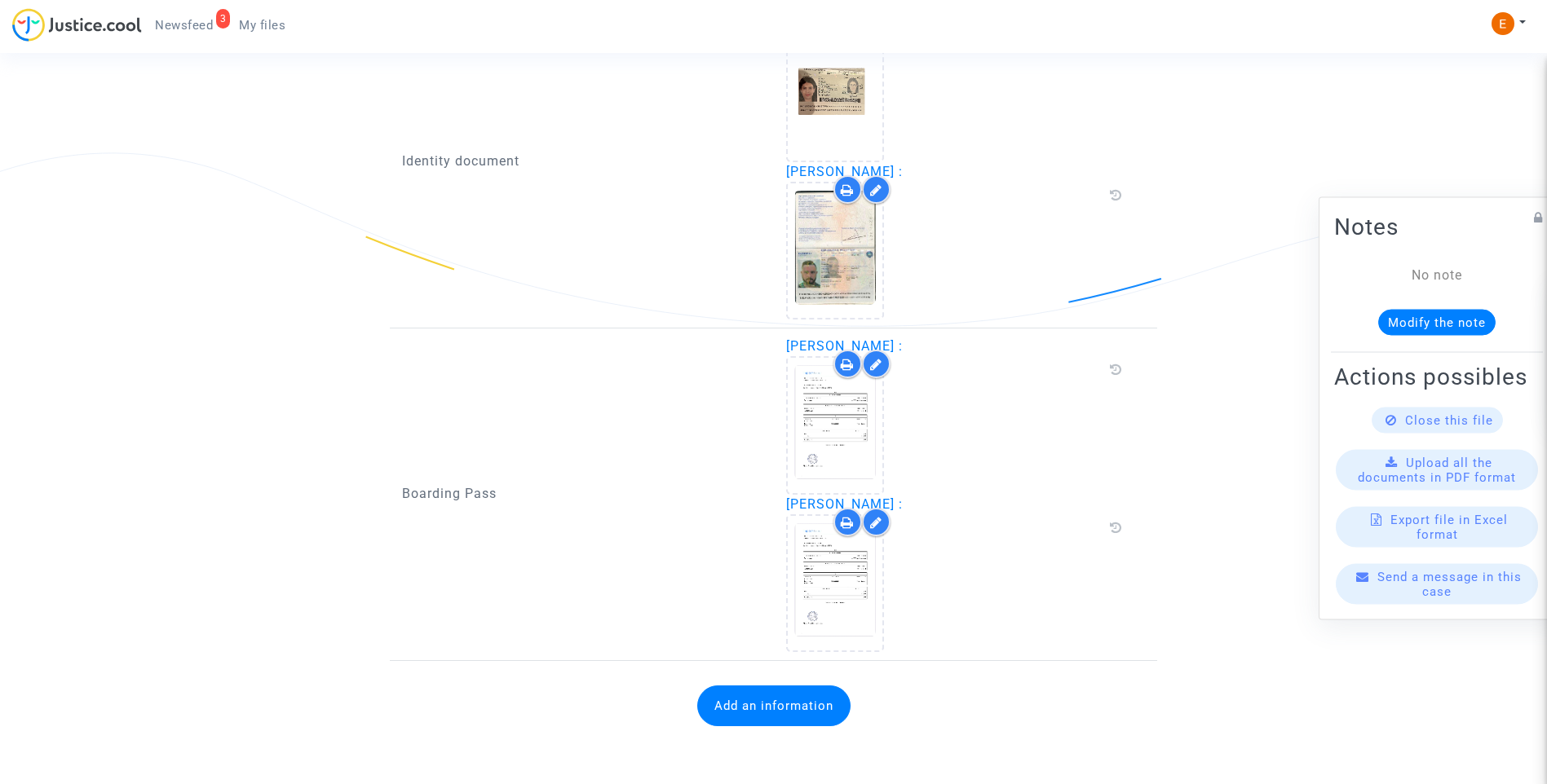
click at [821, 693] on button "Add an information" at bounding box center [774, 706] width 153 height 41
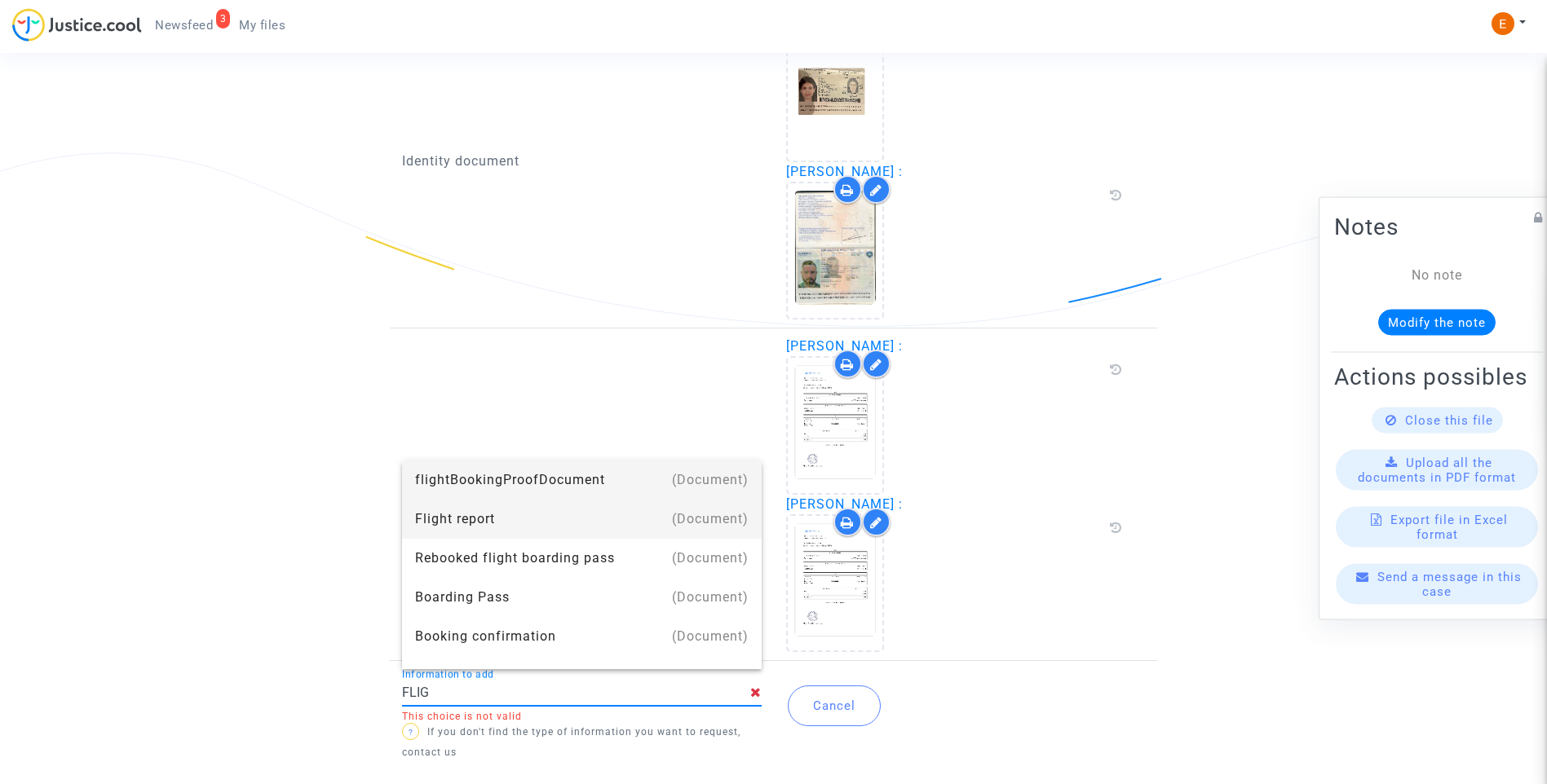
click at [498, 520] on div "Flight report" at bounding box center [581, 518] width 333 height 39
type input "Flight report"
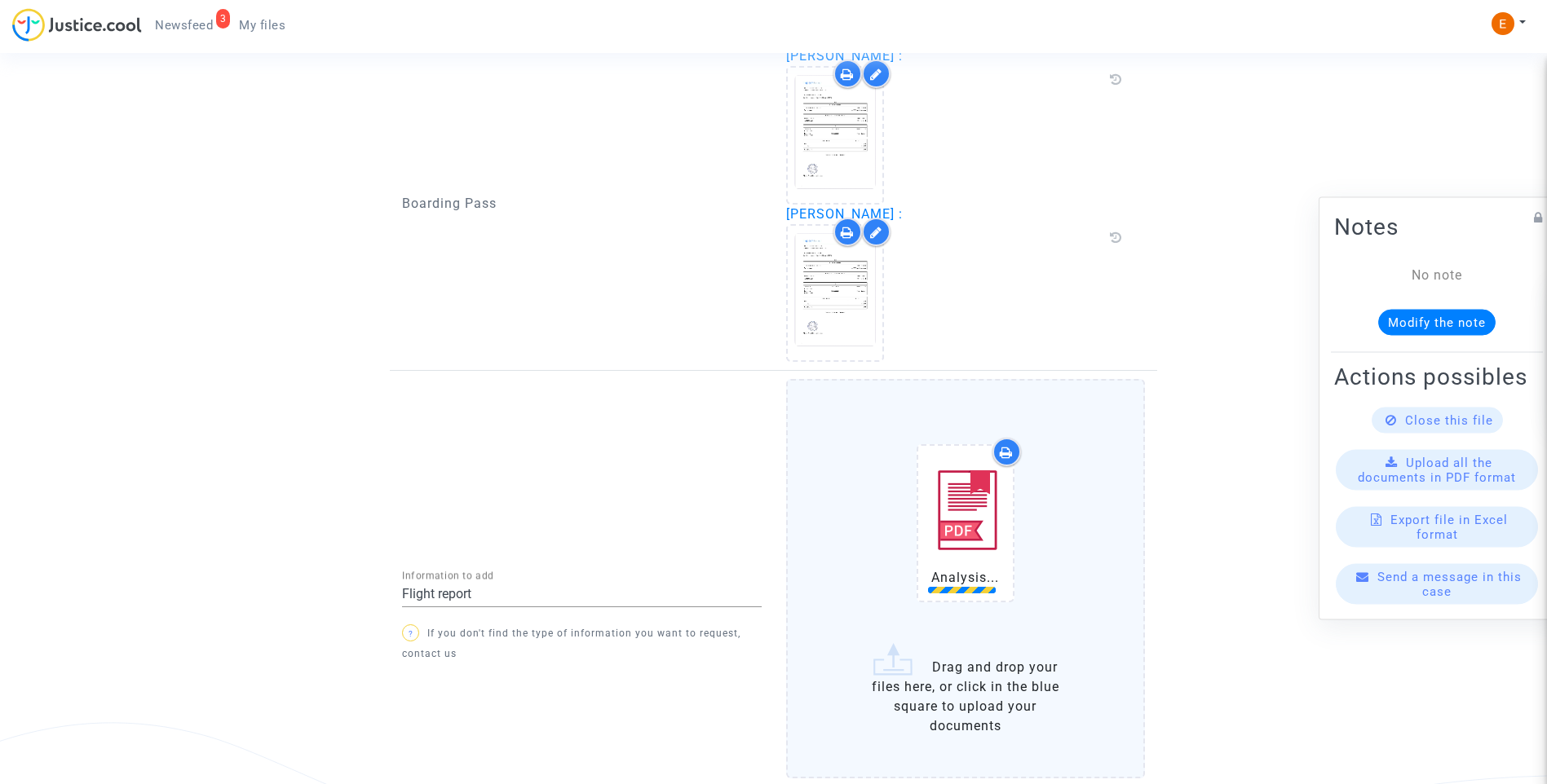
scroll to position [1527, 0]
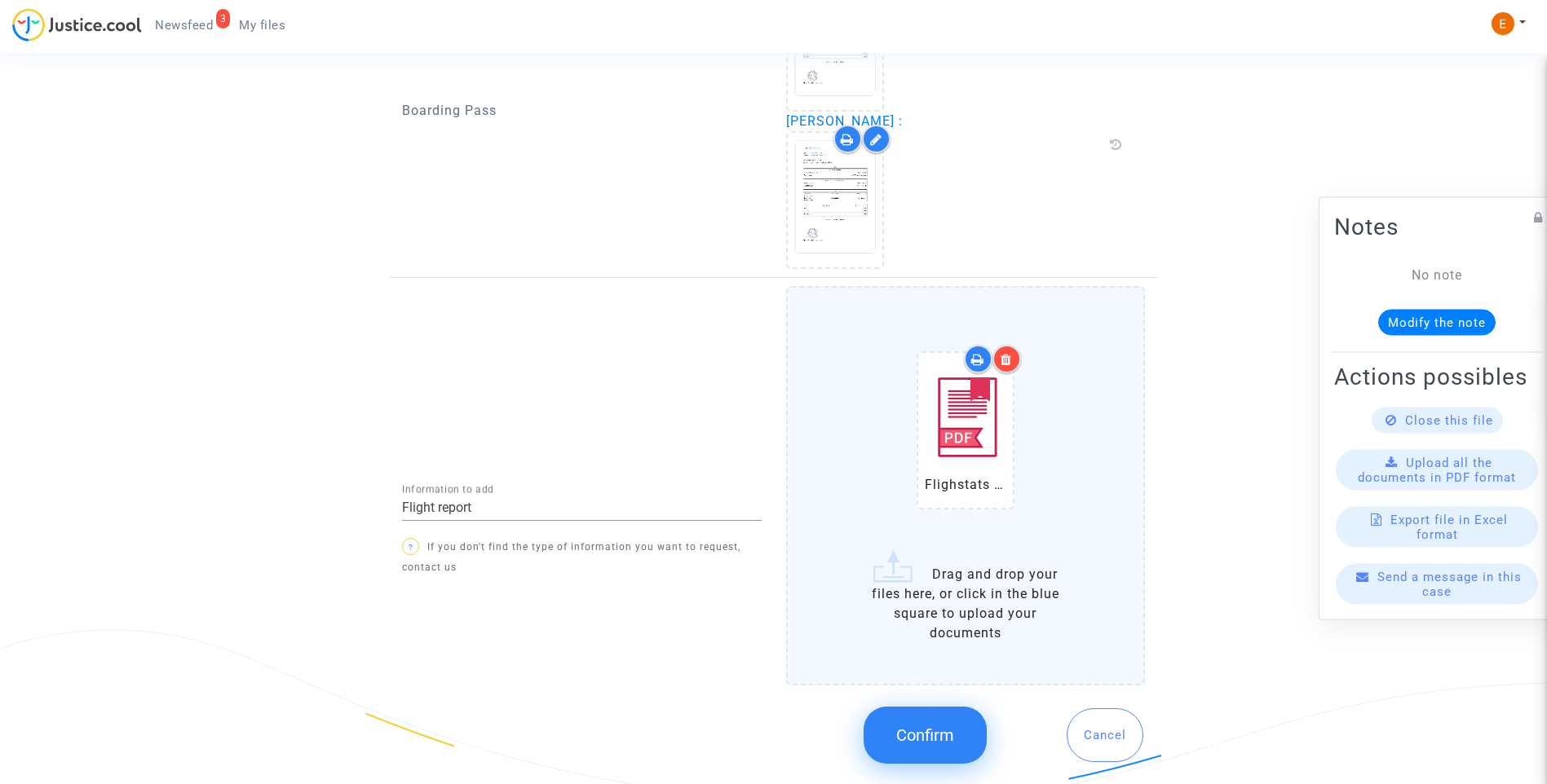
click at [937, 738] on span "Confirm" at bounding box center [924, 735] width 58 height 19
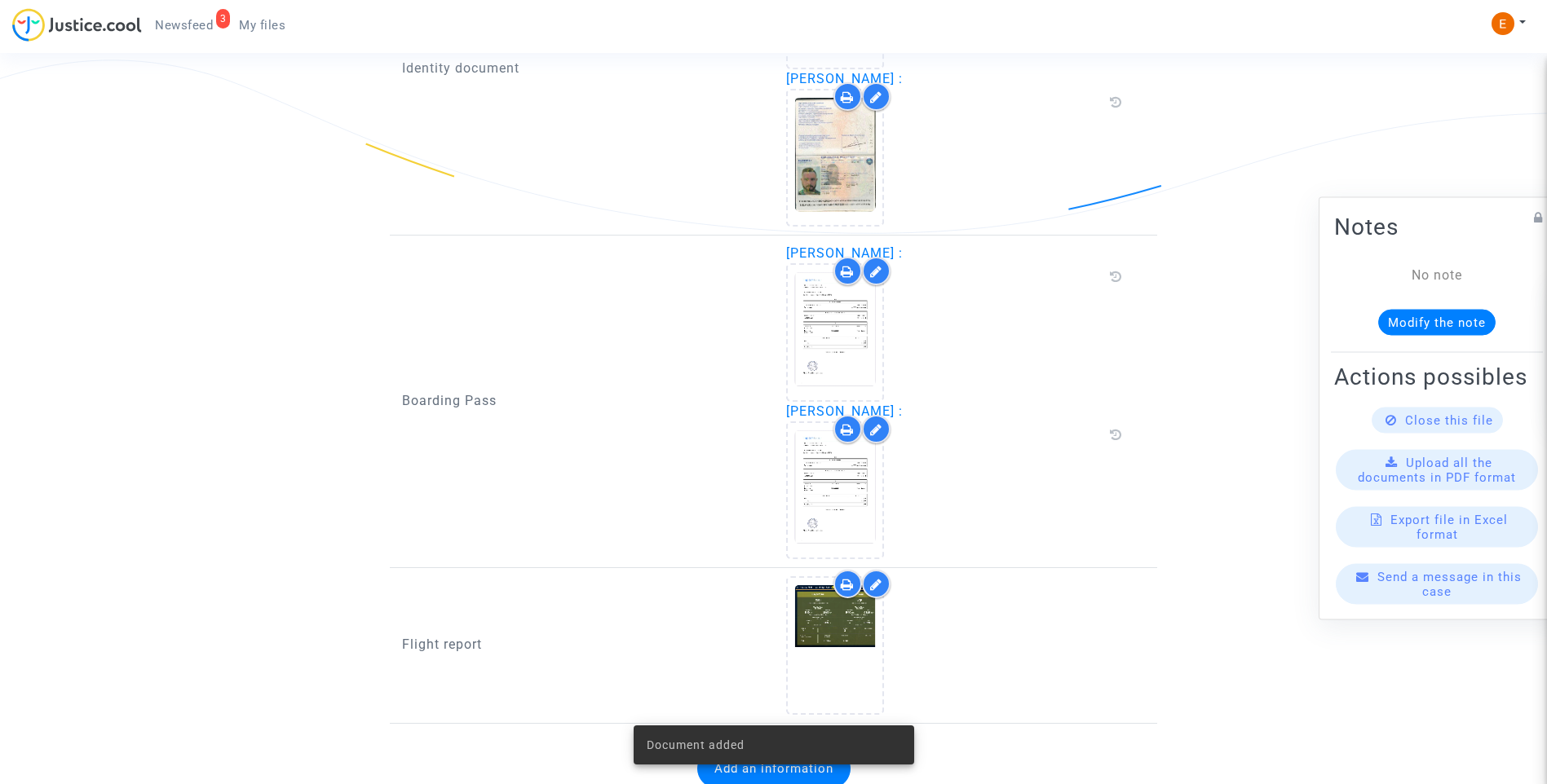
scroll to position [1300, 0]
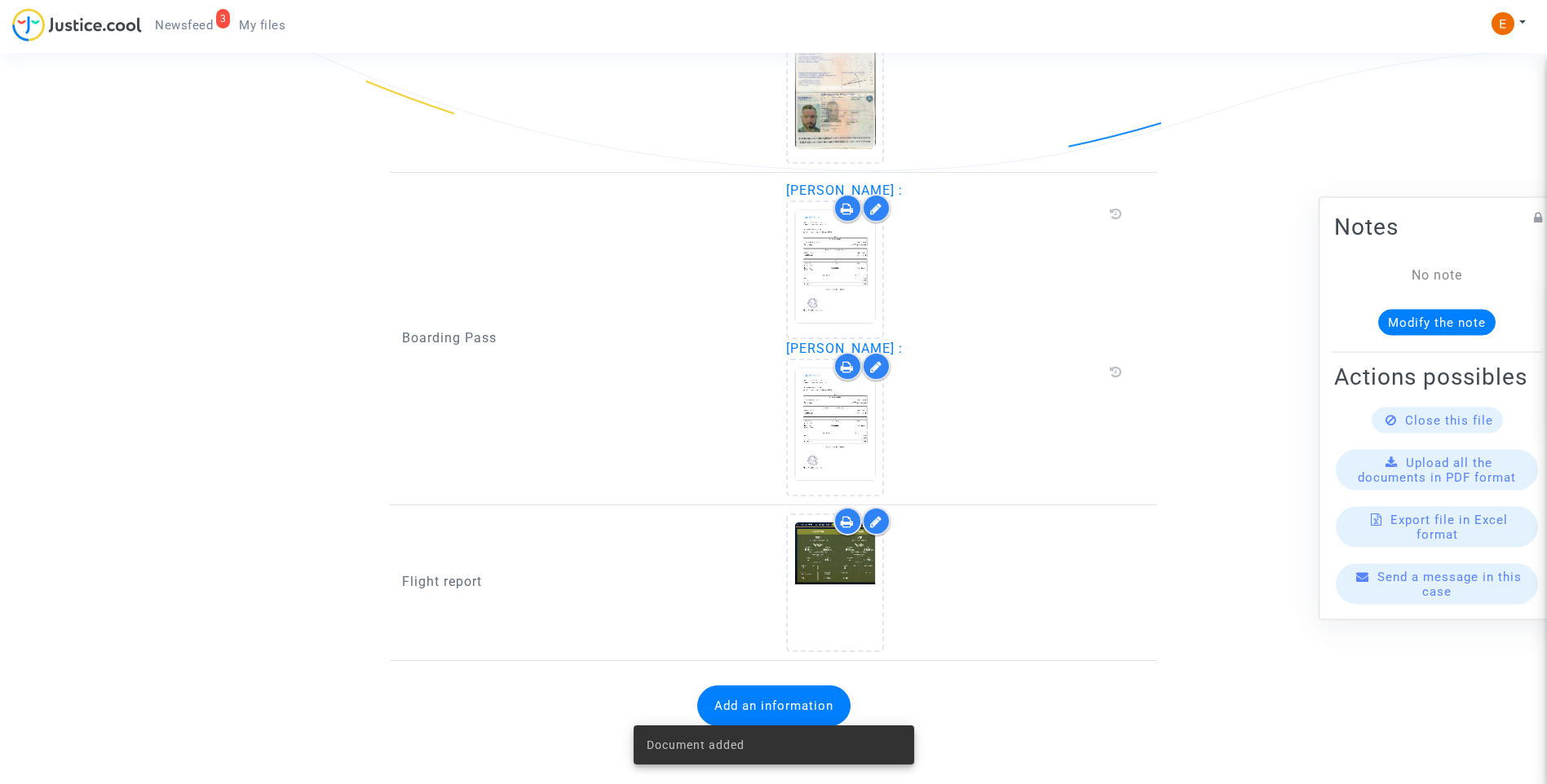
click at [199, 23] on span "Newsfeed" at bounding box center [184, 26] width 58 height 15
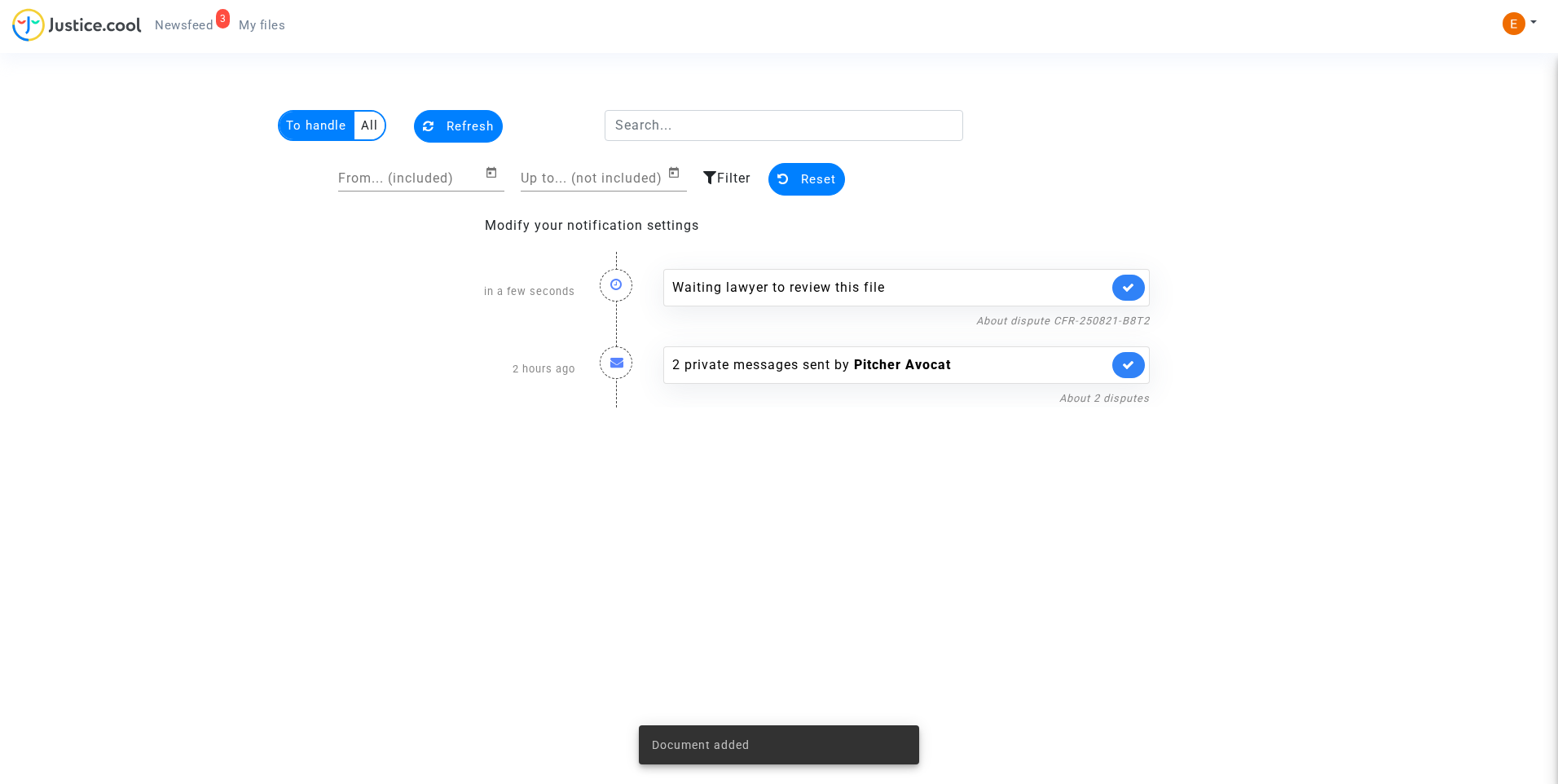
click at [1139, 284] on link at bounding box center [1129, 287] width 33 height 26
